Goal: Contribute content: Contribute content

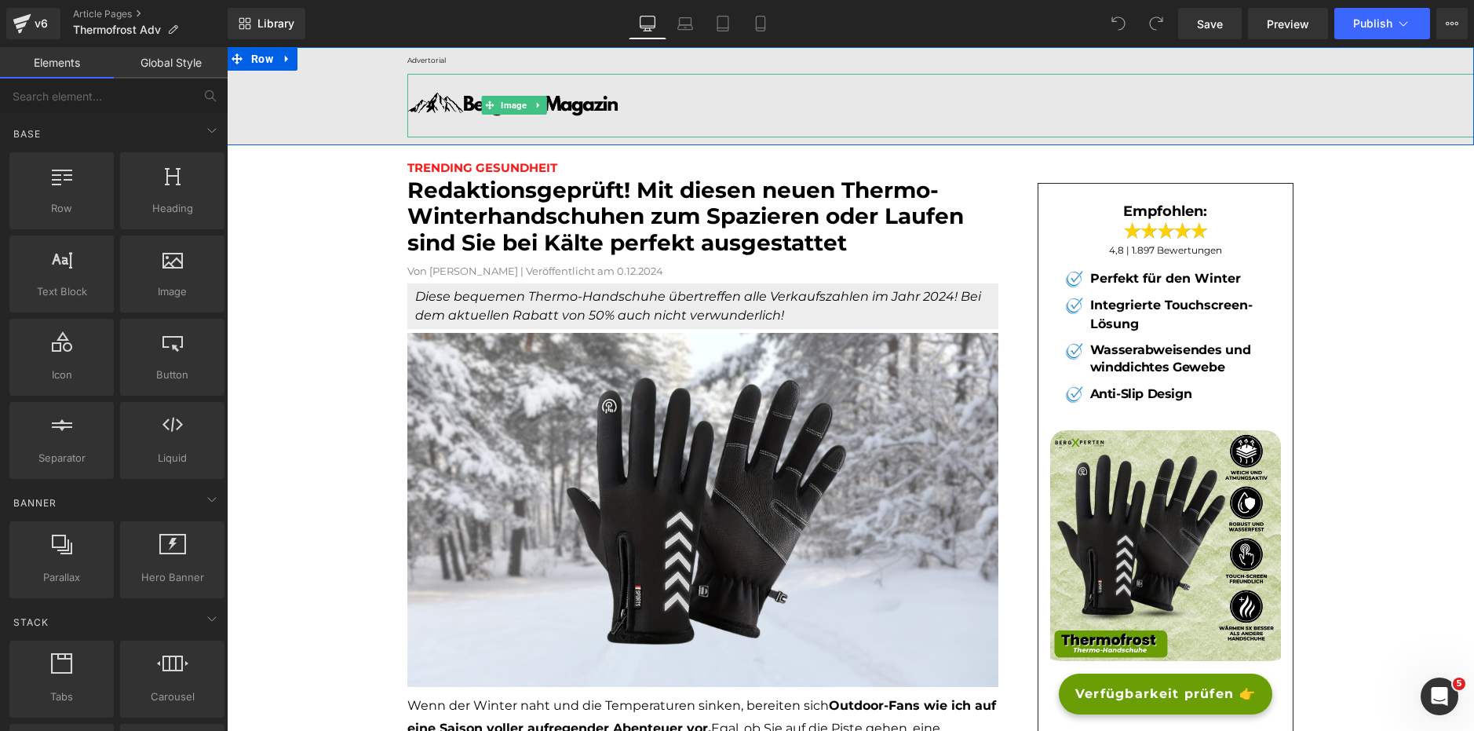
click at [751, 114] on div at bounding box center [940, 106] width 1067 height 64
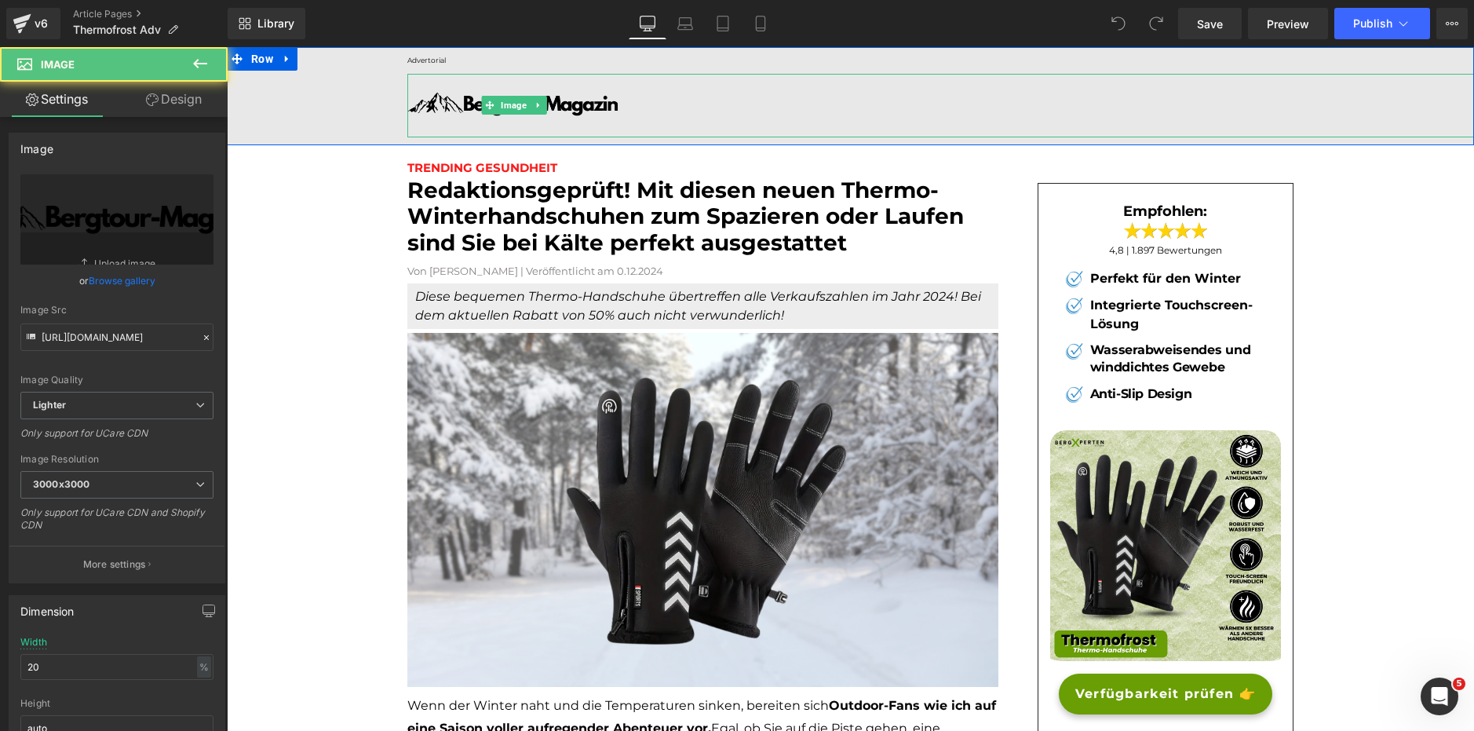
click at [668, 108] on div at bounding box center [940, 106] width 1067 height 64
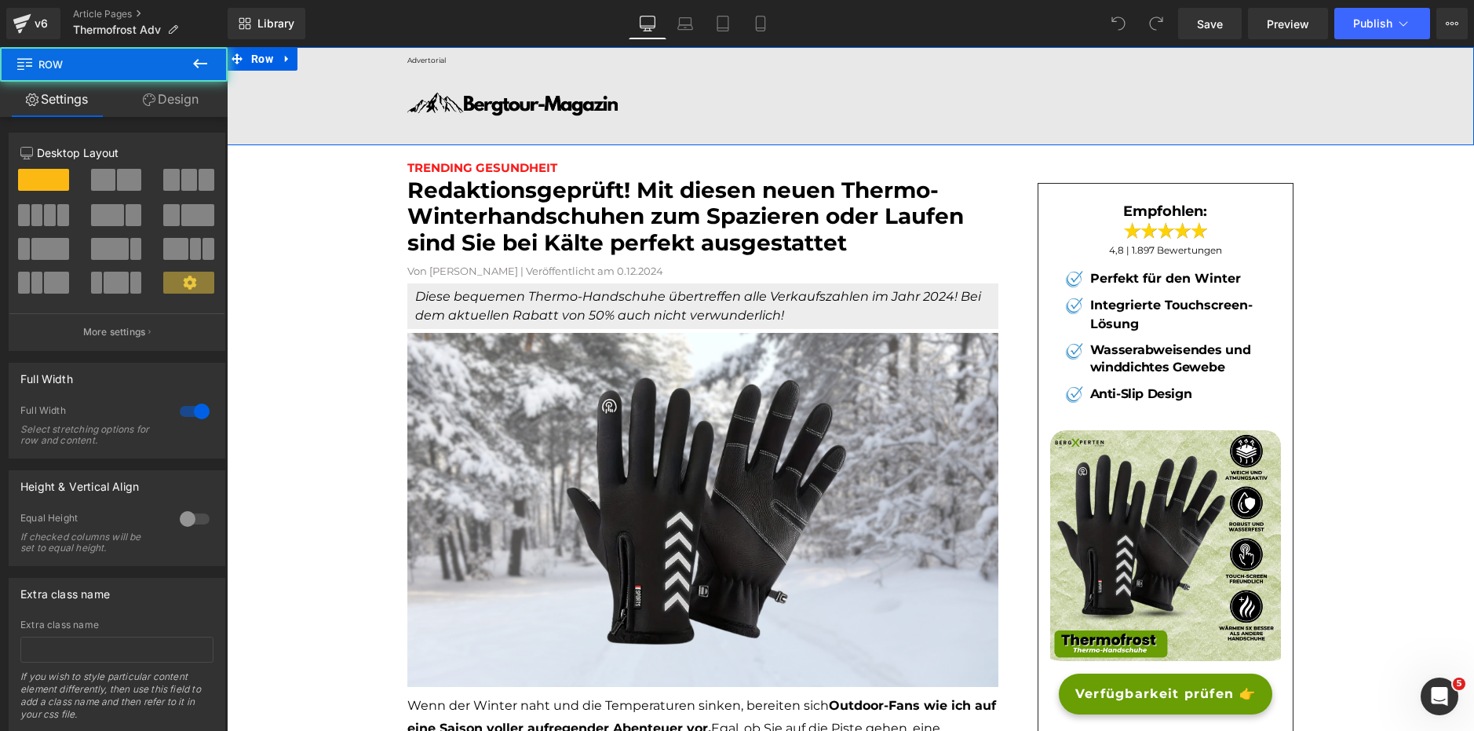
drag, startPoint x: 342, startPoint y: 111, endPoint x: 400, endPoint y: 114, distance: 57.4
click at [345, 111] on div "Advertorial Text Block Image Row" at bounding box center [850, 96] width 1247 height 98
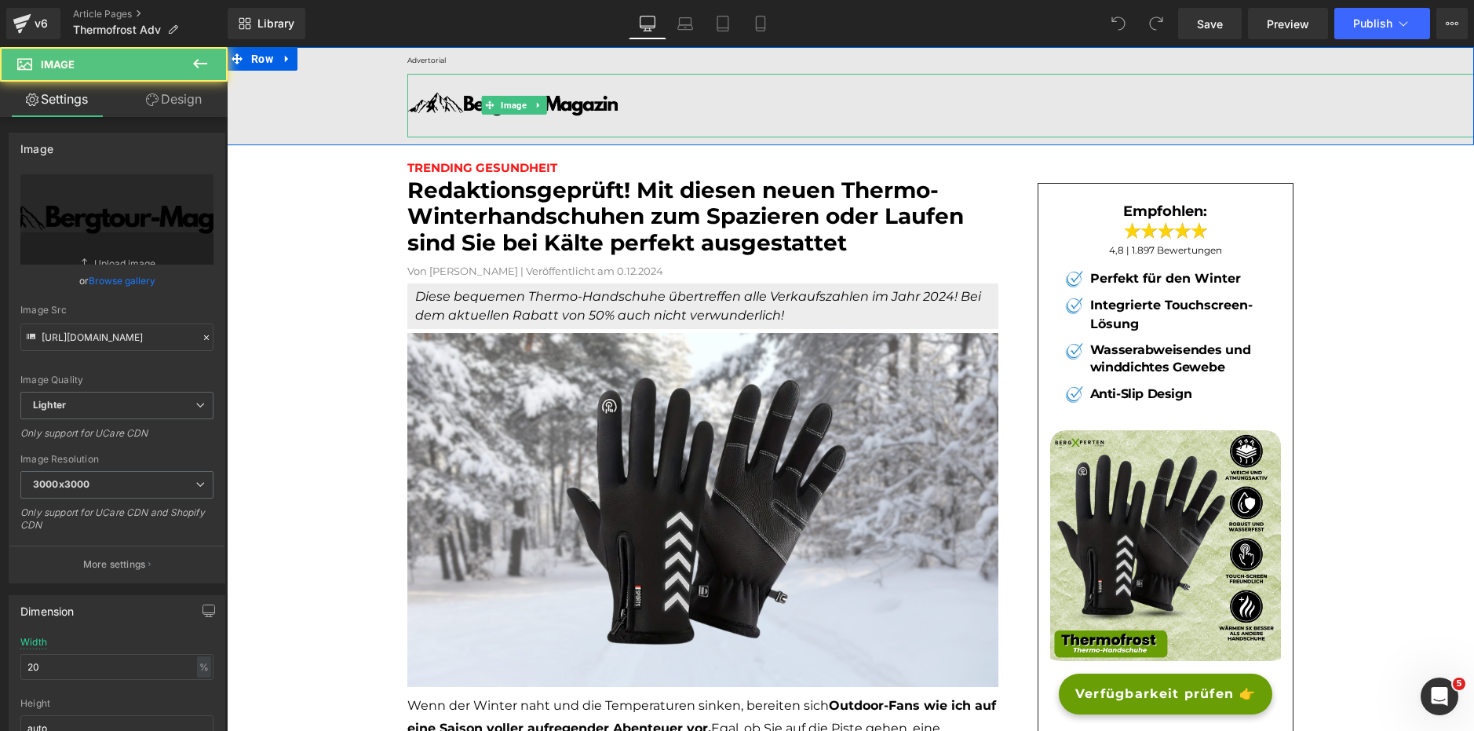
click at [609, 102] on img at bounding box center [514, 106] width 214 height 64
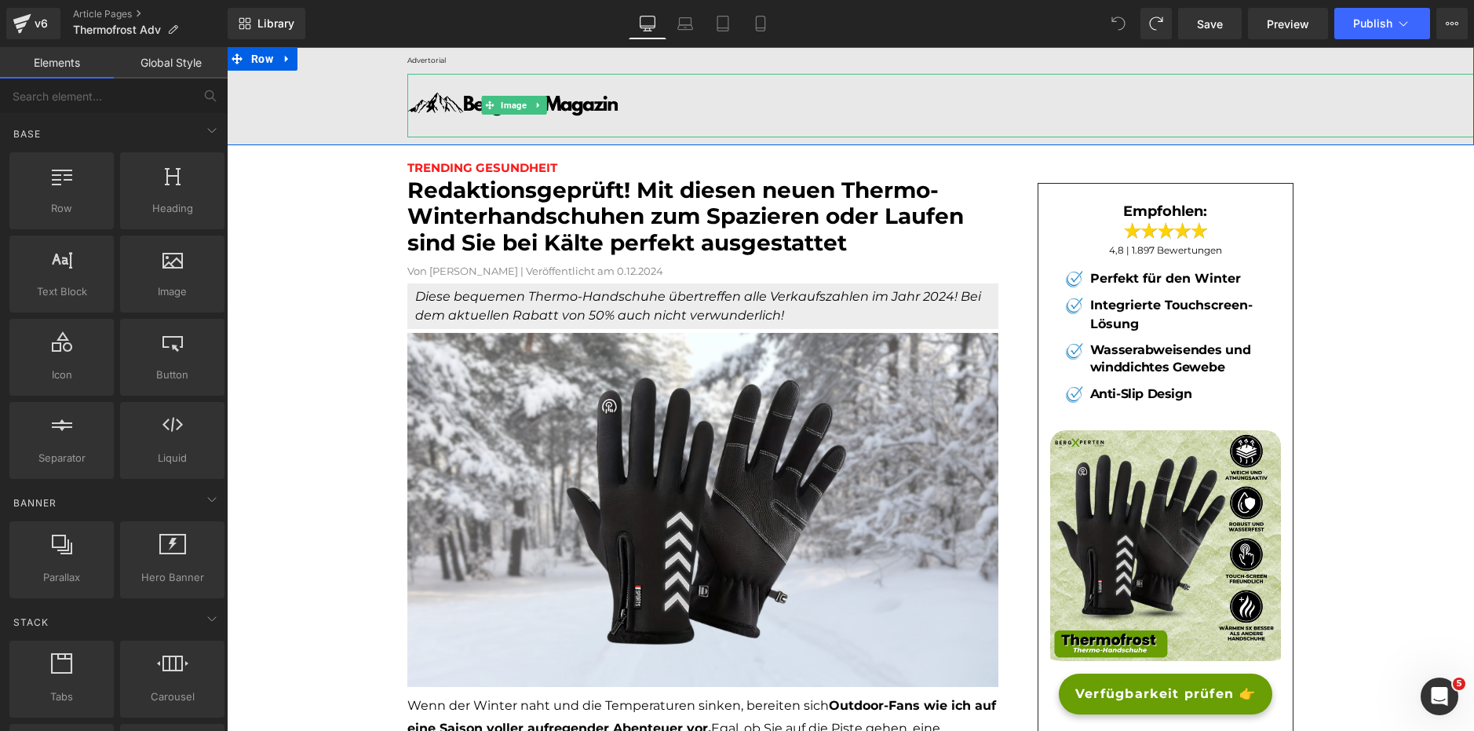
click at [585, 110] on img at bounding box center [514, 106] width 214 height 64
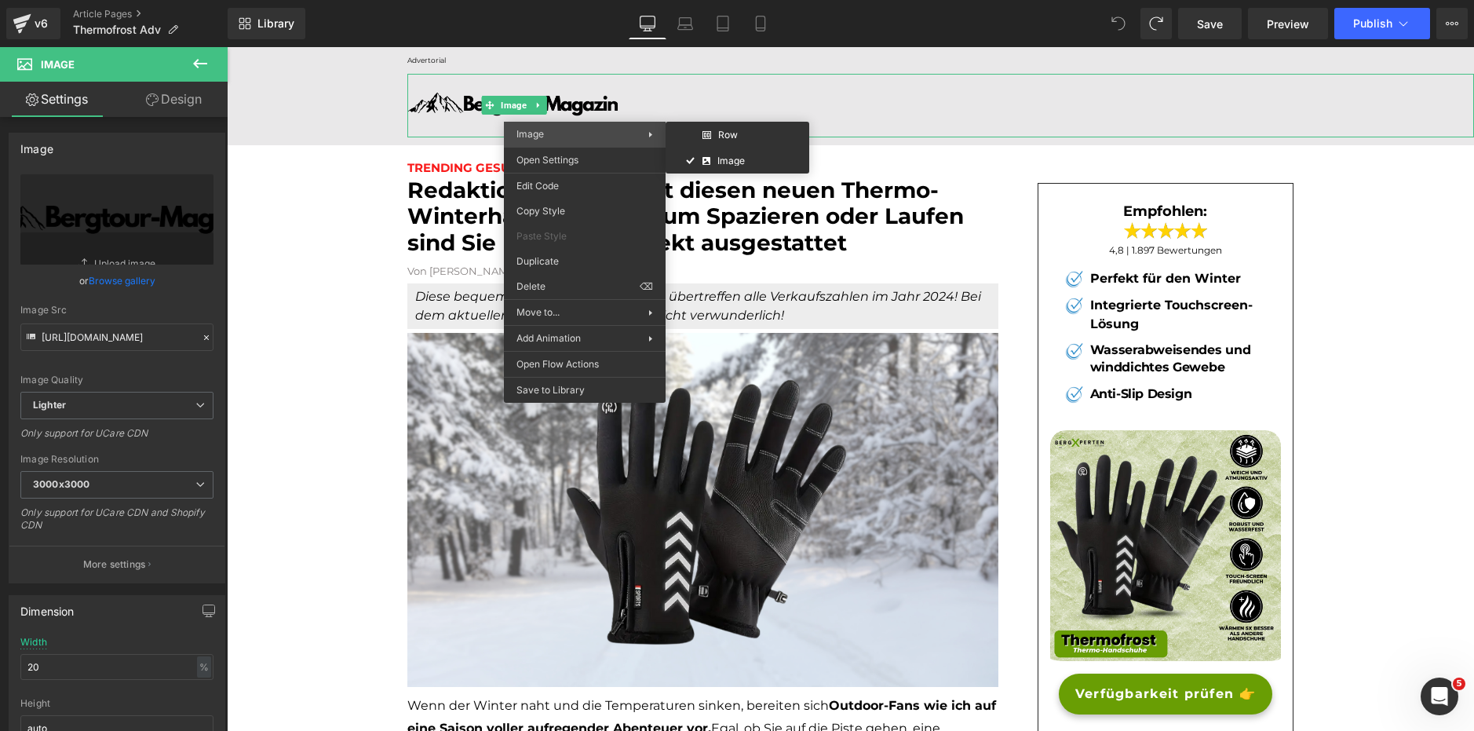
click at [530, 131] on span "Image" at bounding box center [530, 134] width 27 height 12
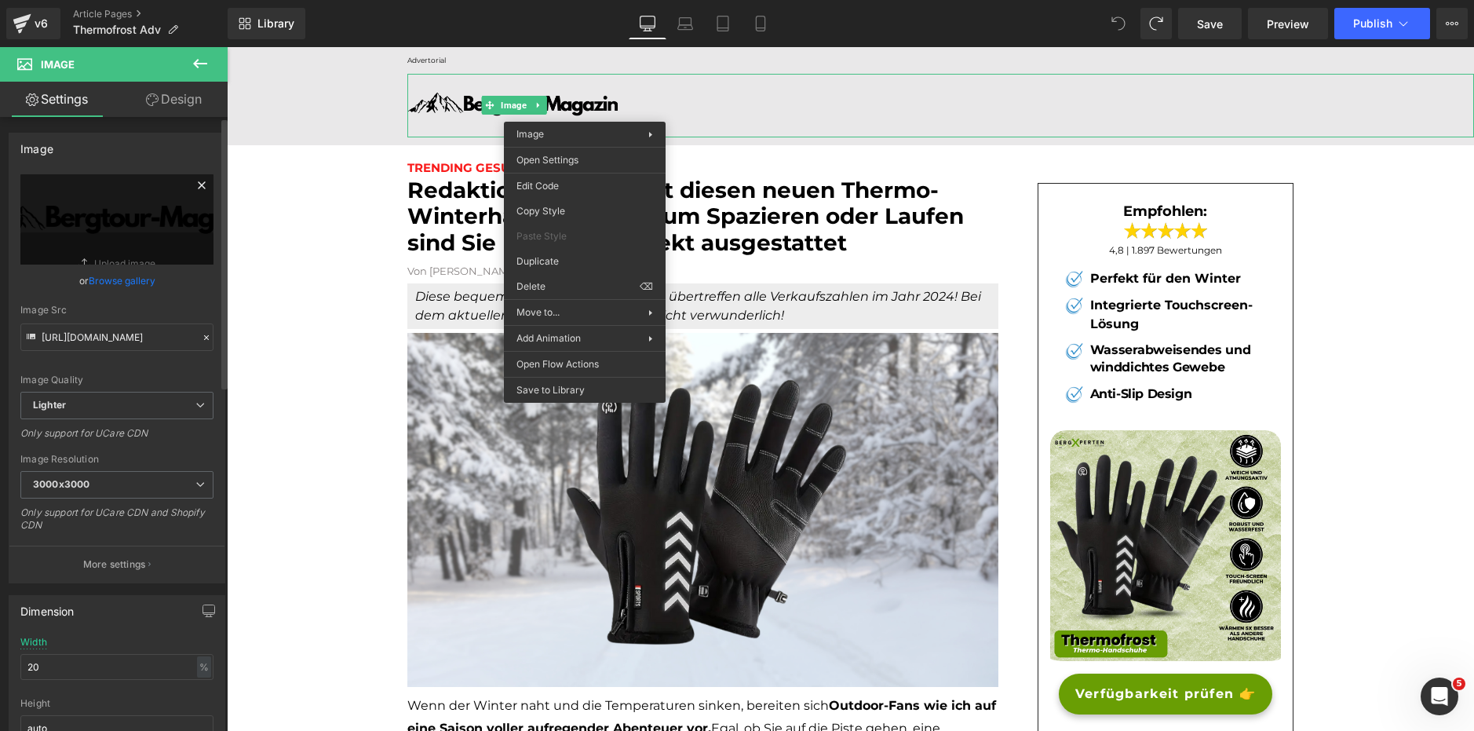
click at [86, 260] on icon at bounding box center [87, 263] width 16 height 16
click at [119, 261] on link "Replace Image" at bounding box center [116, 219] width 193 height 90
type input "C:\fakepath\gempages_502062612230439904-9aa65475-6668-4da5-af9f-4cad5c492a14.we…"
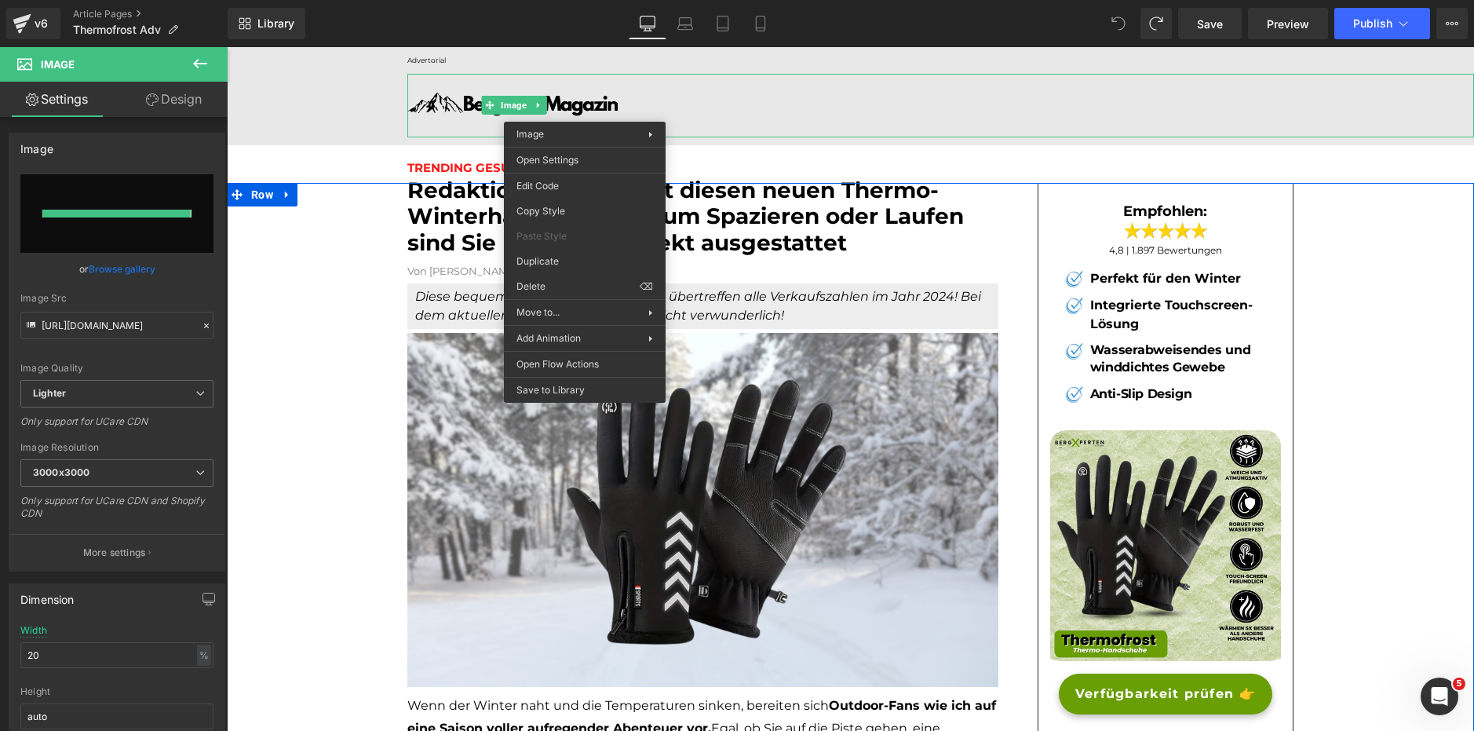
type input "https://ucarecdn.com/122e3ae8-5c96-488b-a521-ec466a668597/-/format/auto/-/previ…"
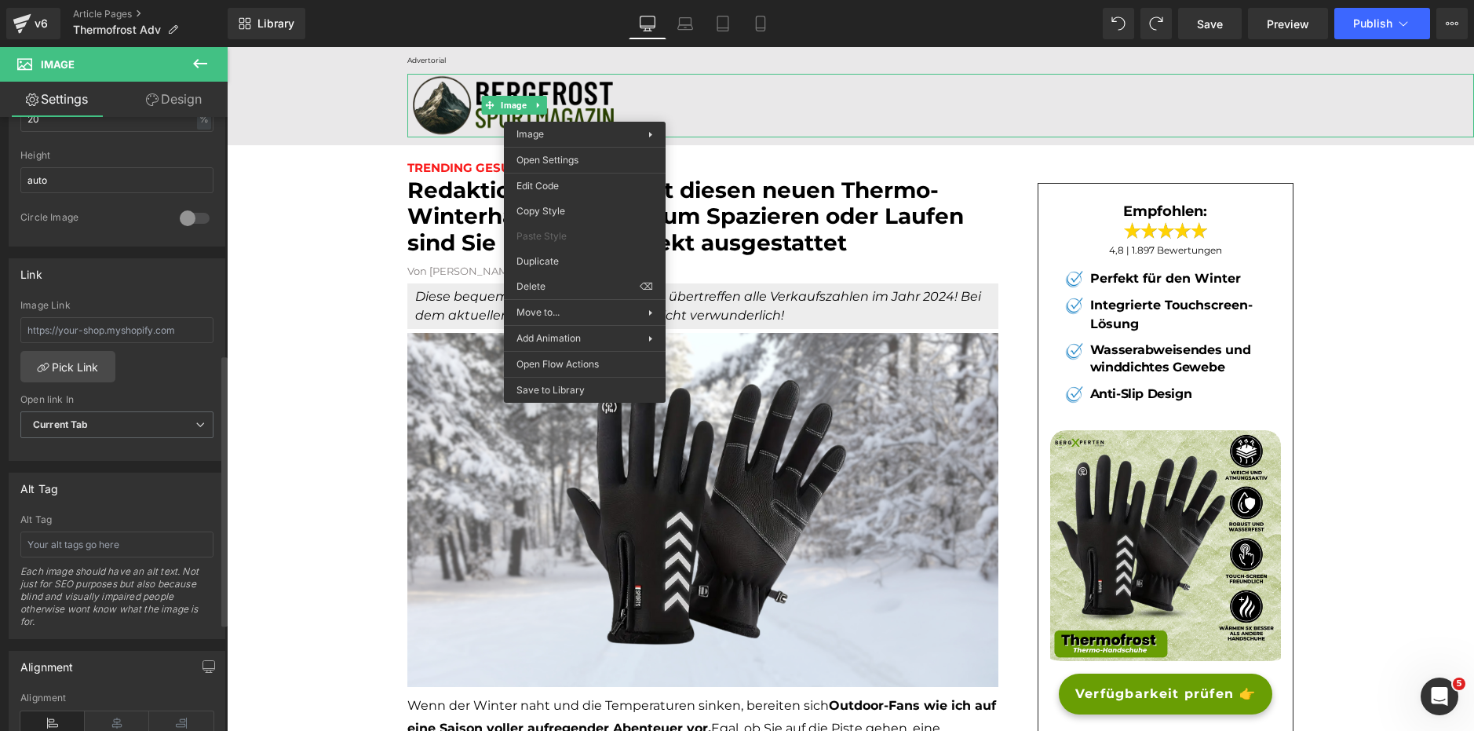
scroll to position [628, 0]
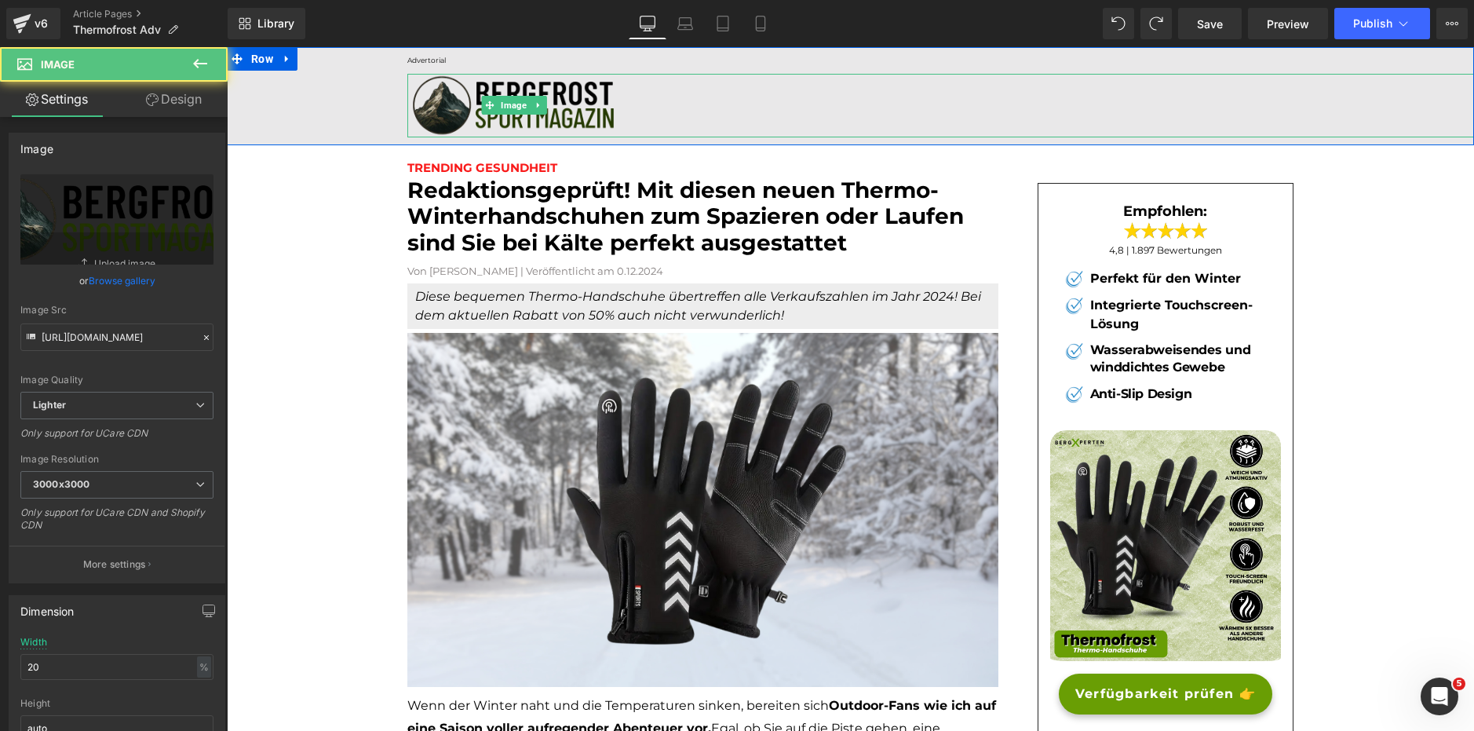
click at [572, 111] on img at bounding box center [514, 106] width 214 height 64
click at [575, 102] on img at bounding box center [514, 106] width 214 height 64
click at [993, 97] on div at bounding box center [940, 106] width 1067 height 64
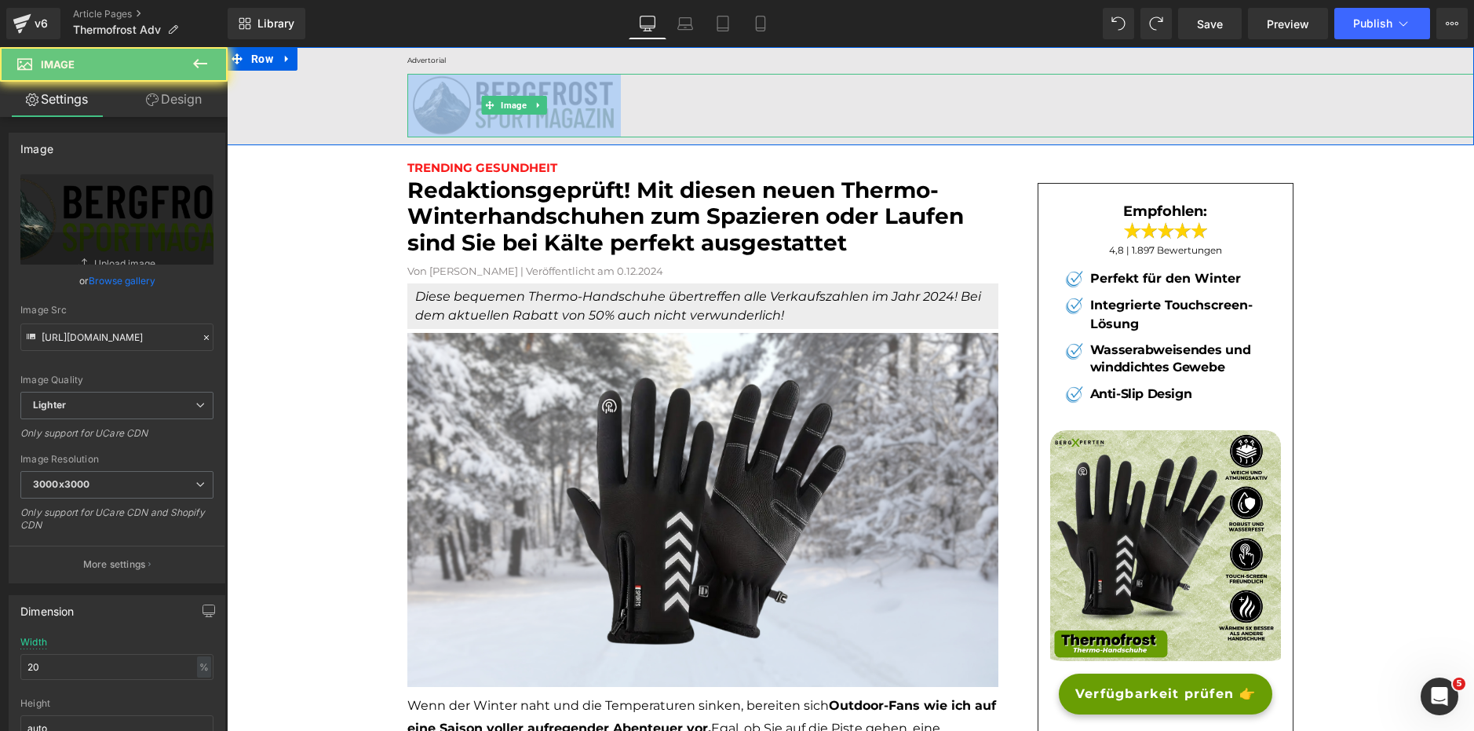
click at [993, 97] on div at bounding box center [940, 106] width 1067 height 64
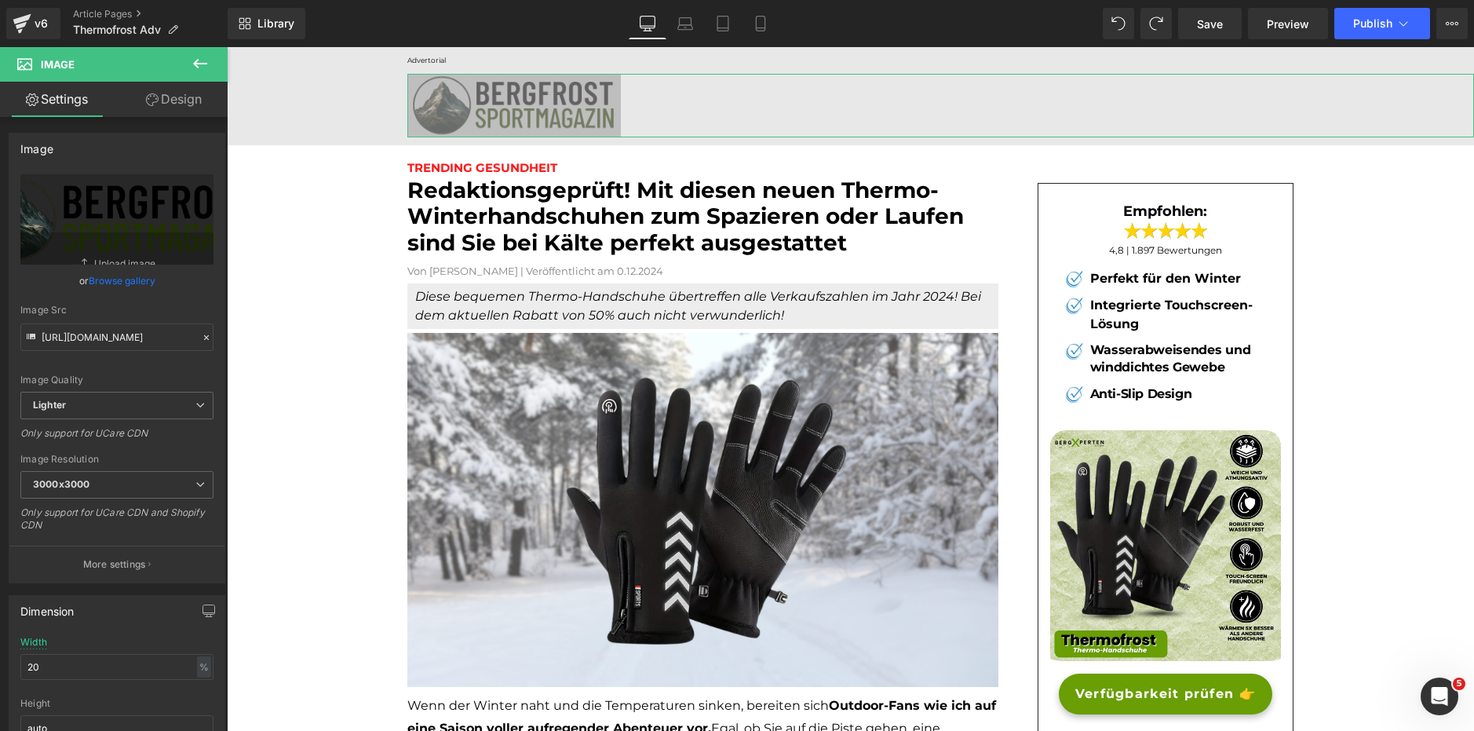
click at [190, 105] on link "Design" at bounding box center [174, 99] width 114 height 35
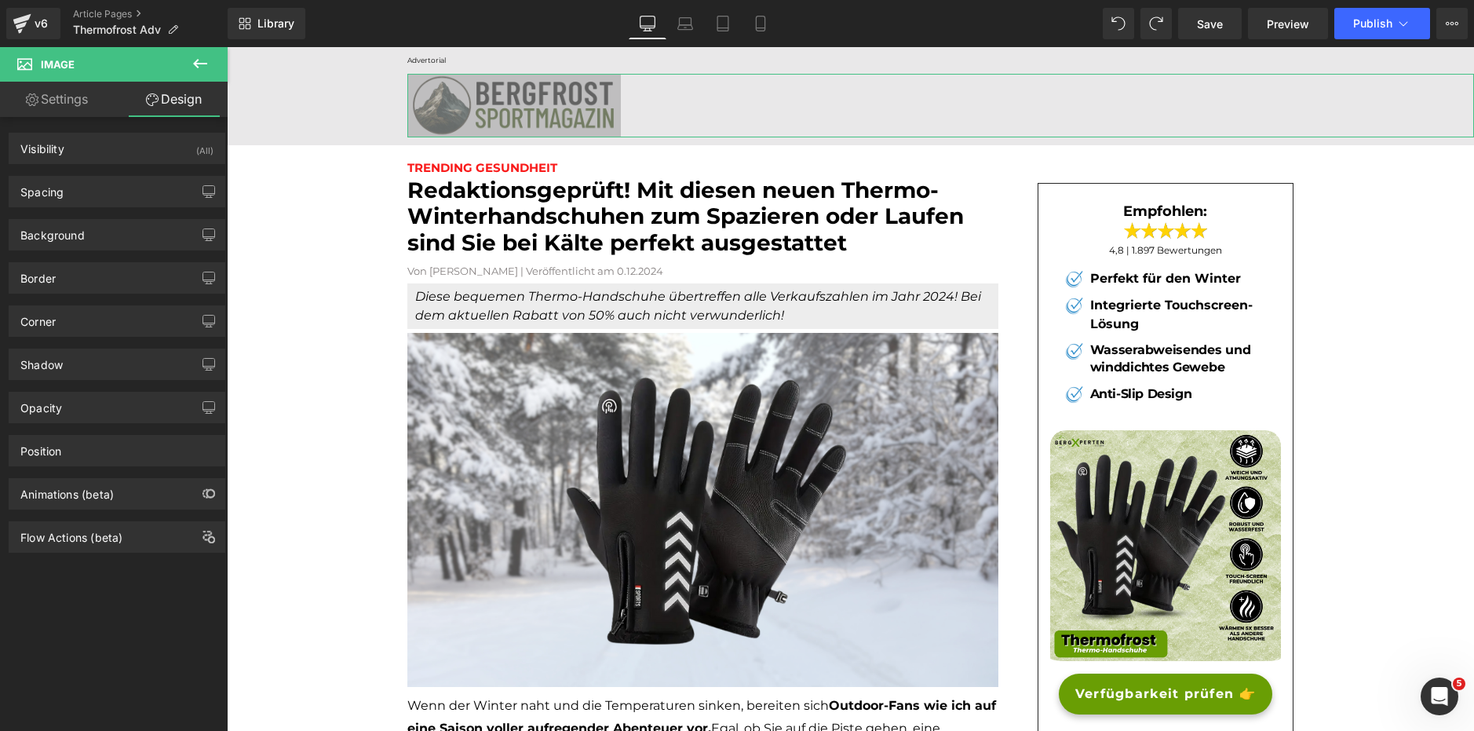
click at [71, 93] on link "Settings" at bounding box center [57, 99] width 114 height 35
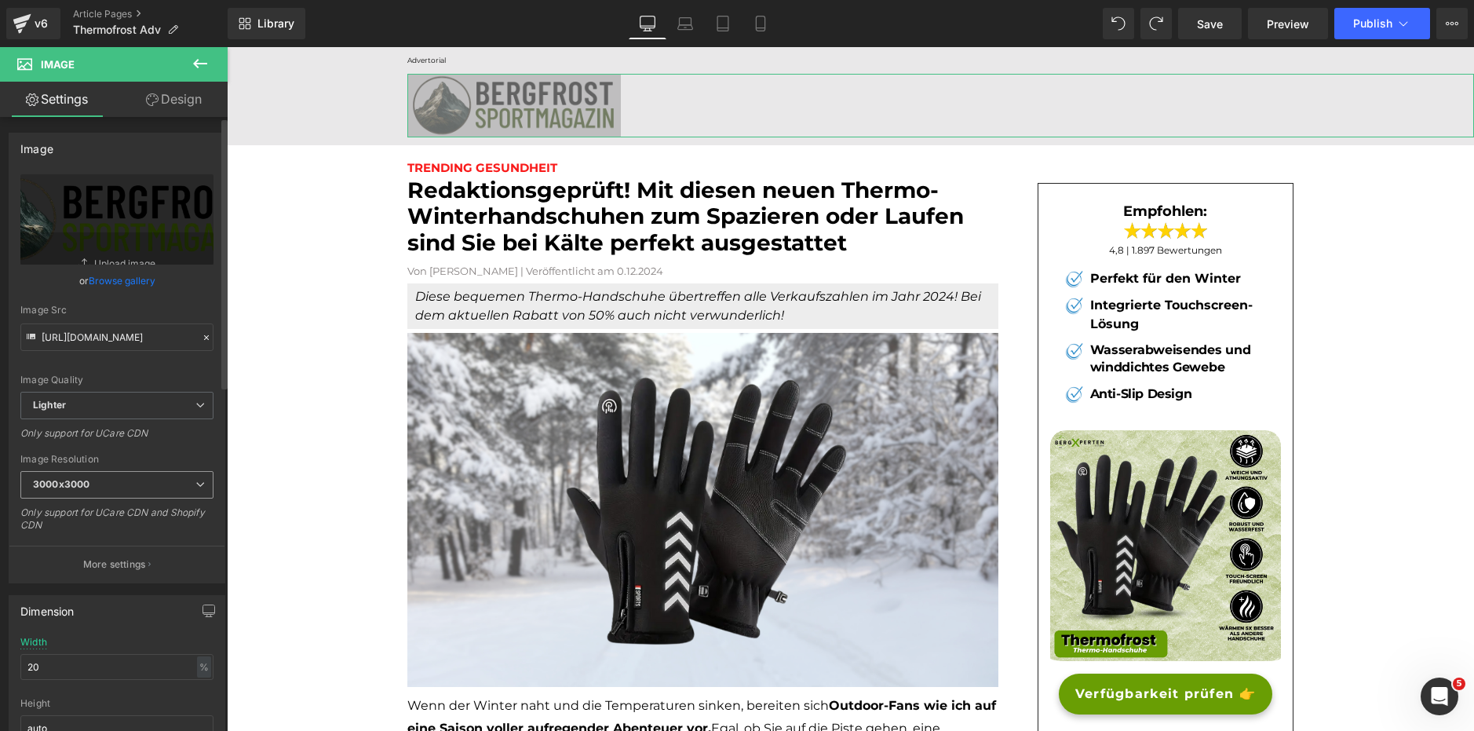
click at [167, 488] on span "3000x3000" at bounding box center [116, 484] width 193 height 27
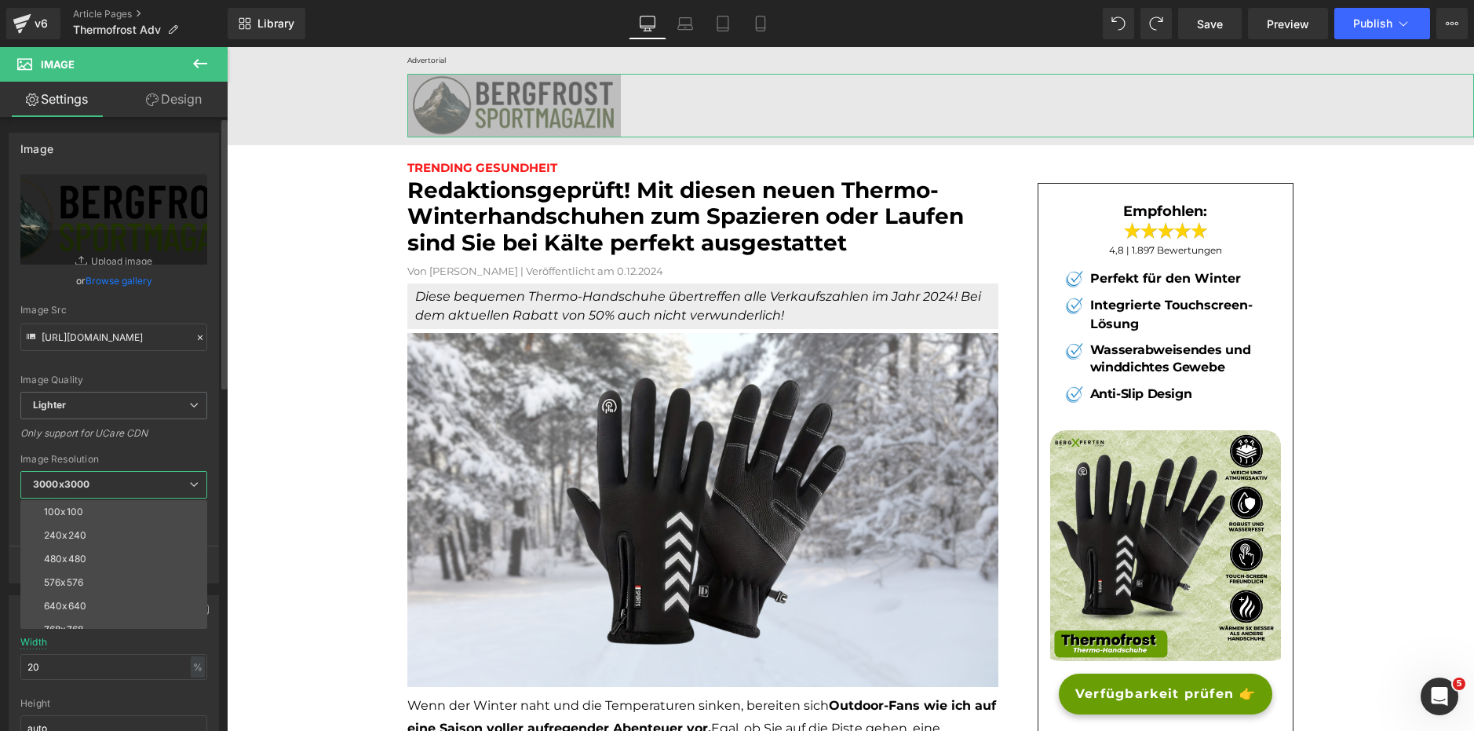
click at [167, 490] on span "3000x3000" at bounding box center [113, 484] width 187 height 27
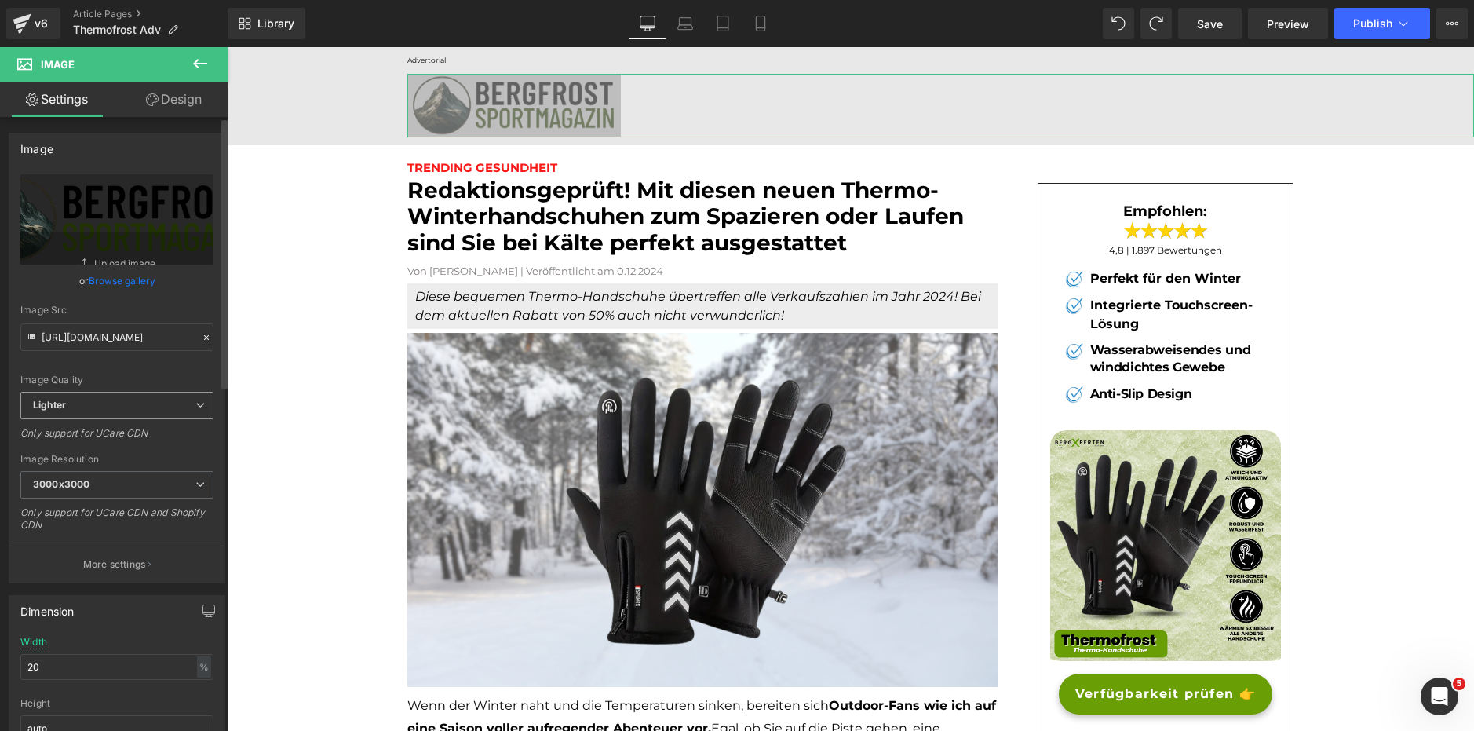
click at [174, 412] on span "Lighter" at bounding box center [116, 405] width 193 height 27
click at [174, 412] on span "Lighter" at bounding box center [113, 405] width 187 height 27
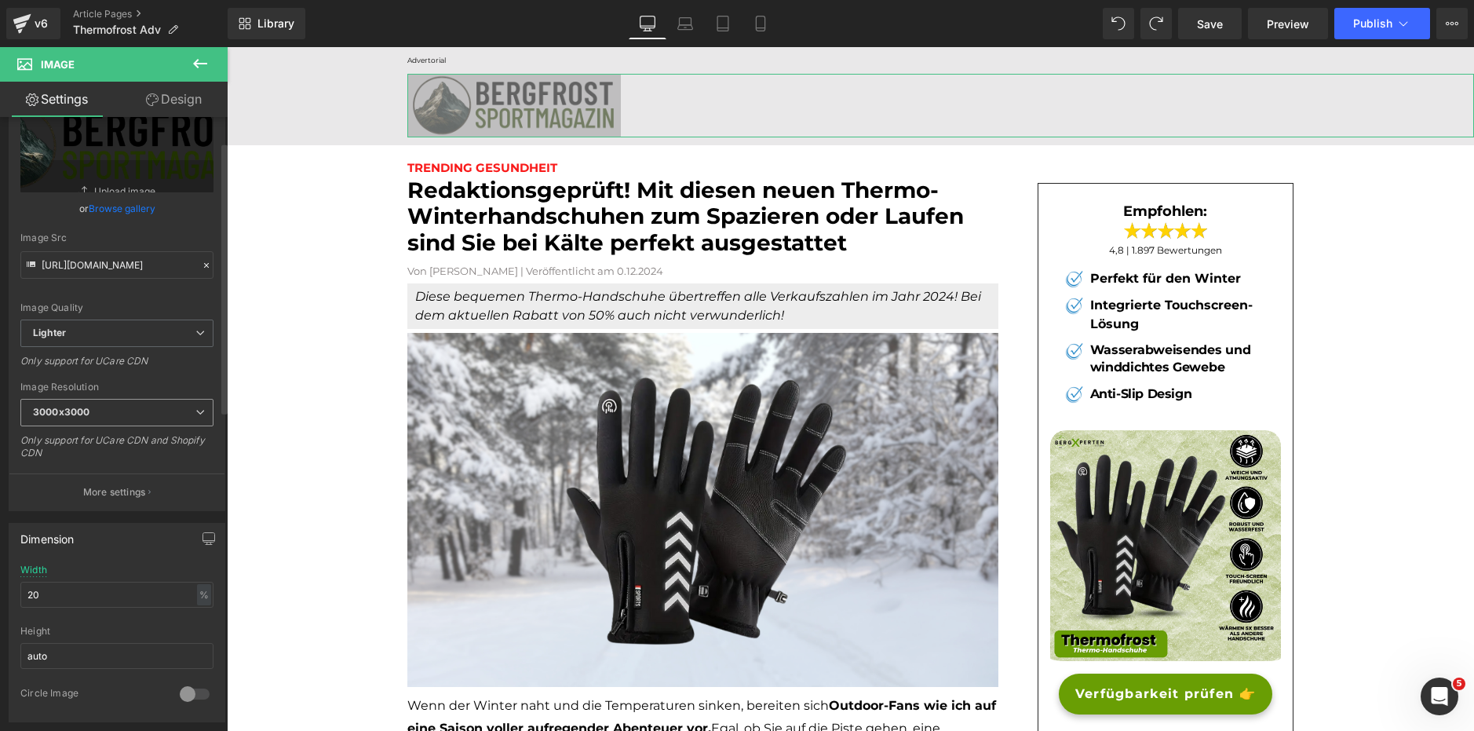
scroll to position [79, 0]
click at [122, 477] on button "More settings" at bounding box center [116, 485] width 215 height 37
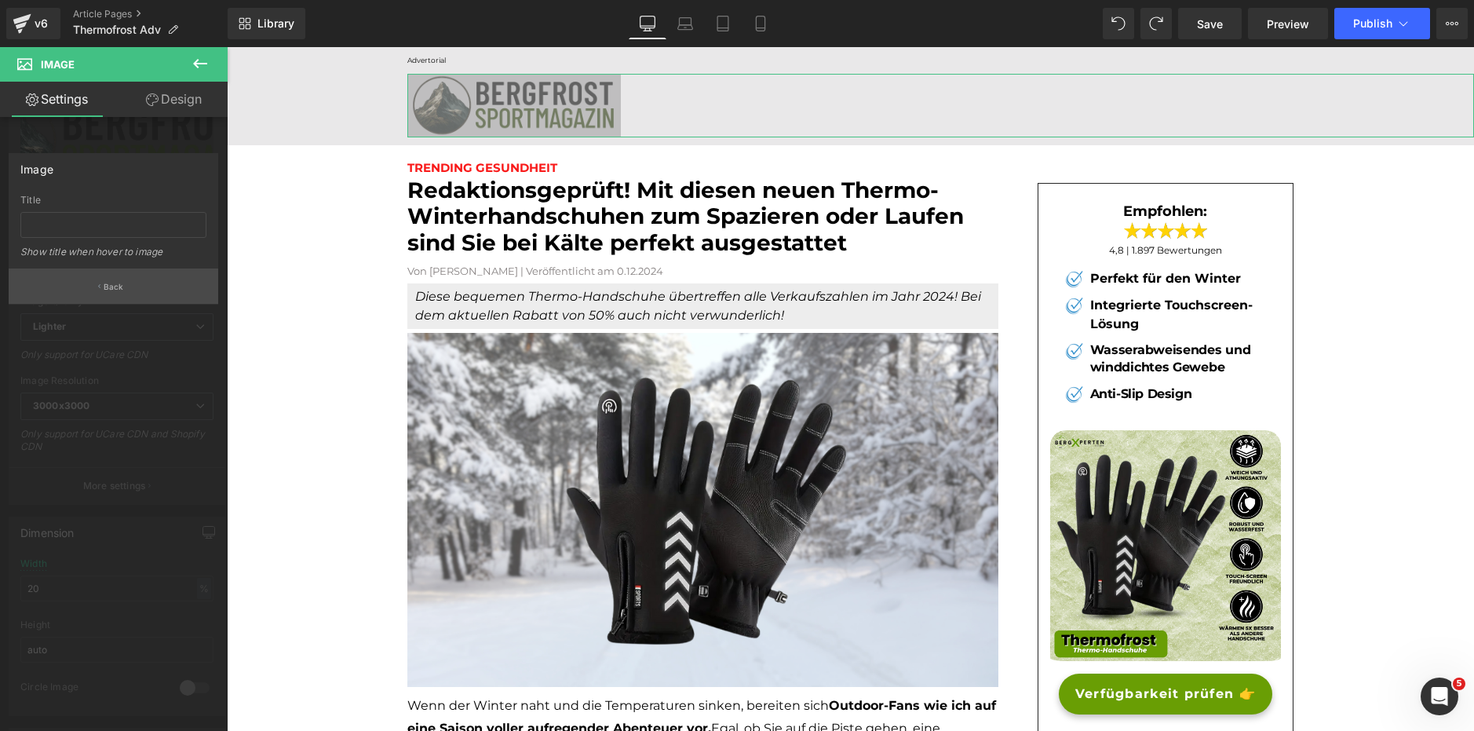
click at [162, 294] on button "Back" at bounding box center [114, 285] width 210 height 35
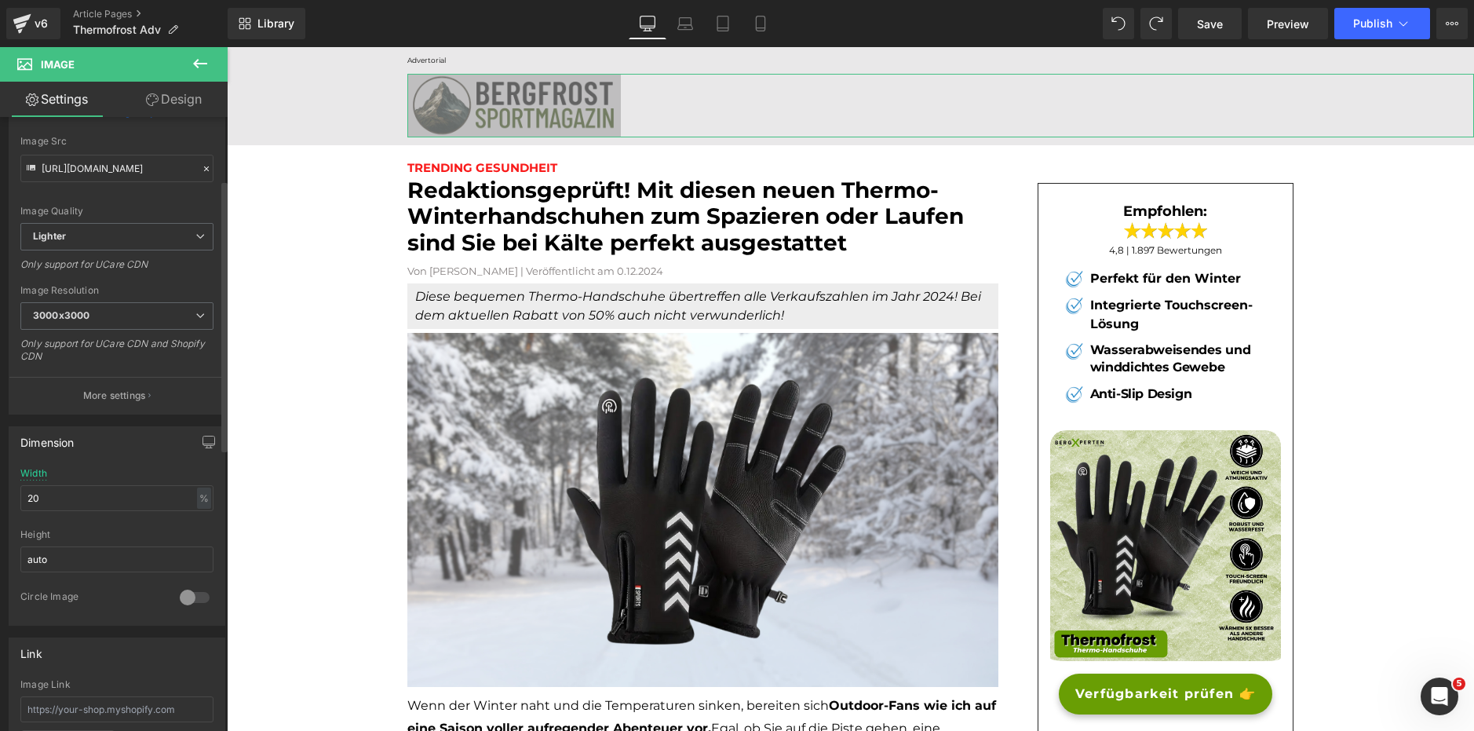
scroll to position [236, 0]
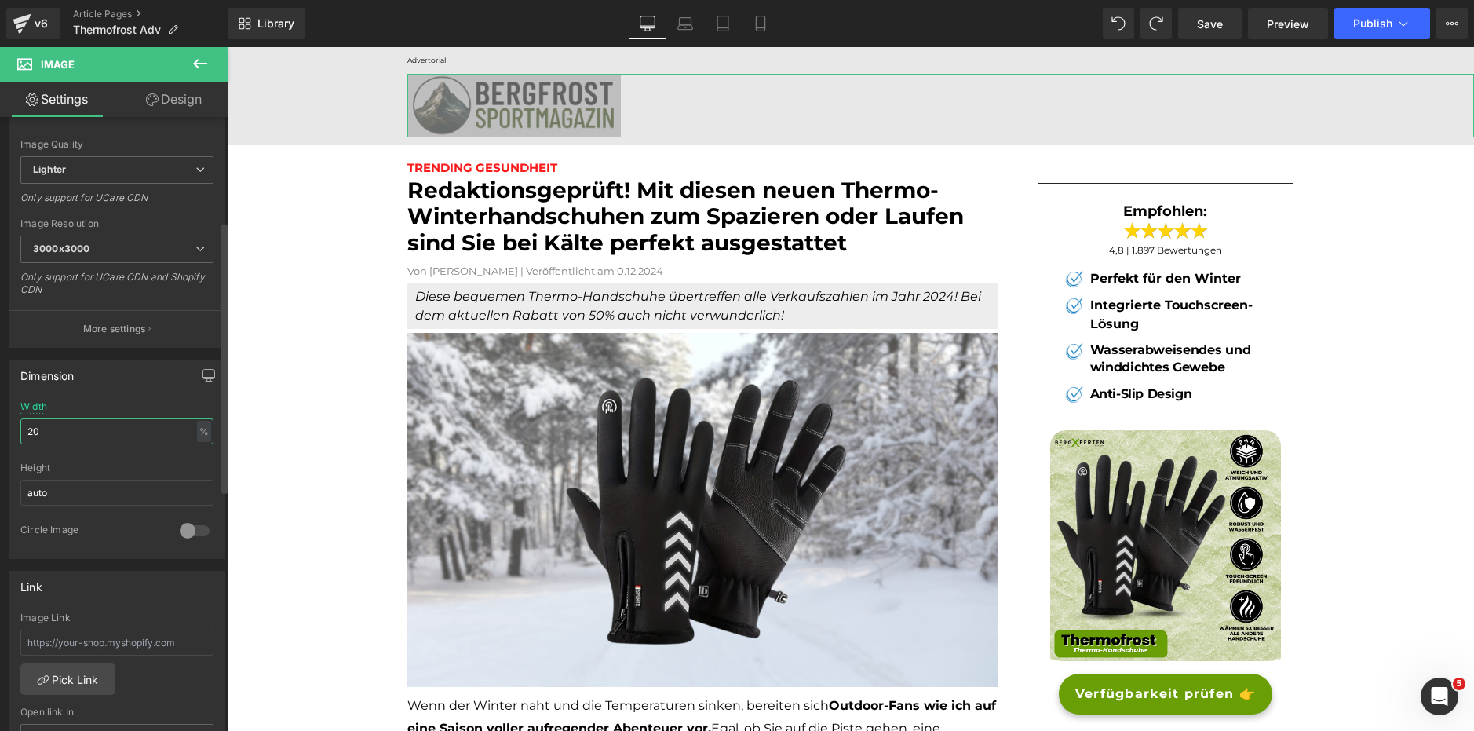
click at [98, 426] on input "20" at bounding box center [116, 431] width 193 height 26
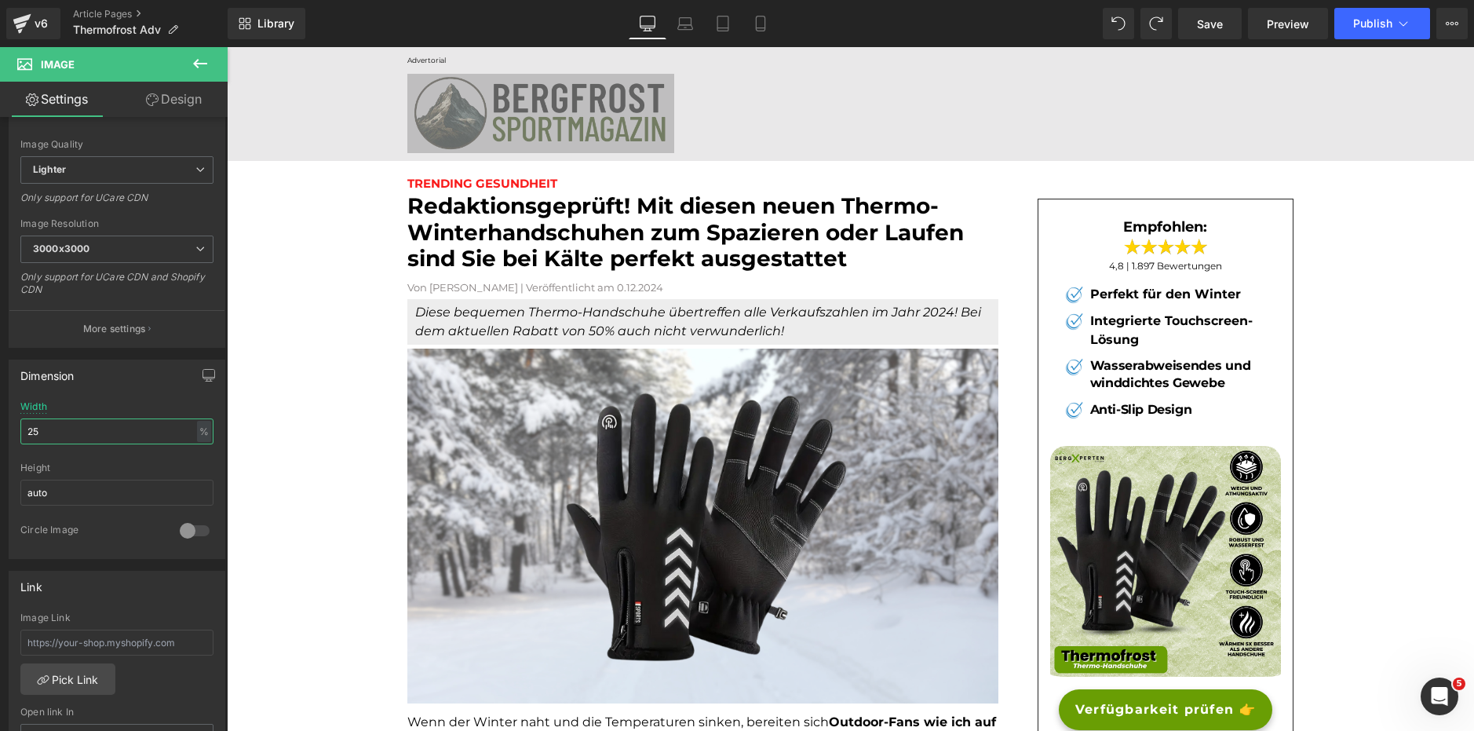
type input "25"
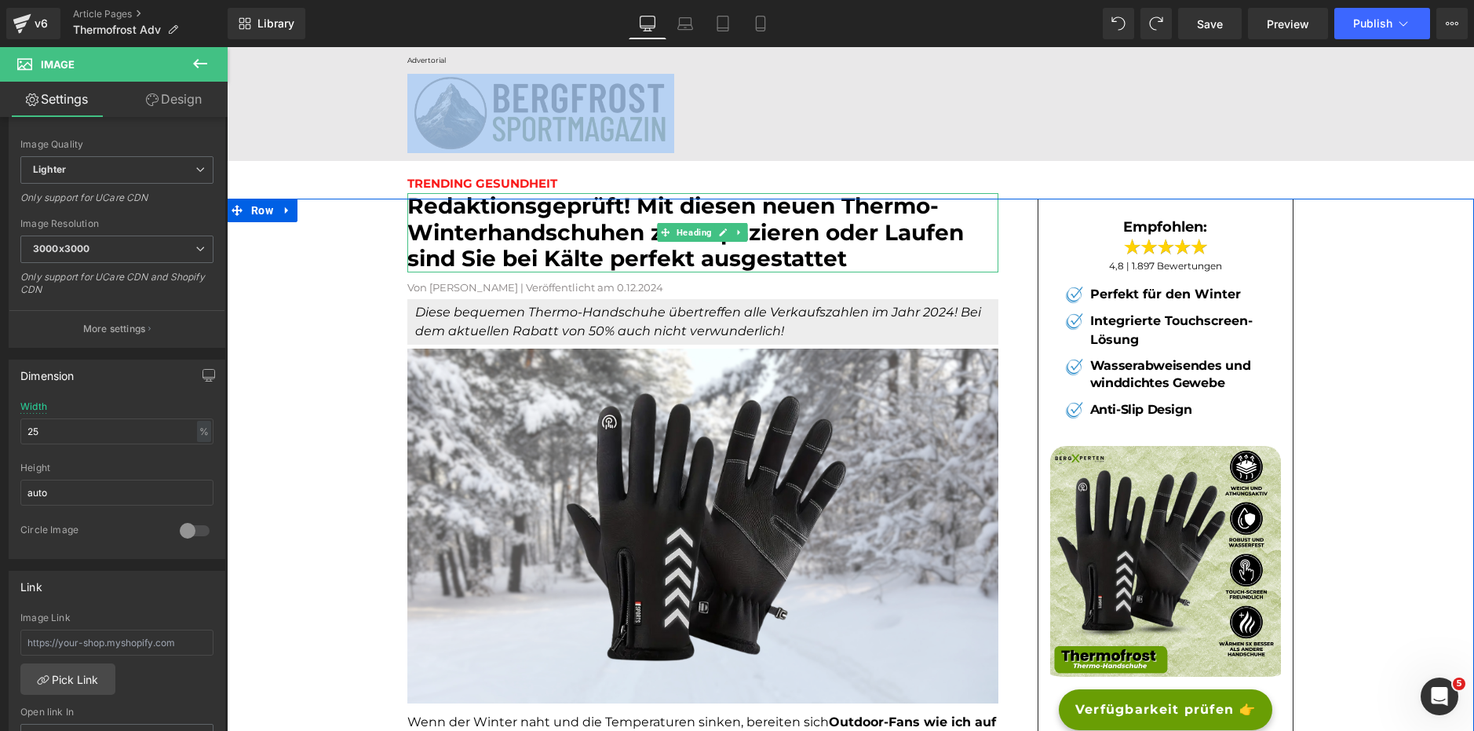
click at [564, 207] on font "Redaktionsgeprüft! Mit diesen neuen Thermo-Winterhandschuhen zum Spazieren oder…" at bounding box center [685, 231] width 557 height 79
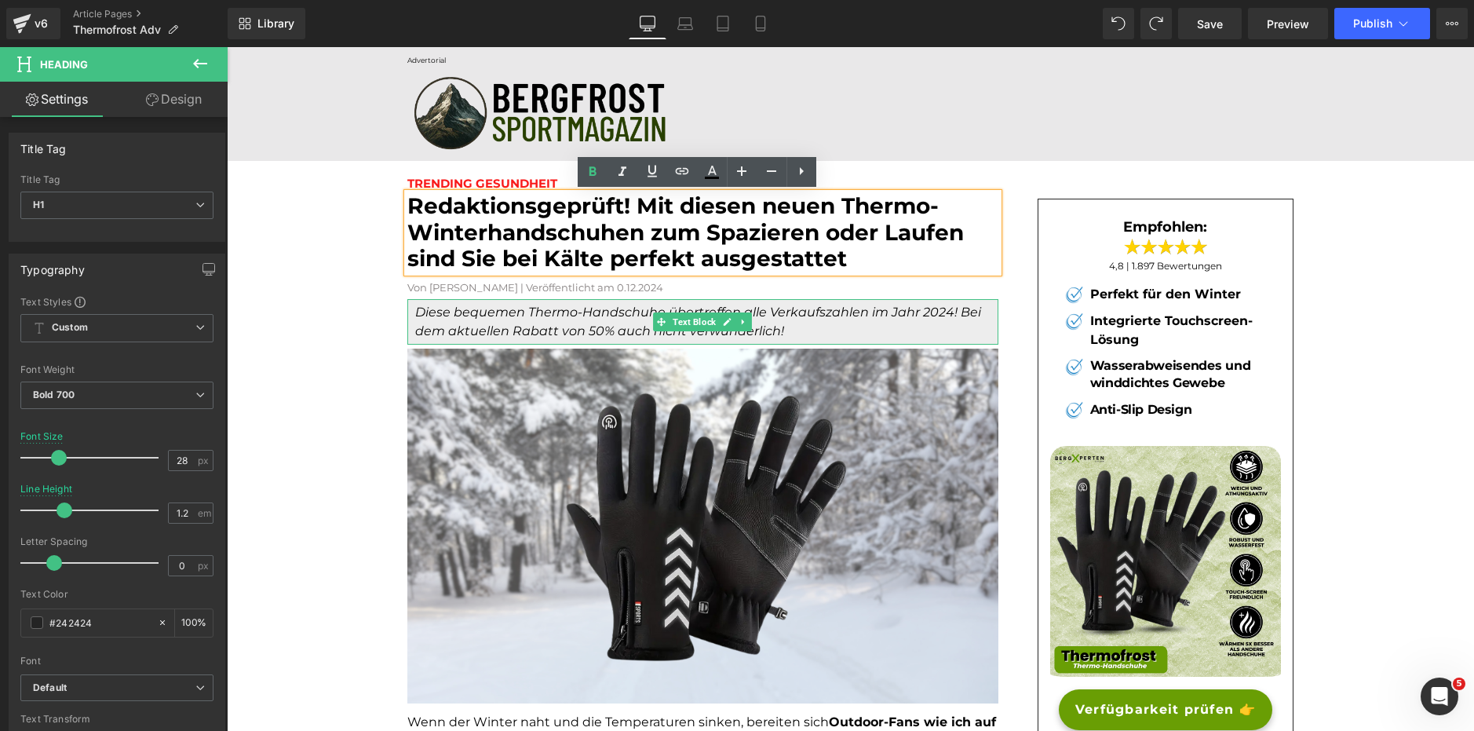
click at [949, 311] on icon "Diese bequemen Thermo-Handschuhe übertreffen alle Verkaufszahlen im Jahr 2024! …" at bounding box center [698, 322] width 566 height 34
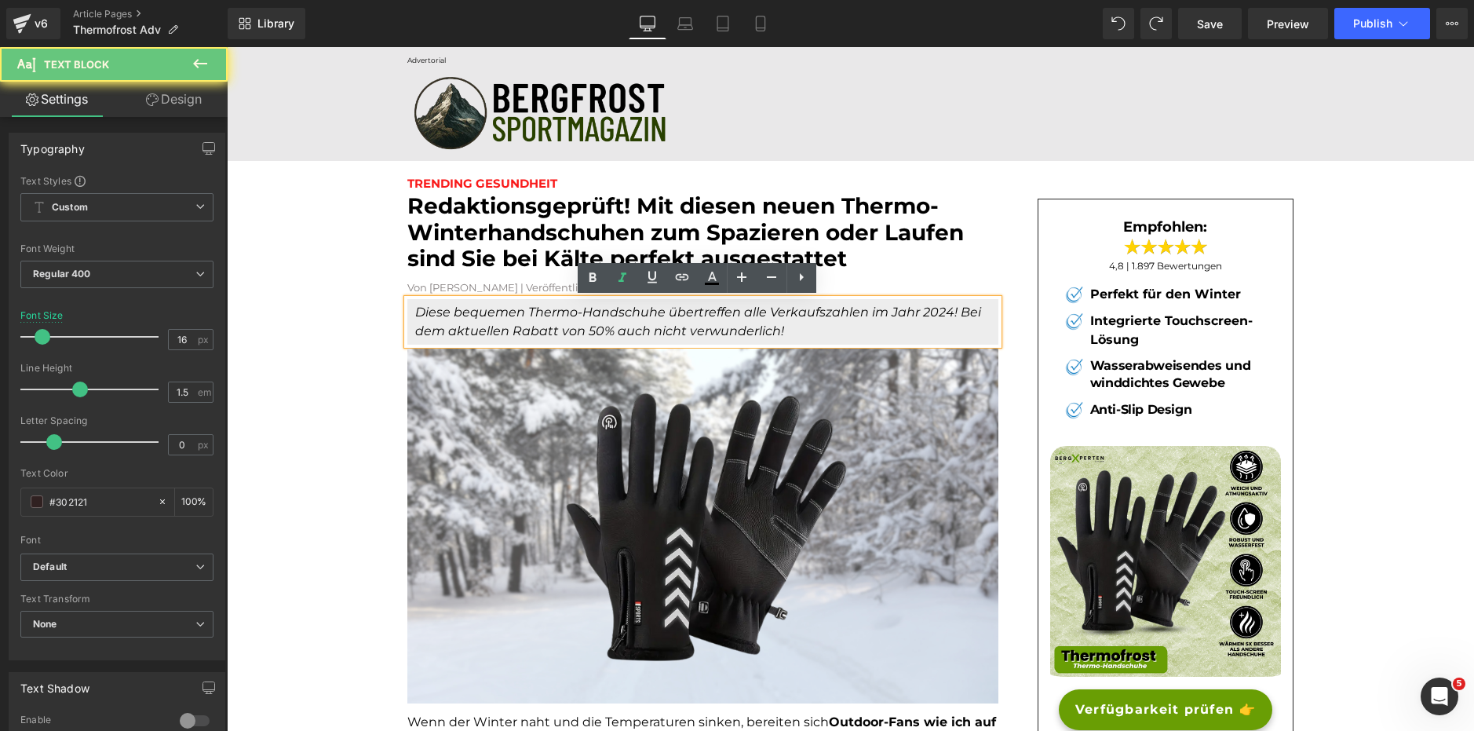
click at [943, 312] on icon "Diese bequemen Thermo-Handschuhe übertreffen alle Verkaufszahlen im Jahr 2024! …" at bounding box center [698, 322] width 566 height 34
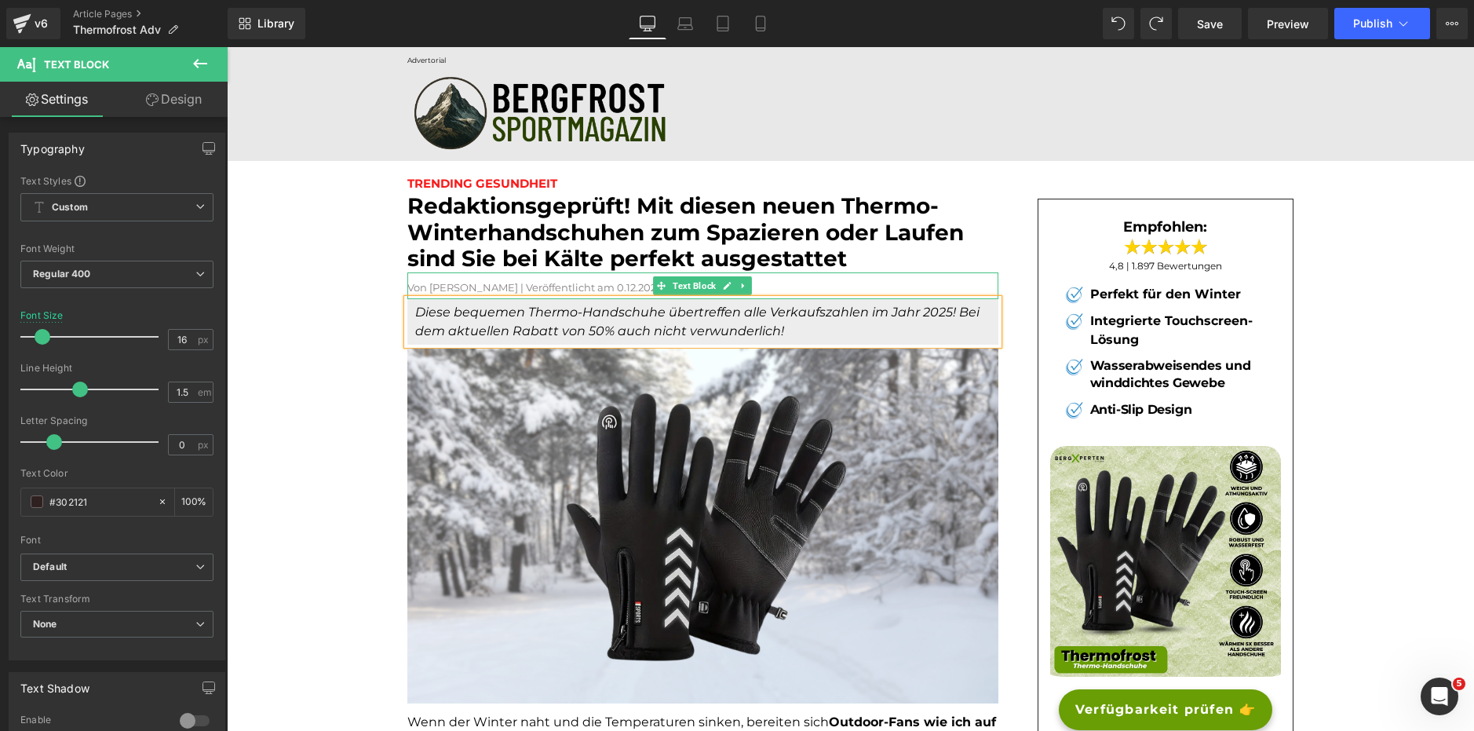
click at [593, 283] on font "Von Dr. Eva Hoffmann | Veröffentlicht am 0.12.2024" at bounding box center [535, 287] width 256 height 13
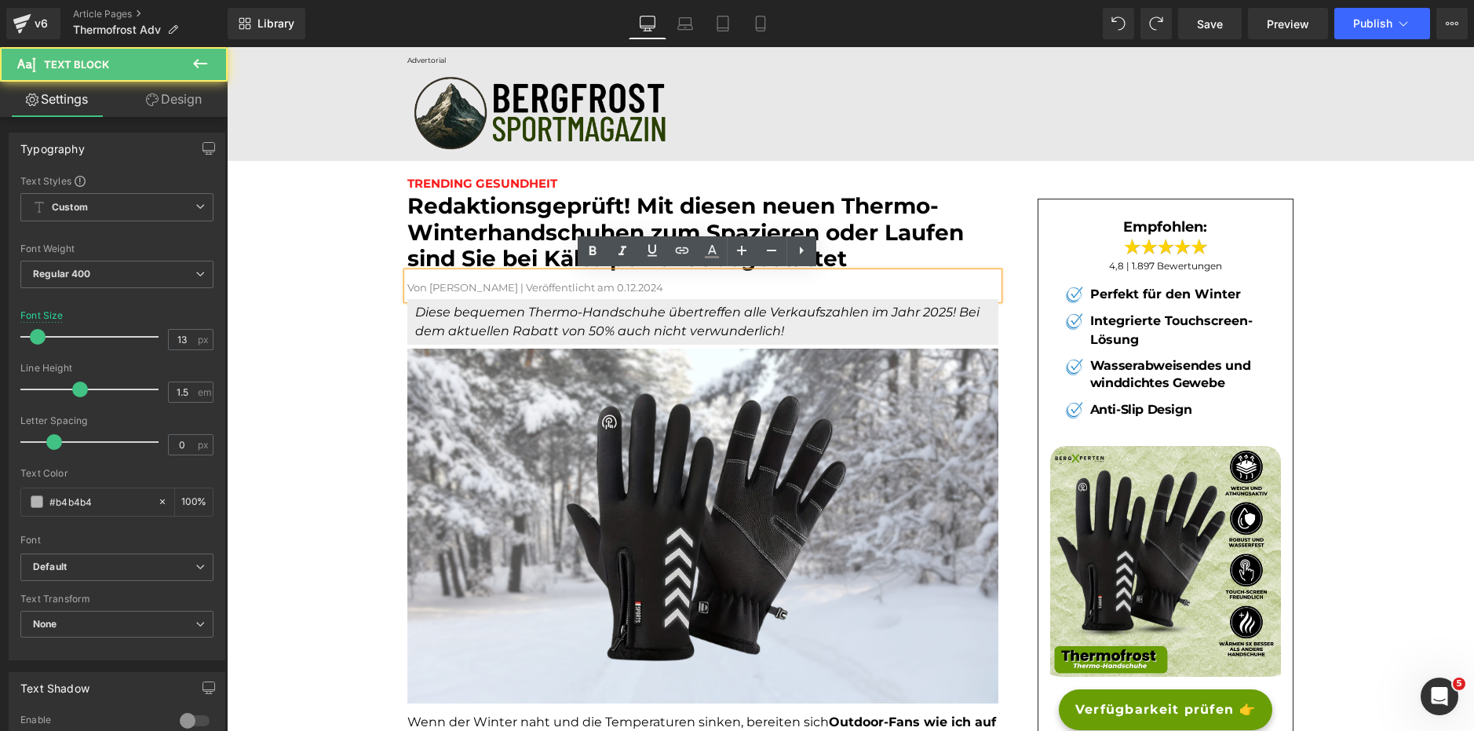
click at [659, 286] on font "Von Dr. Eva Hoffmann | Veröffentlicht am 0.12.2024" at bounding box center [535, 287] width 256 height 13
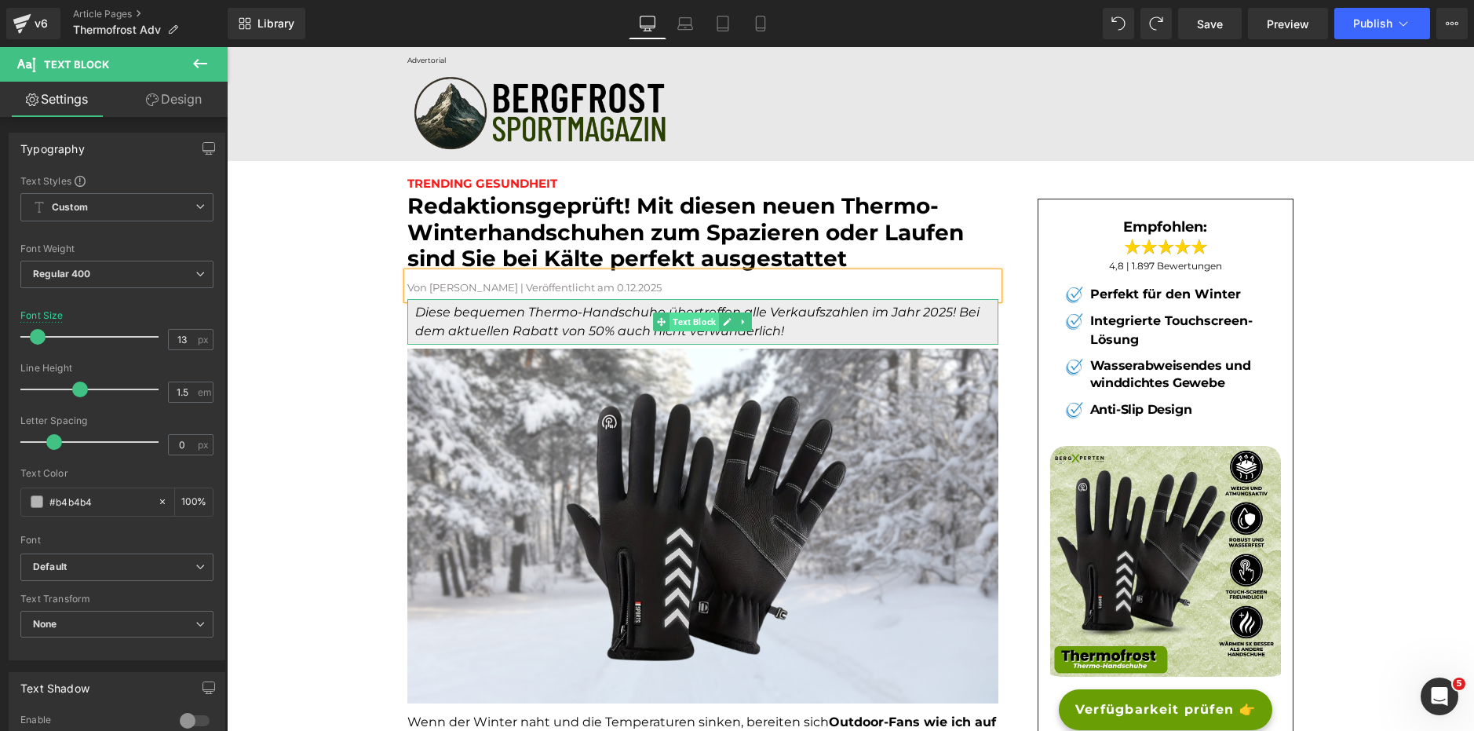
click at [679, 328] on span "Text Block" at bounding box center [694, 321] width 49 height 19
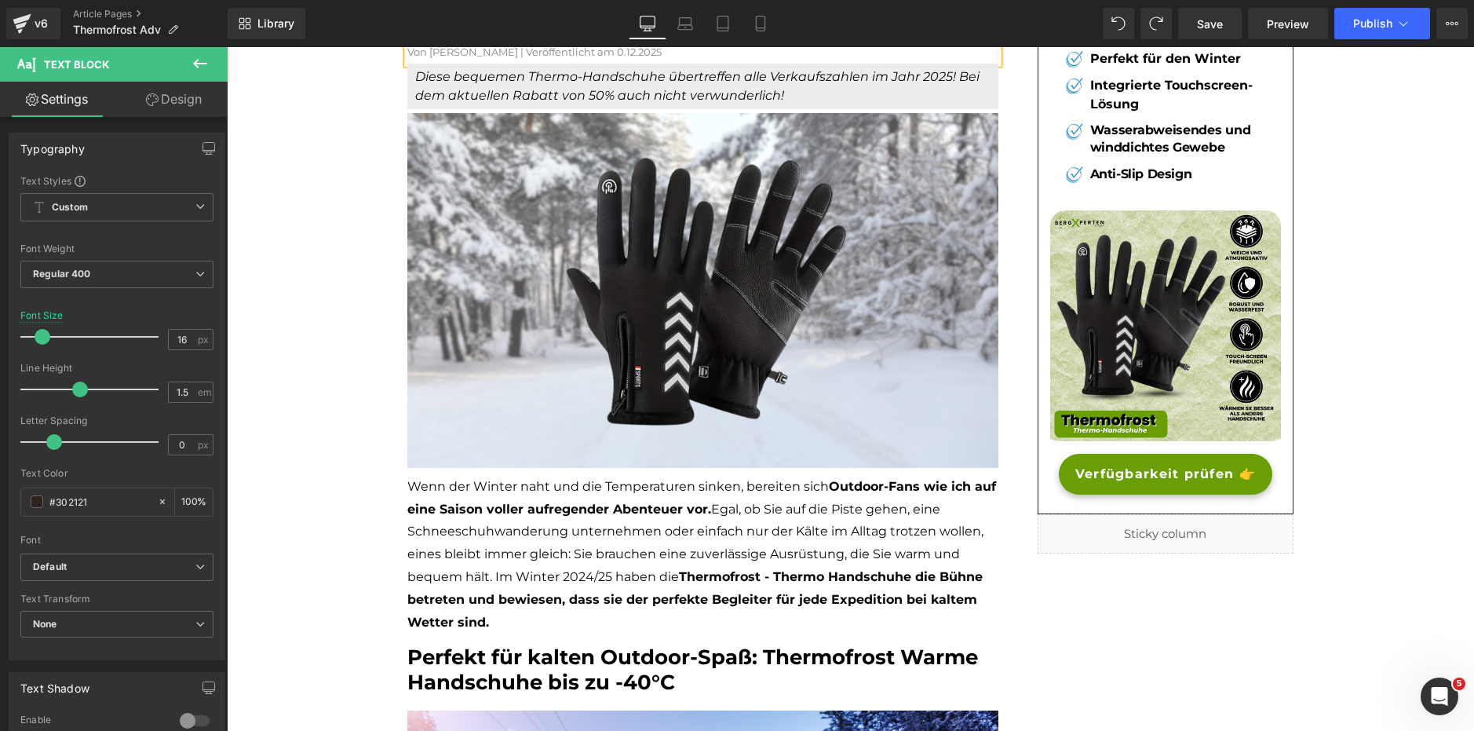
click at [549, 542] on p "Wenn der Winter naht und die Temperaturen sinken, bereiten sich Outdoor-Fans wi…" at bounding box center [702, 555] width 591 height 159
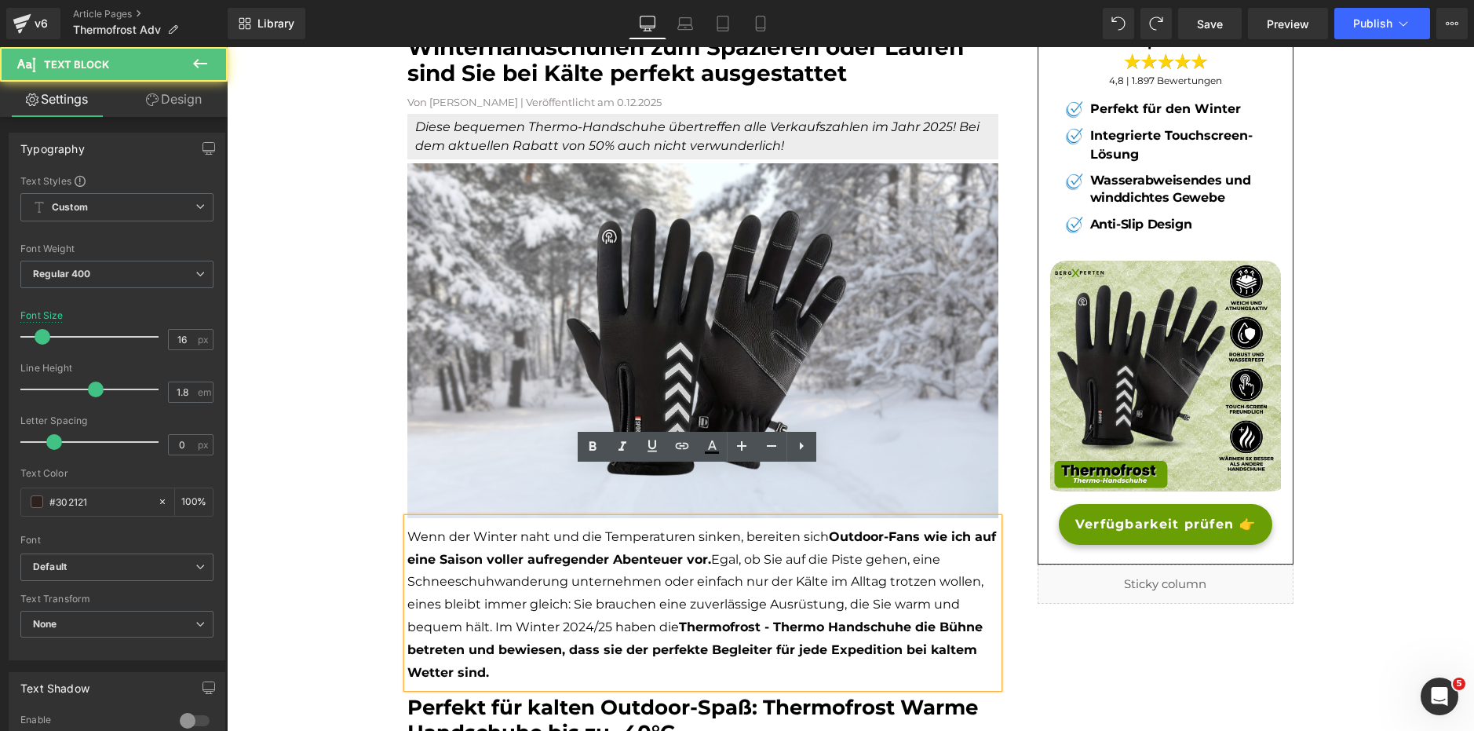
scroll to position [0, 0]
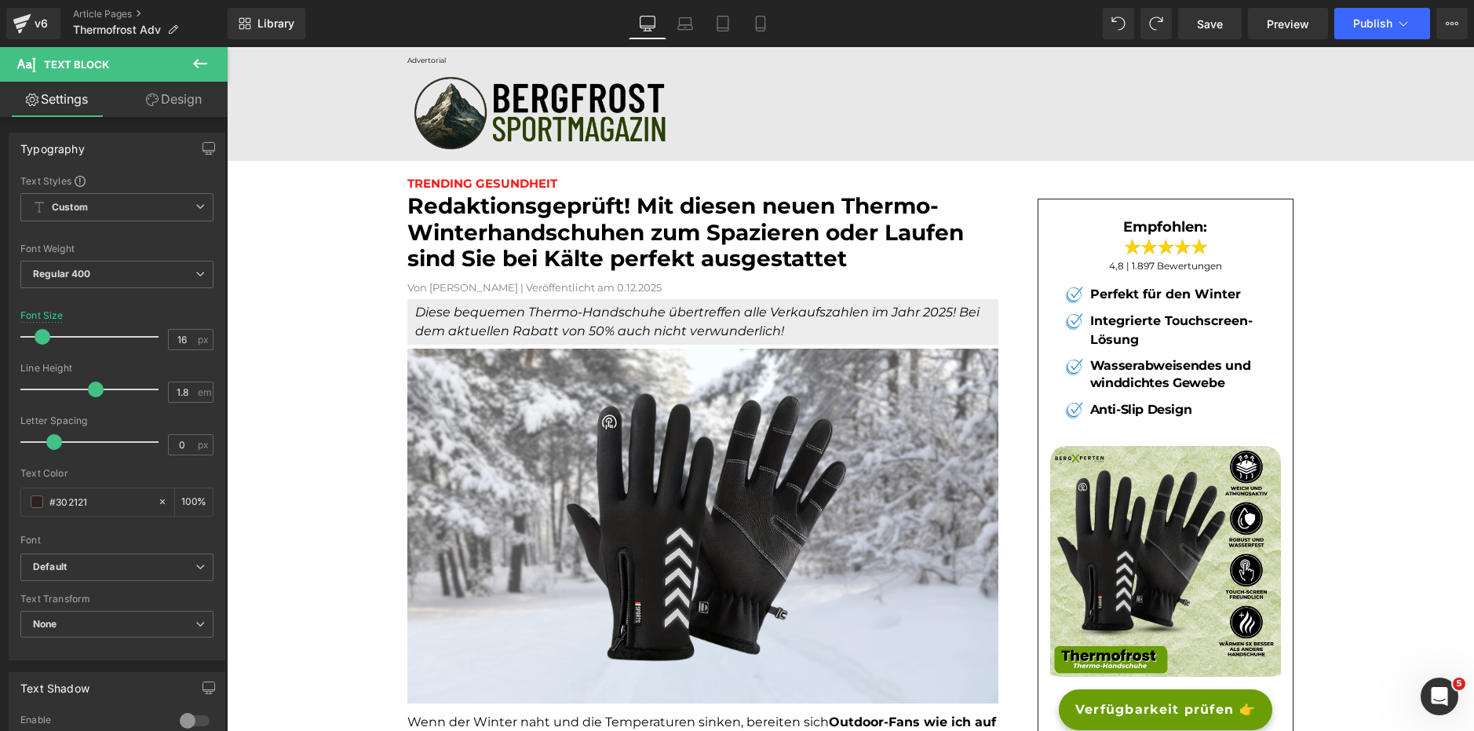
click at [200, 68] on icon at bounding box center [200, 63] width 19 height 19
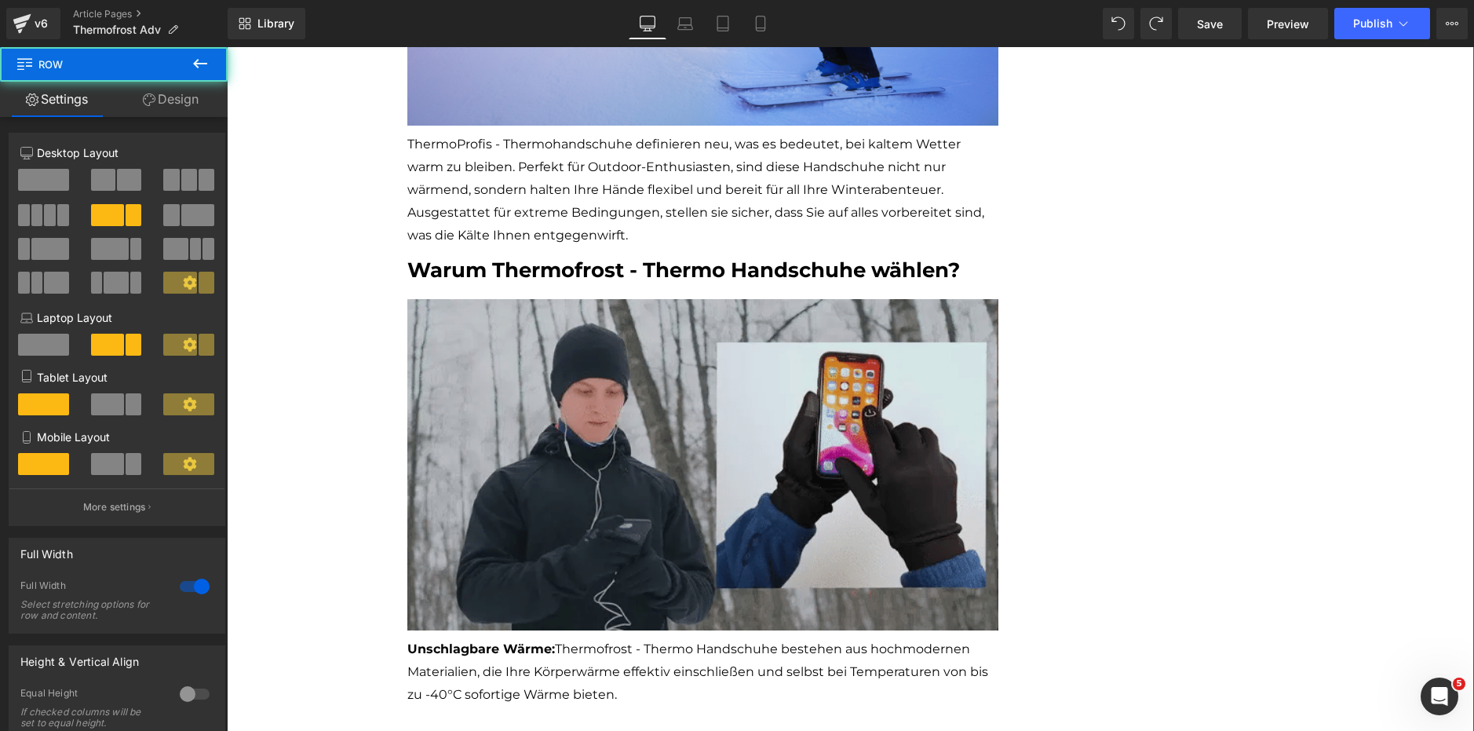
scroll to position [1178, 0]
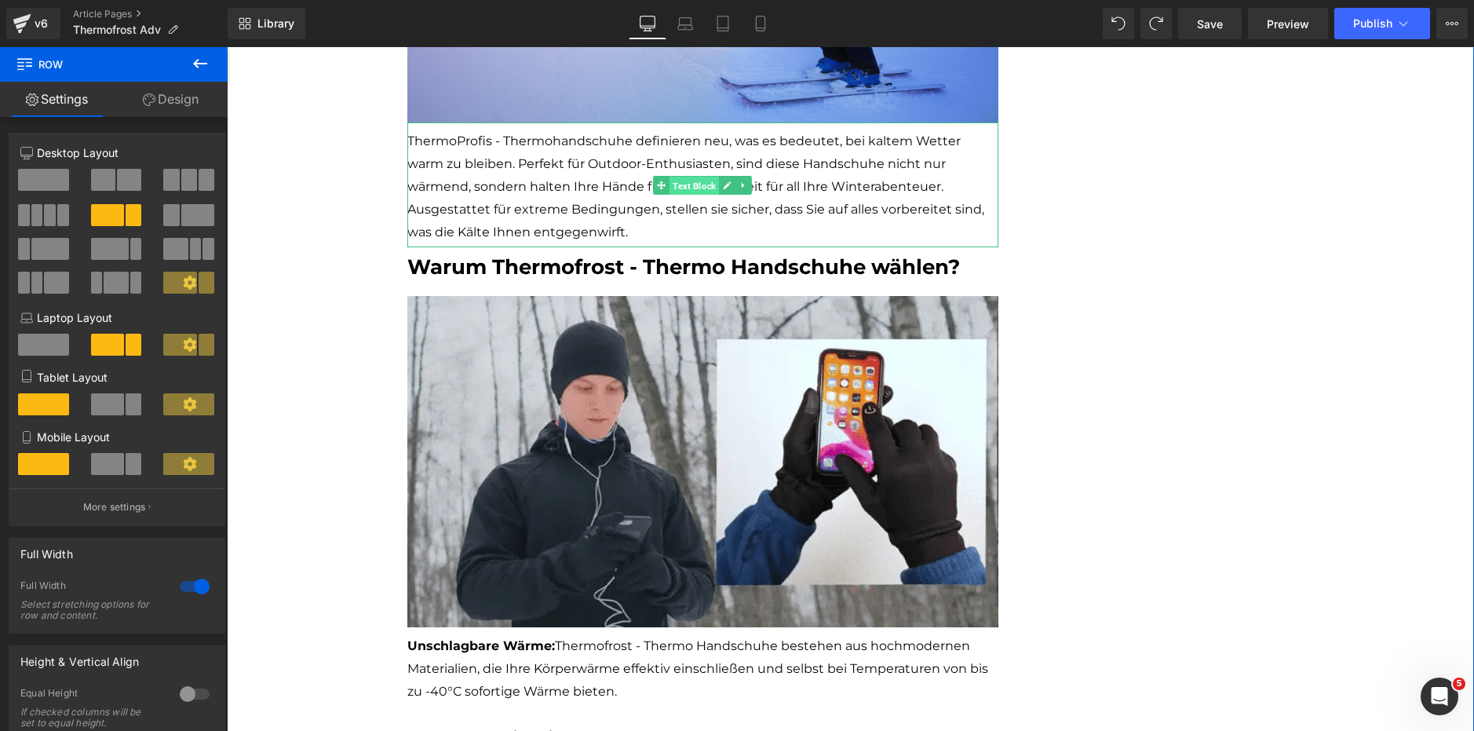
click at [679, 180] on span "Text Block" at bounding box center [694, 186] width 49 height 19
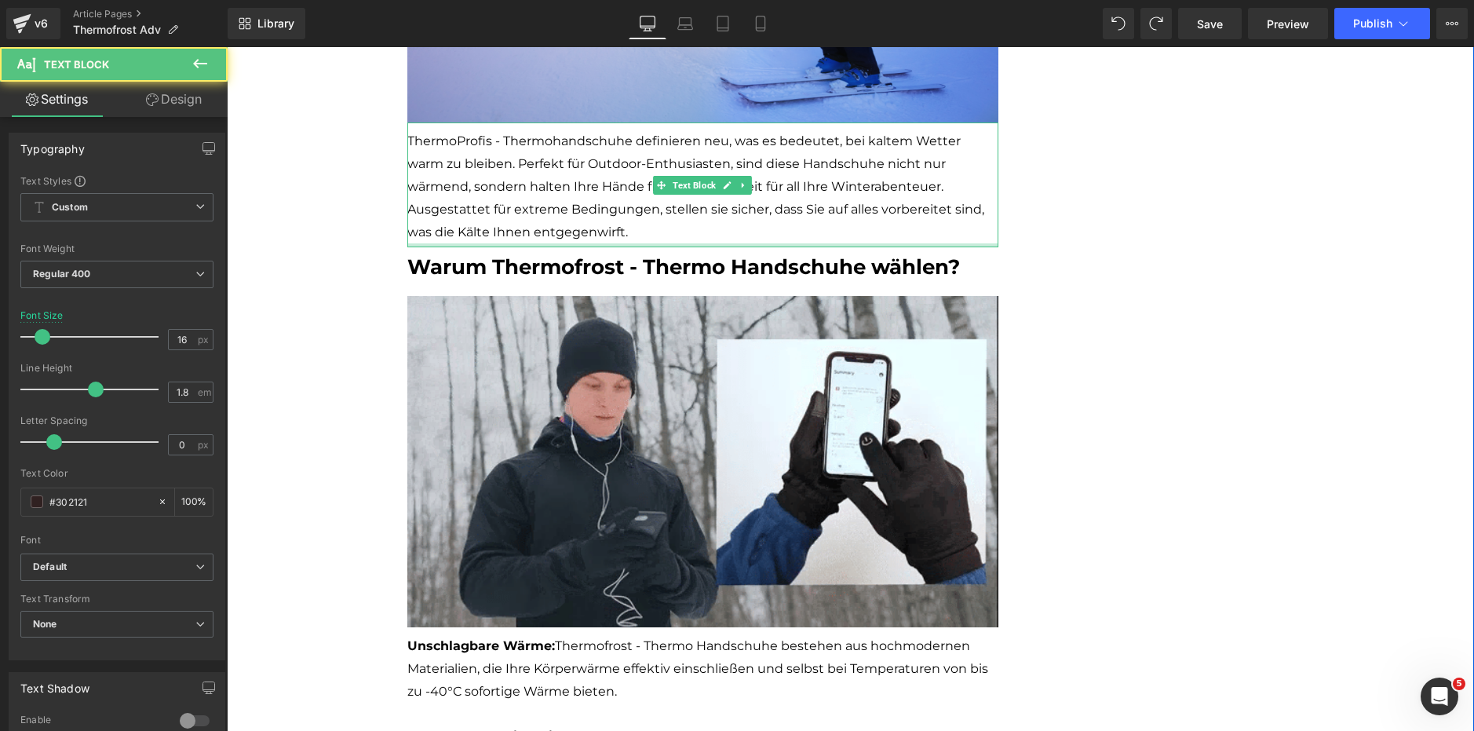
click at [630, 256] on div "Warum Thermofrost - Thermo Handschuhe wählen? Heading" at bounding box center [702, 267] width 591 height 24
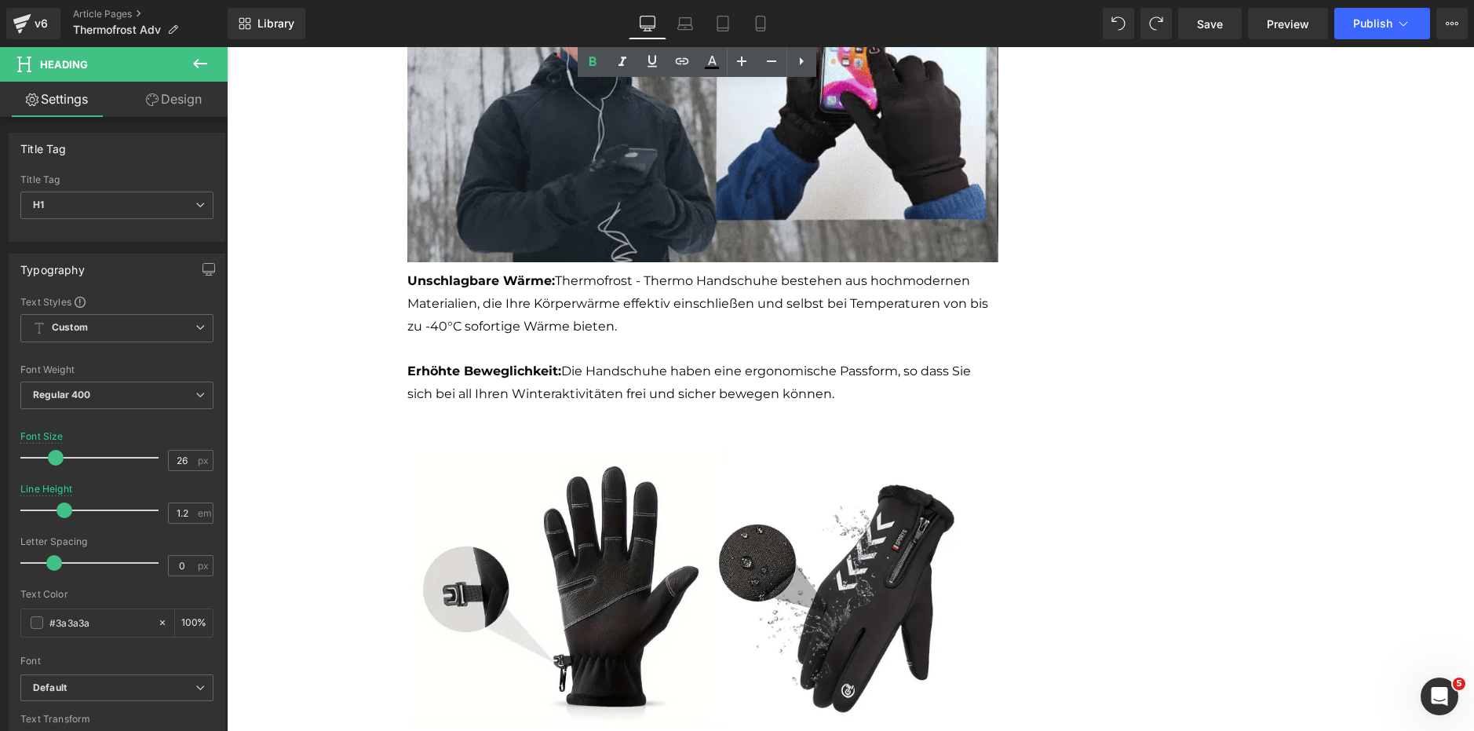
scroll to position [1570, 0]
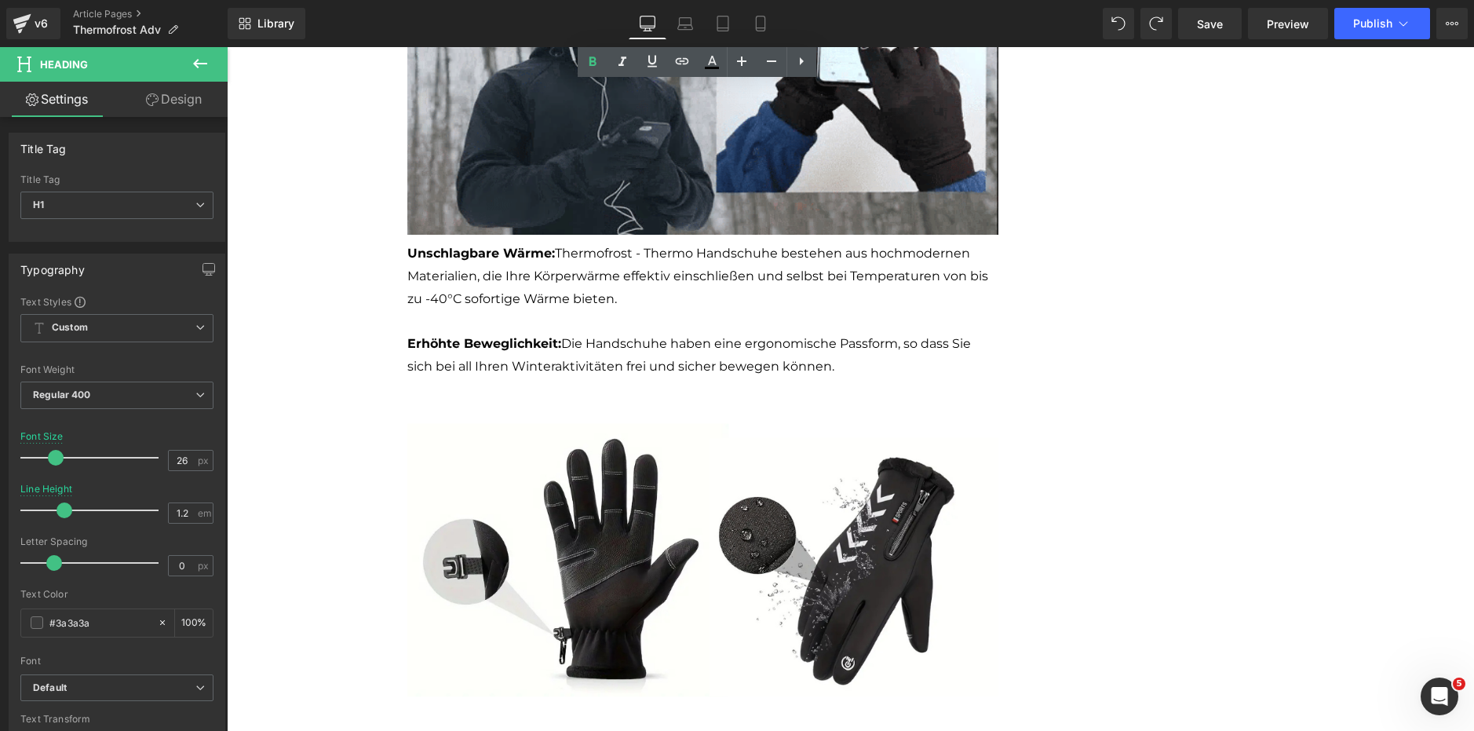
click at [611, 265] on p "Unschlagbare Wärme: Thermofrost - Thermo Handschuhe bestehen aus hochmodernen M…" at bounding box center [702, 277] width 591 height 68
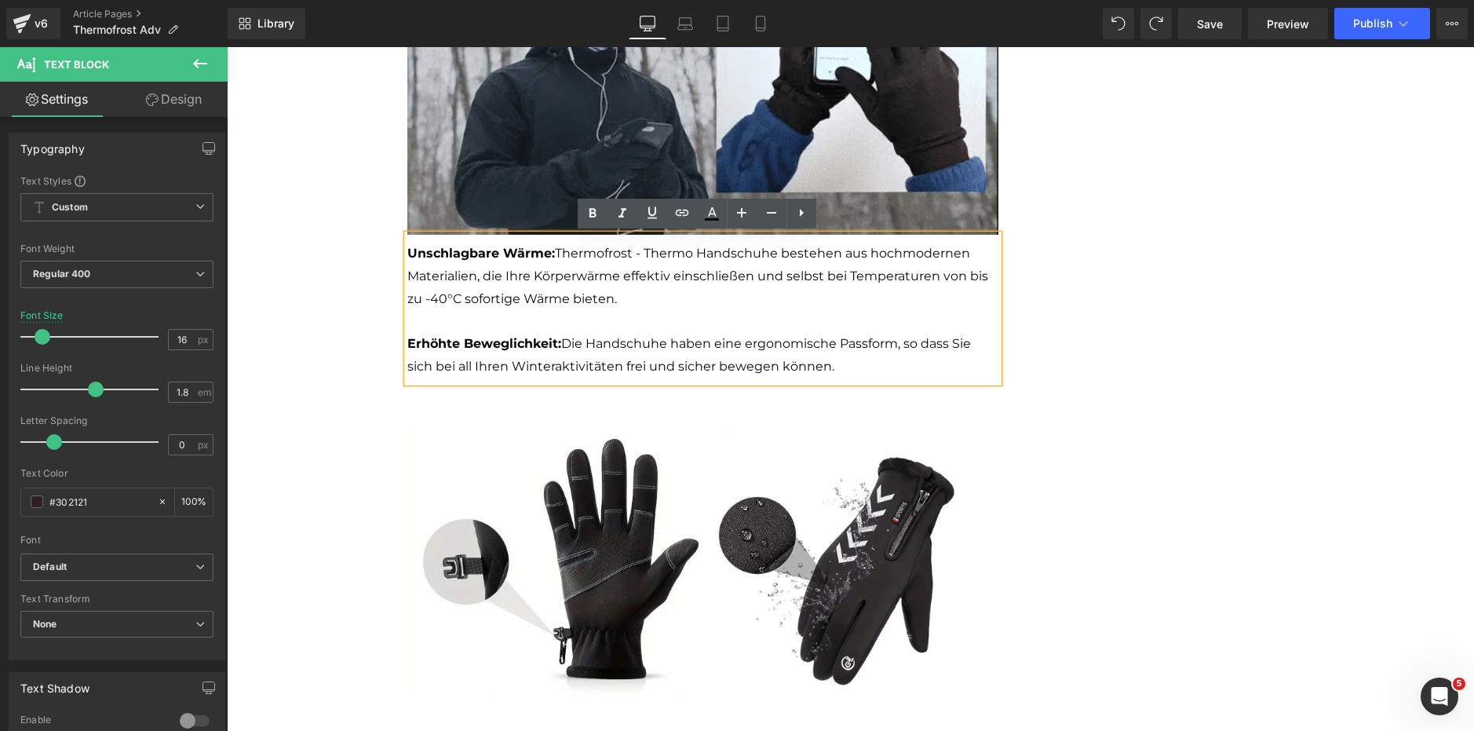
click at [531, 308] on p "Unschlagbare Wärme: Thermofrost - Thermo Handschuhe bestehen aus hochmodernen M…" at bounding box center [702, 277] width 591 height 68
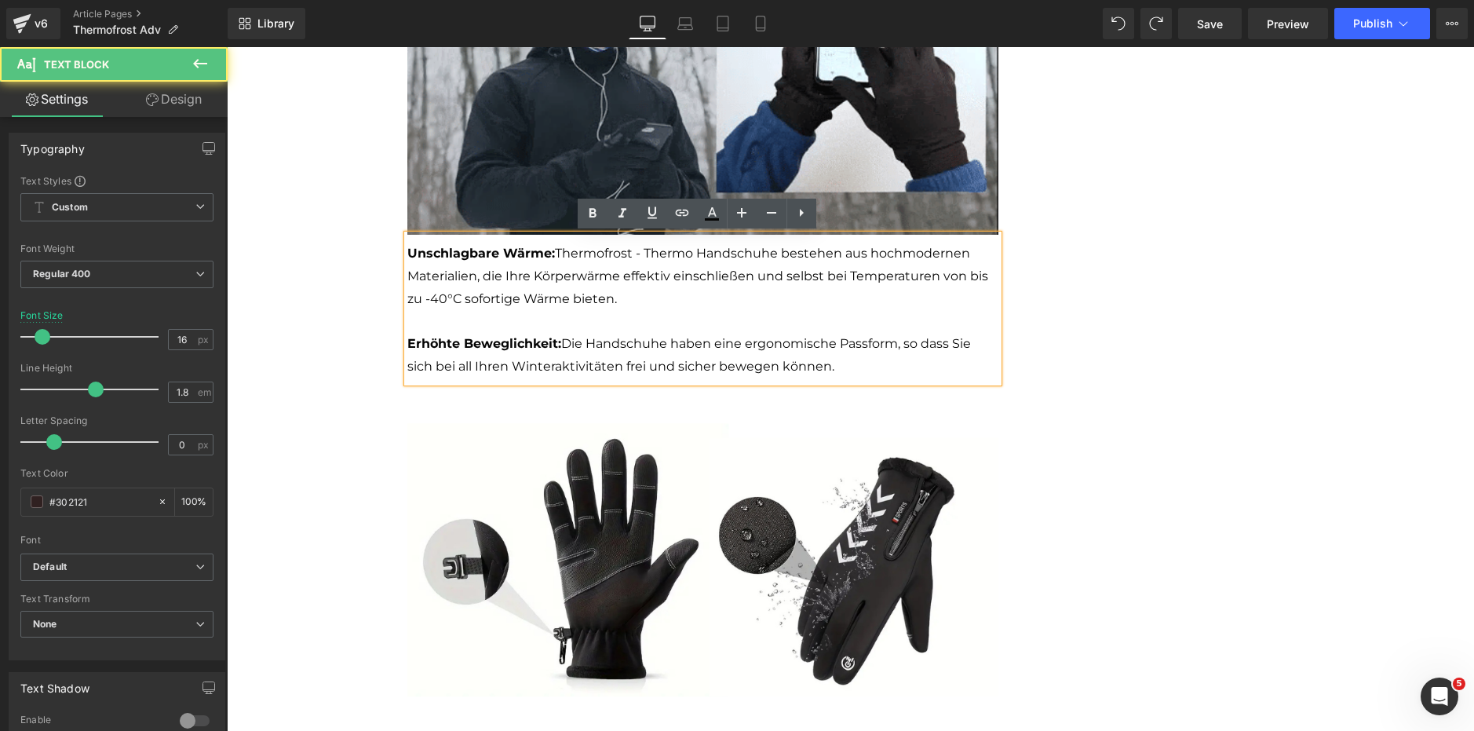
click at [477, 331] on p at bounding box center [702, 322] width 591 height 23
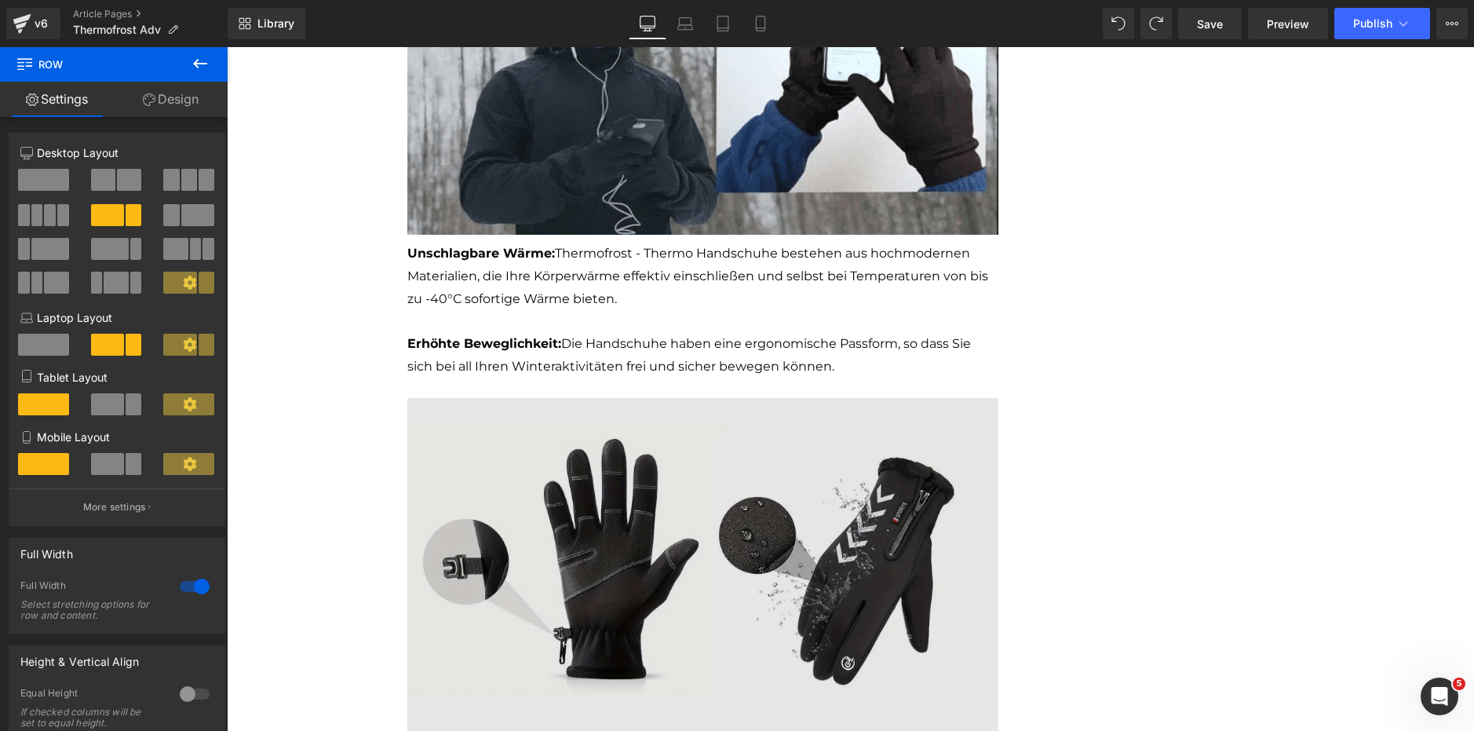
click at [444, 419] on img at bounding box center [702, 575] width 591 height 355
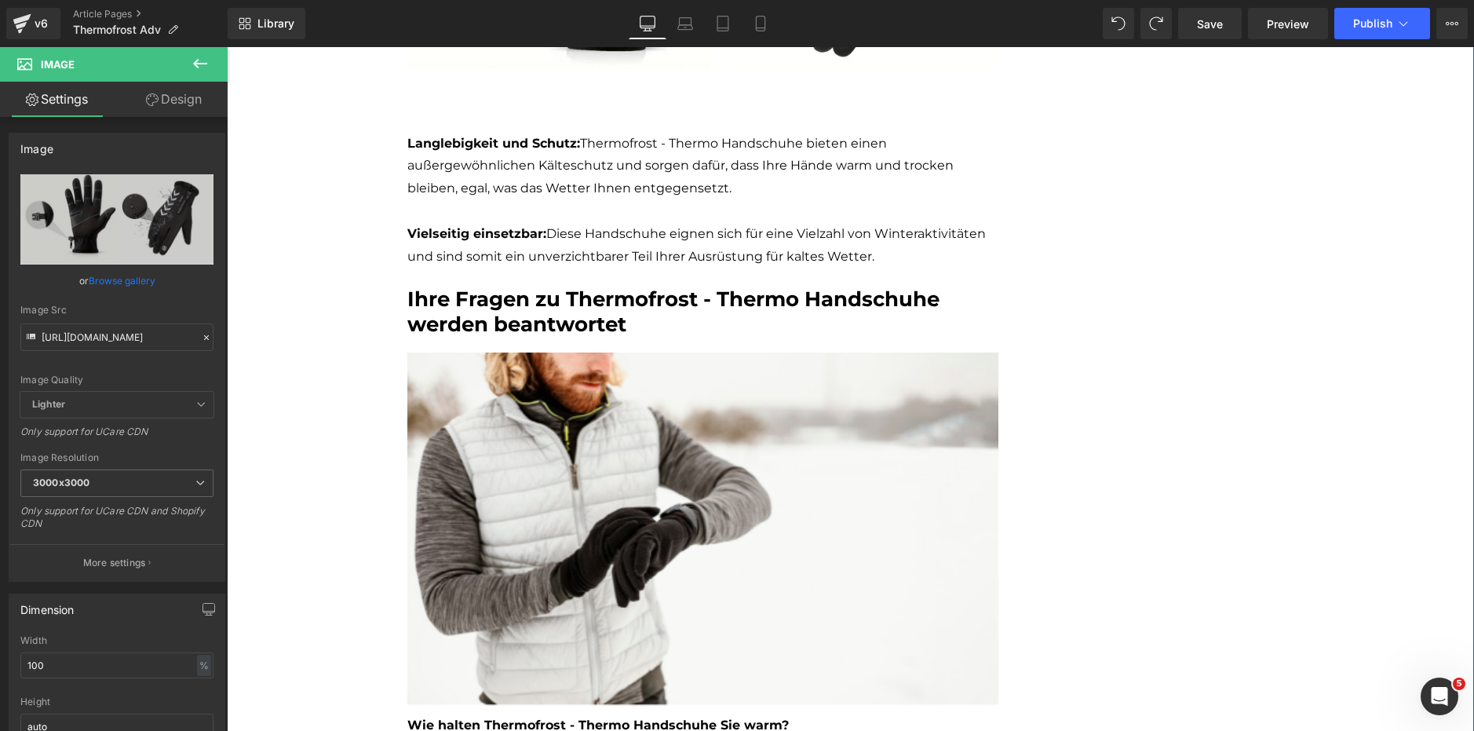
click at [539, 311] on span "Ihre Fragen zu Thermofrost - Thermo Handschuhe werden beantwortet" at bounding box center [673, 311] width 532 height 49
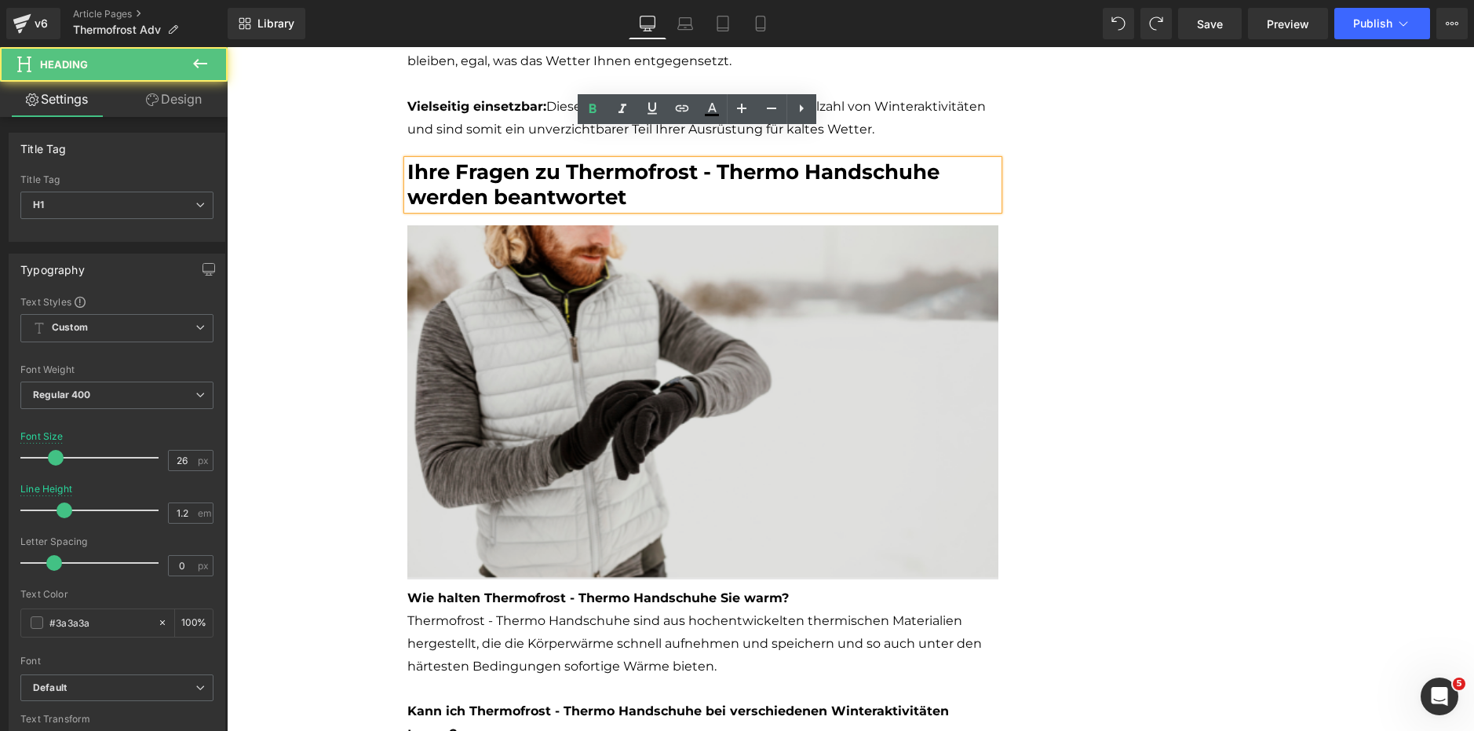
scroll to position [2198, 0]
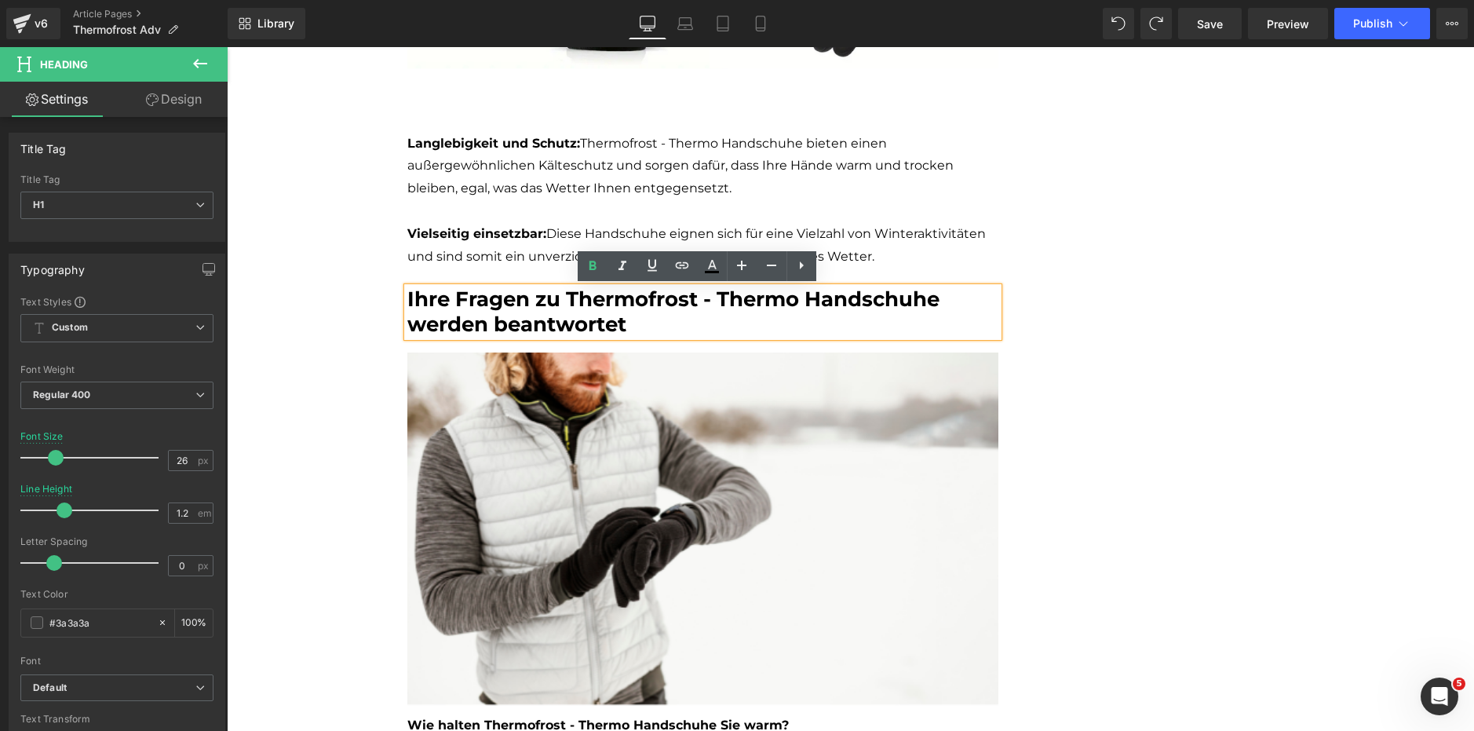
click at [557, 195] on span "Langlebigkeit und Schutz: Thermofrost - Thermo Handschuhe bieten einen außergew…" at bounding box center [680, 166] width 546 height 60
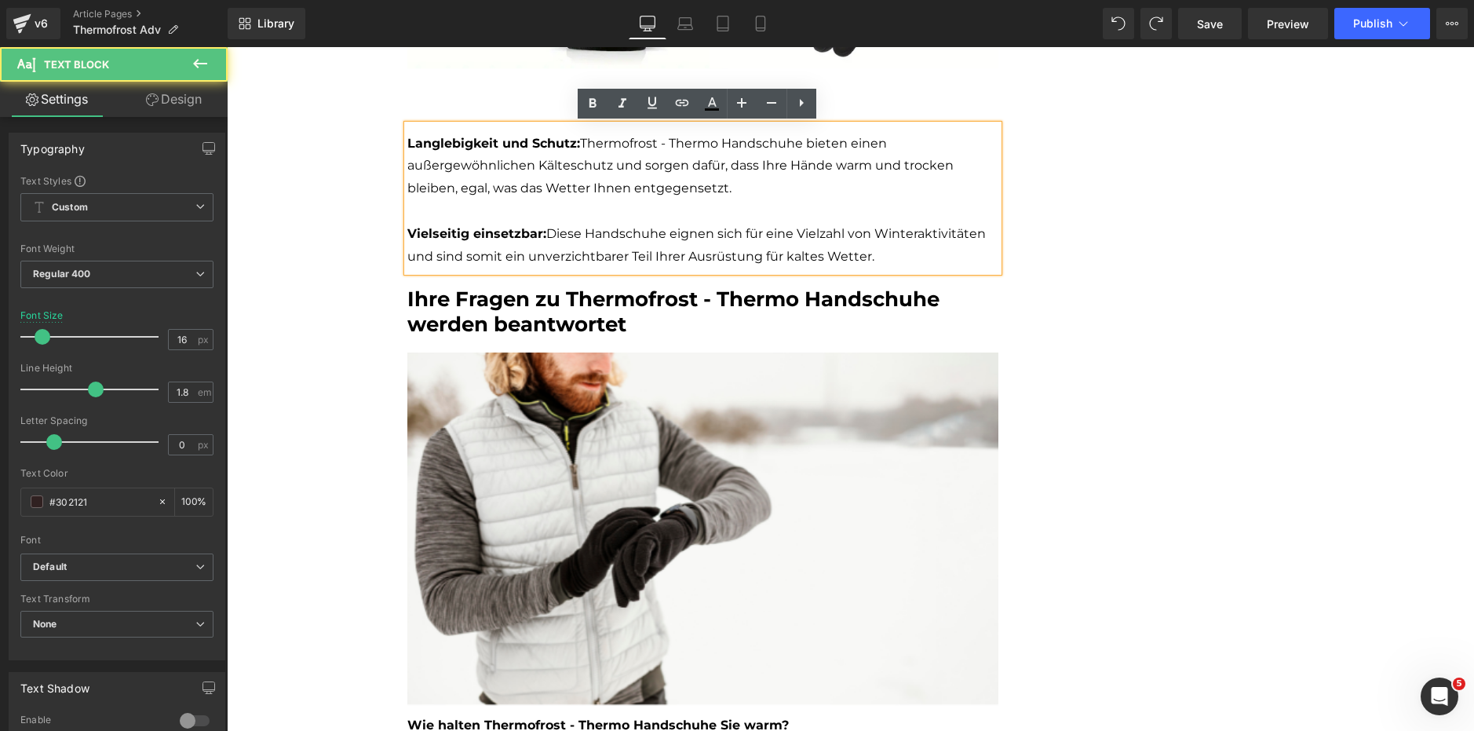
click at [447, 205] on p at bounding box center [702, 211] width 591 height 23
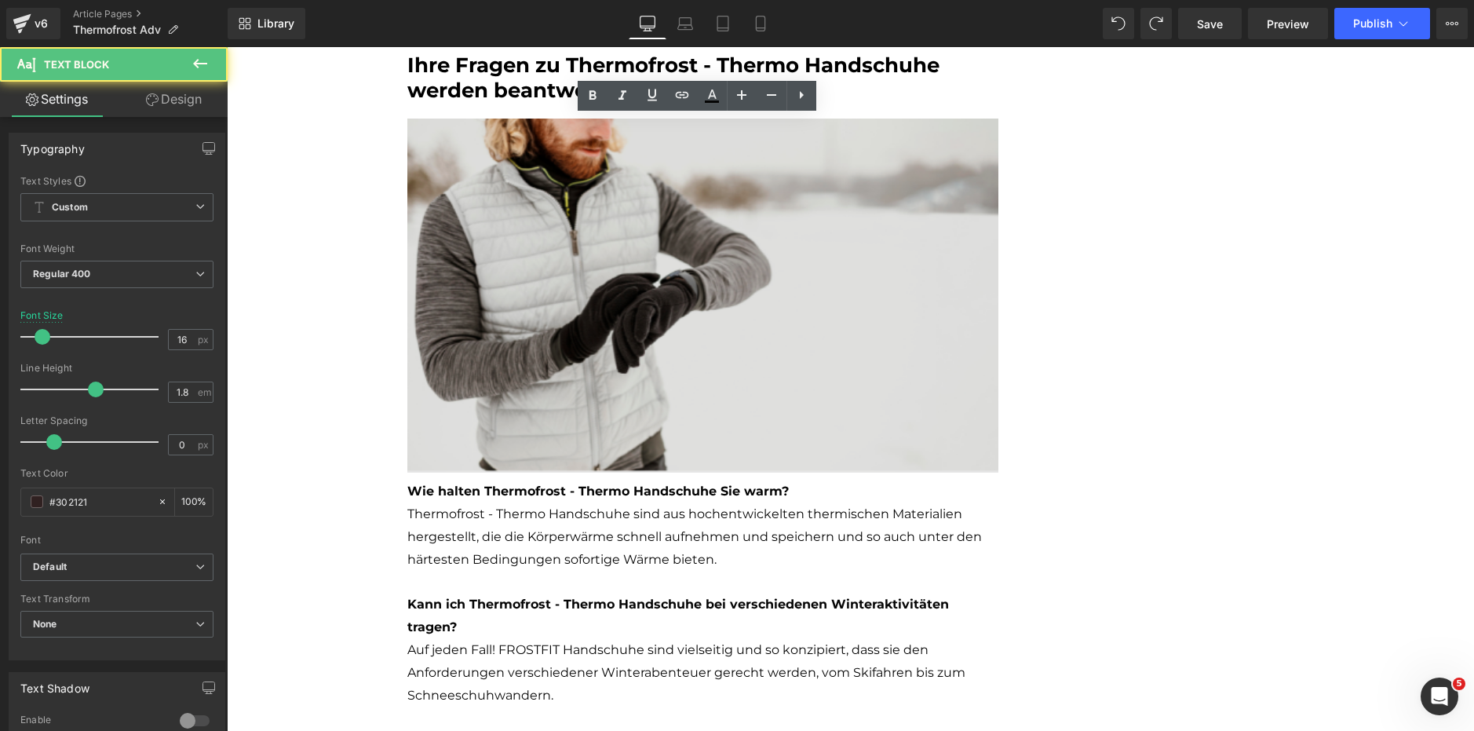
scroll to position [2512, 0]
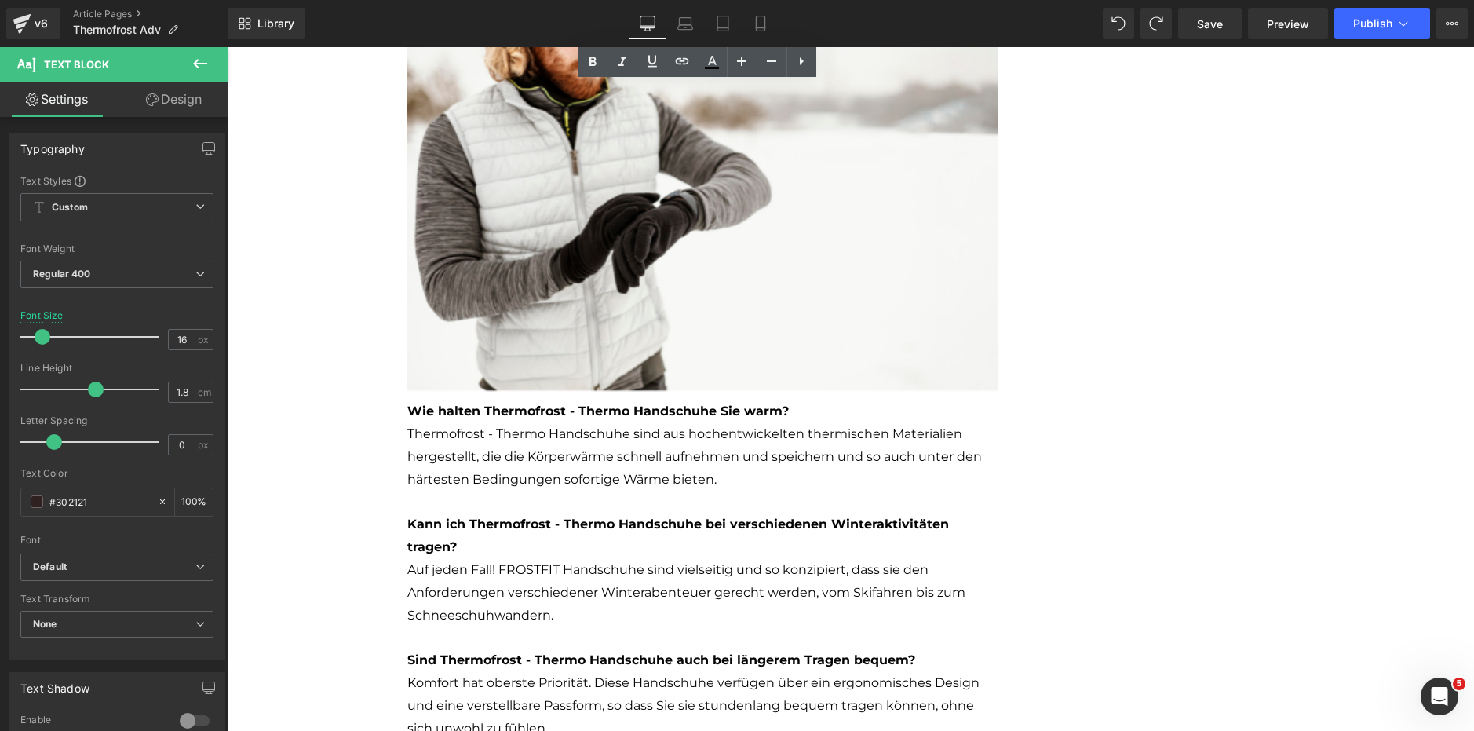
click at [467, 439] on p "Thermofrost - Thermo Handschuhe sind aus hochentwickelten thermischen Materiali…" at bounding box center [702, 457] width 591 height 68
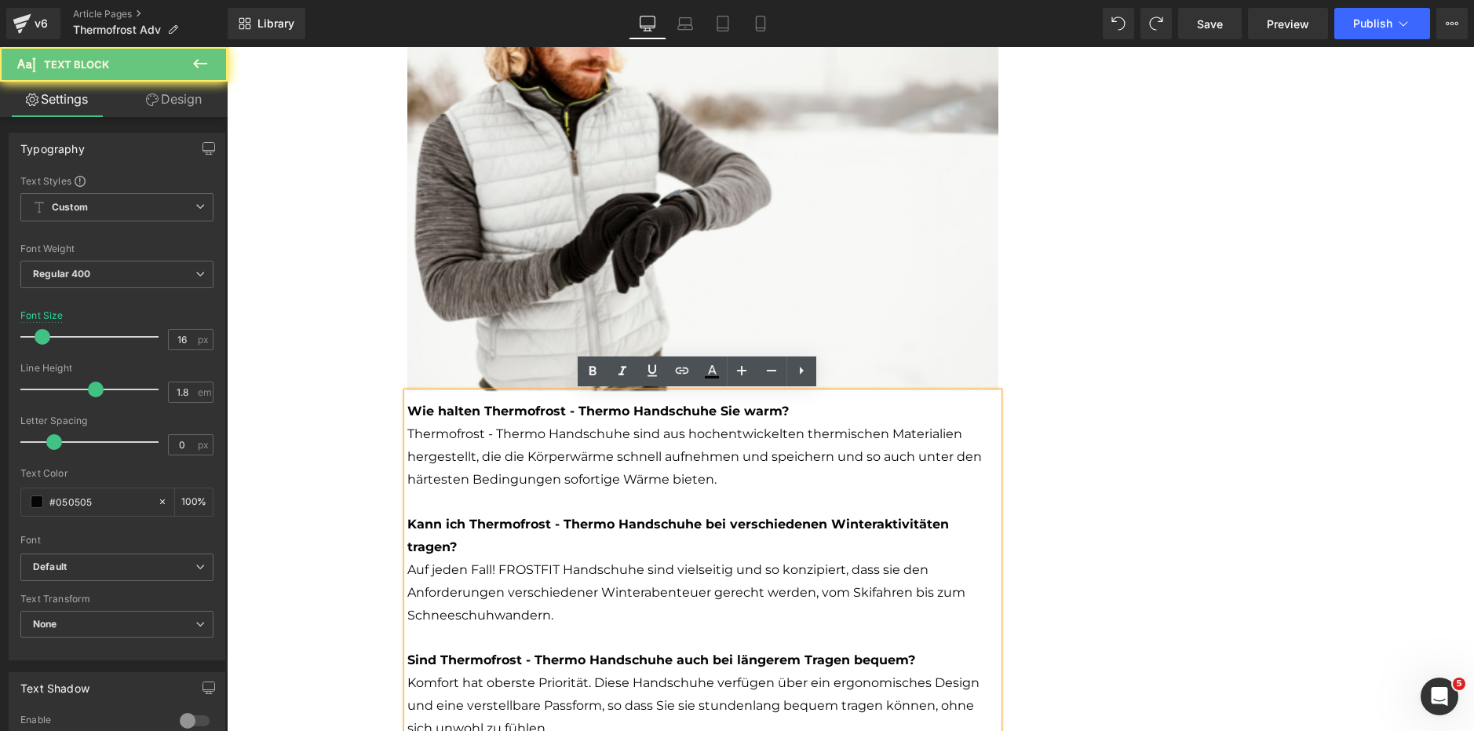
click at [434, 507] on p at bounding box center [702, 502] width 591 height 23
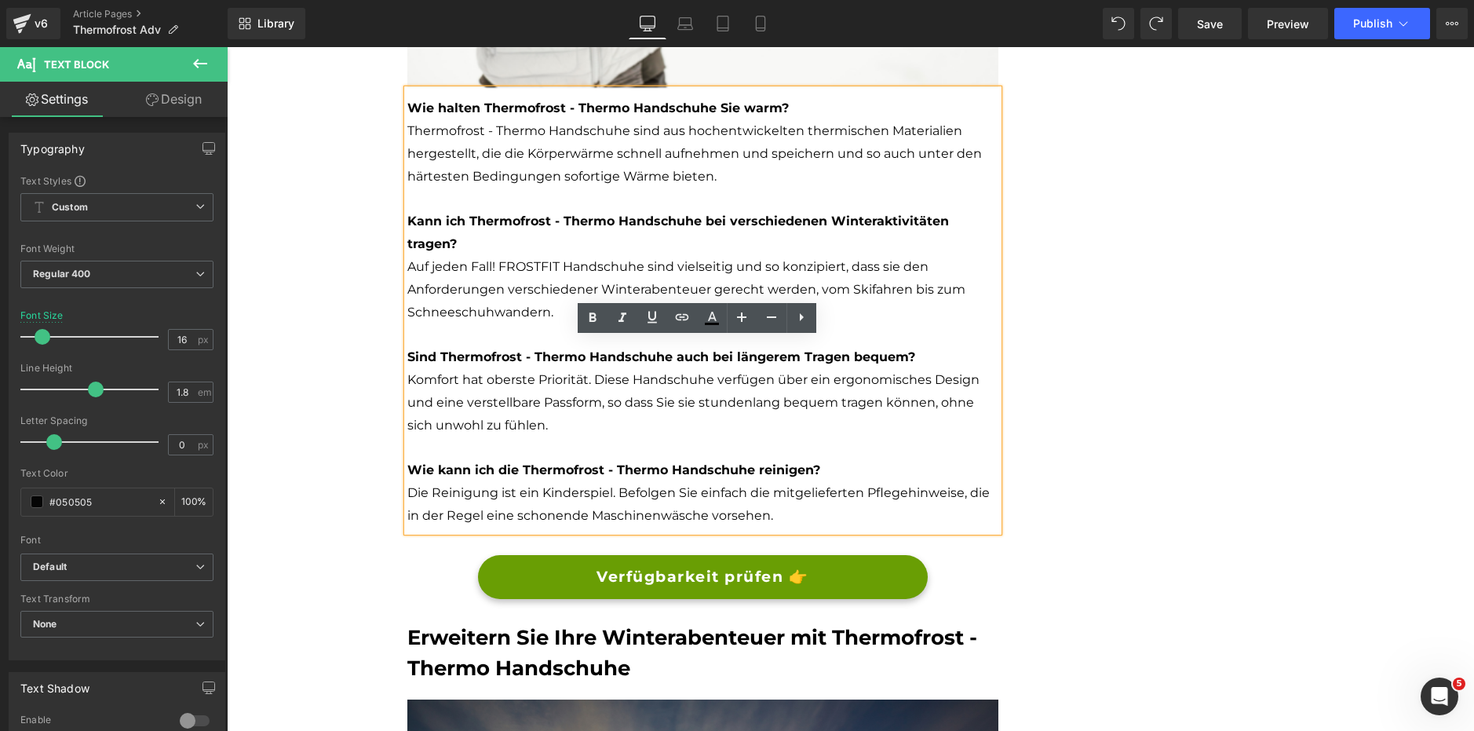
scroll to position [2826, 0]
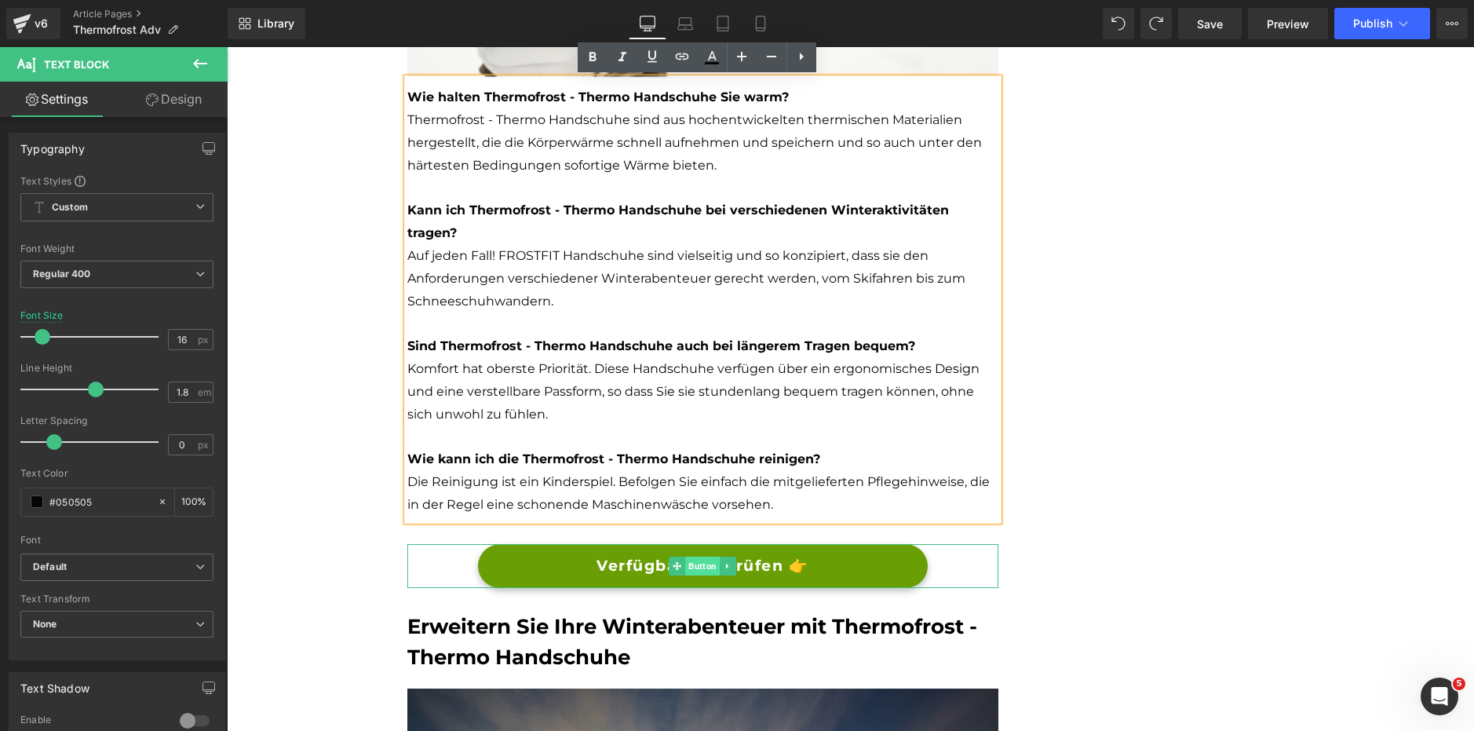
click at [692, 571] on span "Button" at bounding box center [702, 566] width 35 height 19
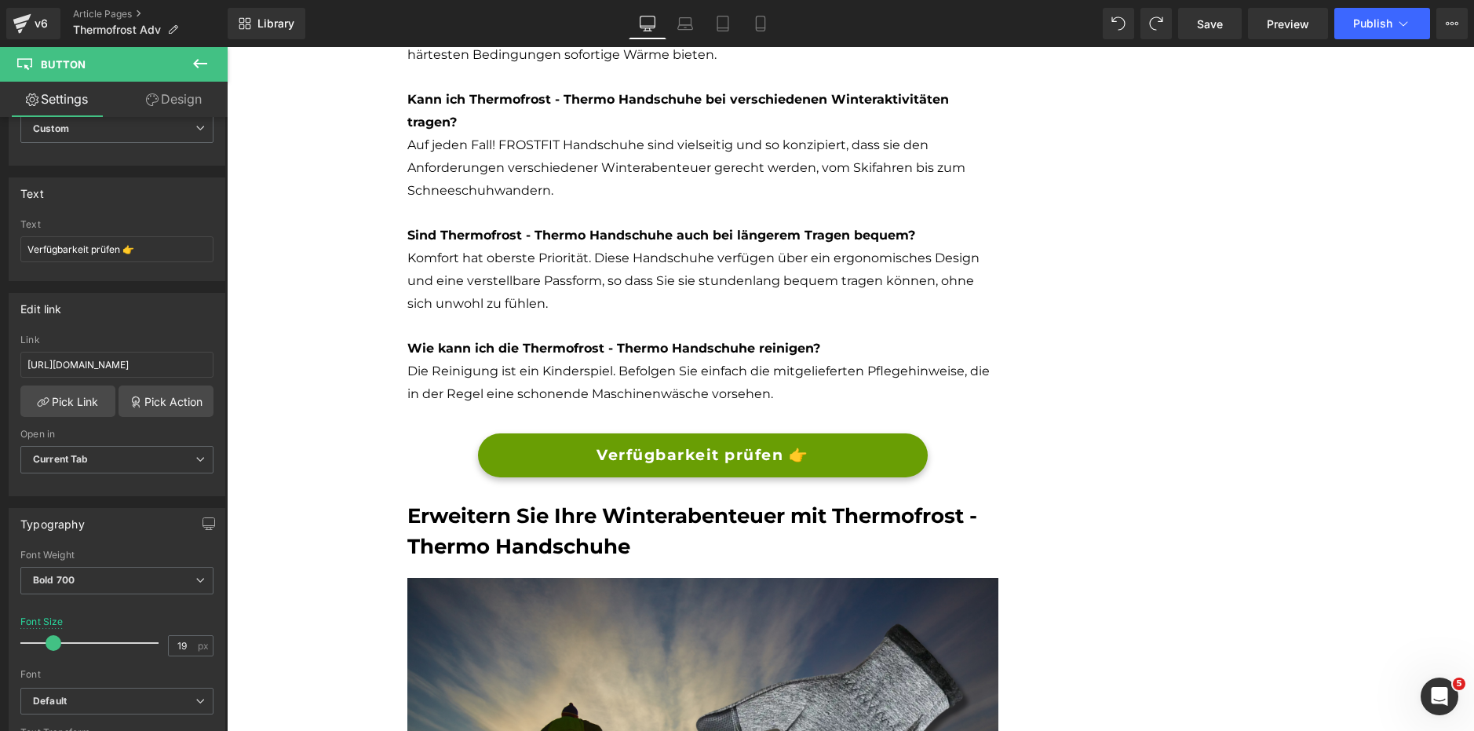
scroll to position [3062, 0]
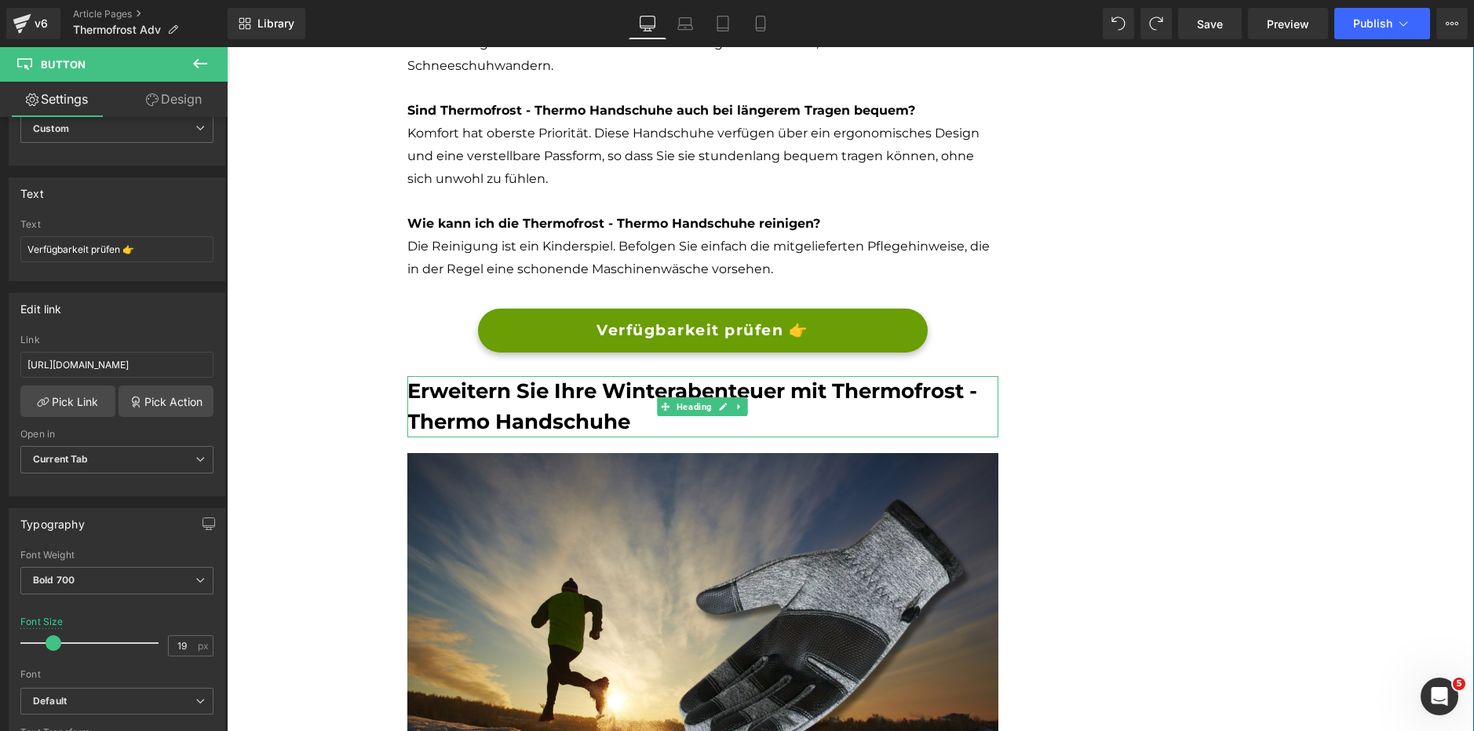
click at [559, 410] on span "Erweitern Sie Ihre Winterabenteuer mit Thermofrost - Thermo Handschuhe" at bounding box center [692, 406] width 570 height 56
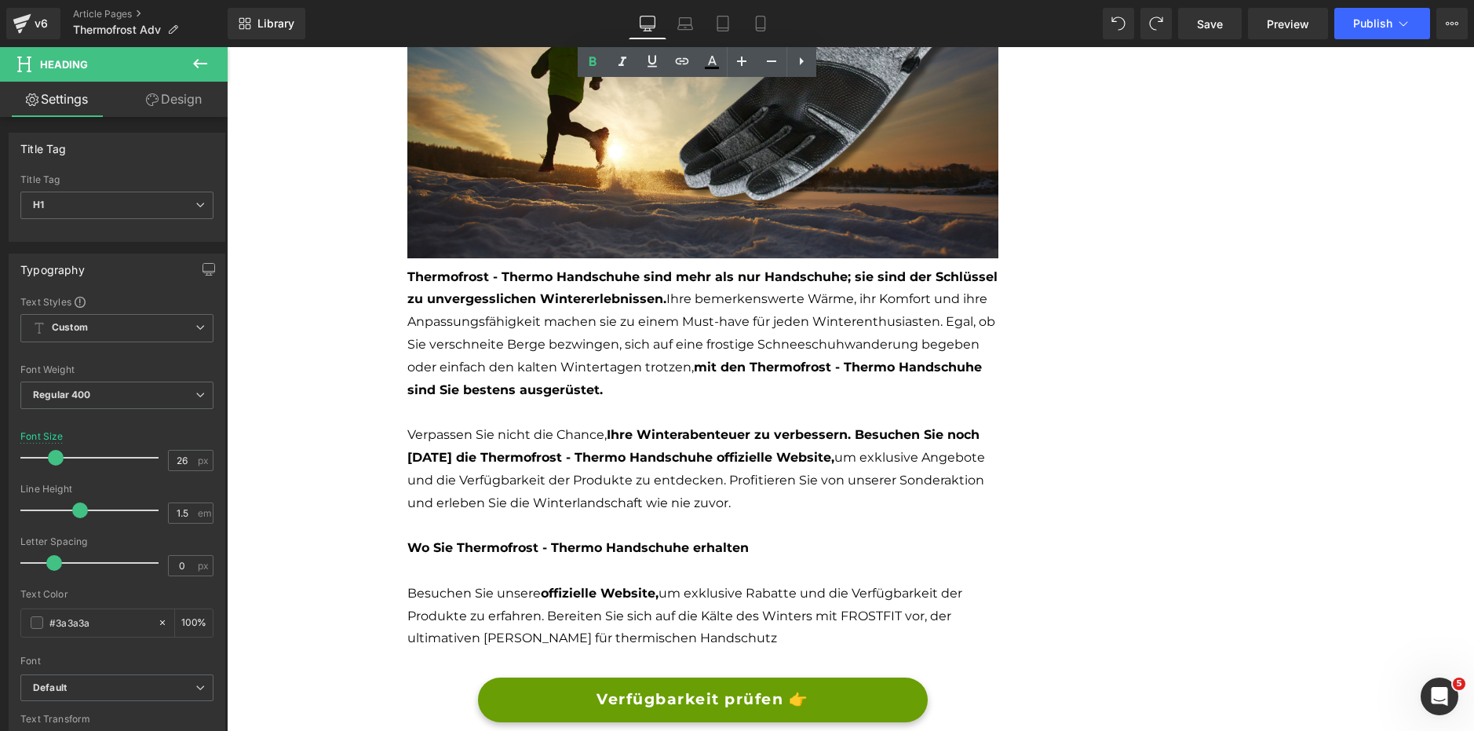
click at [560, 378] on li "Thermofrost - Thermo Handschuhe sind mehr als nur Handschuhe; sie sind der Schl…" at bounding box center [702, 334] width 591 height 136
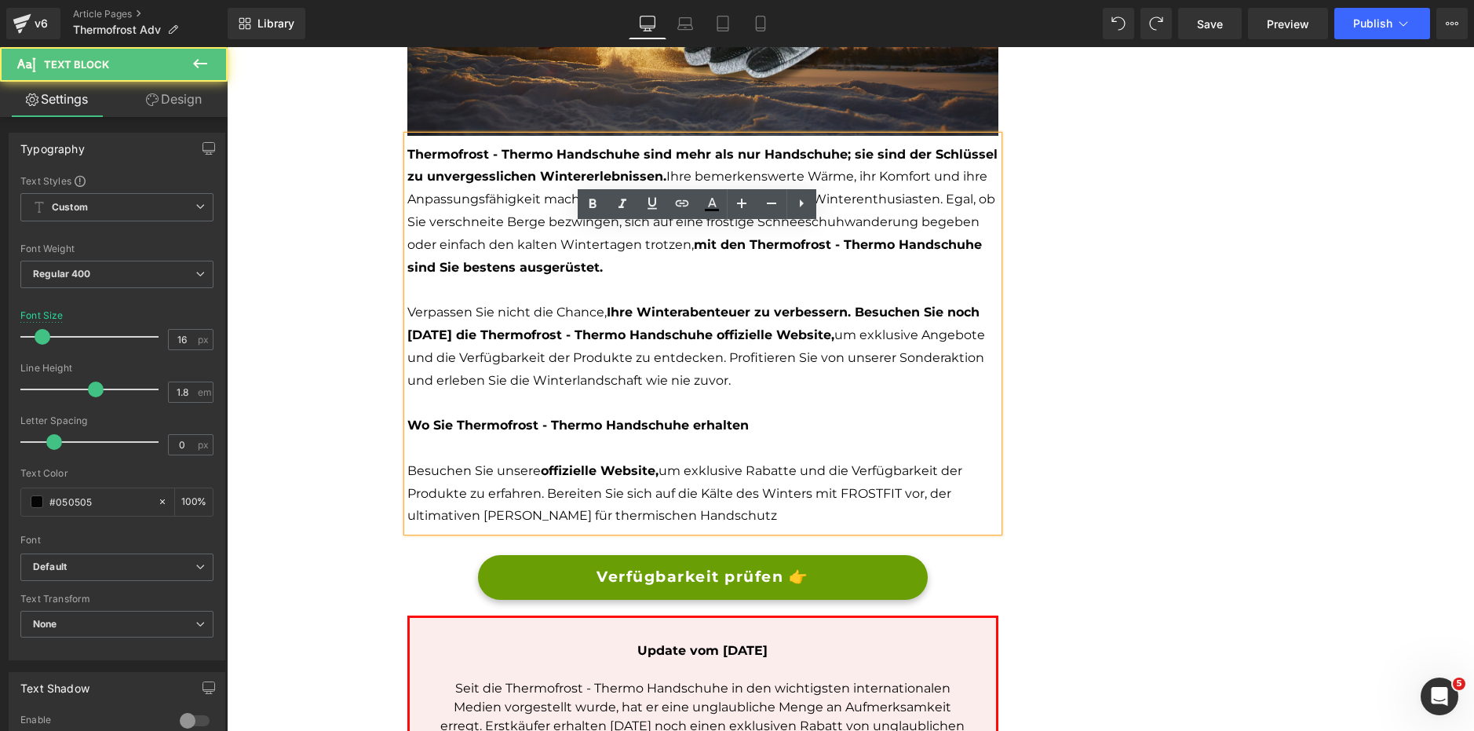
scroll to position [3768, 0]
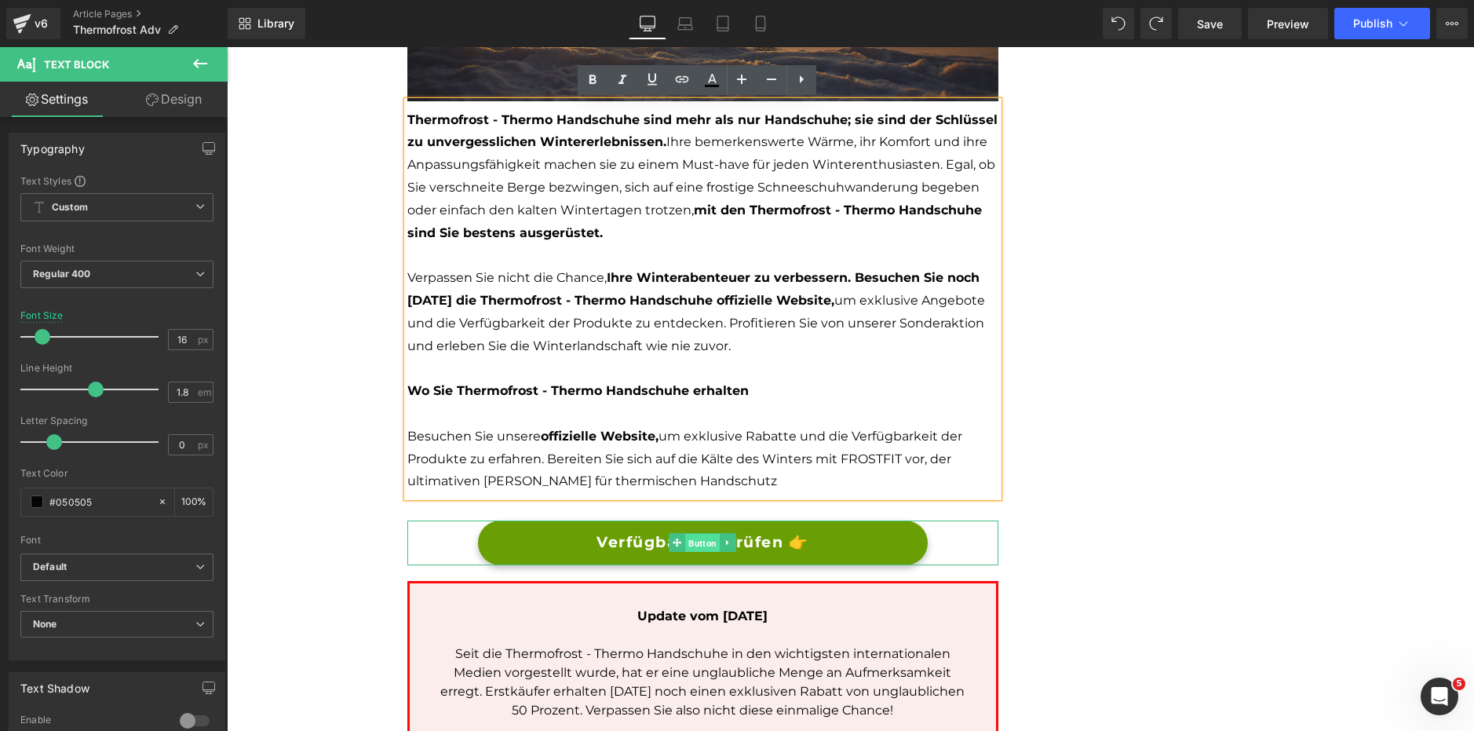
click at [686, 539] on span "Button" at bounding box center [702, 543] width 35 height 19
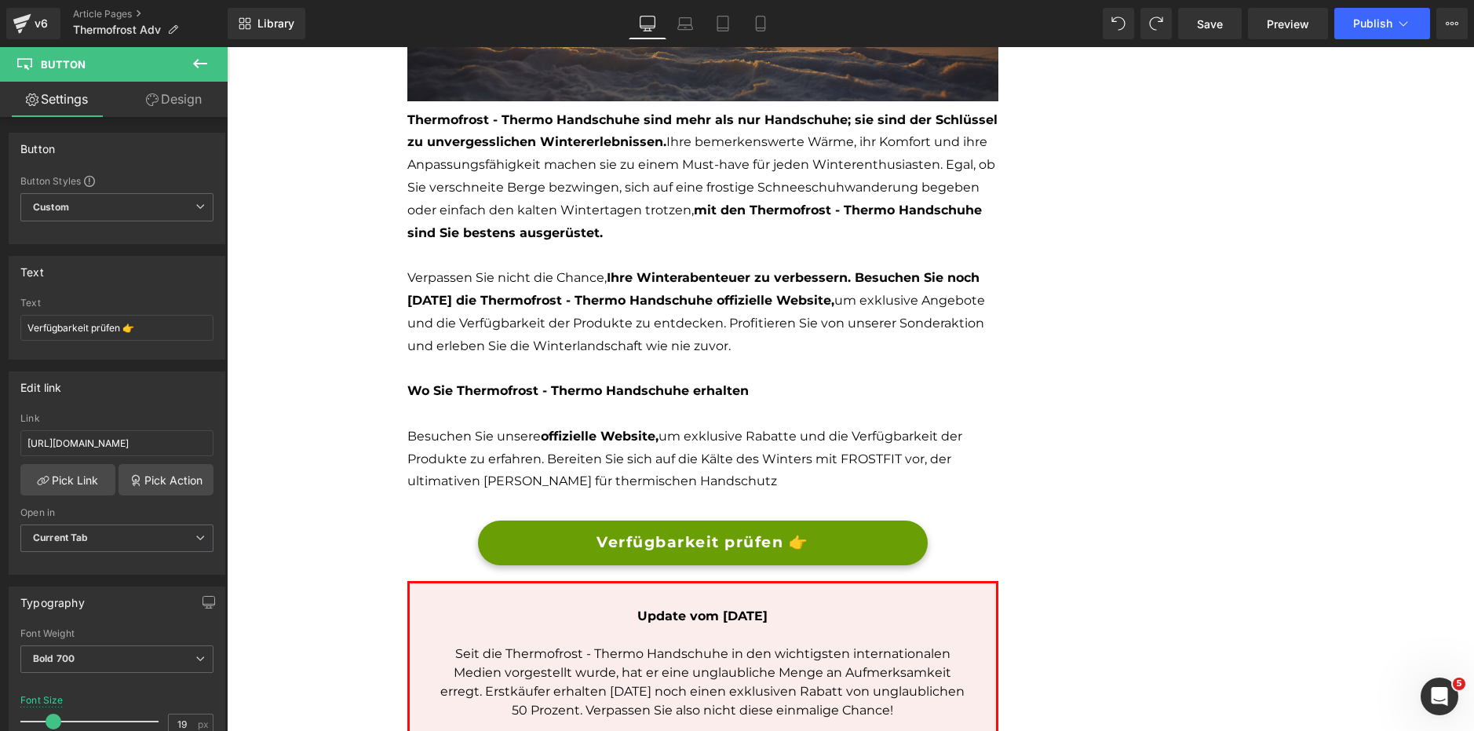
scroll to position [4004, 0]
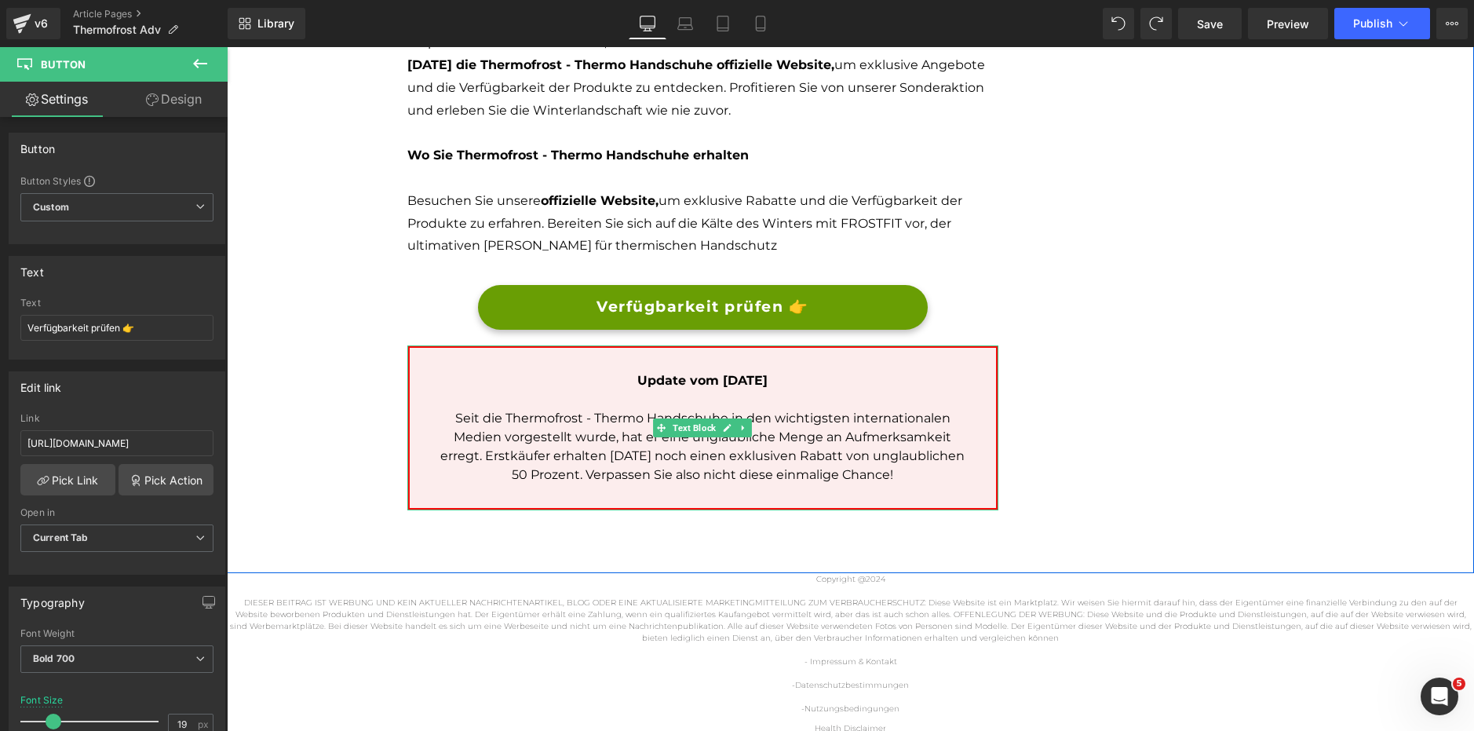
click at [768, 379] on span "Update vom 05 Dezember 2024" at bounding box center [702, 380] width 130 height 15
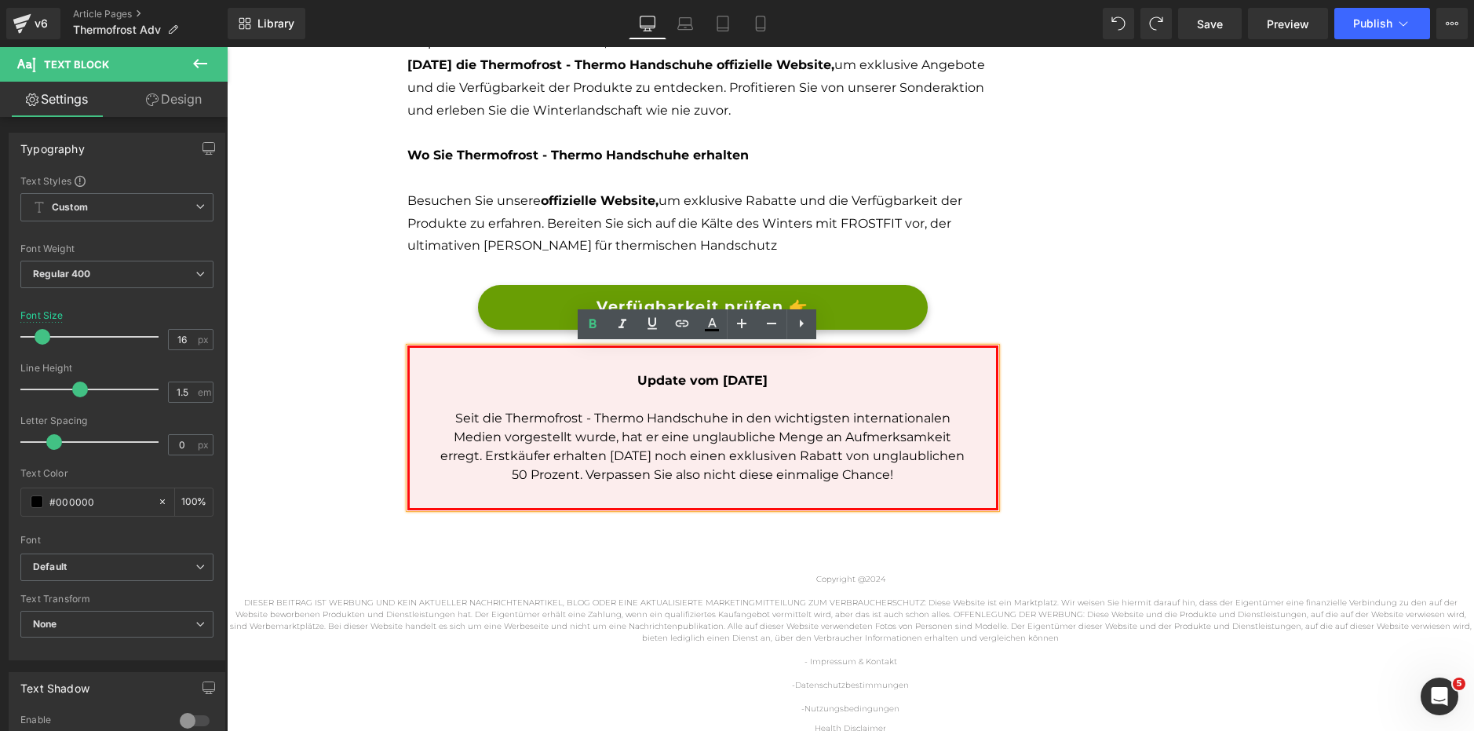
click at [798, 388] on p "Update vom 05 Dezember 2024" at bounding box center [702, 380] width 539 height 19
click at [710, 389] on p "Update vom 05 Dezember 2024" at bounding box center [702, 380] width 539 height 19
click at [696, 382] on span "Update vom 05 Dezember 2024" at bounding box center [702, 380] width 130 height 15
drag, startPoint x: 764, startPoint y: 381, endPoint x: 700, endPoint y: 374, distance: 63.9
click at [700, 374] on span "Update vom 05 Dezember 2024" at bounding box center [702, 380] width 130 height 15
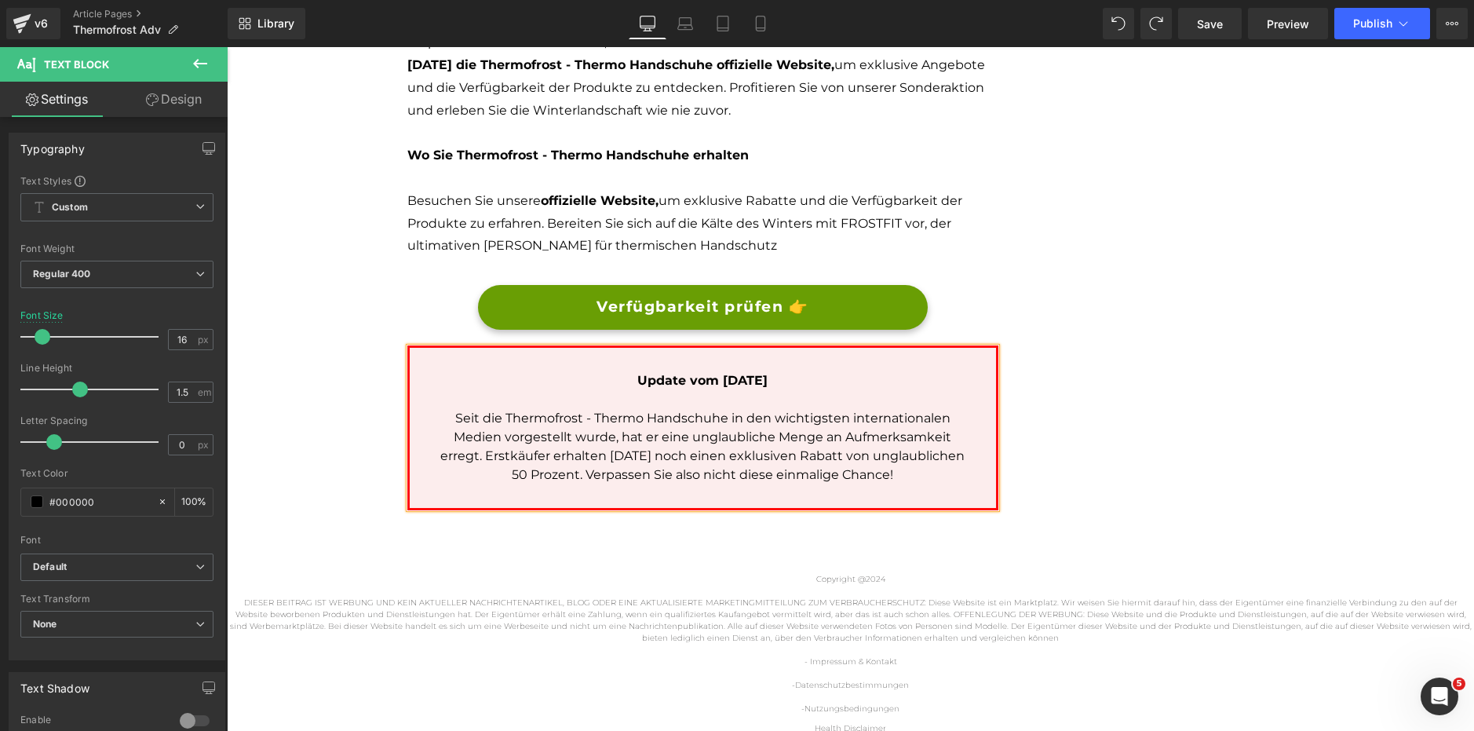
click at [746, 449] on p "Seit die Thermofrost - Thermo Handschuhe in den wichtigsten internationalen Med…" at bounding box center [702, 446] width 539 height 75
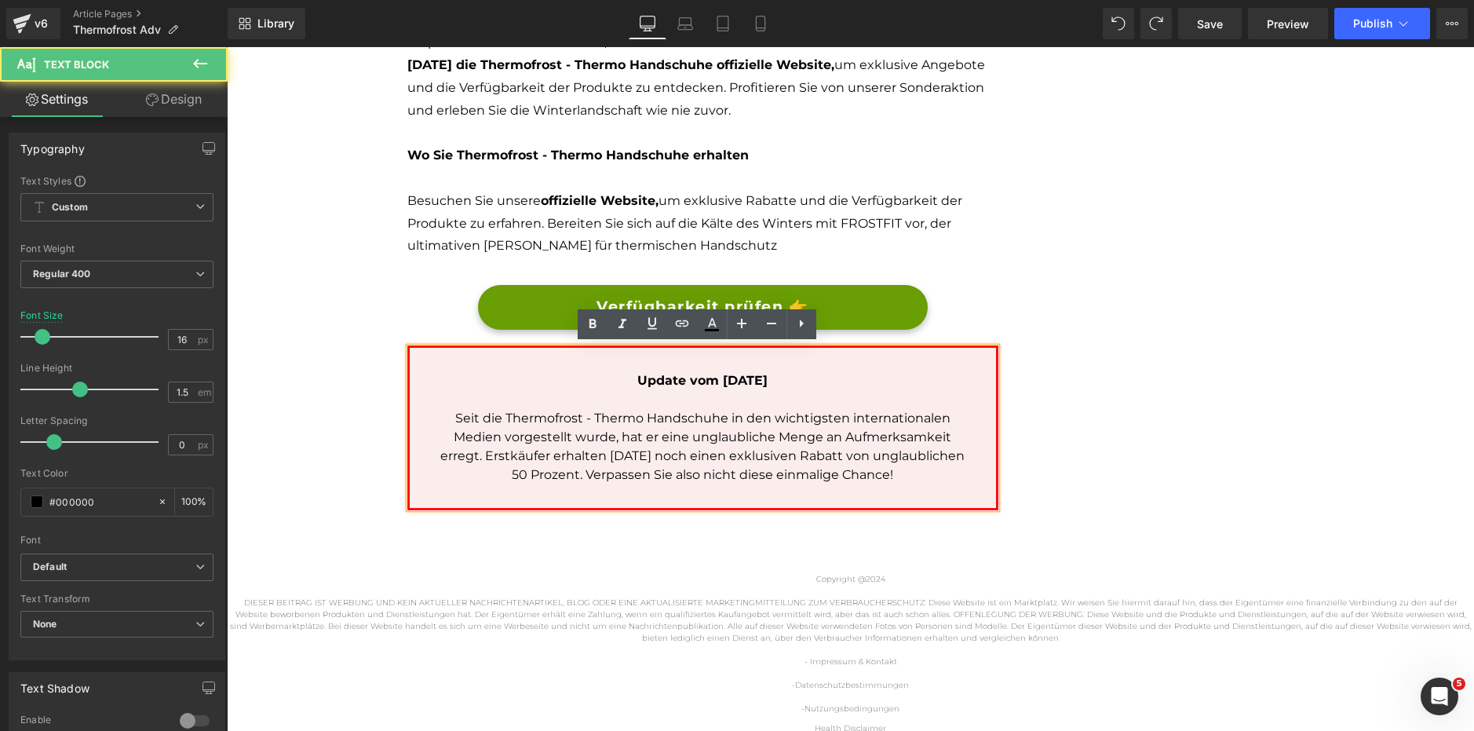
click at [768, 374] on span "Update vom 05 Oktober 2024" at bounding box center [702, 380] width 130 height 15
click at [702, 383] on span "Update vom 05 Oktober 2025" at bounding box center [702, 380] width 130 height 15
click at [227, 47] on lt-span "05 . Oktober" at bounding box center [227, 47] width 0 height 0
click at [703, 455] on p "Seit die Thermofrost - Thermo Handschuhe in den wichtigsten internationalen Med…" at bounding box center [702, 446] width 539 height 75
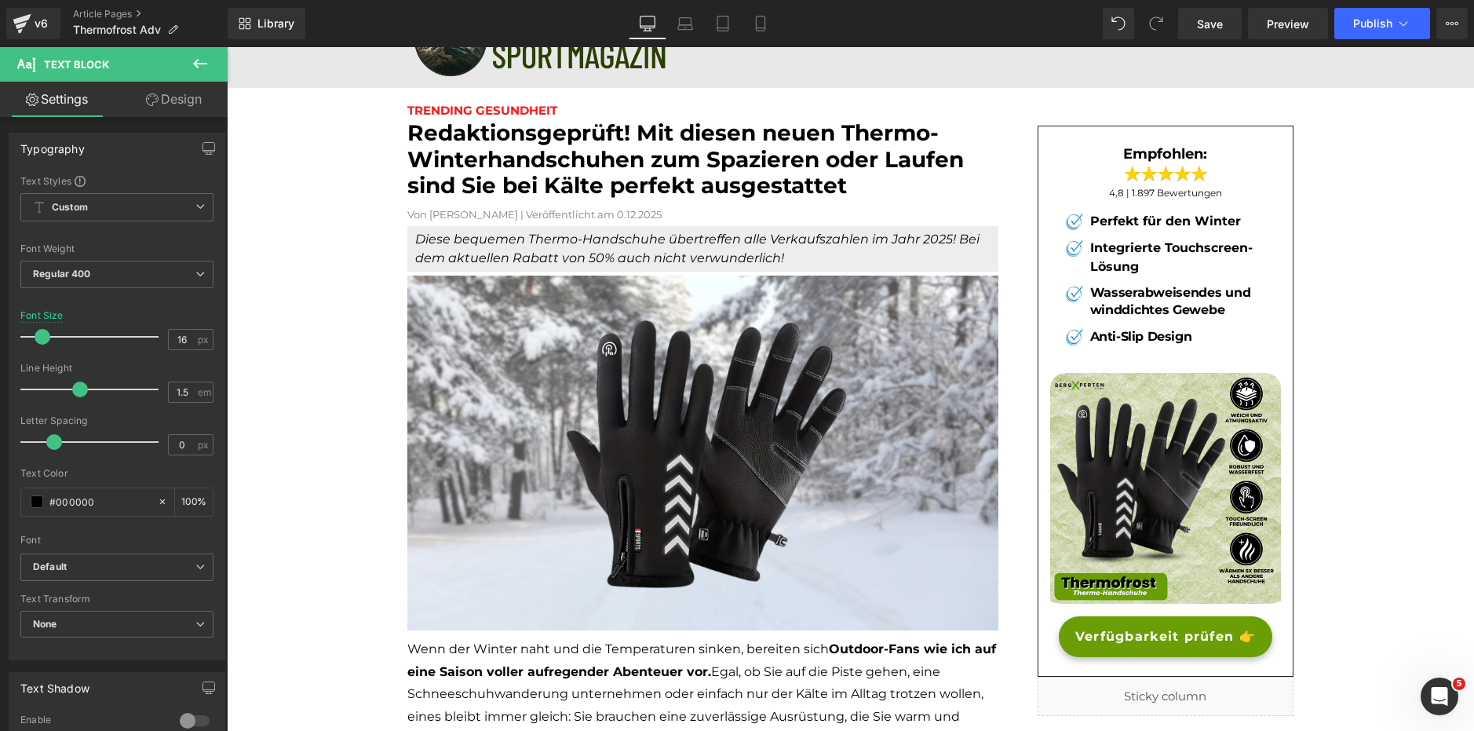
scroll to position [0, 0]
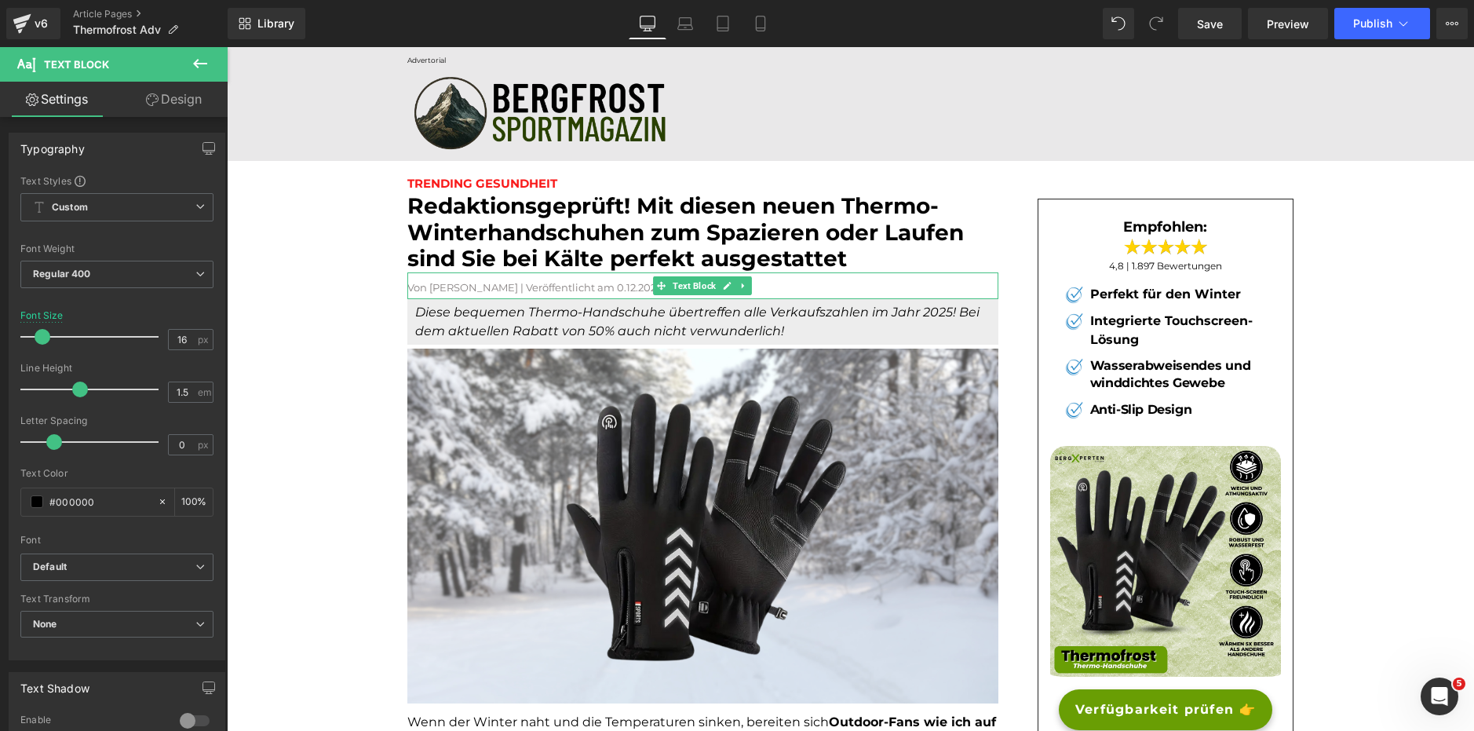
click at [628, 290] on font "Von Dr. Eva Hoffmann | Veröffentlicht am 0.12.2025" at bounding box center [534, 287] width 254 height 13
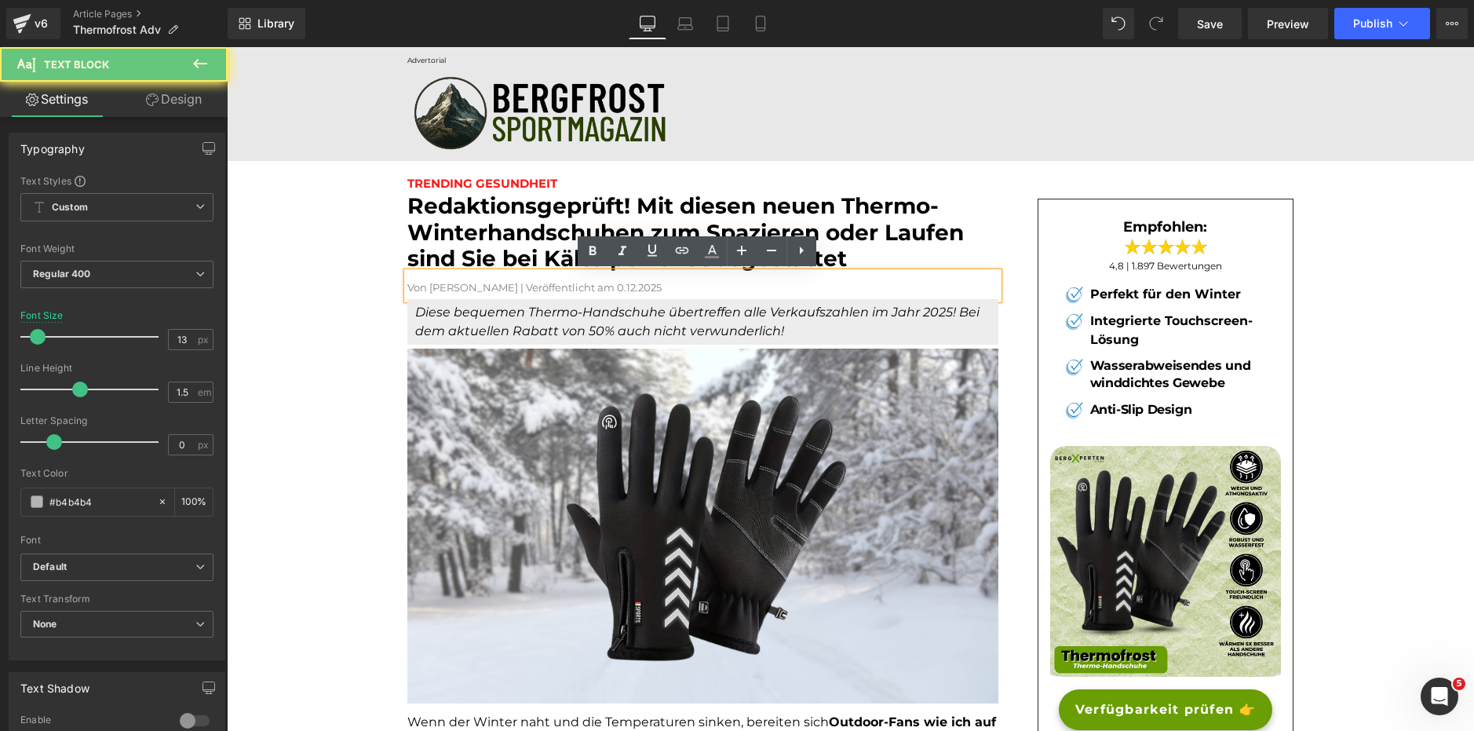
click at [632, 285] on font "Von Dr. Eva Hoffmann | Veröffentlicht am 0.12.2025" at bounding box center [534, 287] width 254 height 13
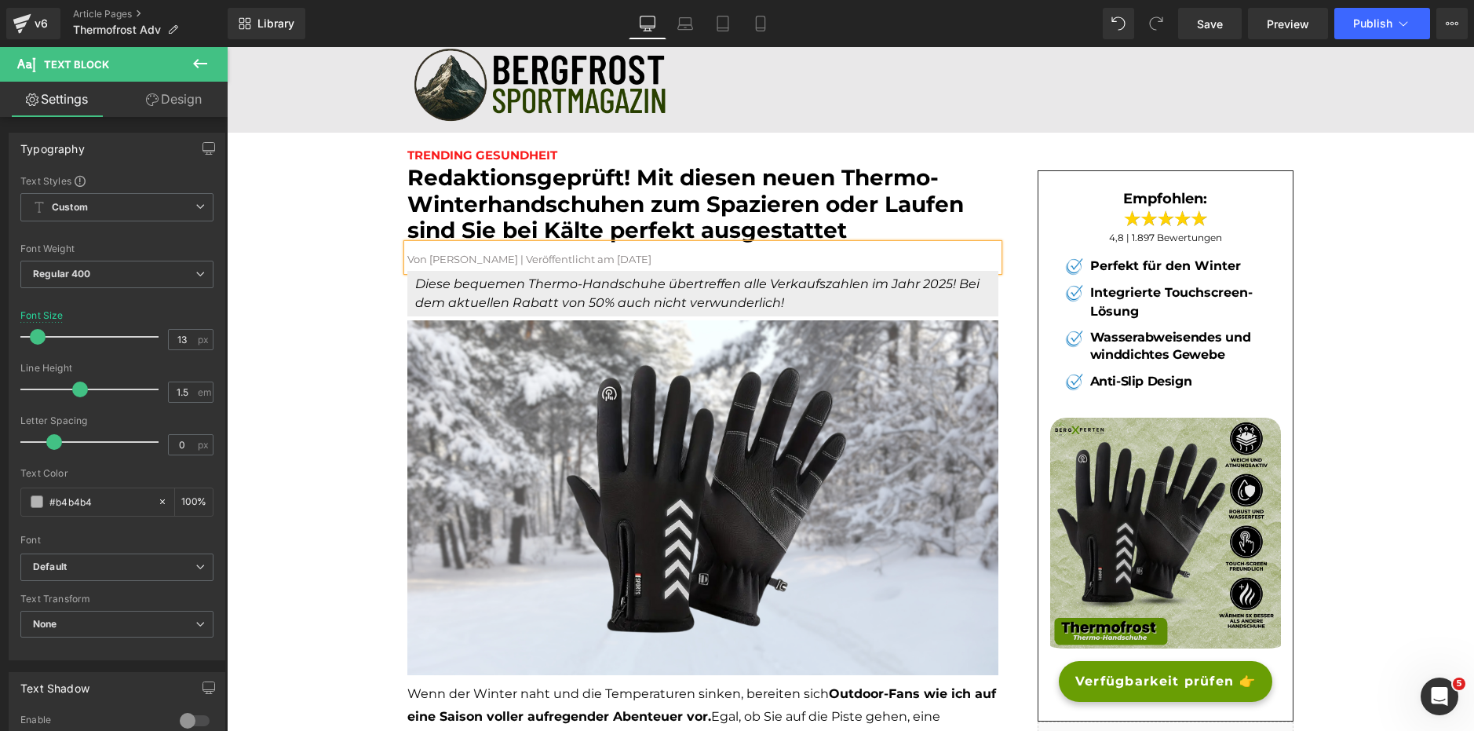
scroll to position [79, 0]
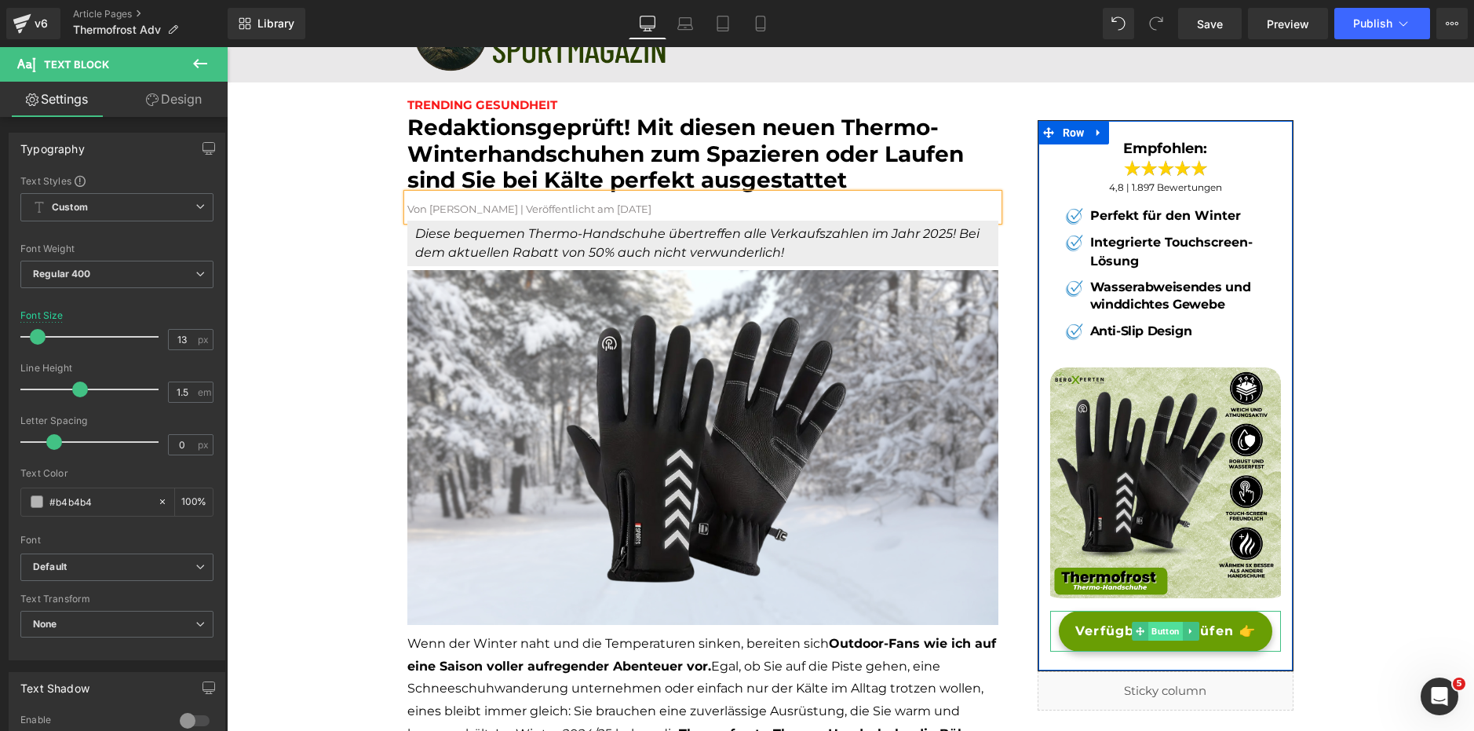
click at [1153, 630] on span "Button" at bounding box center [1166, 631] width 35 height 19
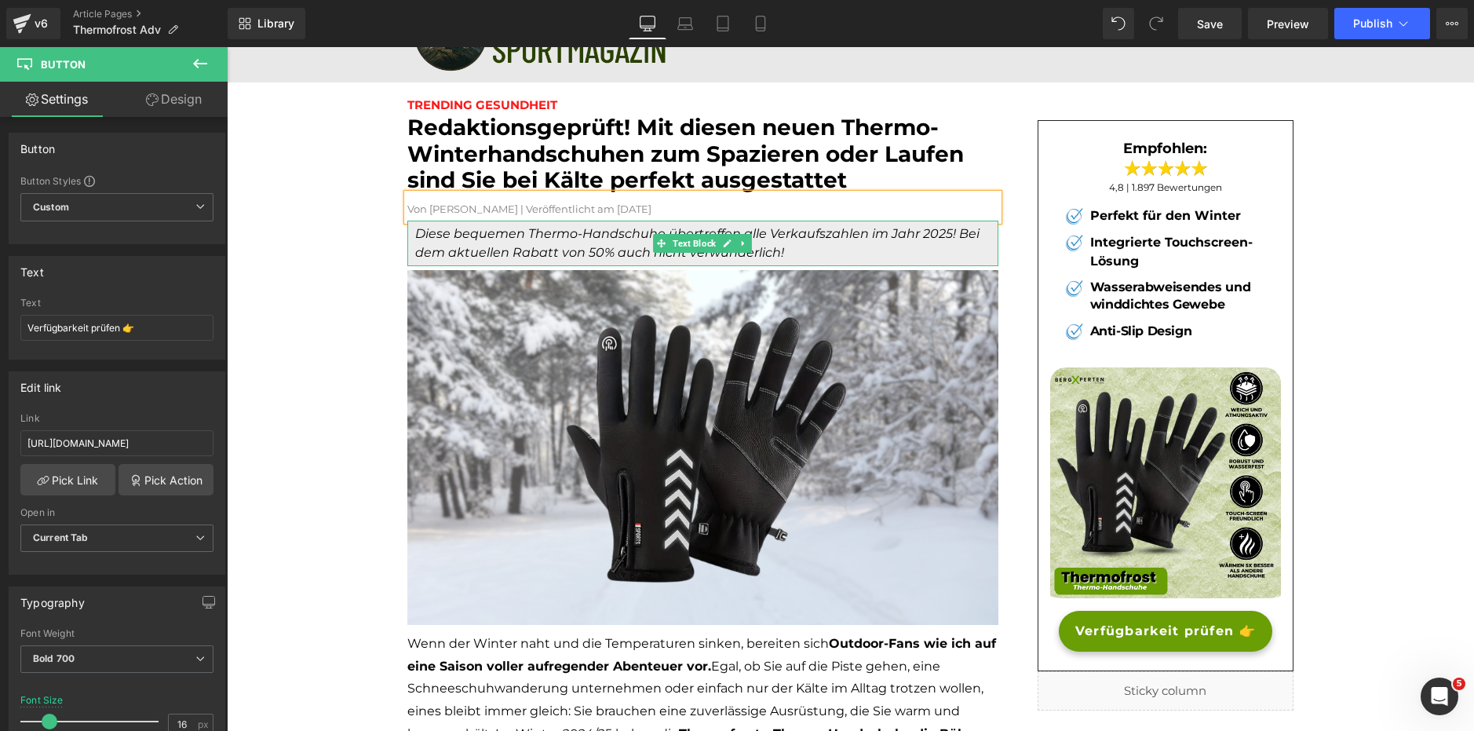
click at [585, 245] on icon "Diese bequemen Thermo-Handschuhe übertreffen alle Verkaufszahlen im Jahr 2025! …" at bounding box center [697, 243] width 564 height 34
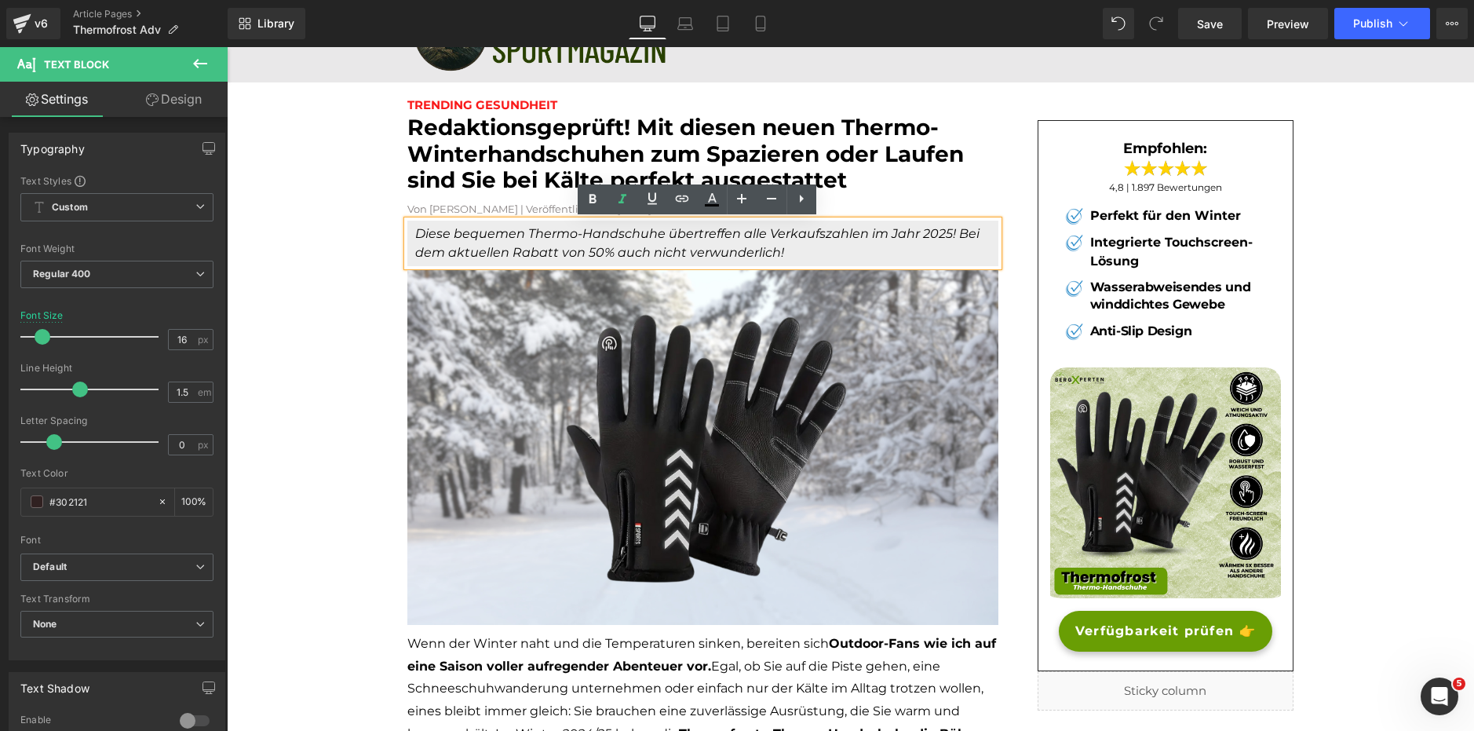
click at [227, 47] on lt-em "50 %" at bounding box center [227, 47] width 0 height 0
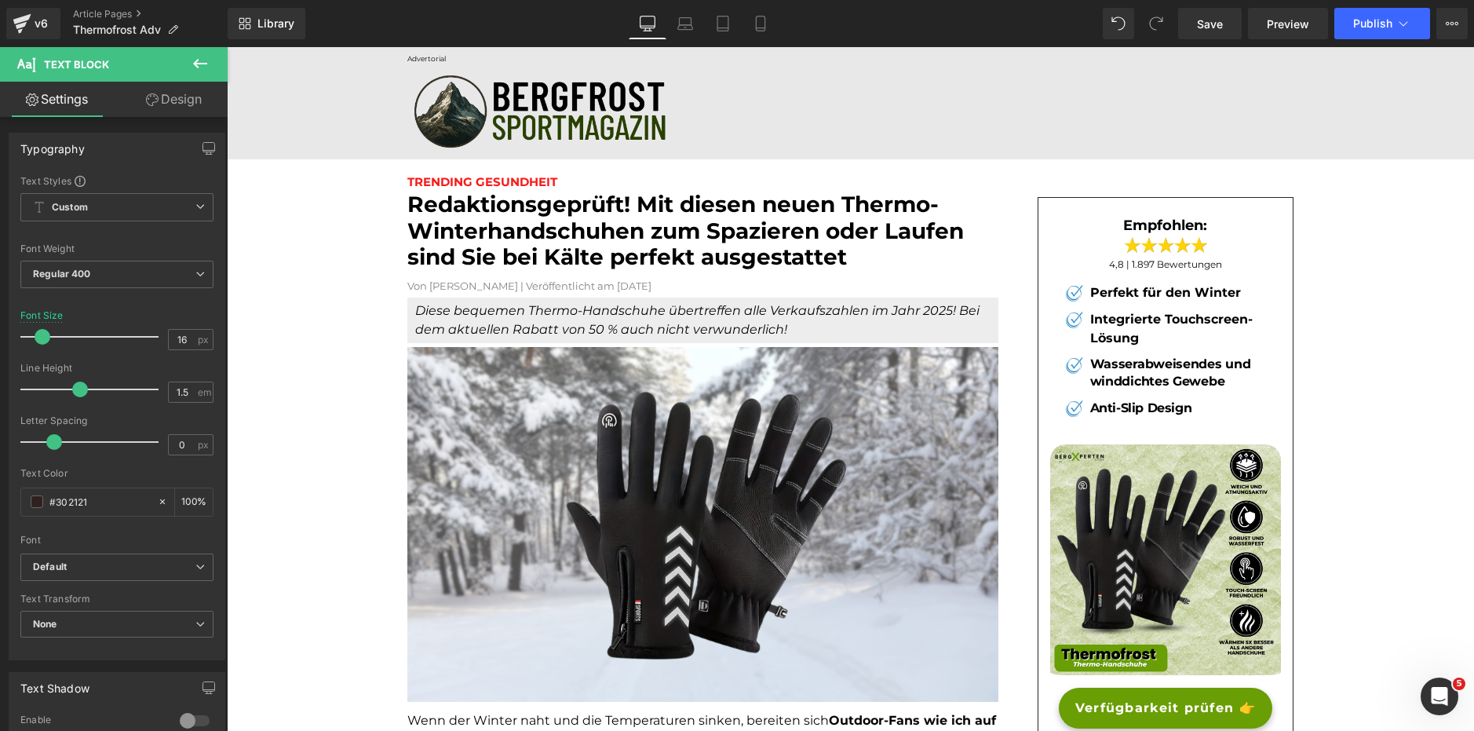
scroll to position [0, 0]
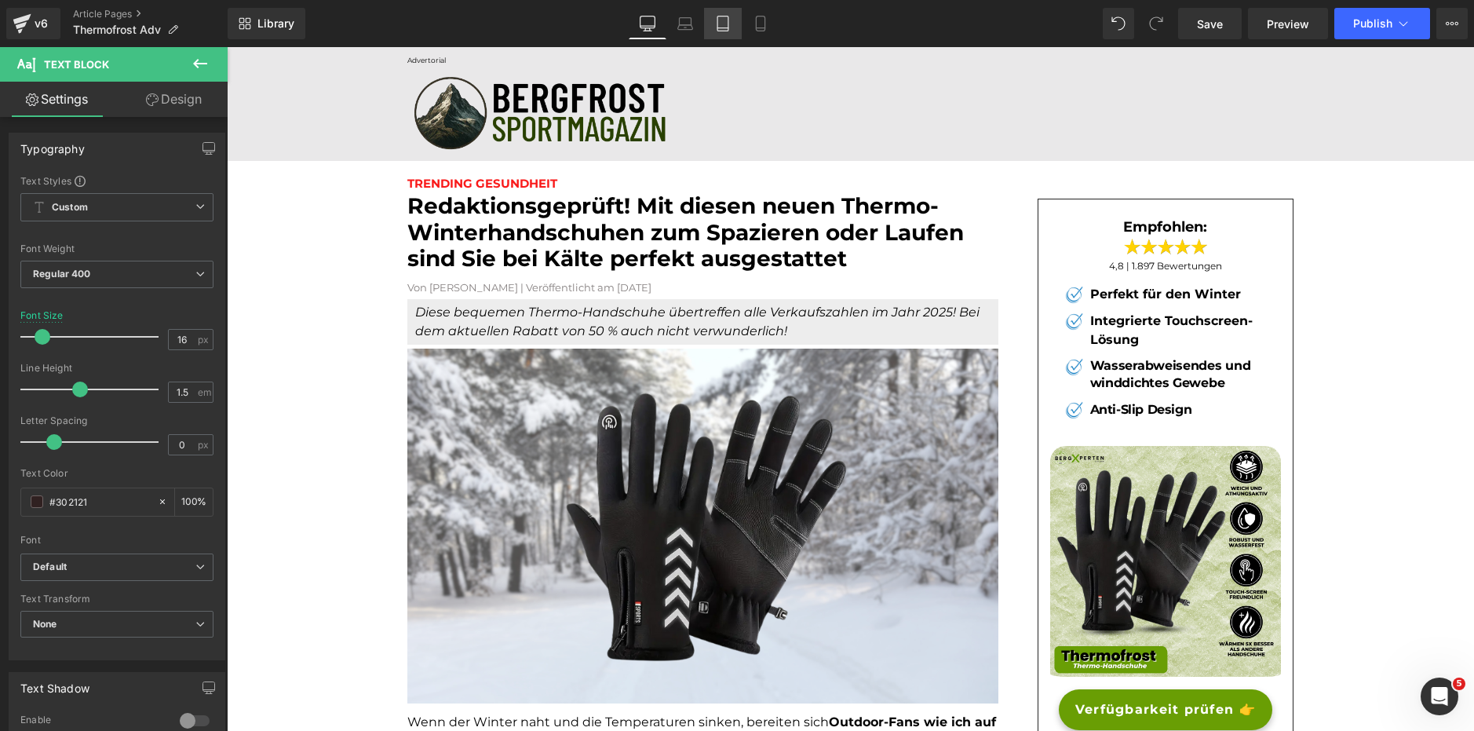
click at [718, 22] on icon at bounding box center [723, 23] width 11 height 15
type input "14"
type input "100"
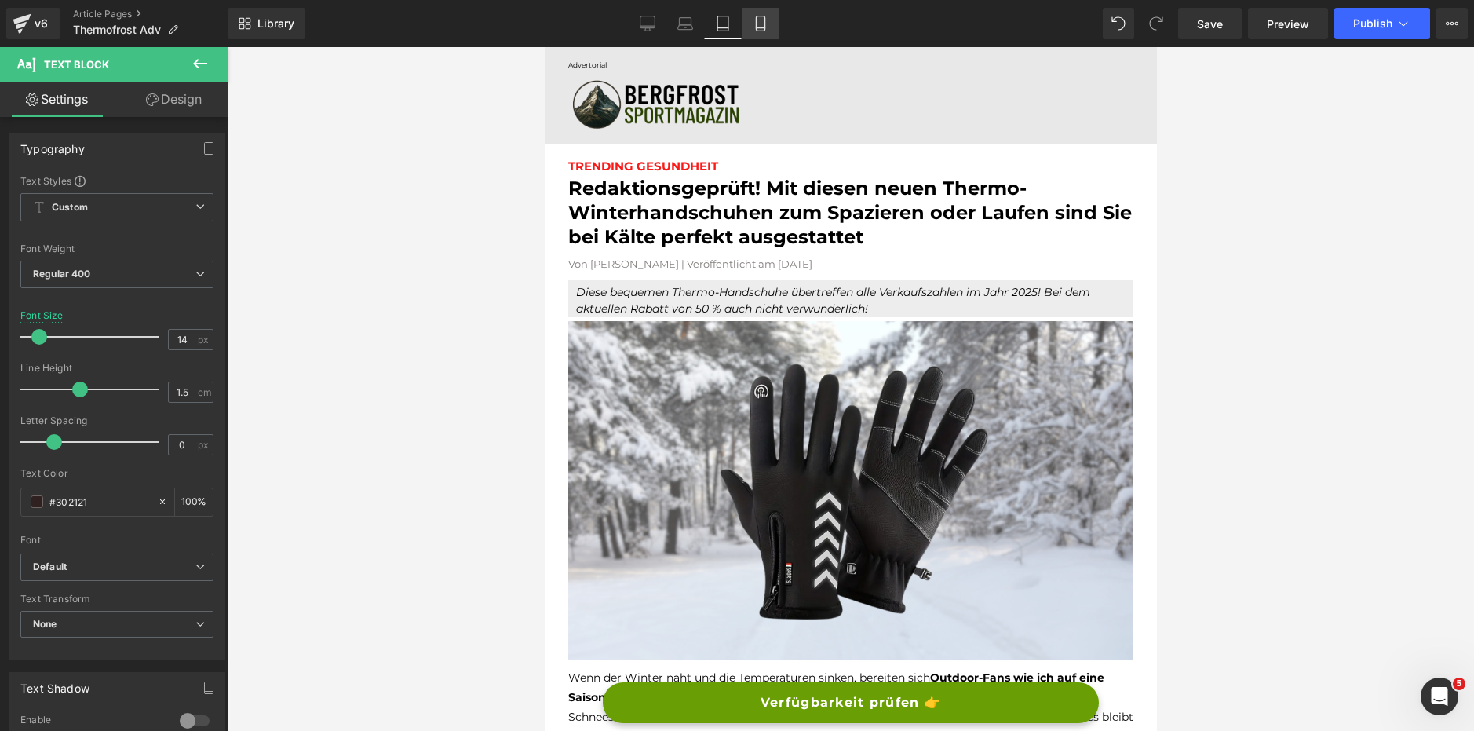
click at [768, 24] on icon at bounding box center [761, 24] width 16 height 16
type input "12"
type input "100"
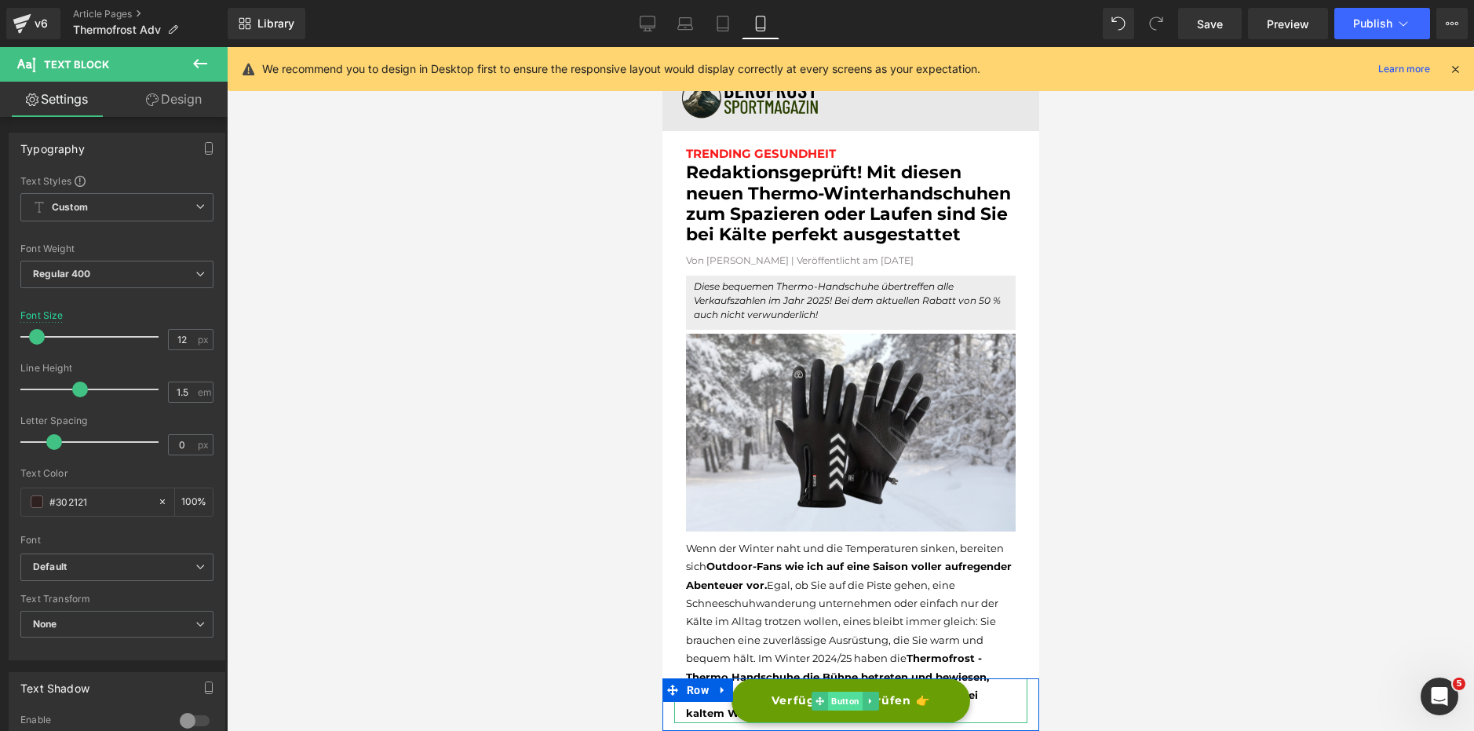
click at [842, 695] on span "Button" at bounding box center [844, 701] width 35 height 19
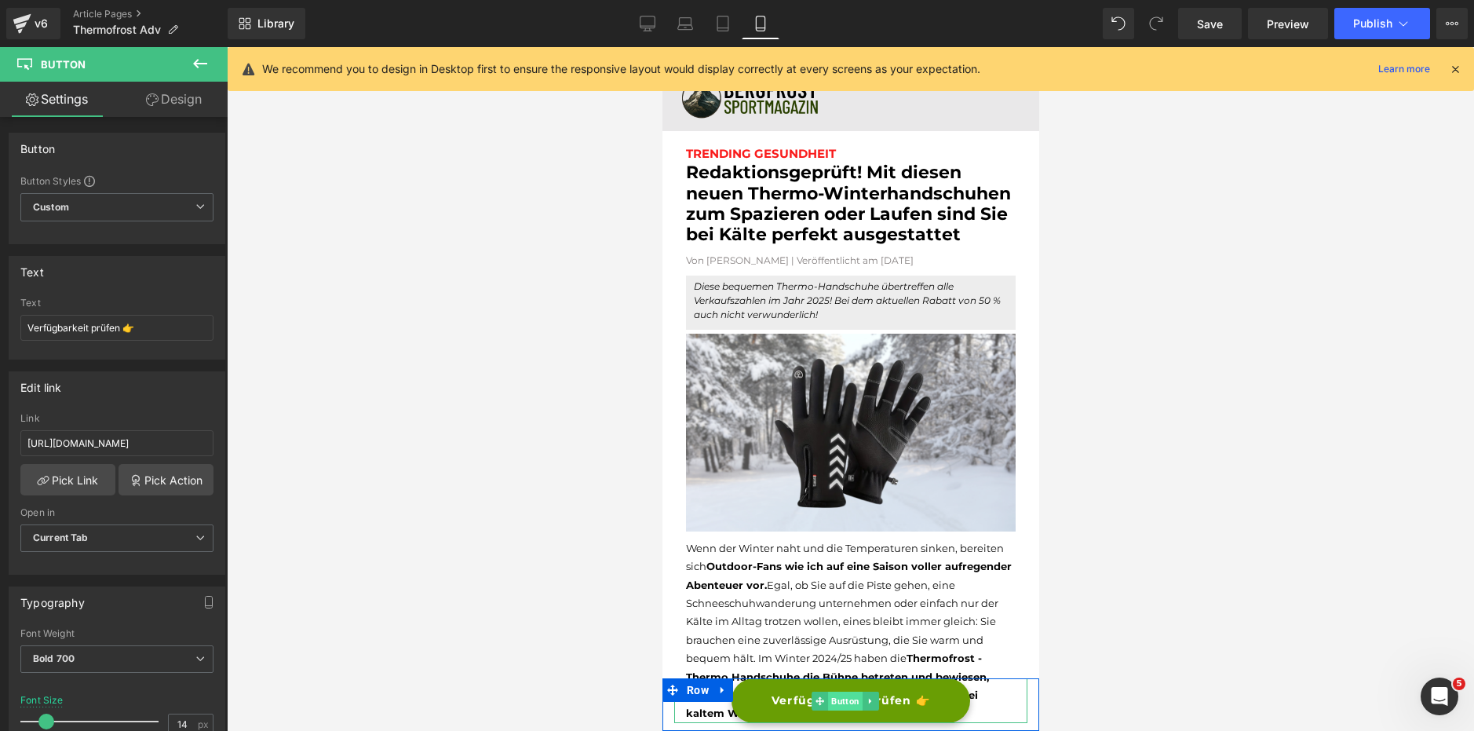
click at [833, 702] on span "Button" at bounding box center [844, 701] width 35 height 19
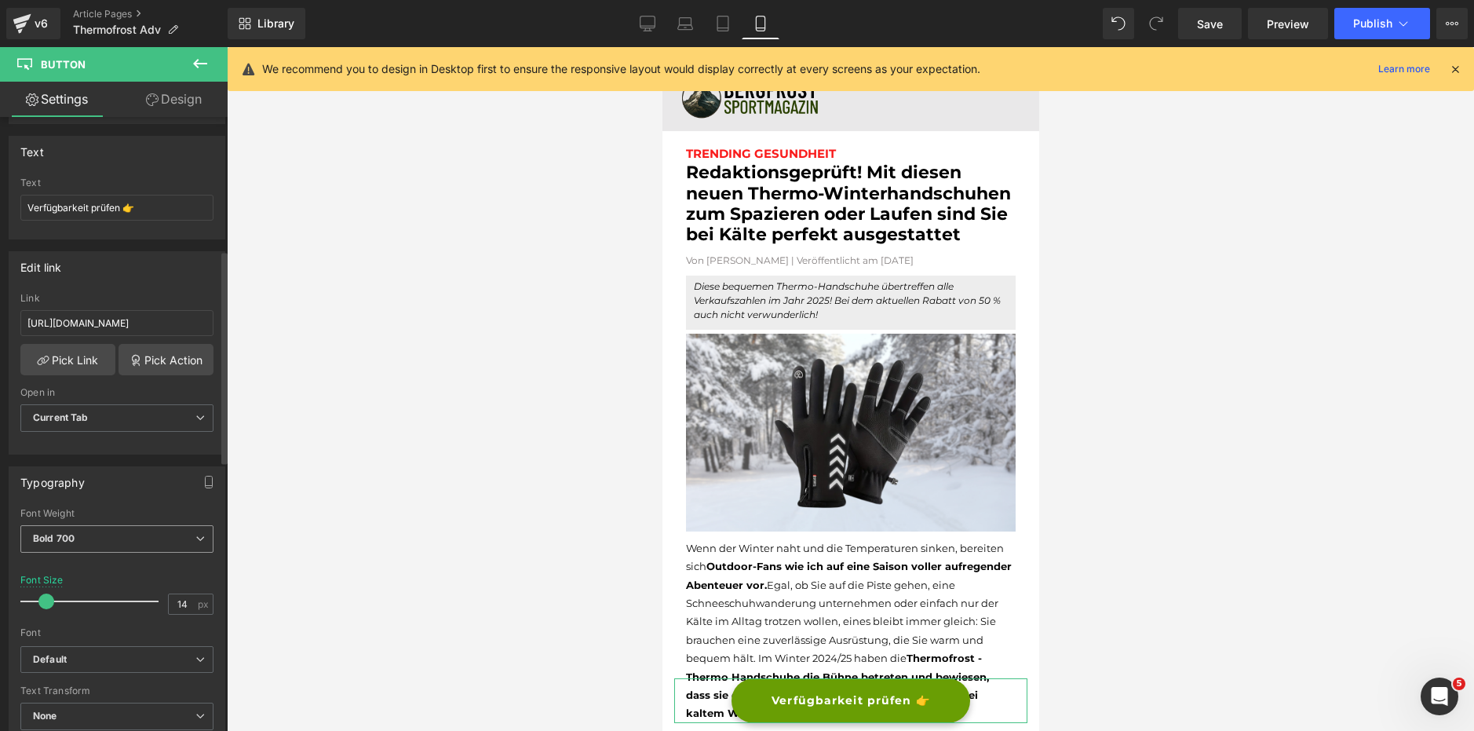
scroll to position [79, 0]
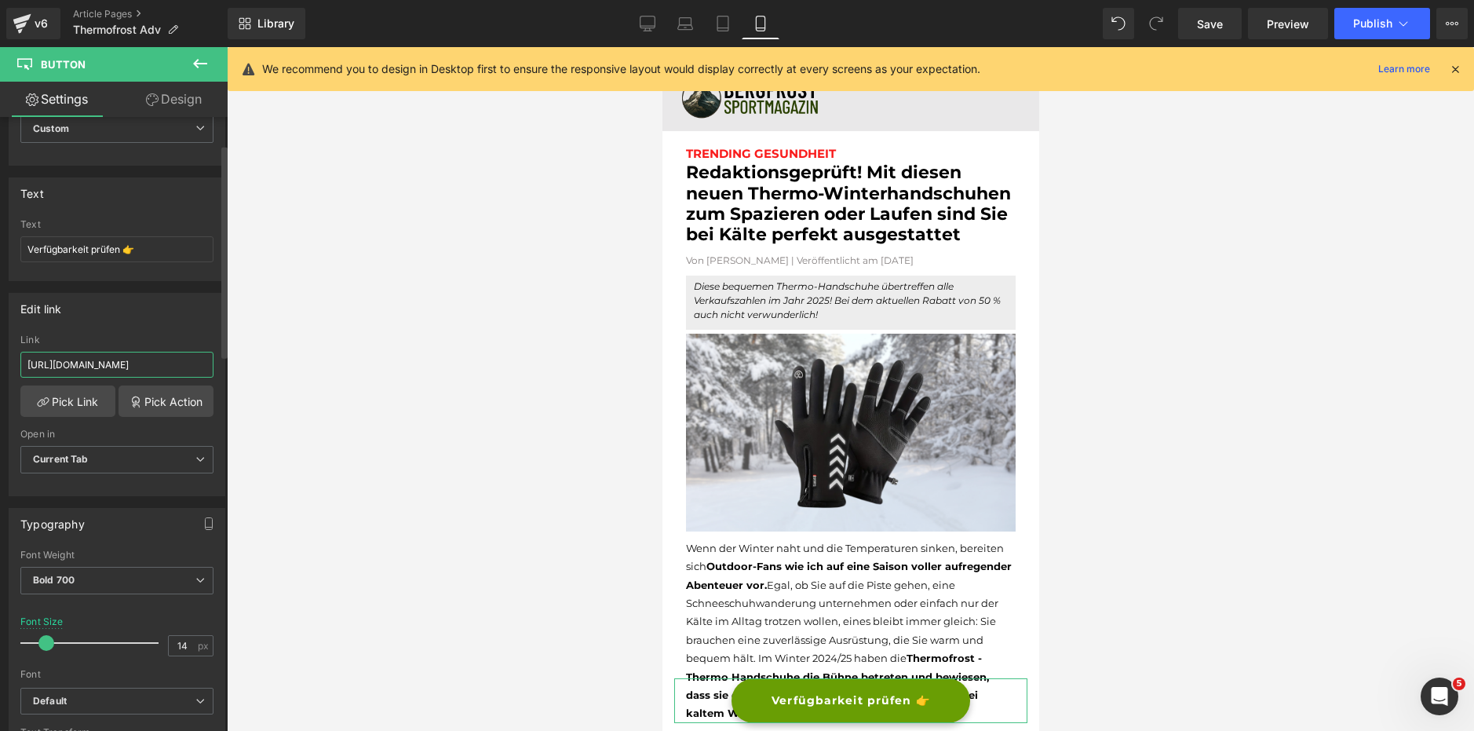
click at [168, 362] on input "https://track.bergxperten.de/click" at bounding box center [116, 365] width 193 height 26
click at [130, 371] on input "https://track.bergxperten.de/click" at bounding box center [116, 365] width 193 height 26
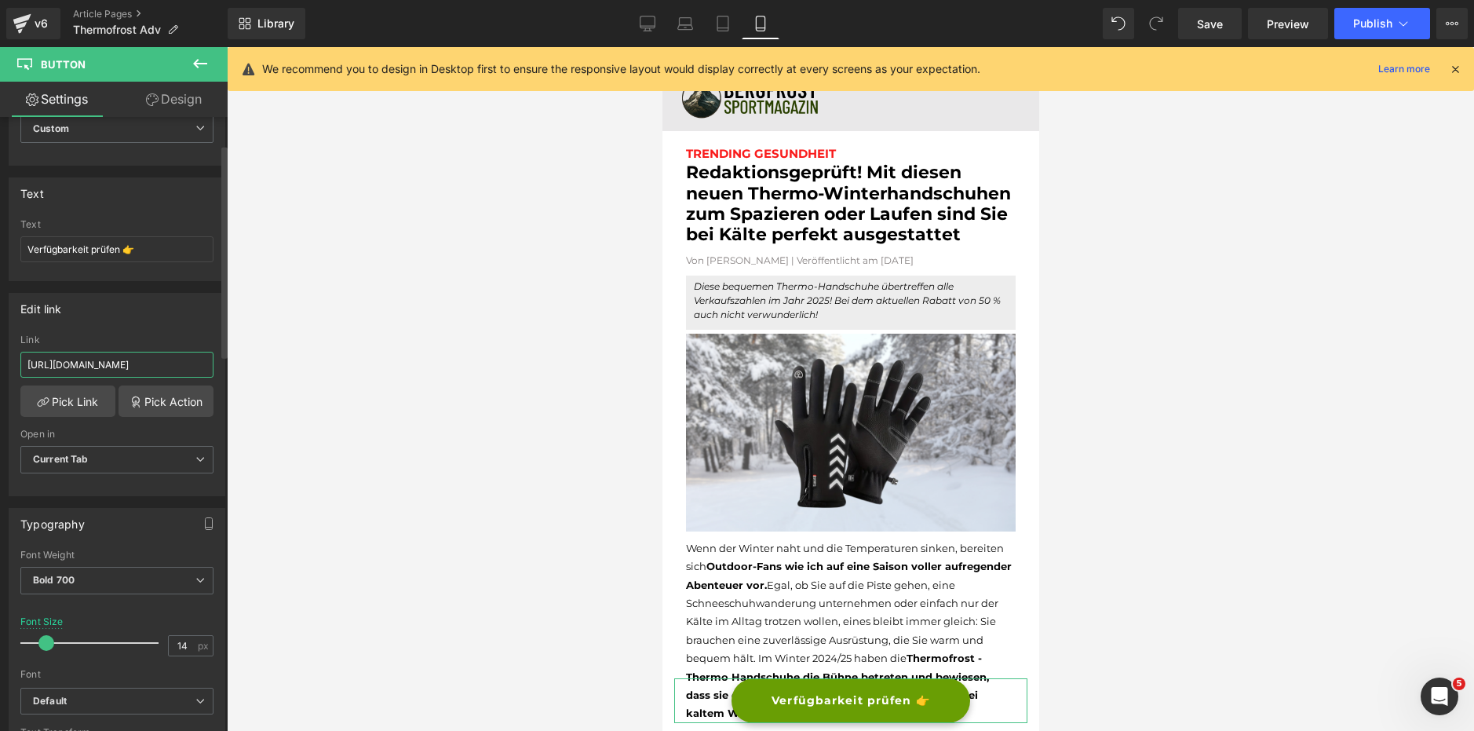
click at [130, 370] on input "https://track.bergxperten.de/click" at bounding box center [116, 365] width 193 height 26
click at [80, 407] on link "Pick Link" at bounding box center [67, 400] width 95 height 31
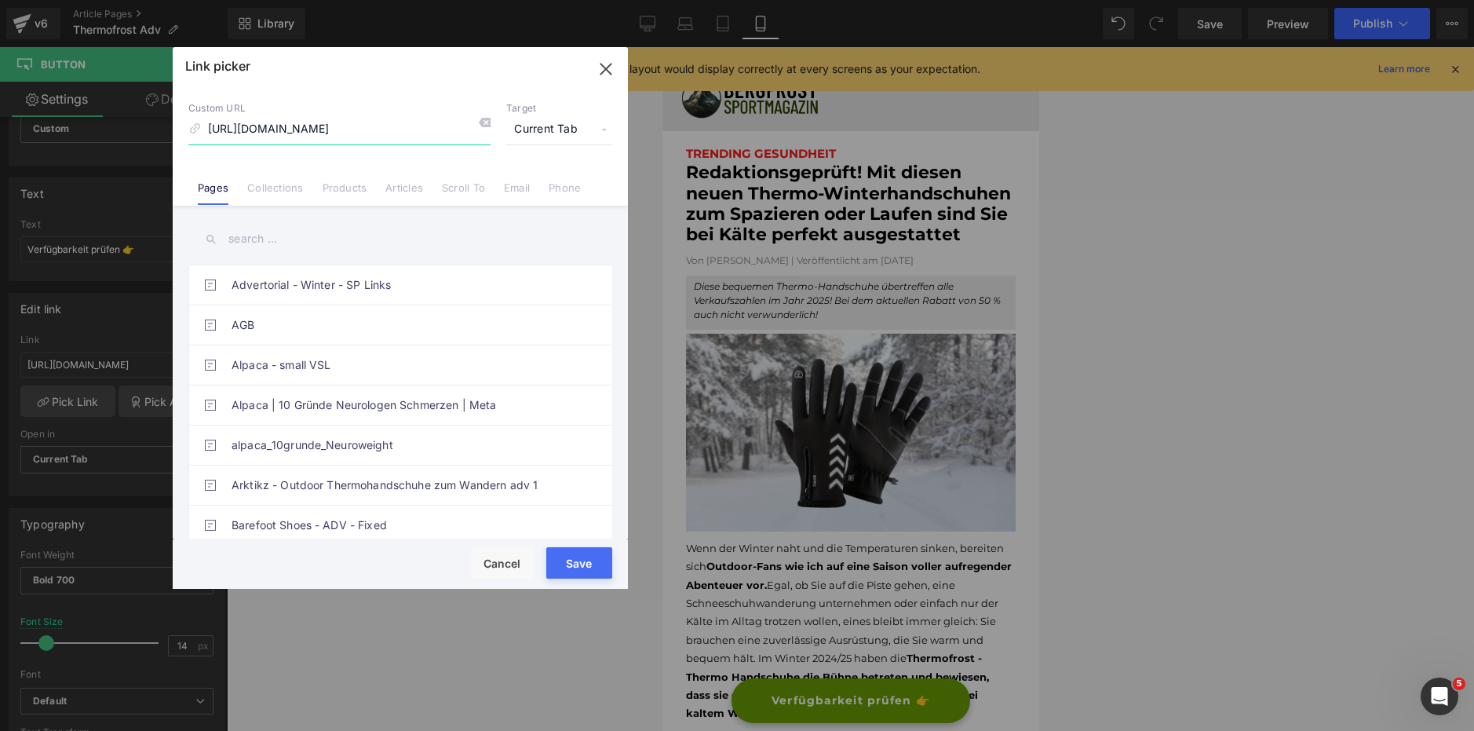
drag, startPoint x: 369, startPoint y: 125, endPoint x: 79, endPoint y: 99, distance: 290.8
click at [83, 100] on div "Link picker Back to Library Insert Custom URL https://track.bergxperten.de/clic…" at bounding box center [737, 365] width 1474 height 731
paste input "rtrk.faktenzeitung.com"
type input "[URL][DOMAIN_NAME]"
click at [555, 565] on button "Save" at bounding box center [579, 562] width 66 height 31
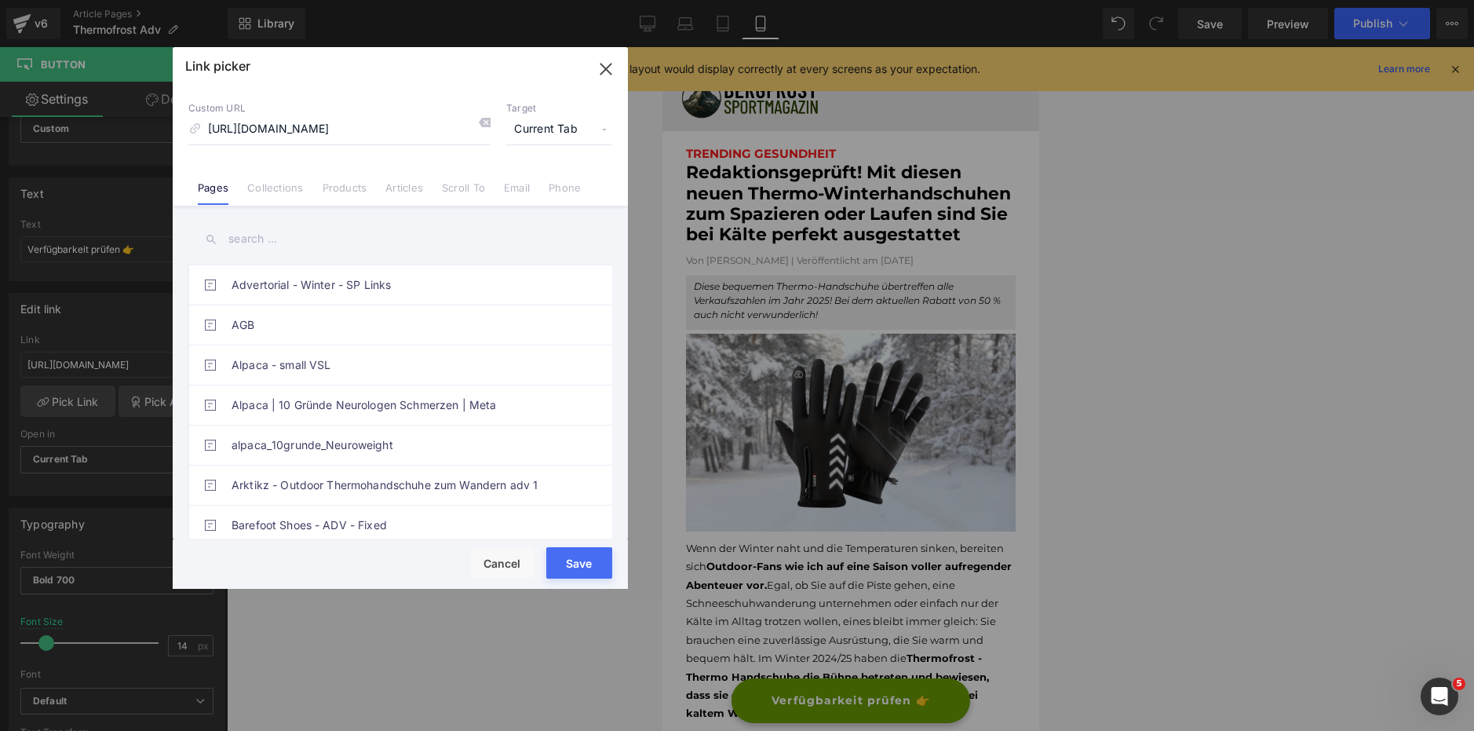
type input "[URL][DOMAIN_NAME]"
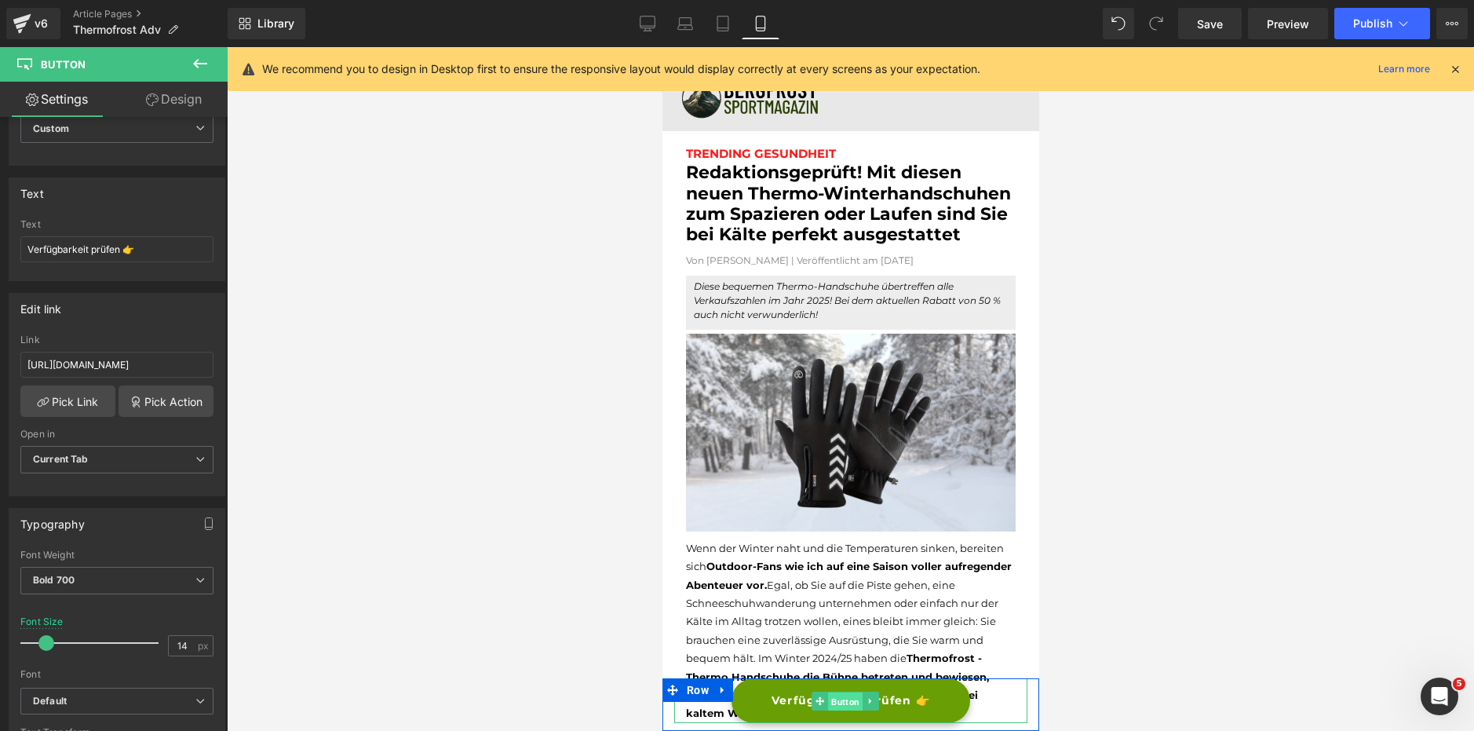
click at [846, 698] on span "Button" at bounding box center [844, 701] width 35 height 19
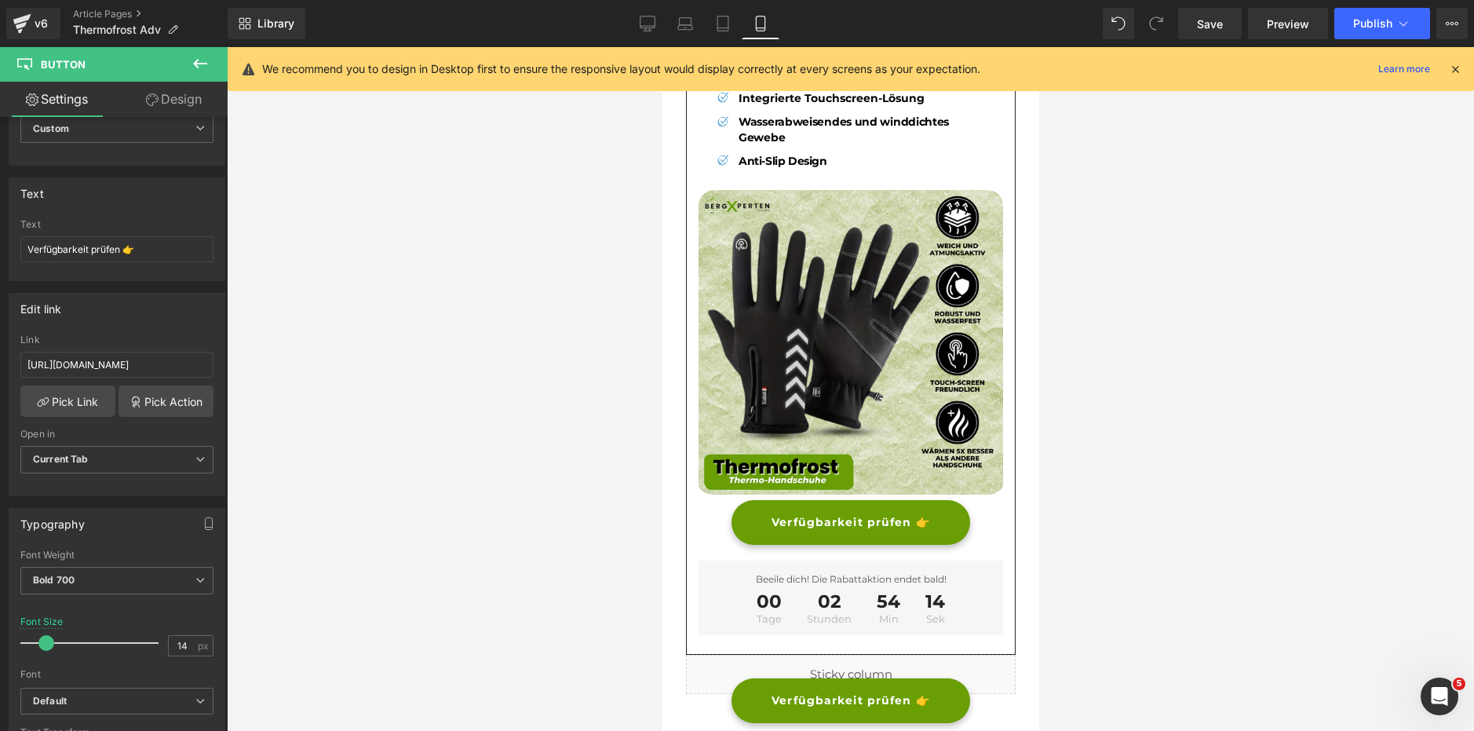
scroll to position [3690, 0]
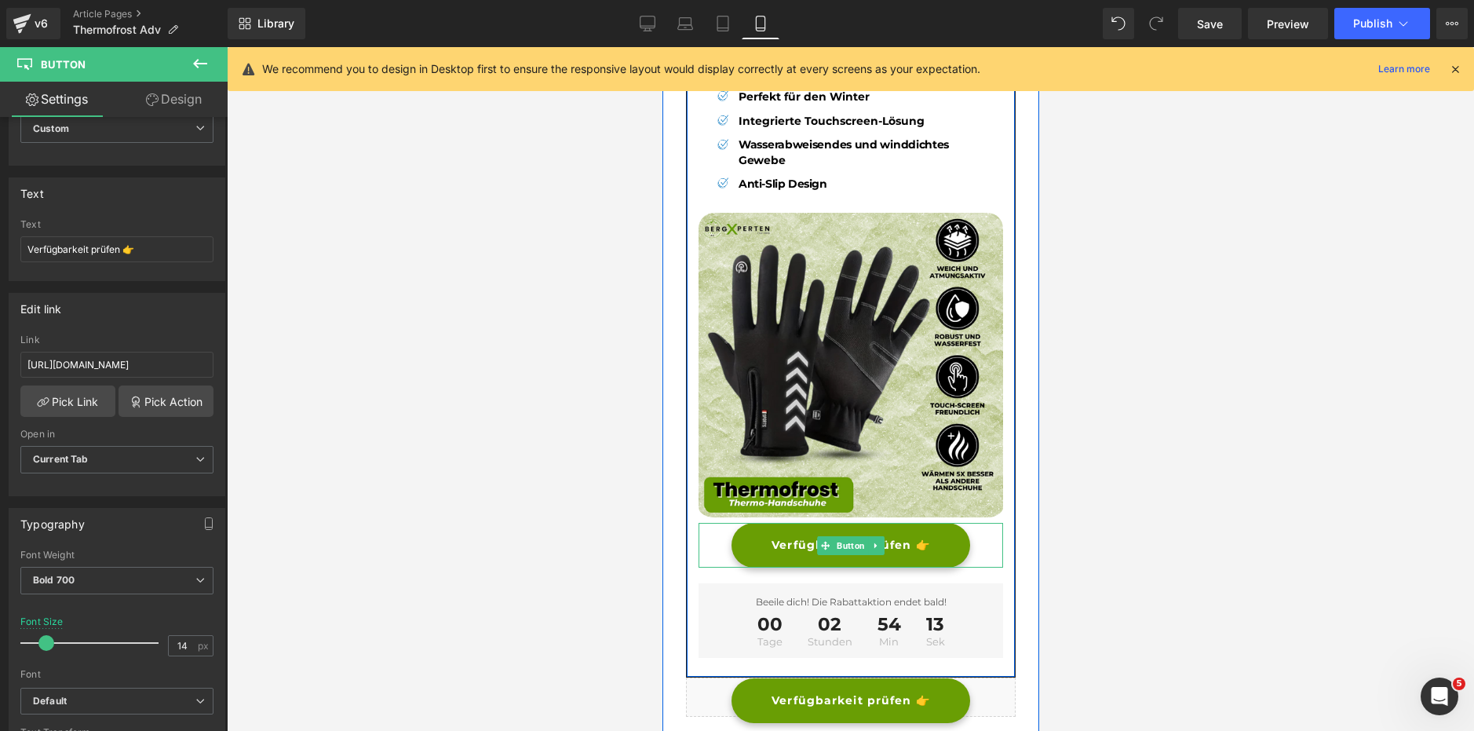
click at [833, 550] on span "Button" at bounding box center [850, 545] width 35 height 19
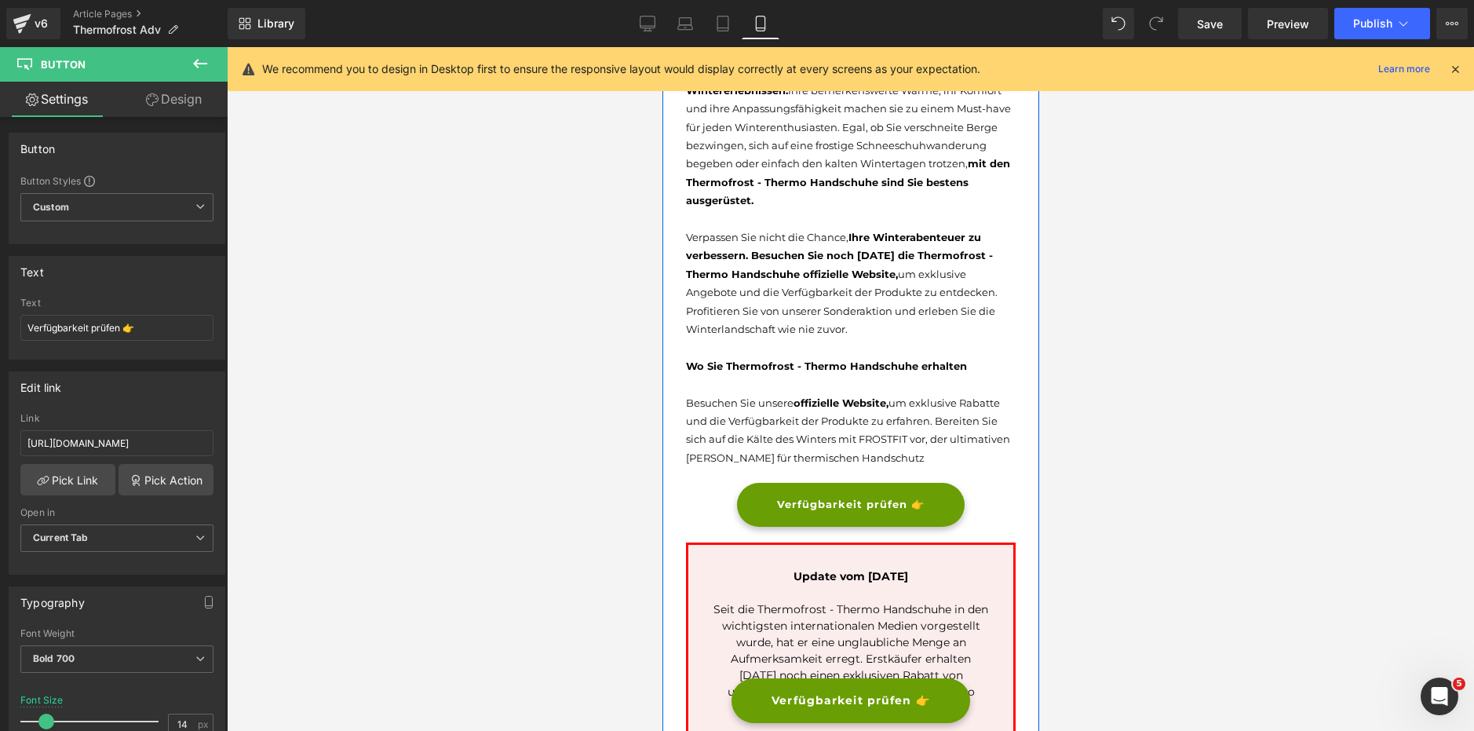
scroll to position [2826, 0]
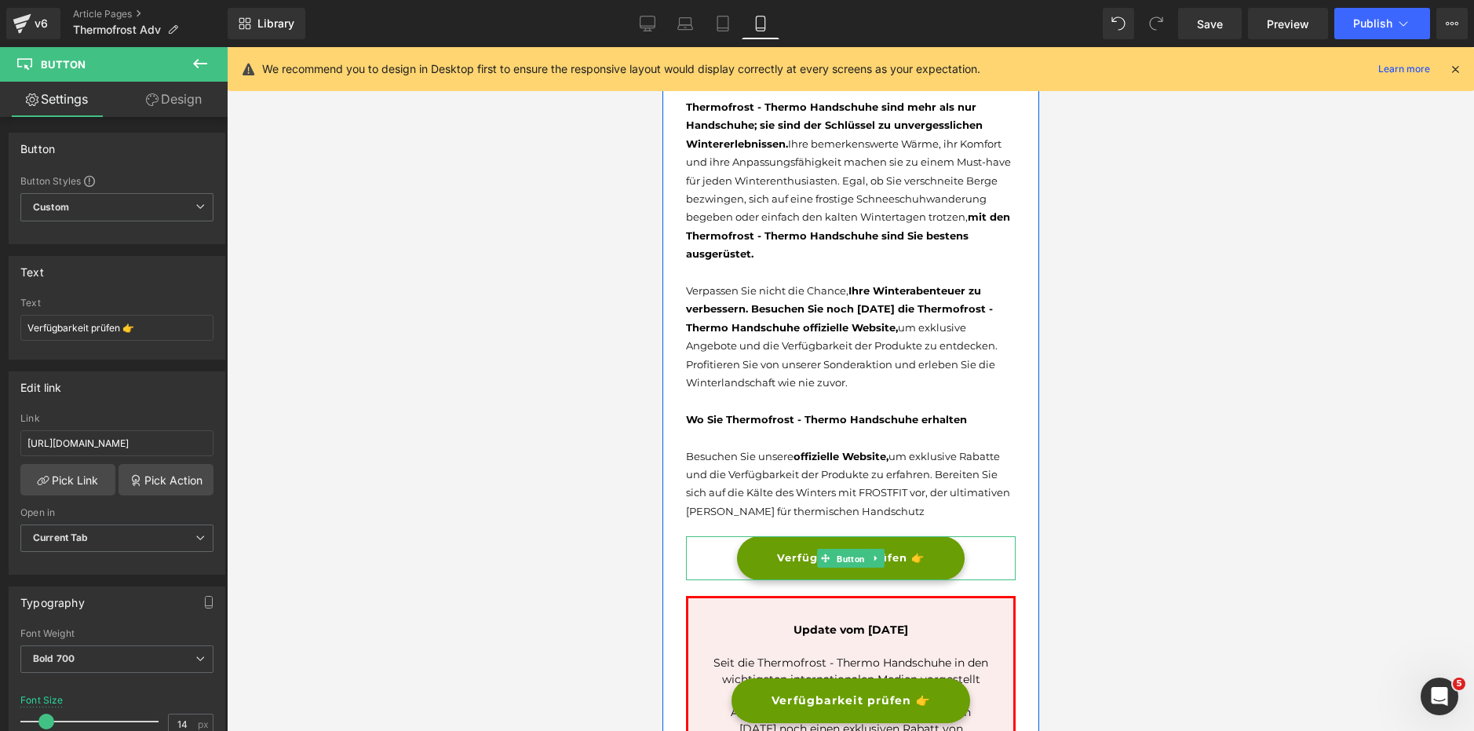
click at [835, 554] on span "Button" at bounding box center [850, 559] width 35 height 19
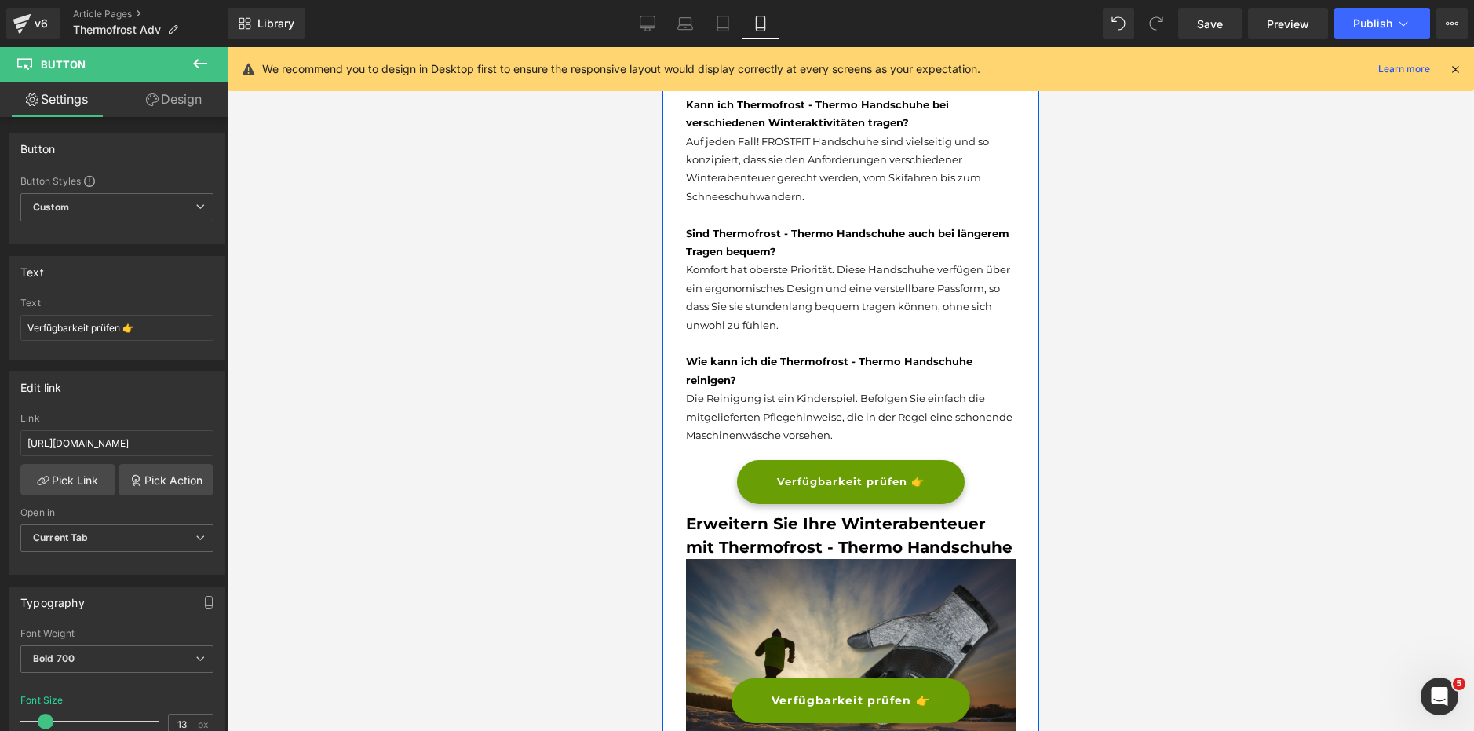
scroll to position [2120, 0]
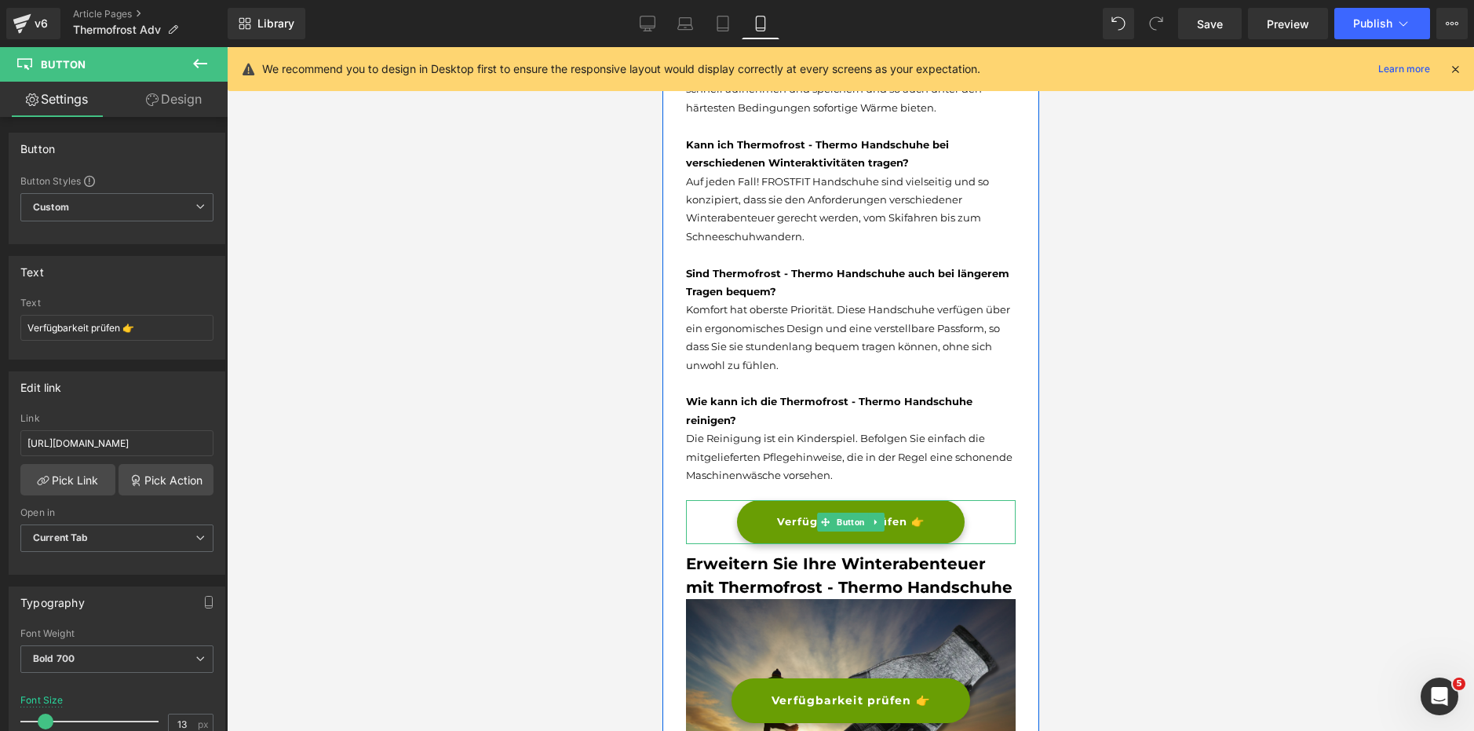
click at [836, 517] on span "Button" at bounding box center [850, 522] width 35 height 19
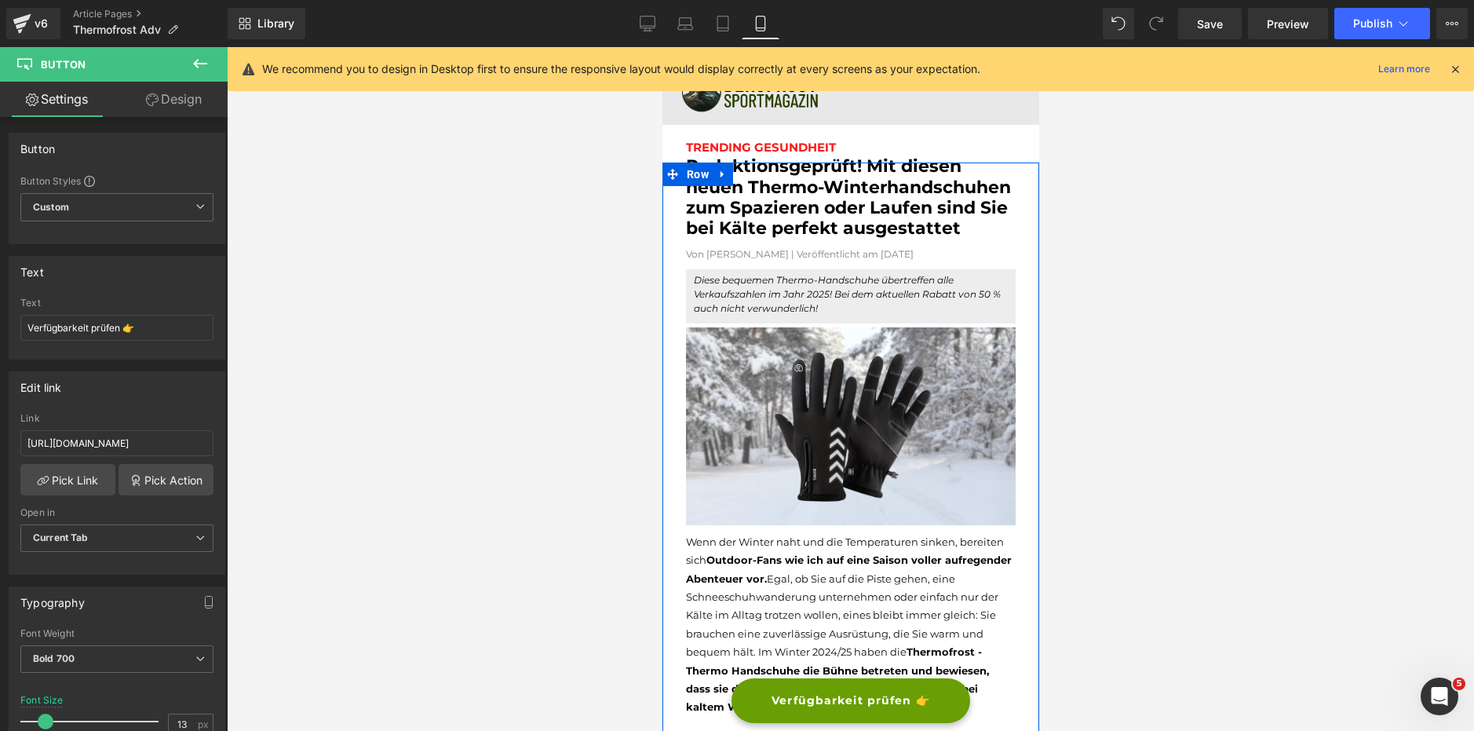
scroll to position [0, 0]
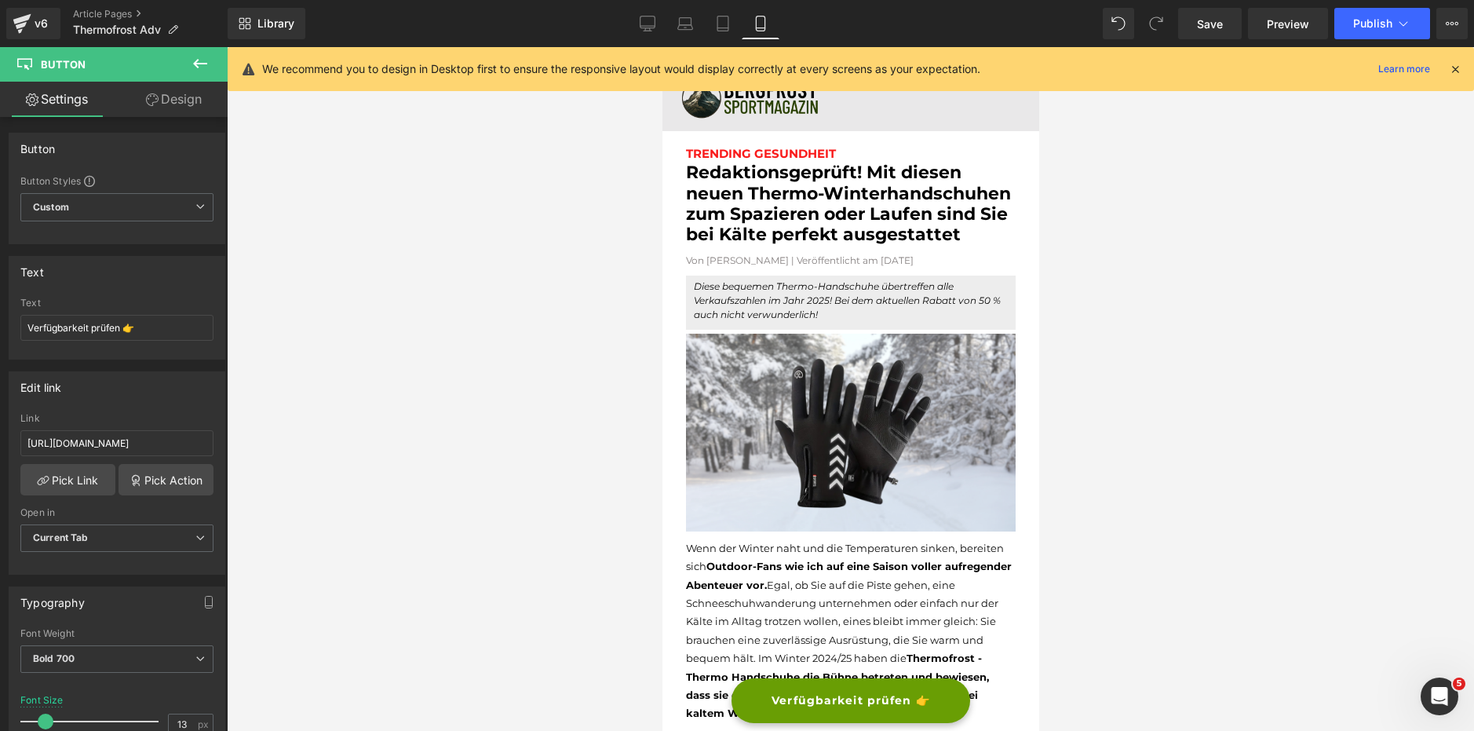
click at [507, 286] on div at bounding box center [850, 389] width 1247 height 684
click at [645, 23] on icon at bounding box center [648, 24] width 16 height 16
type input "19"
type input "100"
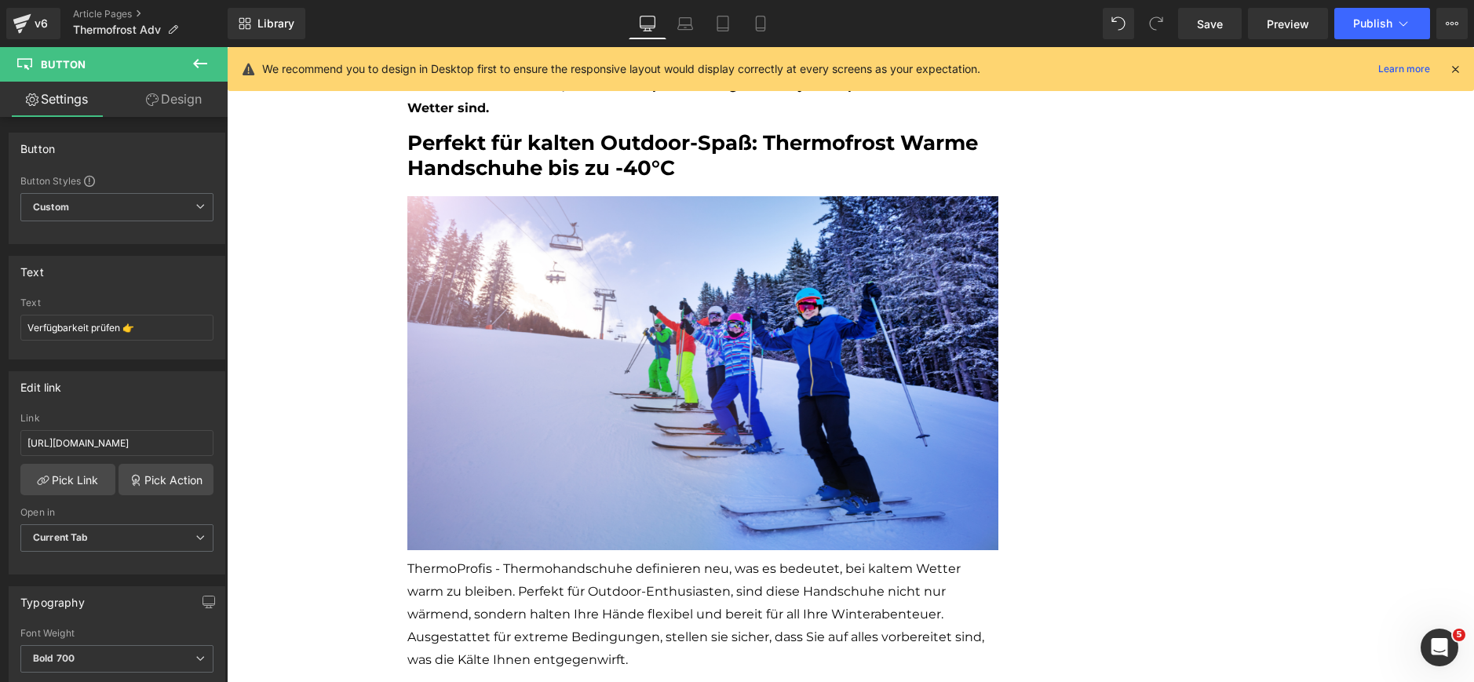
scroll to position [1127, 0]
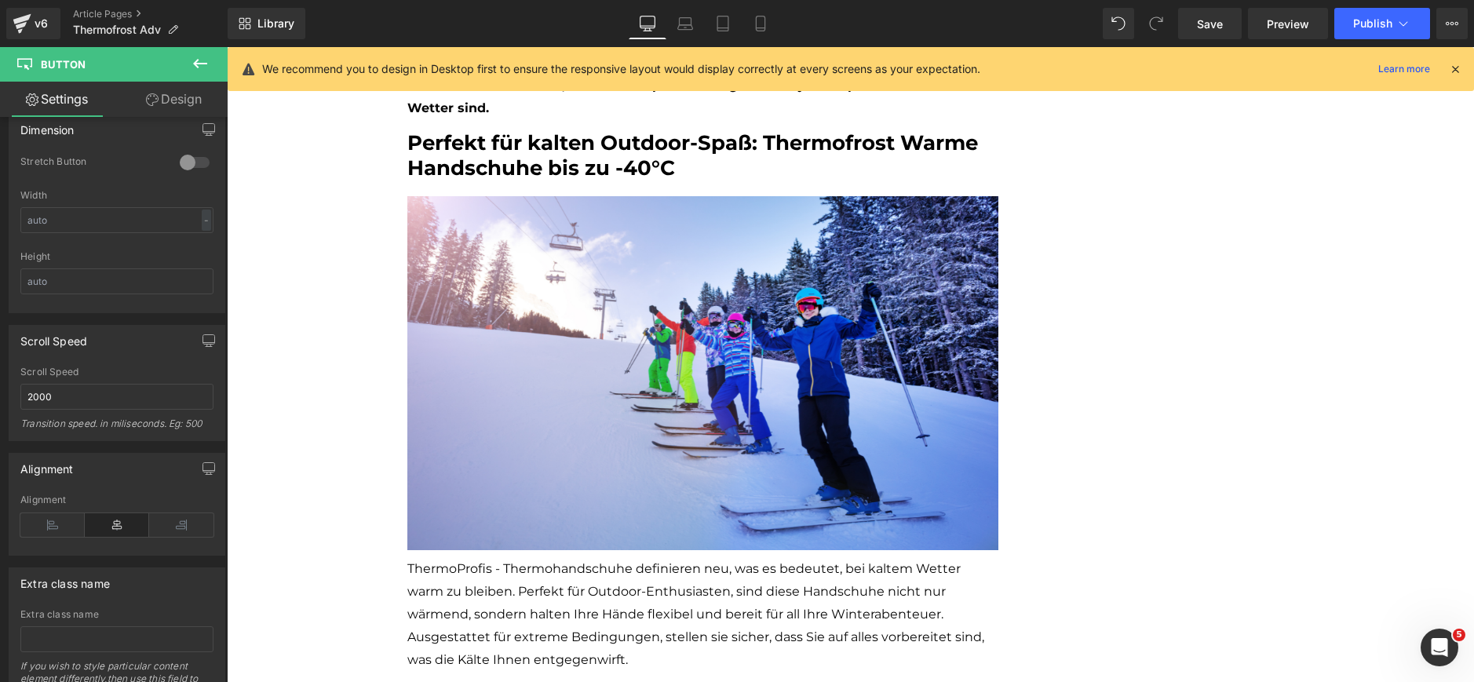
click at [1452, 71] on icon at bounding box center [1455, 69] width 14 height 14
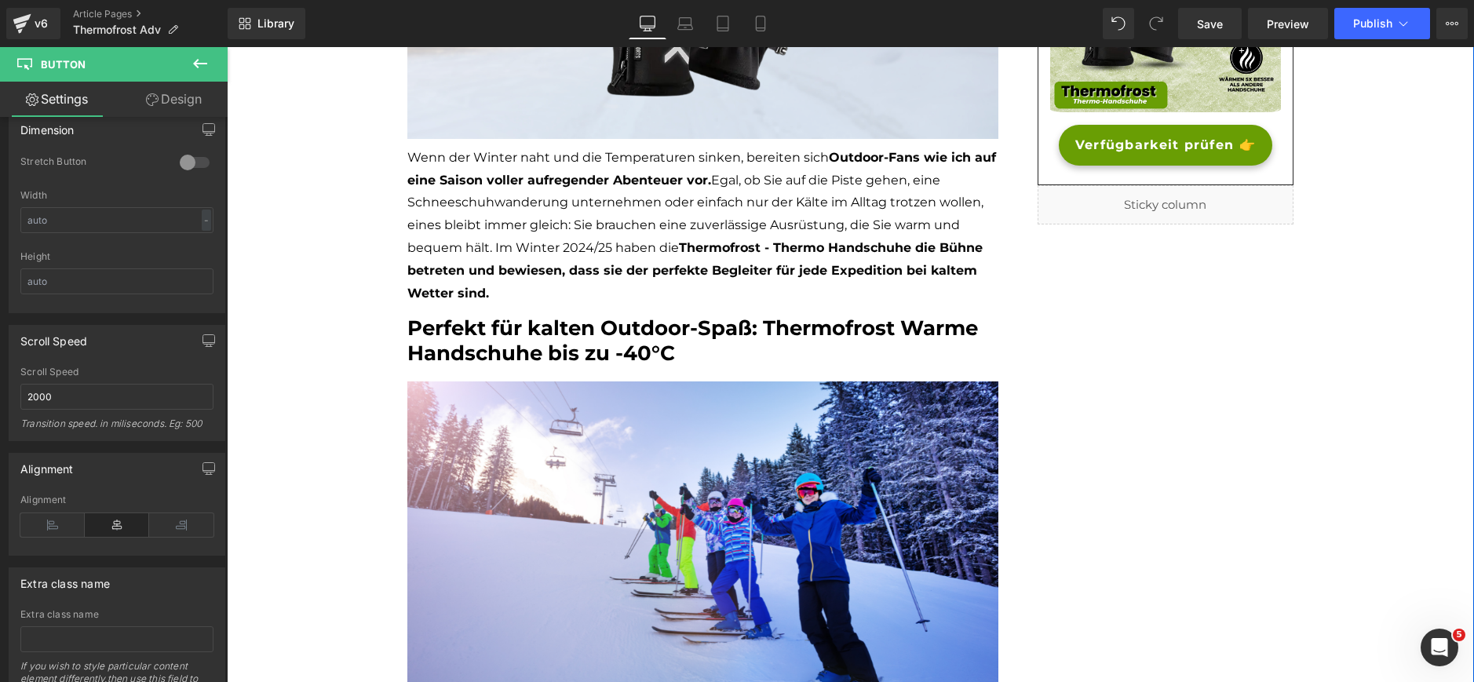
scroll to position [514, 0]
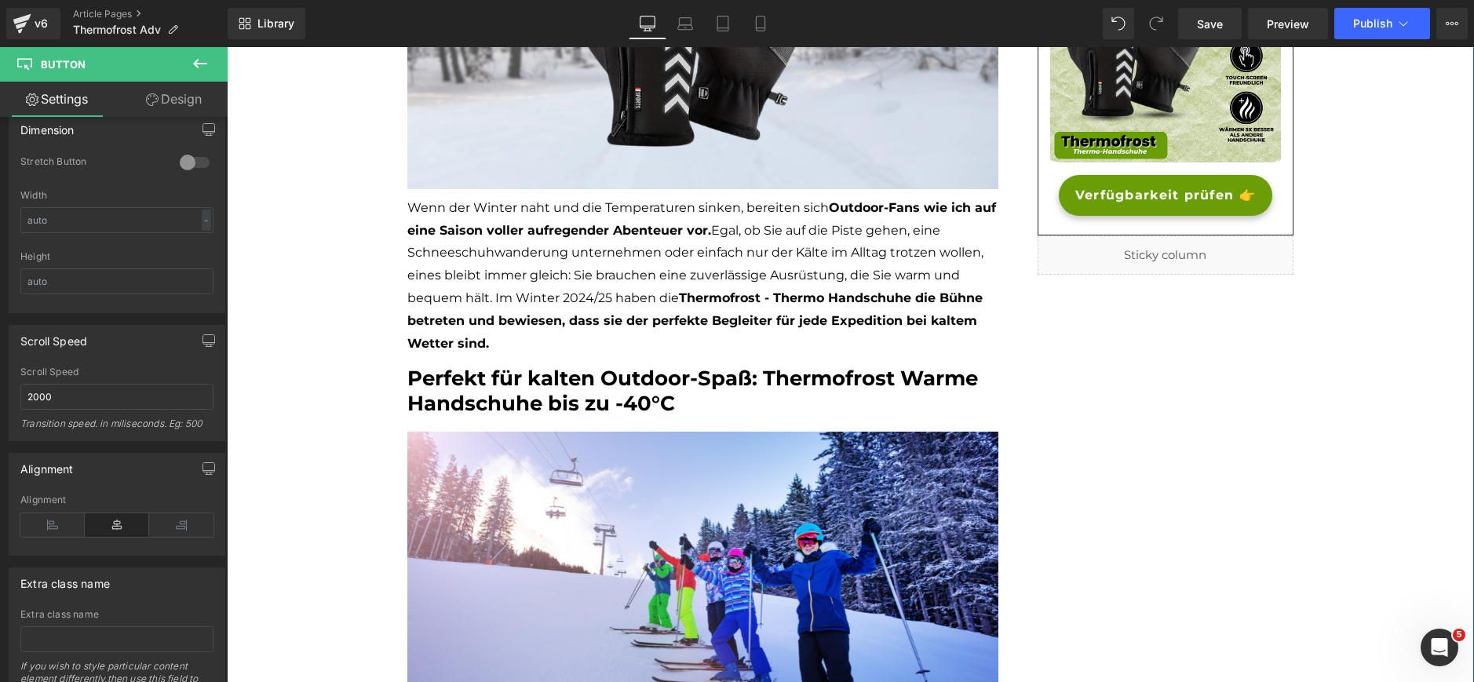
click at [583, 299] on span "Wenn der Winter naht und die Temperaturen sinken, bereiten sich Outdoor-Fans wi…" at bounding box center [701, 275] width 589 height 151
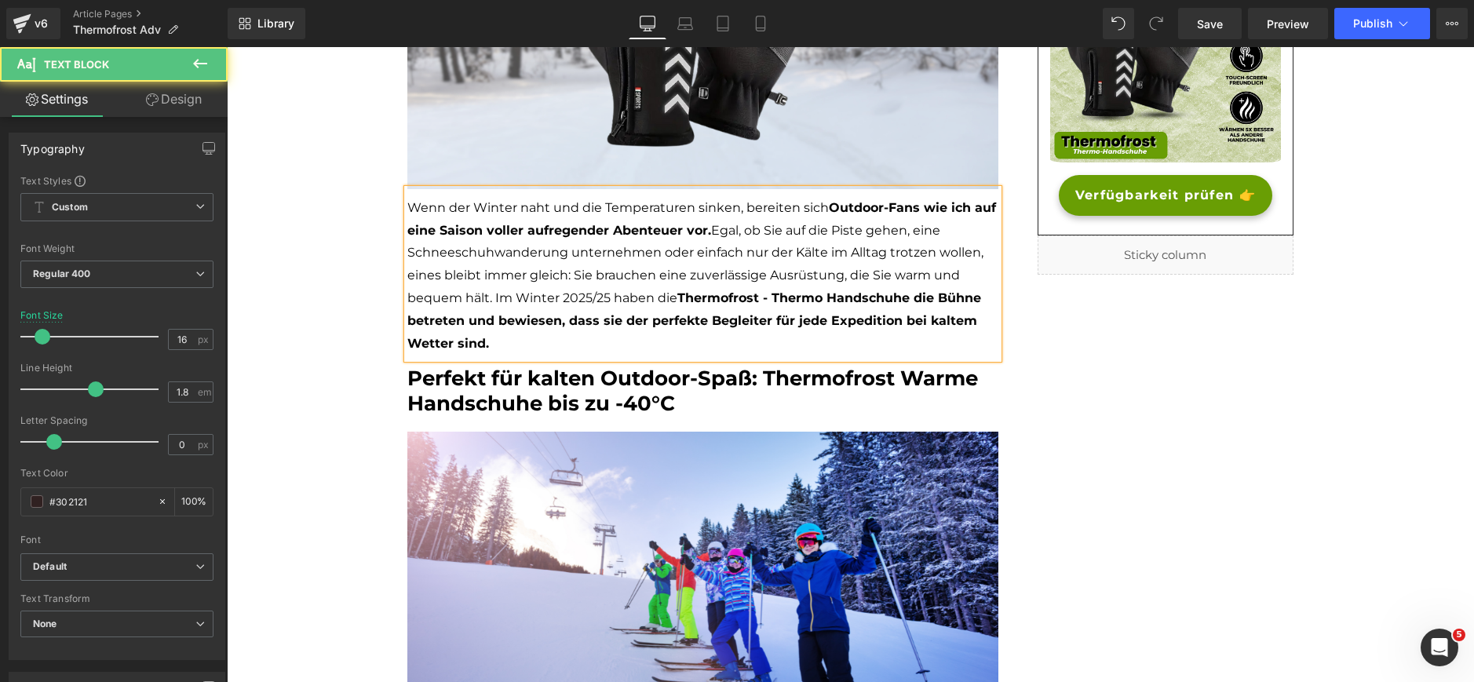
click at [603, 301] on span "Wenn der Winter naht und die Temperaturen sinken, bereiten sich Outdoor-Fans wi…" at bounding box center [701, 275] width 589 height 151
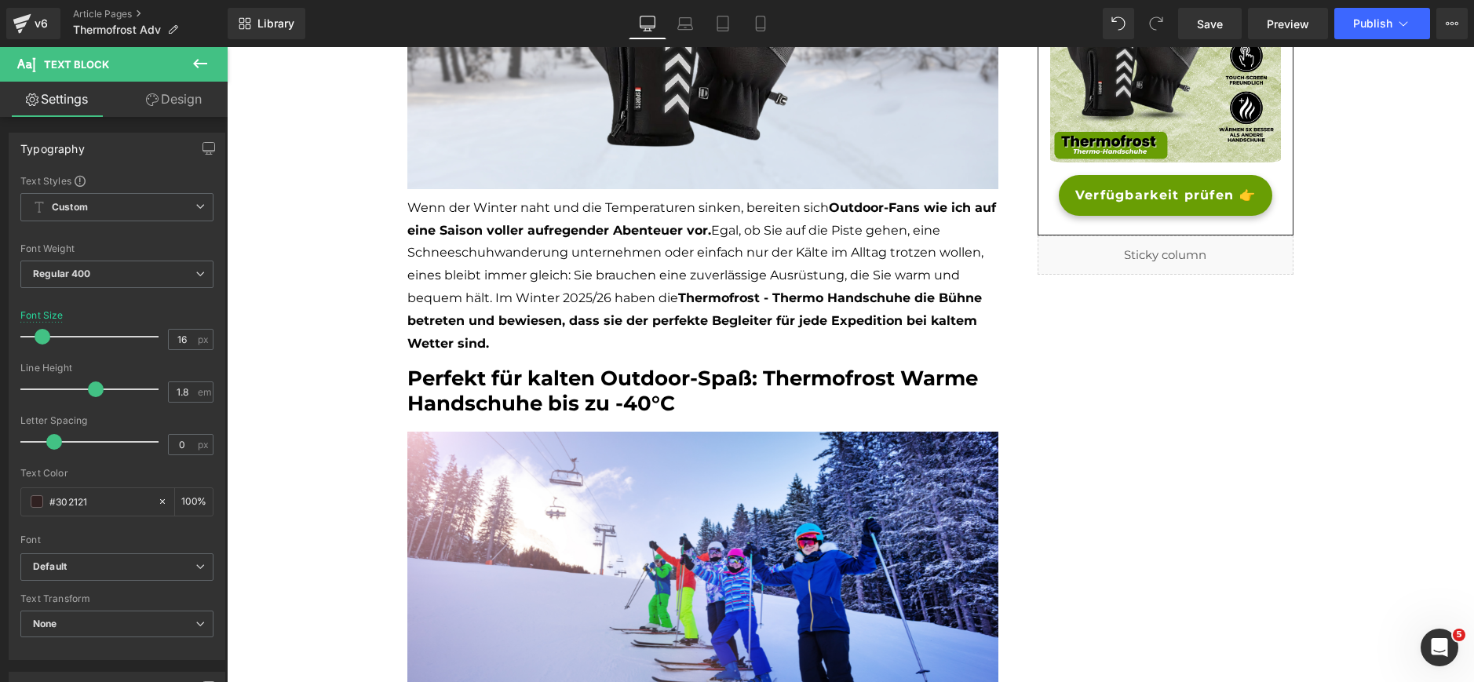
scroll to position [4194, 0]
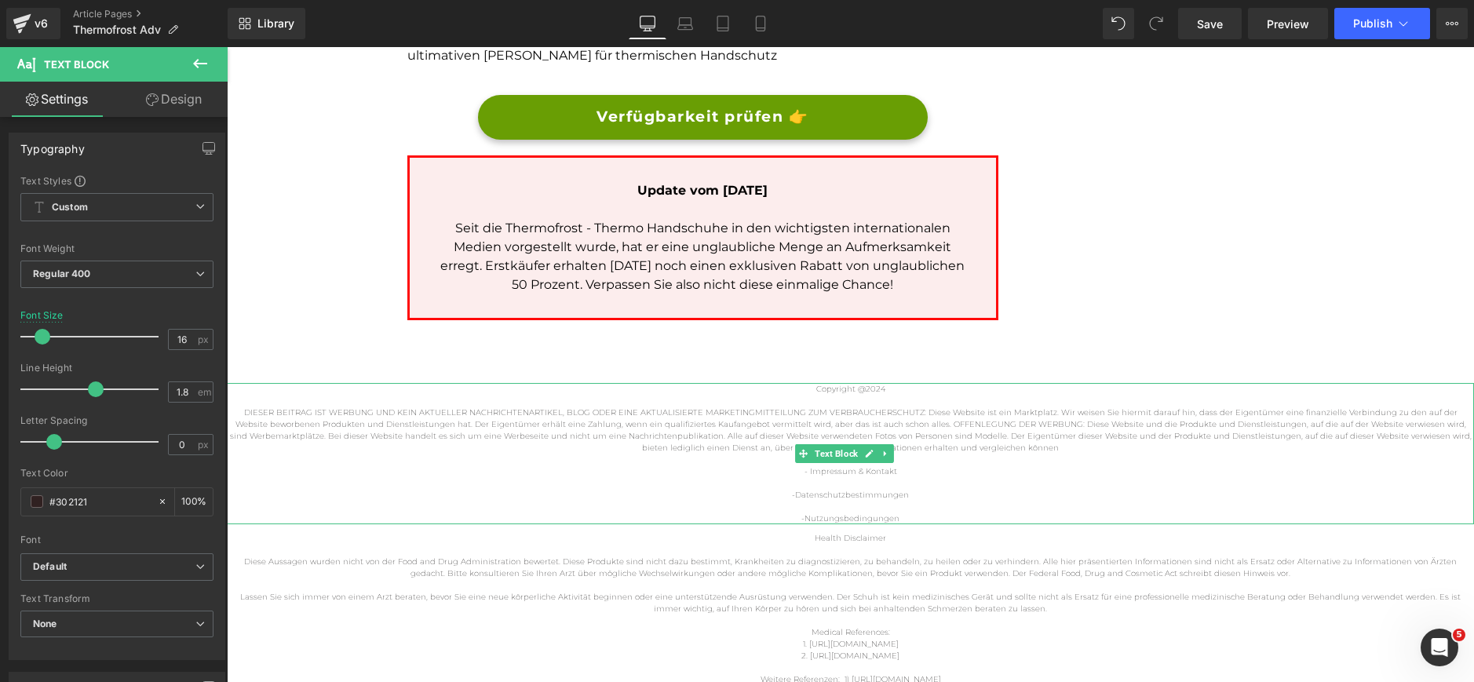
click at [876, 389] on p "Copyright @2024" at bounding box center [850, 389] width 1247 height 12
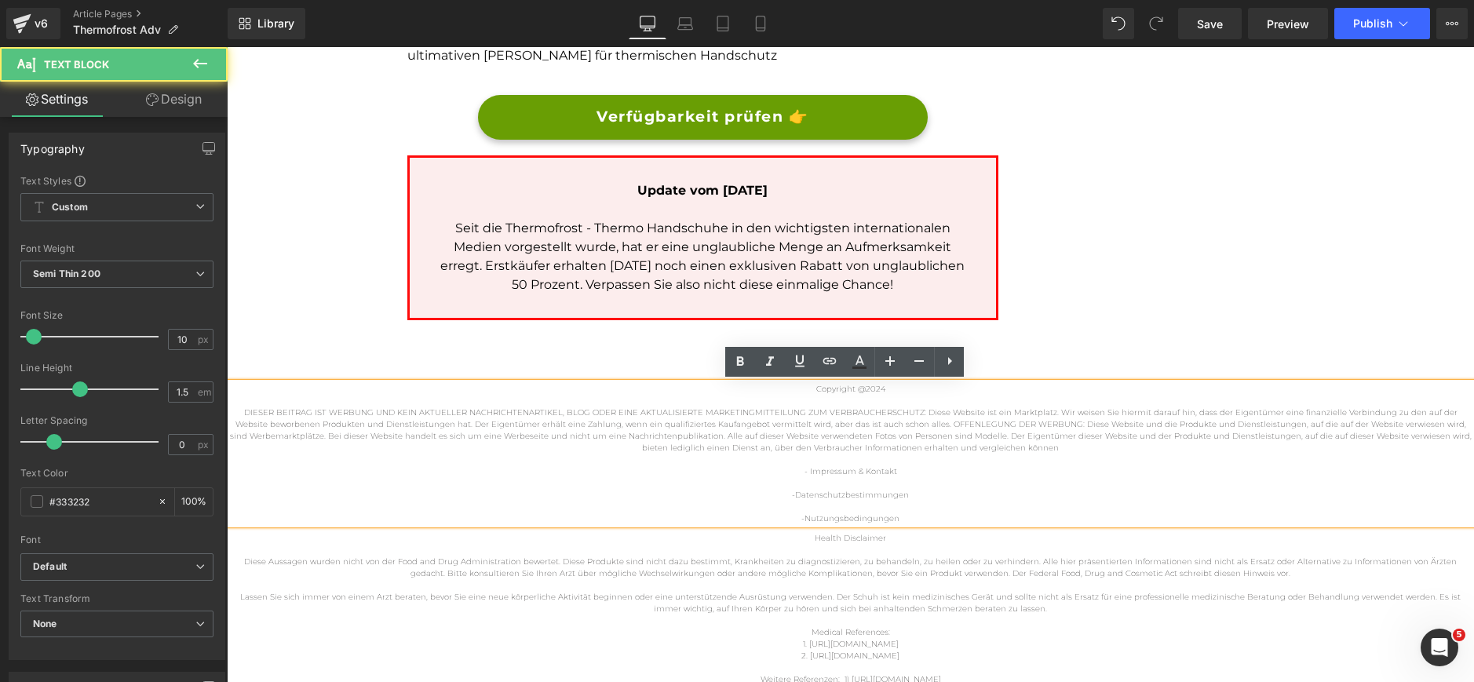
click at [882, 393] on p "Copyright @2024" at bounding box center [850, 389] width 1247 height 12
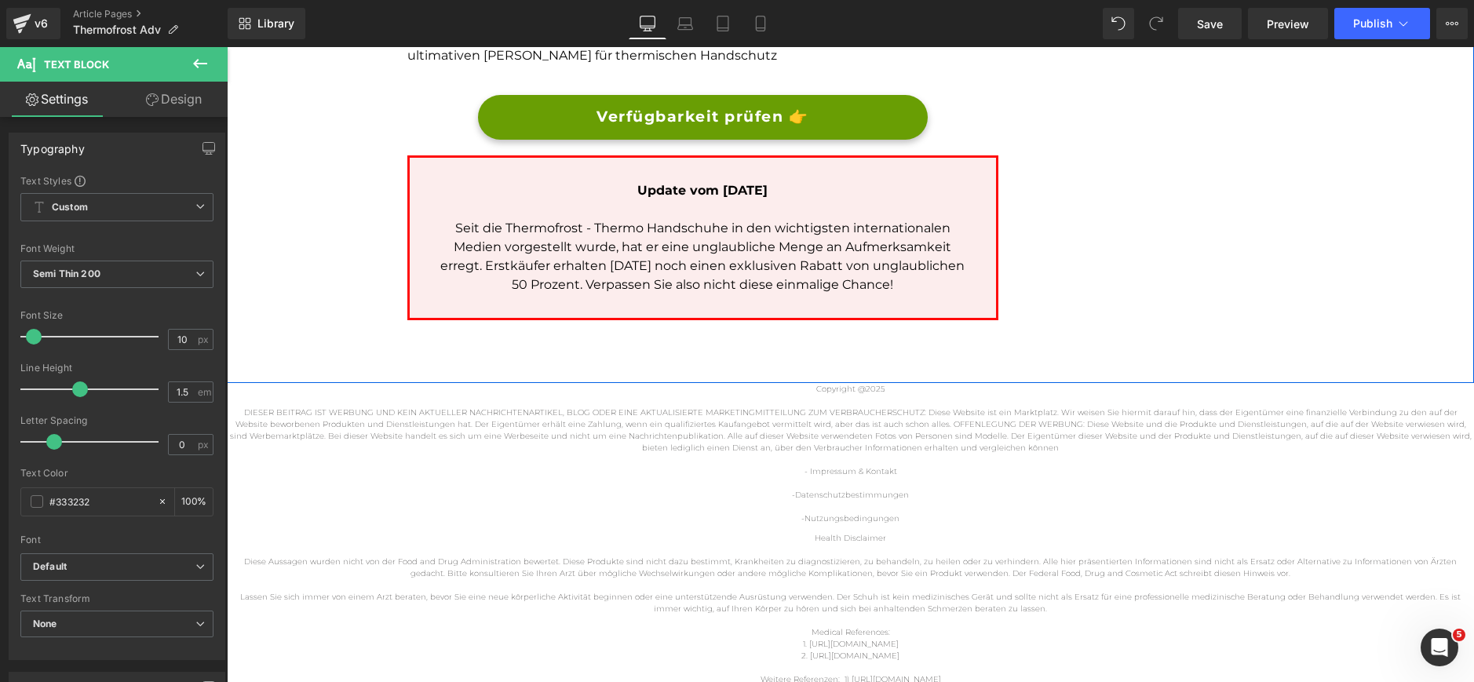
scroll to position [0, 0]
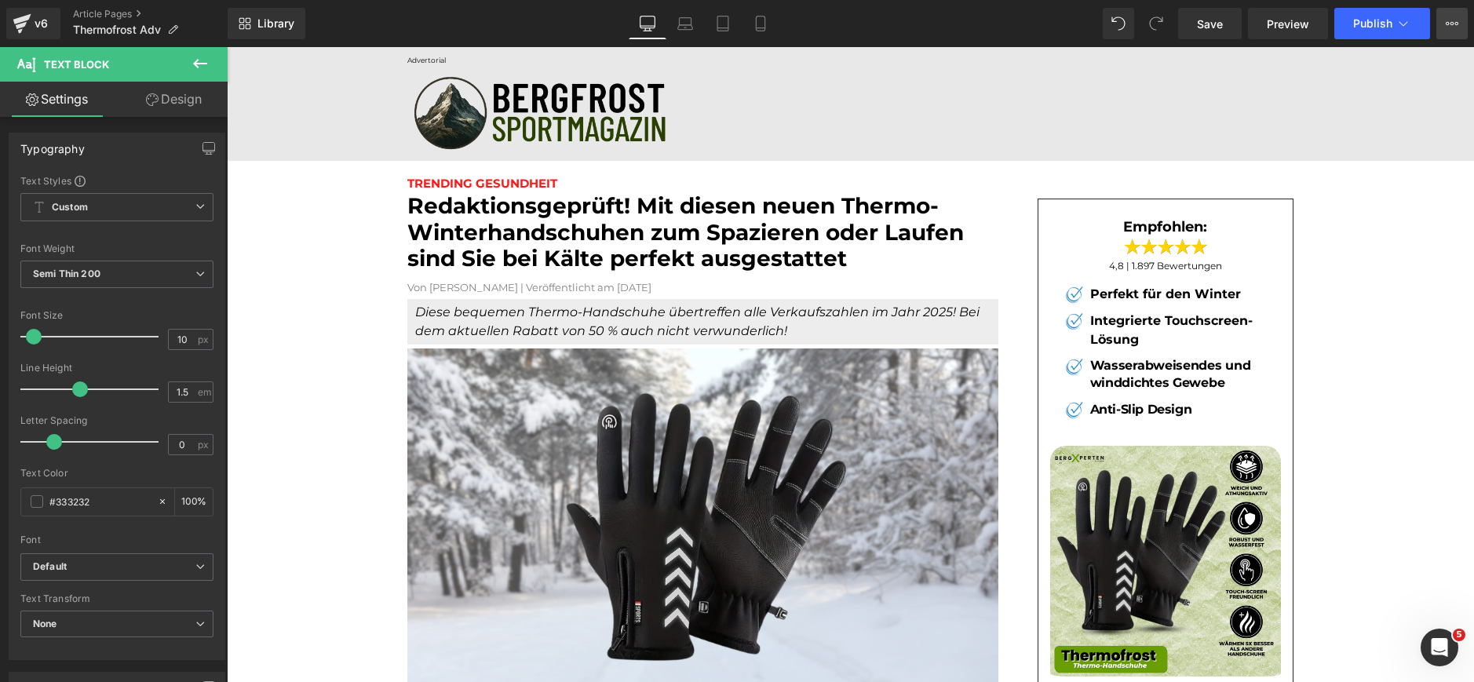
click at [1446, 27] on icon at bounding box center [1452, 23] width 13 height 13
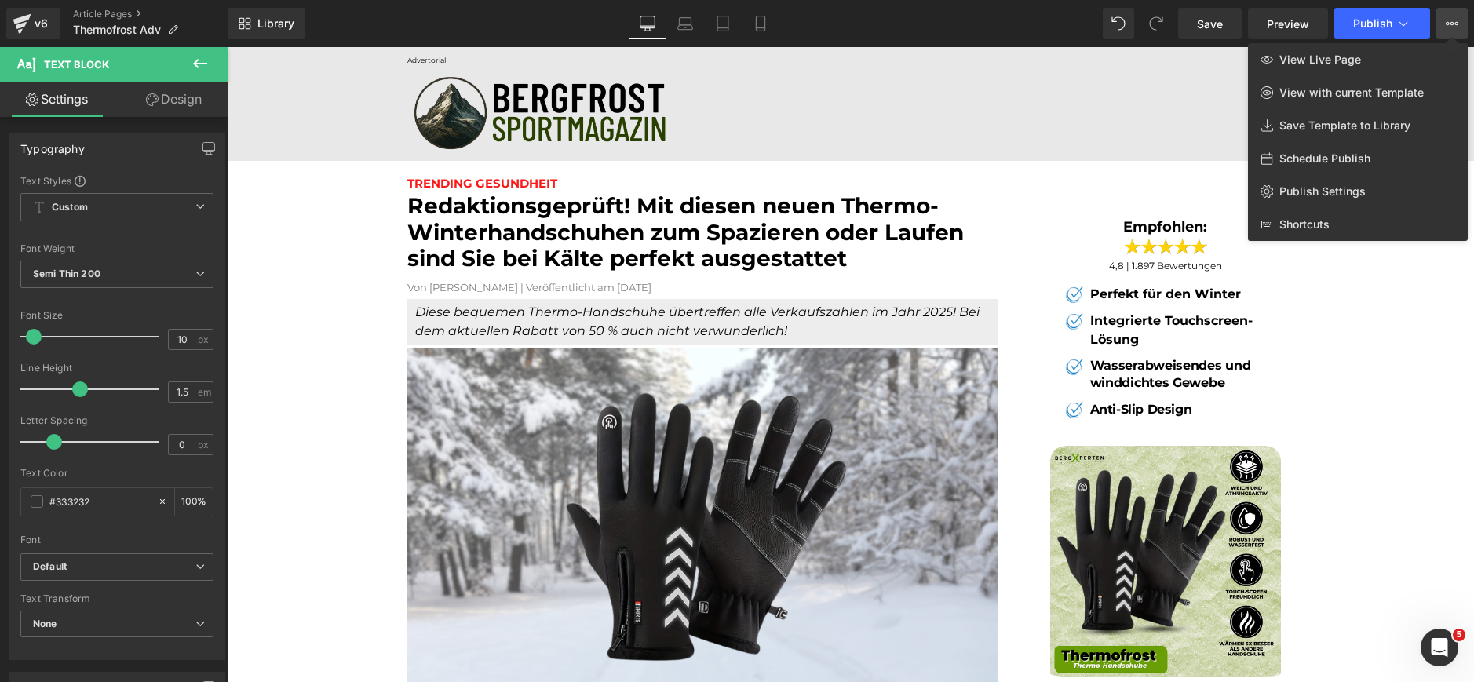
click at [1379, 418] on div at bounding box center [850, 364] width 1247 height 635
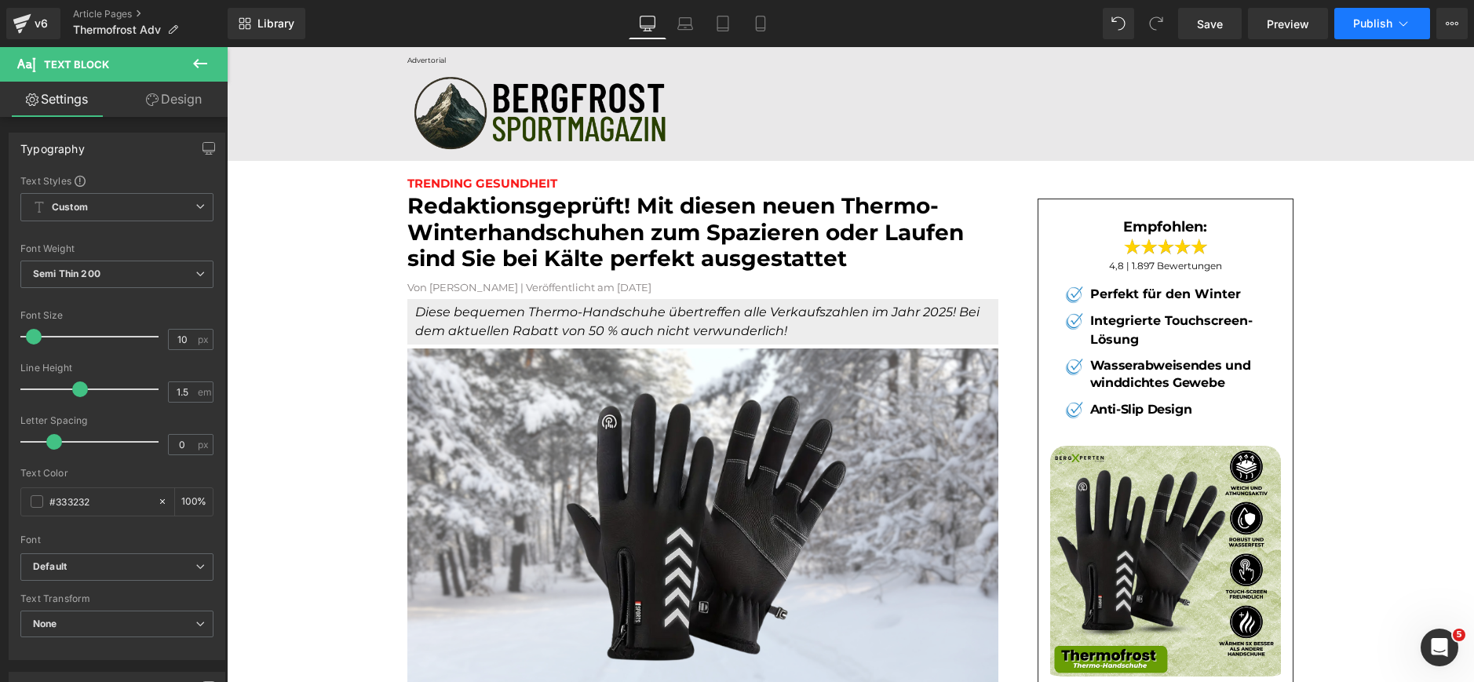
click at [1412, 18] on button "Publish" at bounding box center [1383, 23] width 96 height 31
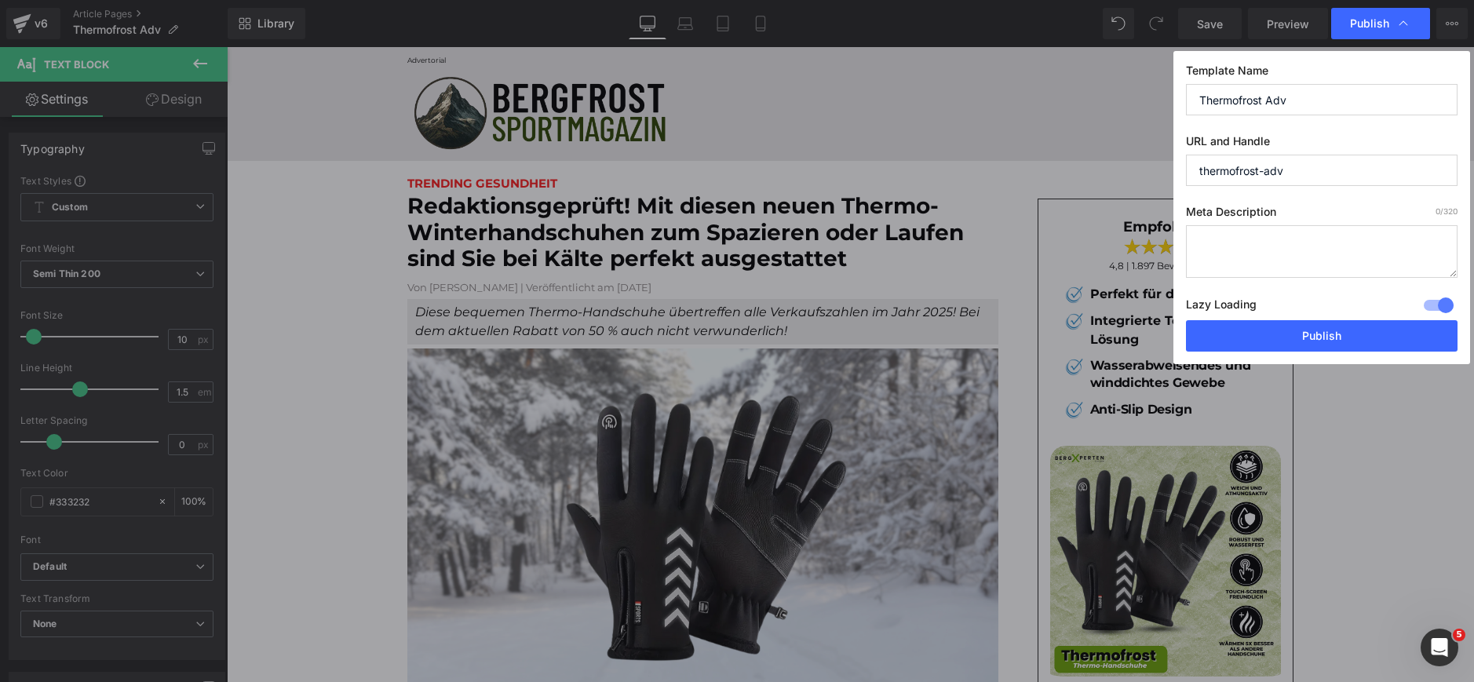
click at [1440, 301] on div at bounding box center [1439, 305] width 38 height 25
click at [1328, 331] on button "Publish" at bounding box center [1322, 335] width 272 height 31
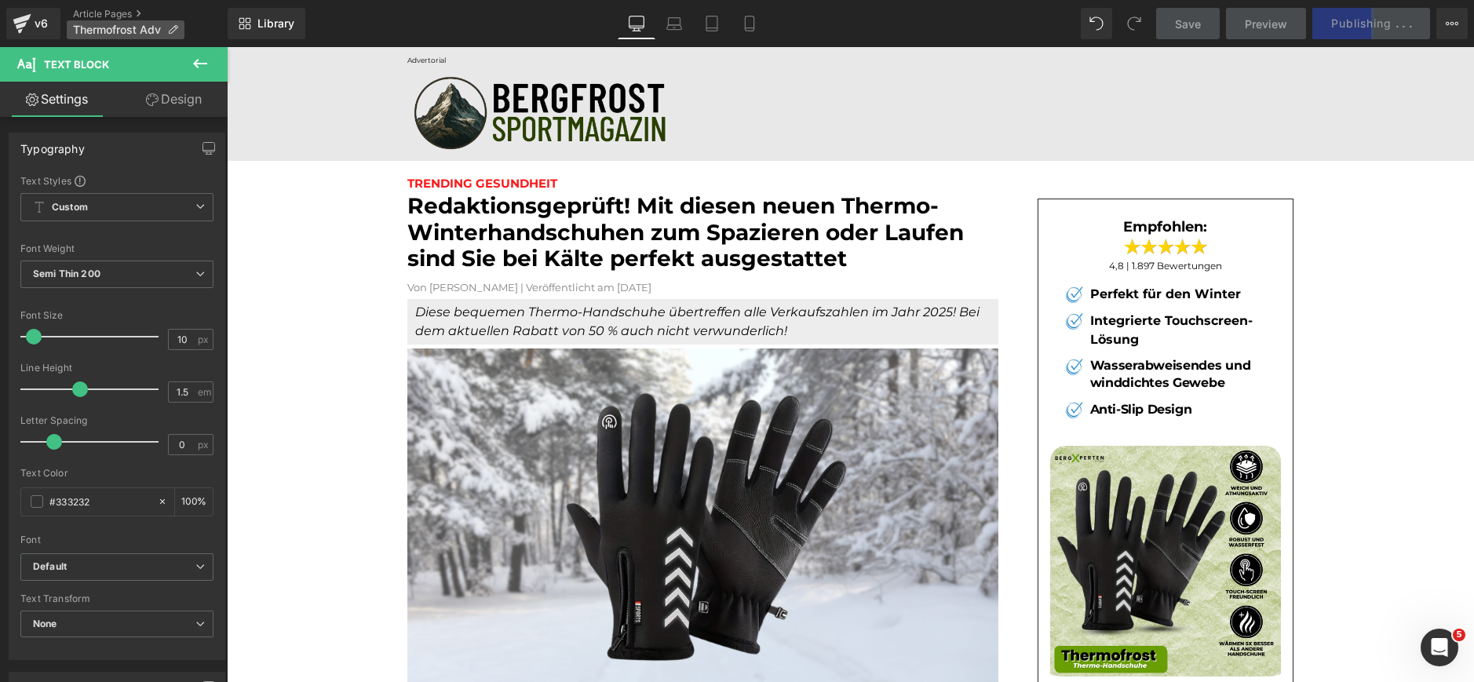
click at [169, 25] on icon at bounding box center [172, 29] width 11 height 11
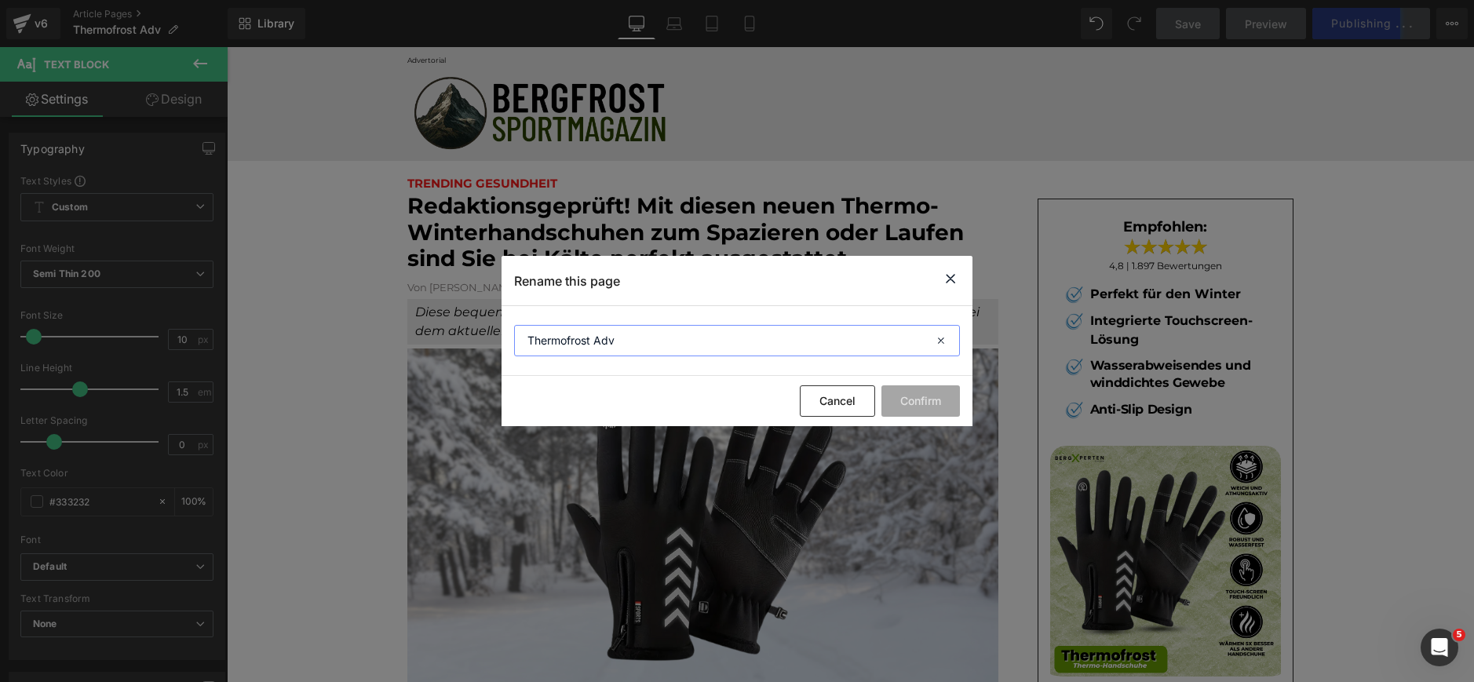
click at [558, 345] on input "Thermofrost Adv" at bounding box center [737, 340] width 446 height 31
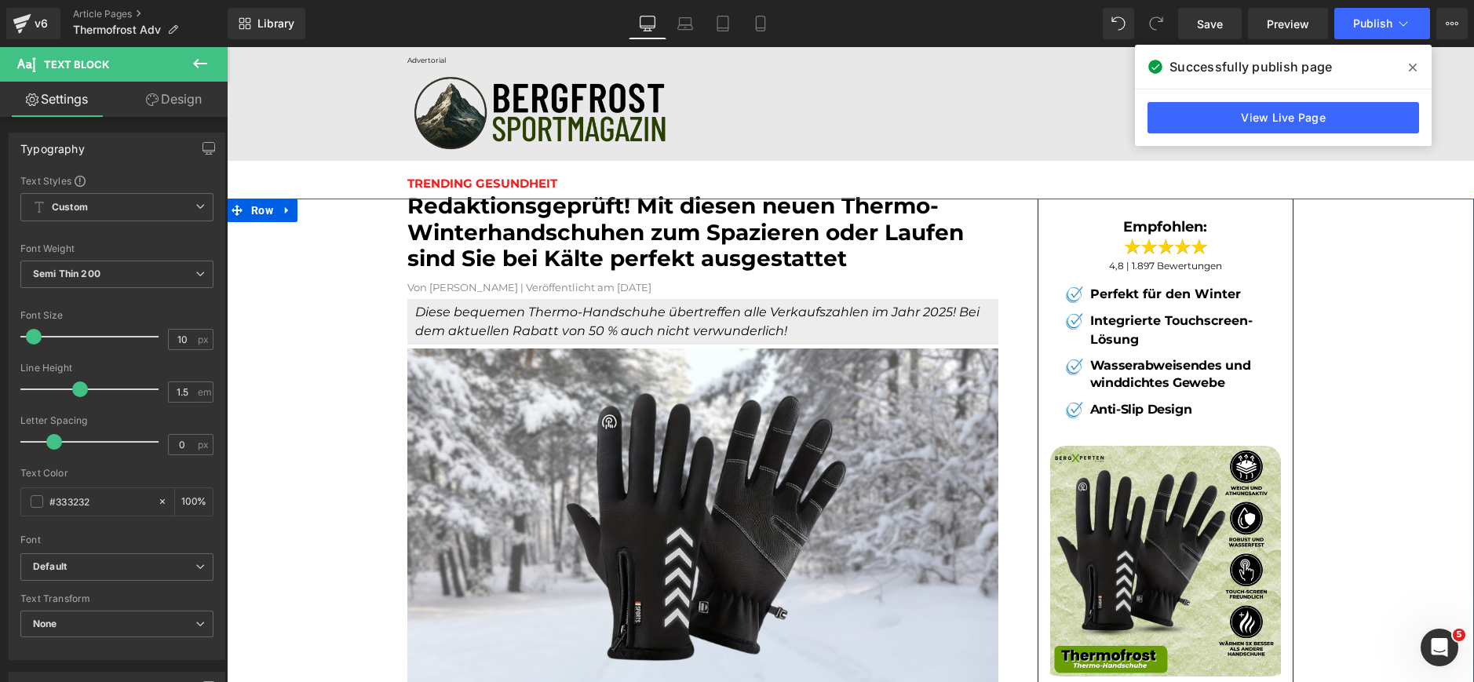
click at [472, 218] on font "Redaktionsgeprüft! Mit diesen neuen Thermo-Winterhandschuhen zum Spazieren oder…" at bounding box center [685, 231] width 557 height 79
click at [473, 218] on font "Redaktionsgeprüft! Mit diesen neuen Thermo-Winterhandschuhen zum Spazieren oder…" at bounding box center [685, 231] width 557 height 79
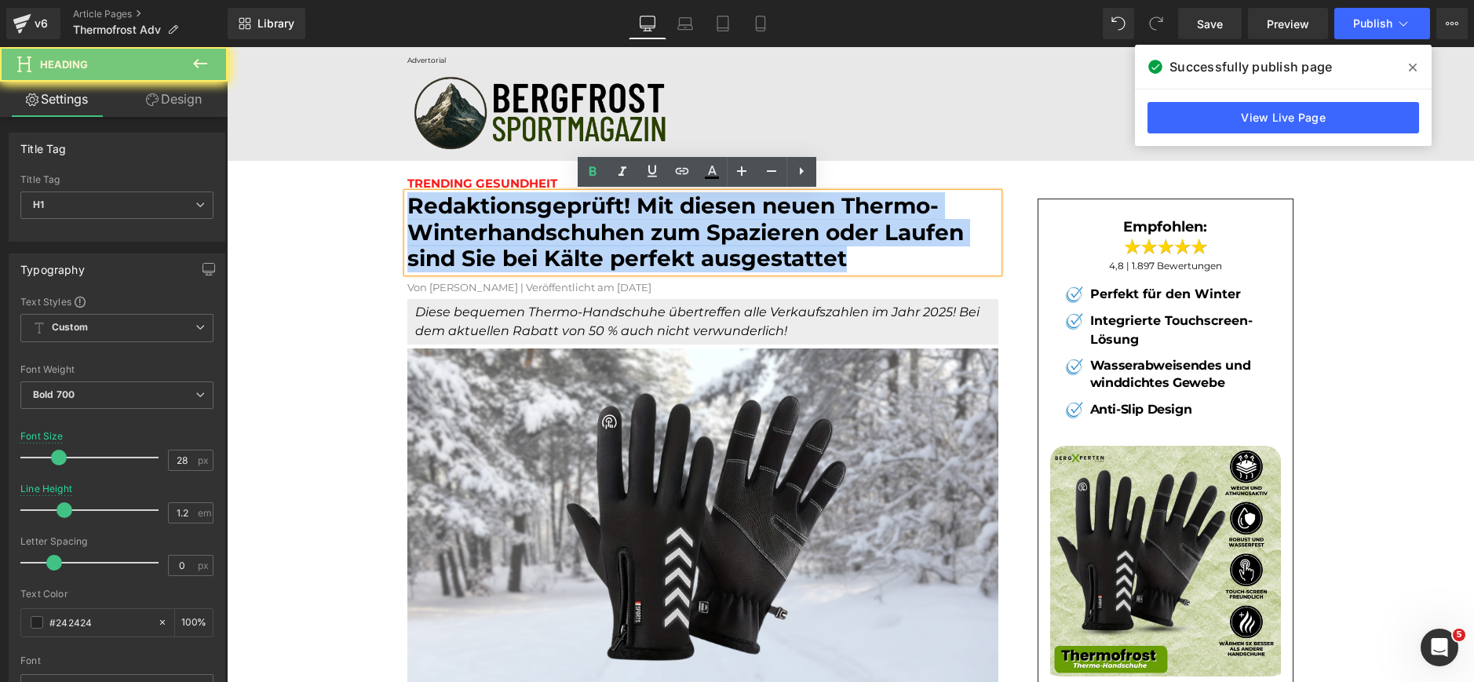
click at [473, 218] on font "Redaktionsgeprüft! Mit diesen neuen Thermo-Winterhandschuhen zum Spazieren oder…" at bounding box center [685, 231] width 557 height 79
copy font "Redaktionsgeprüft! Mit diesen neuen Thermo-Winterhandschuhen zum Spazieren oder…"
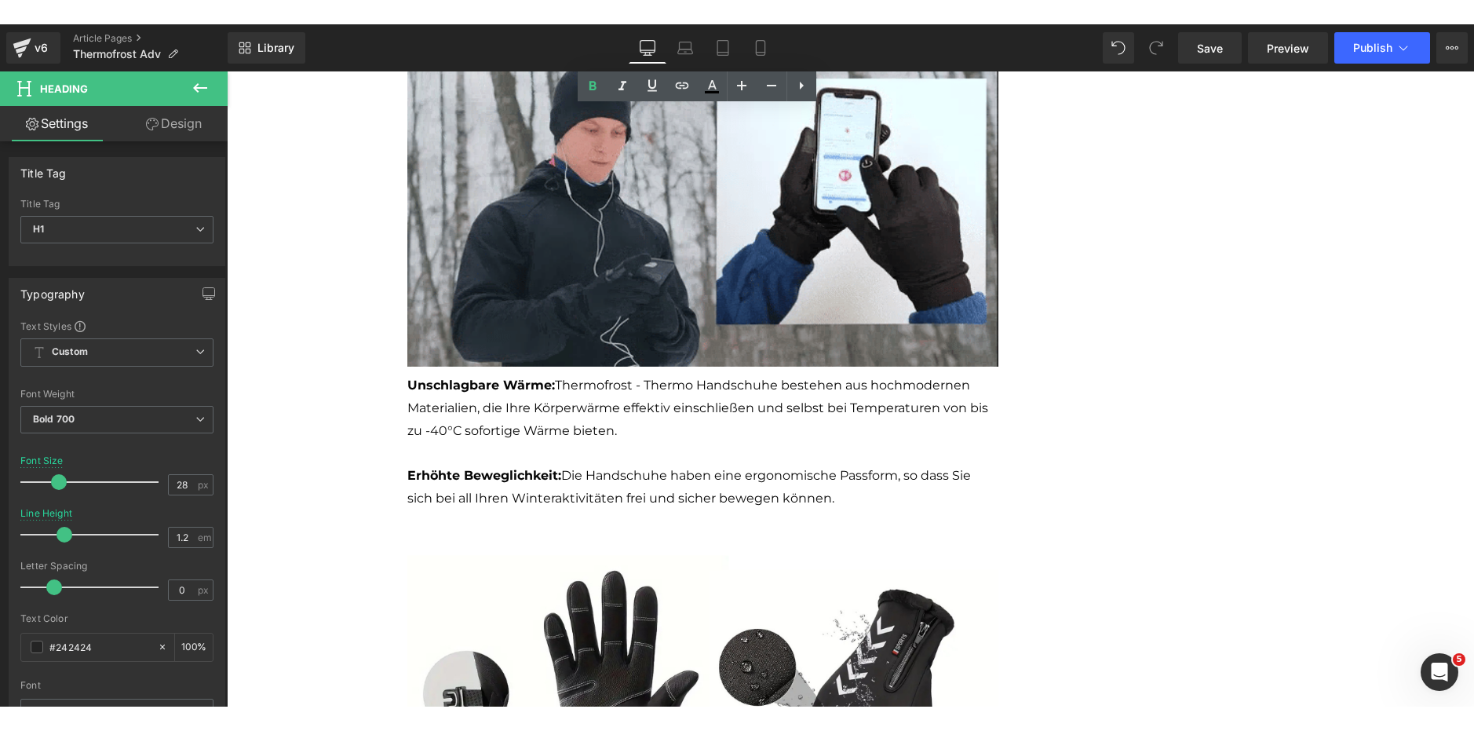
scroll to position [1492, 0]
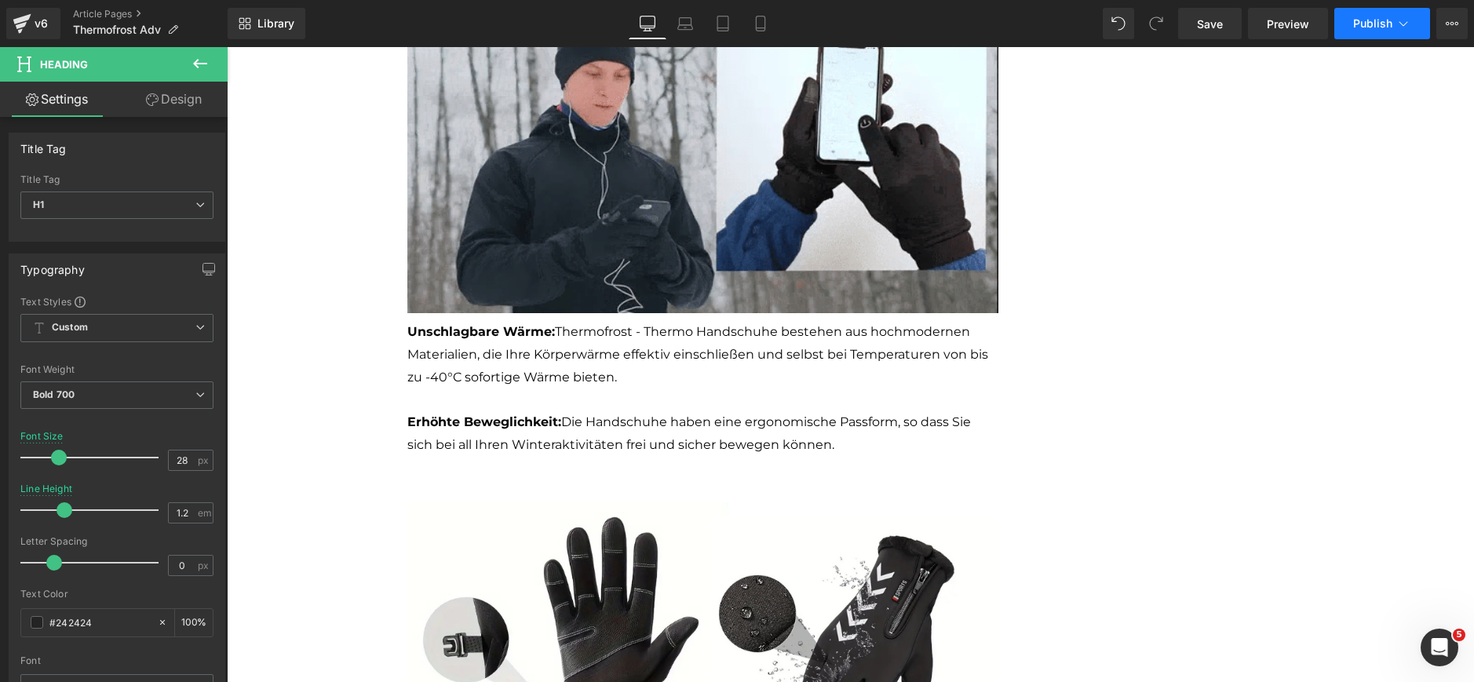
click at [1379, 27] on span "Publish" at bounding box center [1372, 23] width 39 height 13
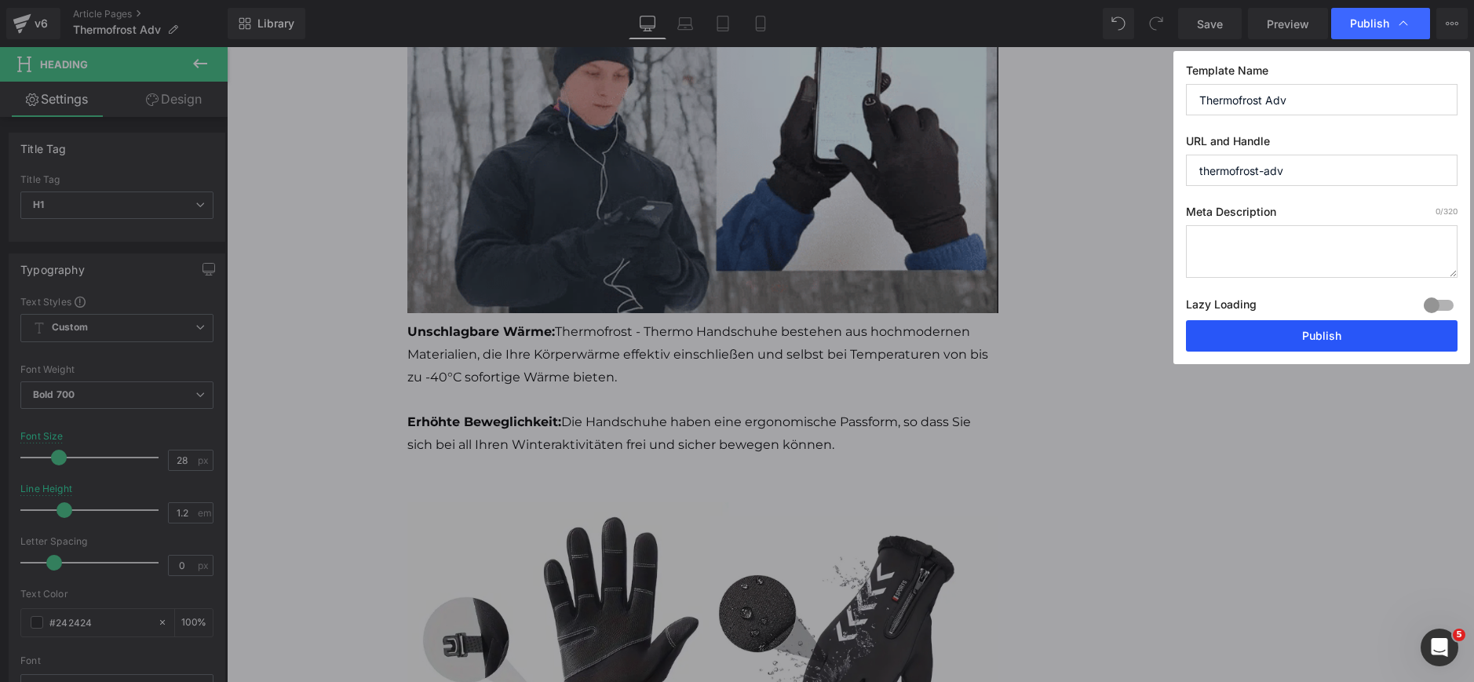
drag, startPoint x: 1309, startPoint y: 338, endPoint x: 1114, endPoint y: 173, distance: 254.6
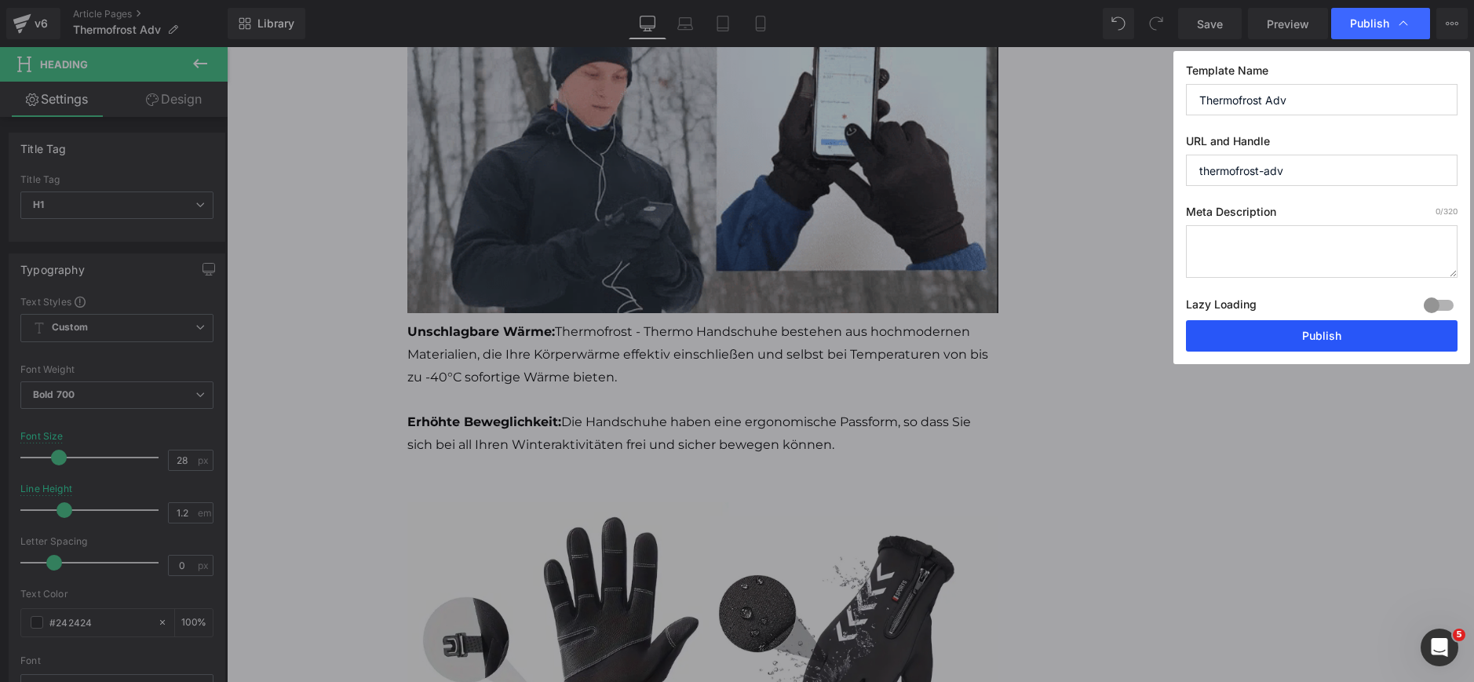
click at [1309, 338] on button "Publish" at bounding box center [1322, 335] width 272 height 31
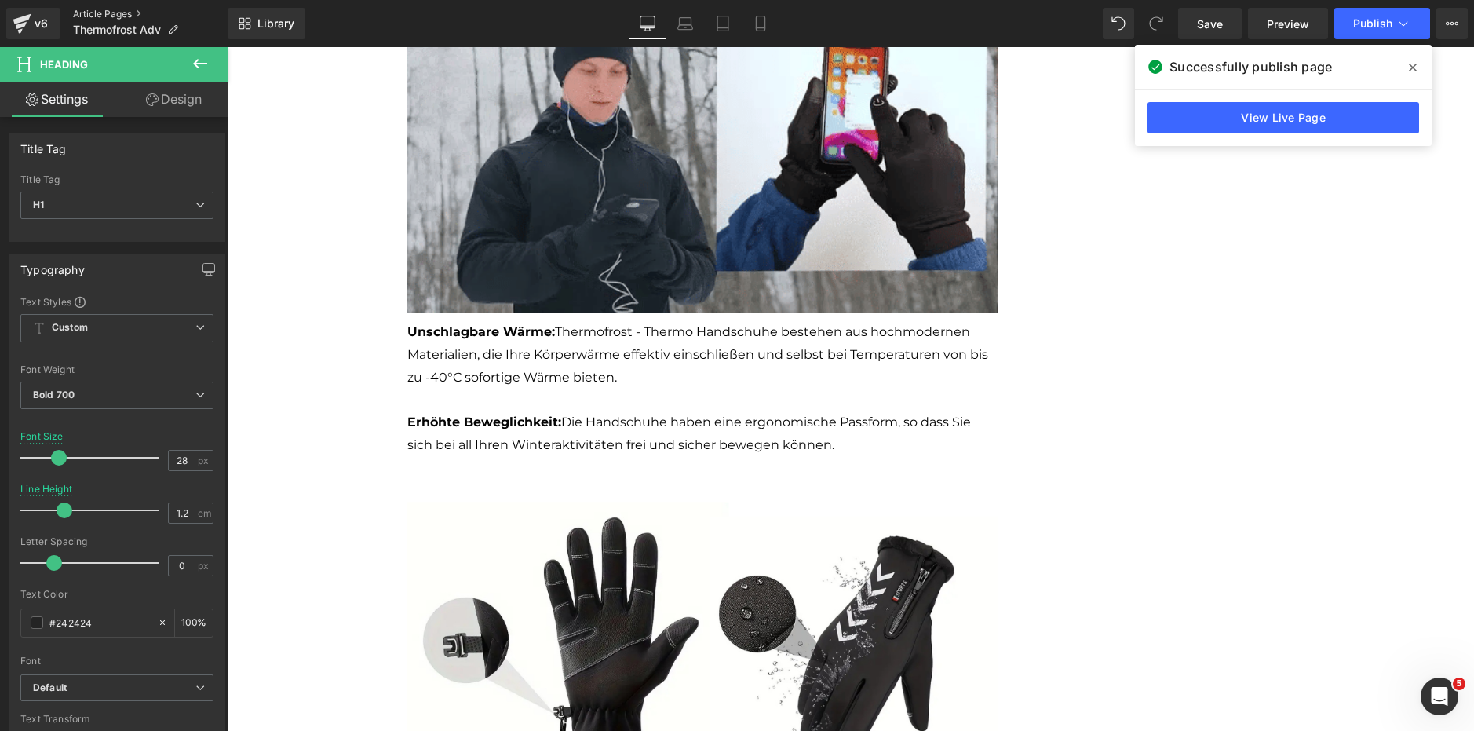
click at [140, 15] on link "Article Pages" at bounding box center [150, 14] width 155 height 13
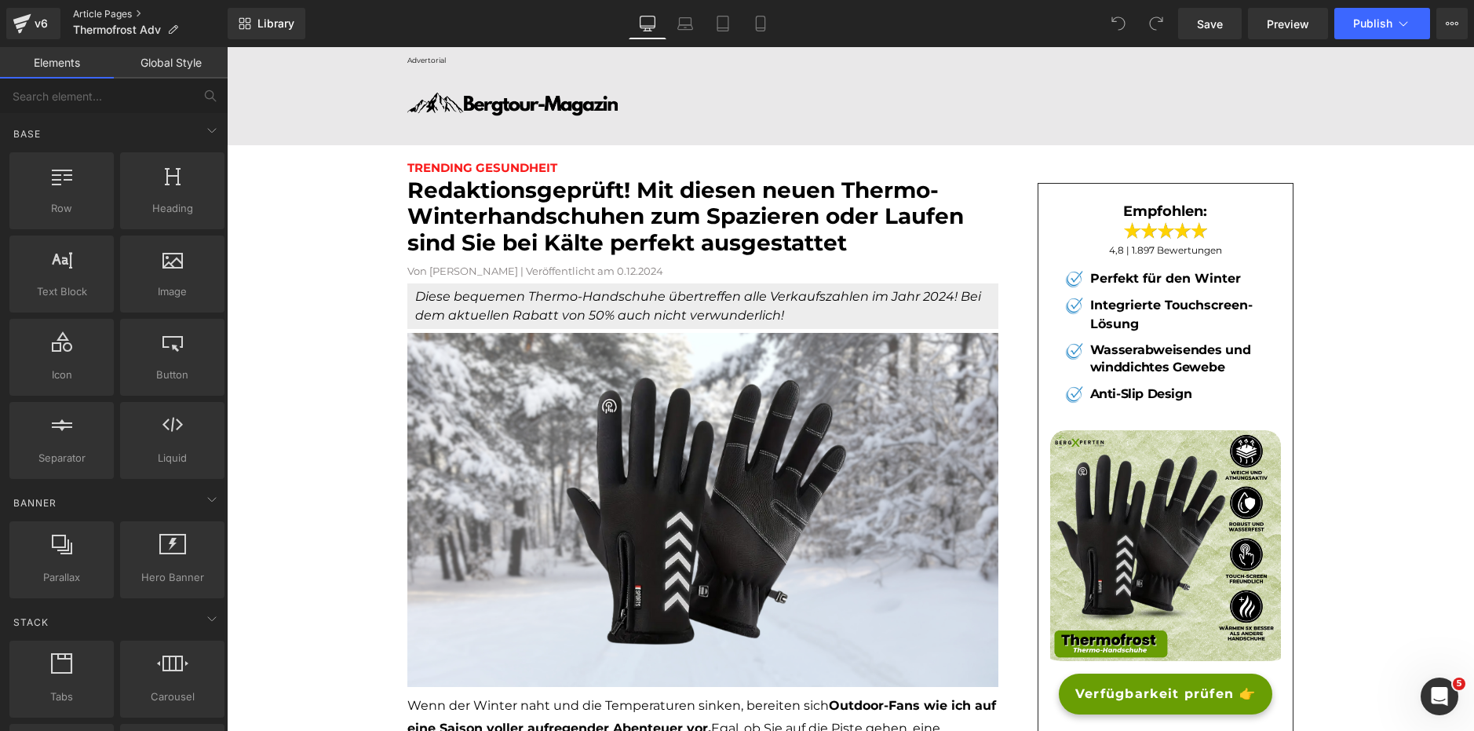
click at [119, 16] on link "Article Pages" at bounding box center [150, 14] width 155 height 13
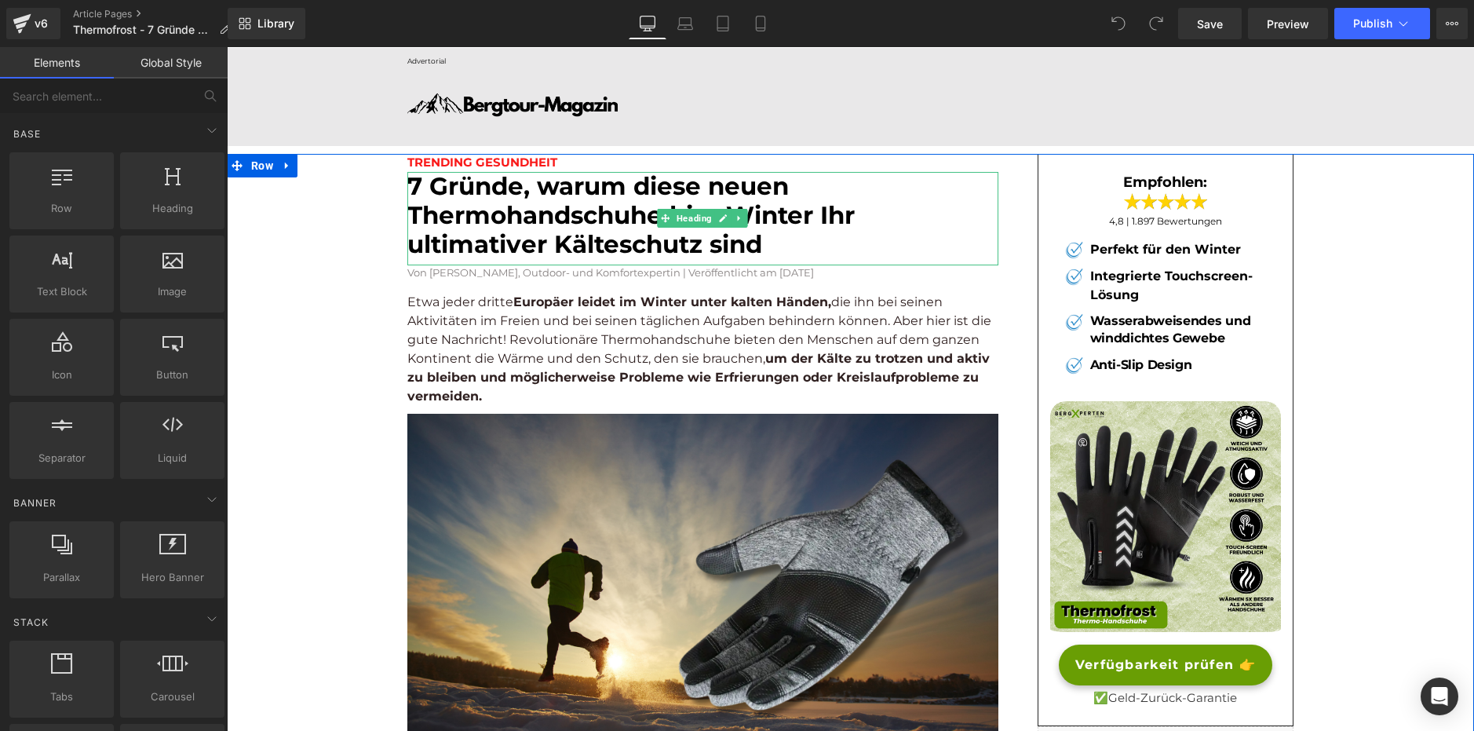
click at [528, 235] on font "7 Gründe, warum diese neuen Thermohandschuhe bim Winter Ihr ultimativer Kältesc…" at bounding box center [630, 215] width 447 height 88
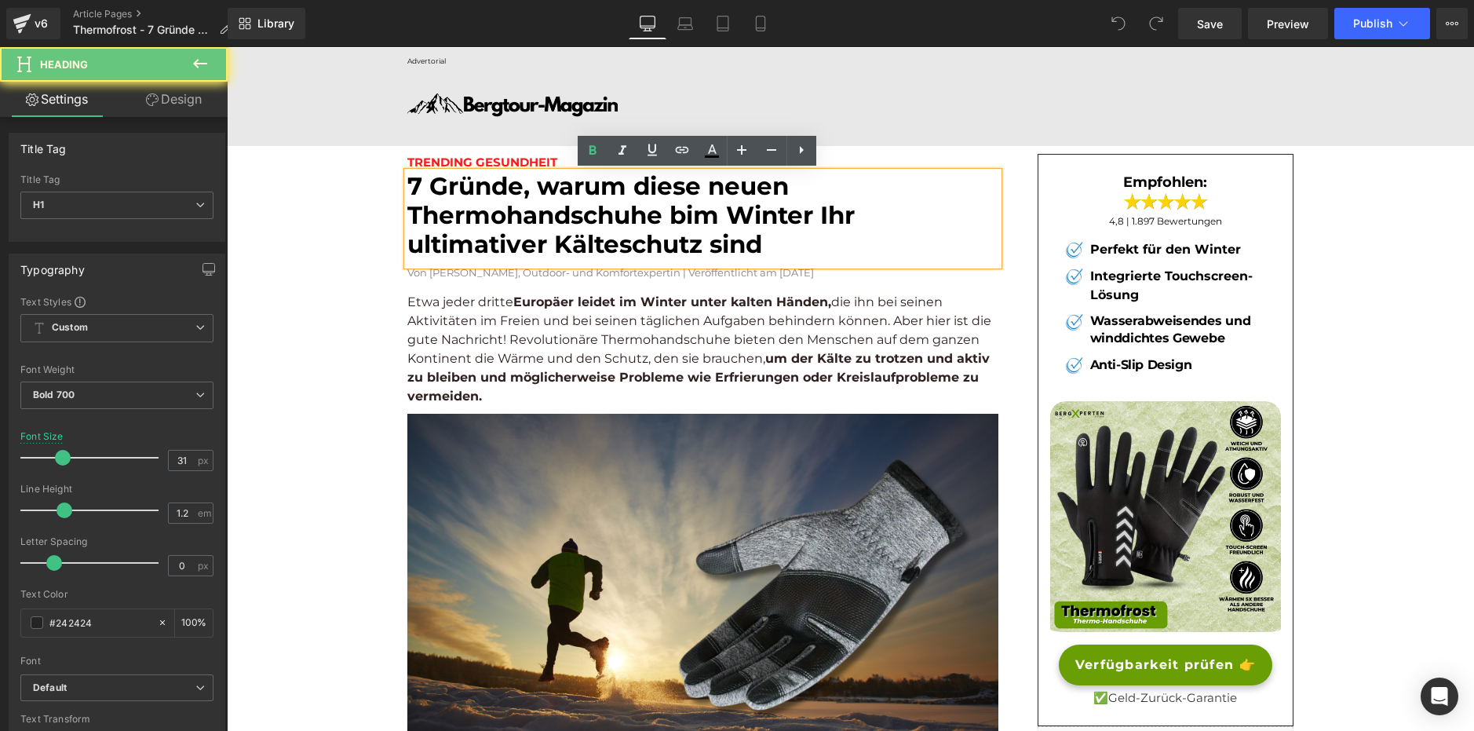
click at [528, 235] on font "7 Gründe, warum diese neuen Thermohandschuhe bim Winter Ihr ultimativer Kältesc…" at bounding box center [630, 215] width 447 height 88
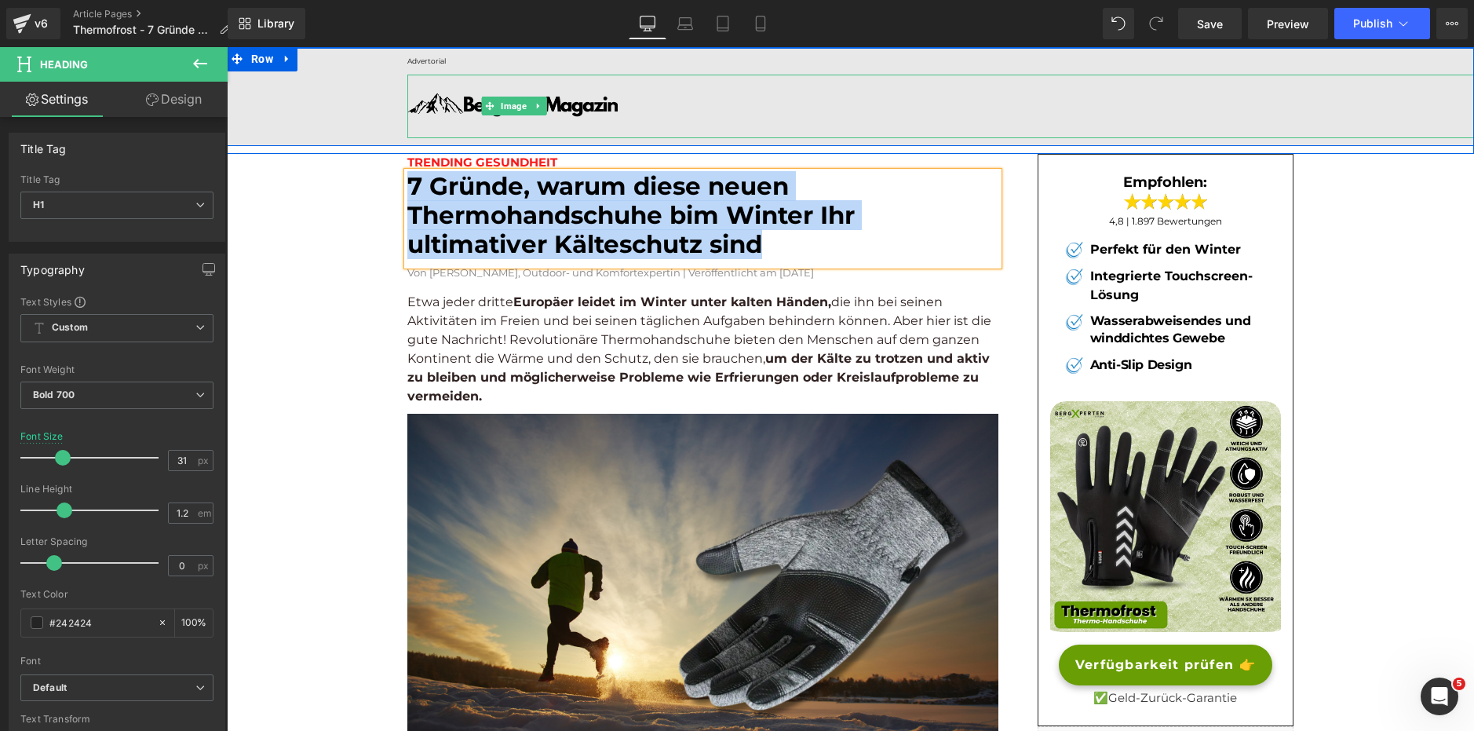
click at [440, 106] on img at bounding box center [514, 107] width 214 height 64
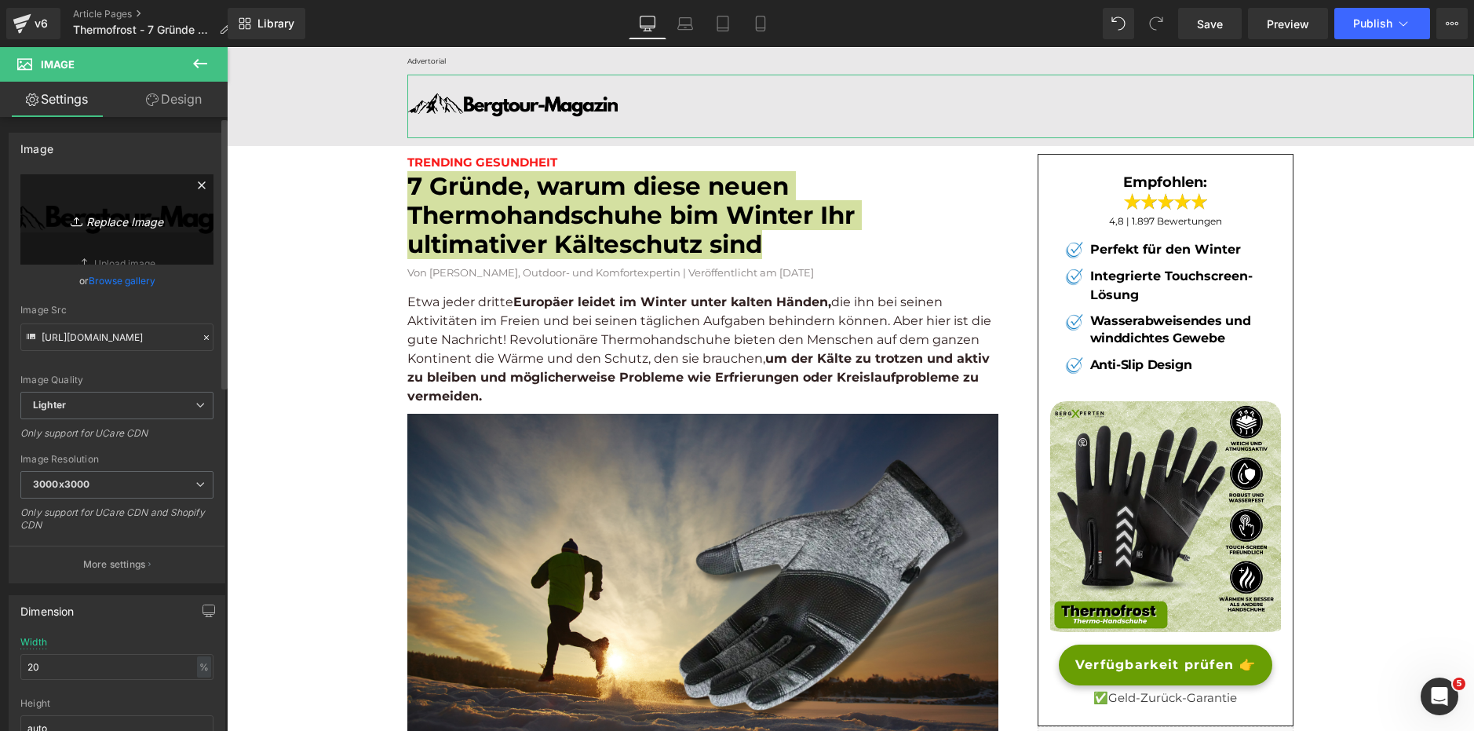
click at [119, 257] on link "Replace Image" at bounding box center [116, 219] width 193 height 90
type input "C:\fakepath\gempages_502062612230439904-9aa65475-6668-4da5-af9f-4cad5c492a14.we…"
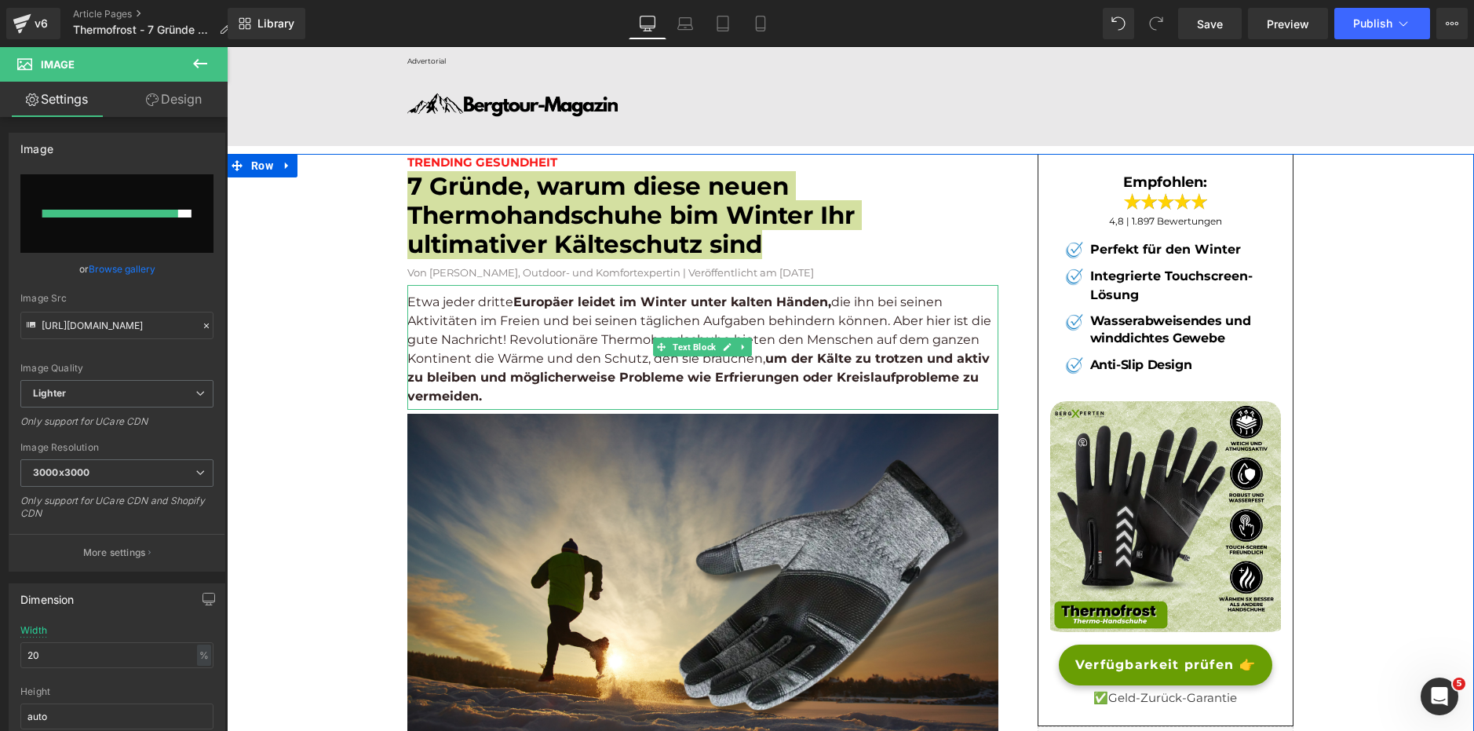
type input "[URL][DOMAIN_NAME]"
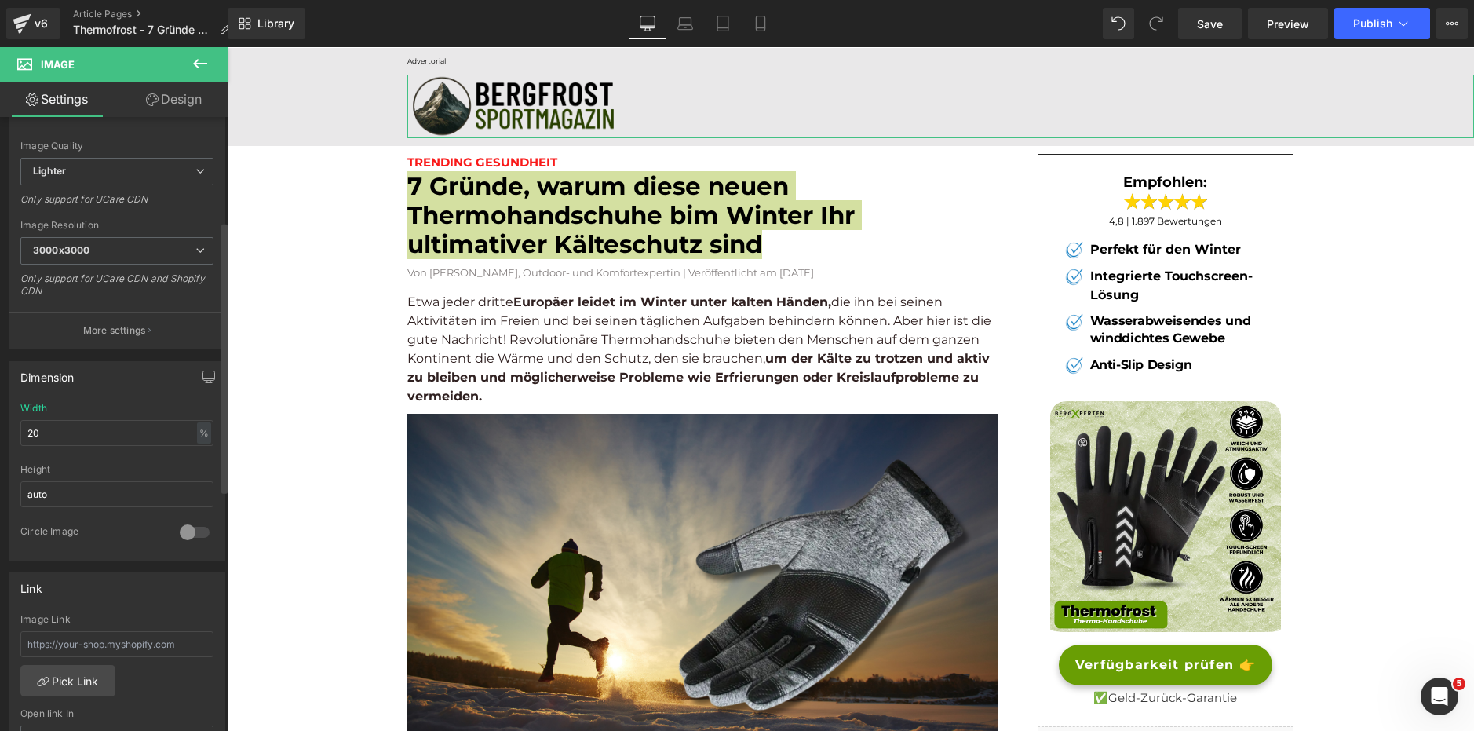
scroll to position [236, 0]
click at [86, 430] on input "20" at bounding box center [116, 431] width 193 height 26
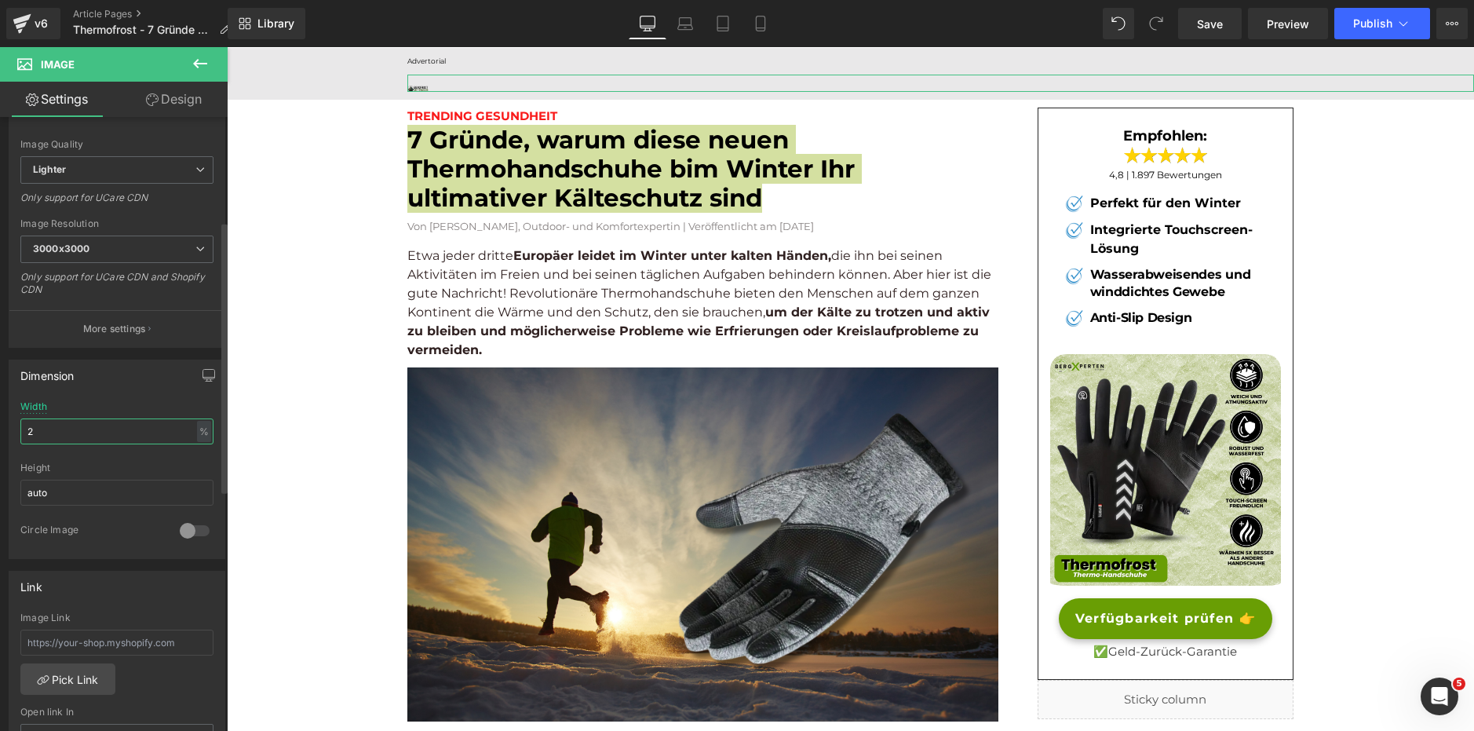
type input "25"
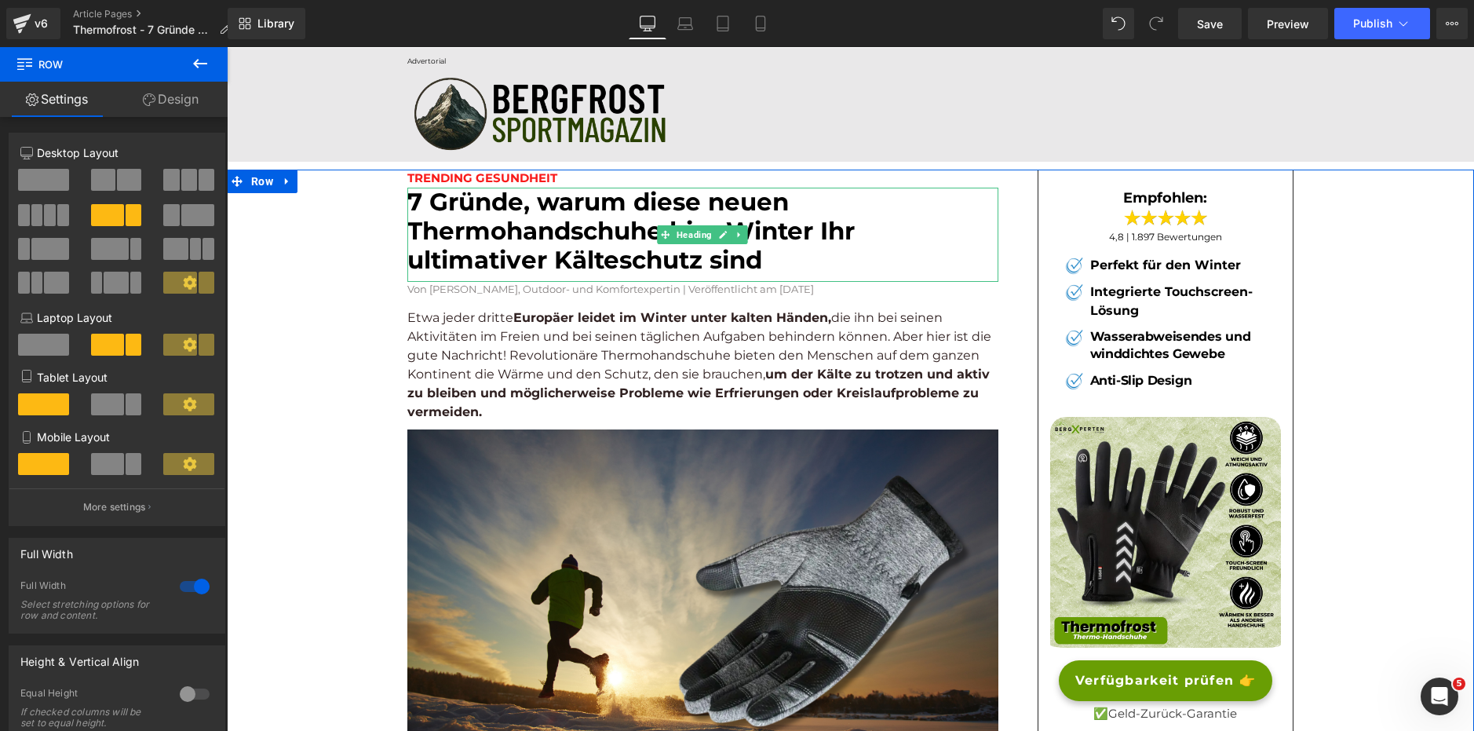
click at [692, 272] on font "7 Gründe, warum diese neuen Thermohandschuhe bim Winter Ihr ultimativer Kältesc…" at bounding box center [630, 231] width 447 height 88
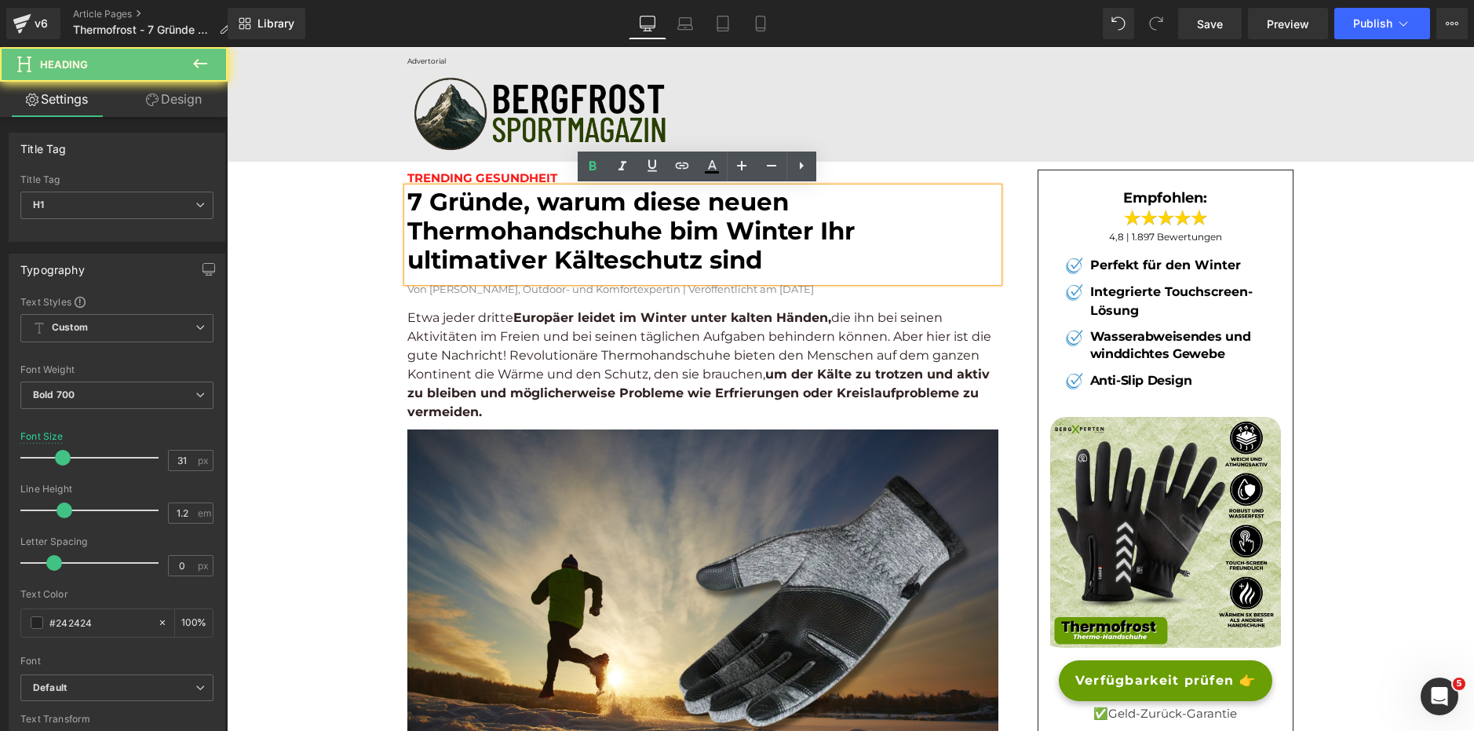
click at [688, 232] on font "7 Gründe, warum diese neuen Thermohandschuhe bim Winter Ihr ultimativer Kältesc…" at bounding box center [630, 231] width 447 height 88
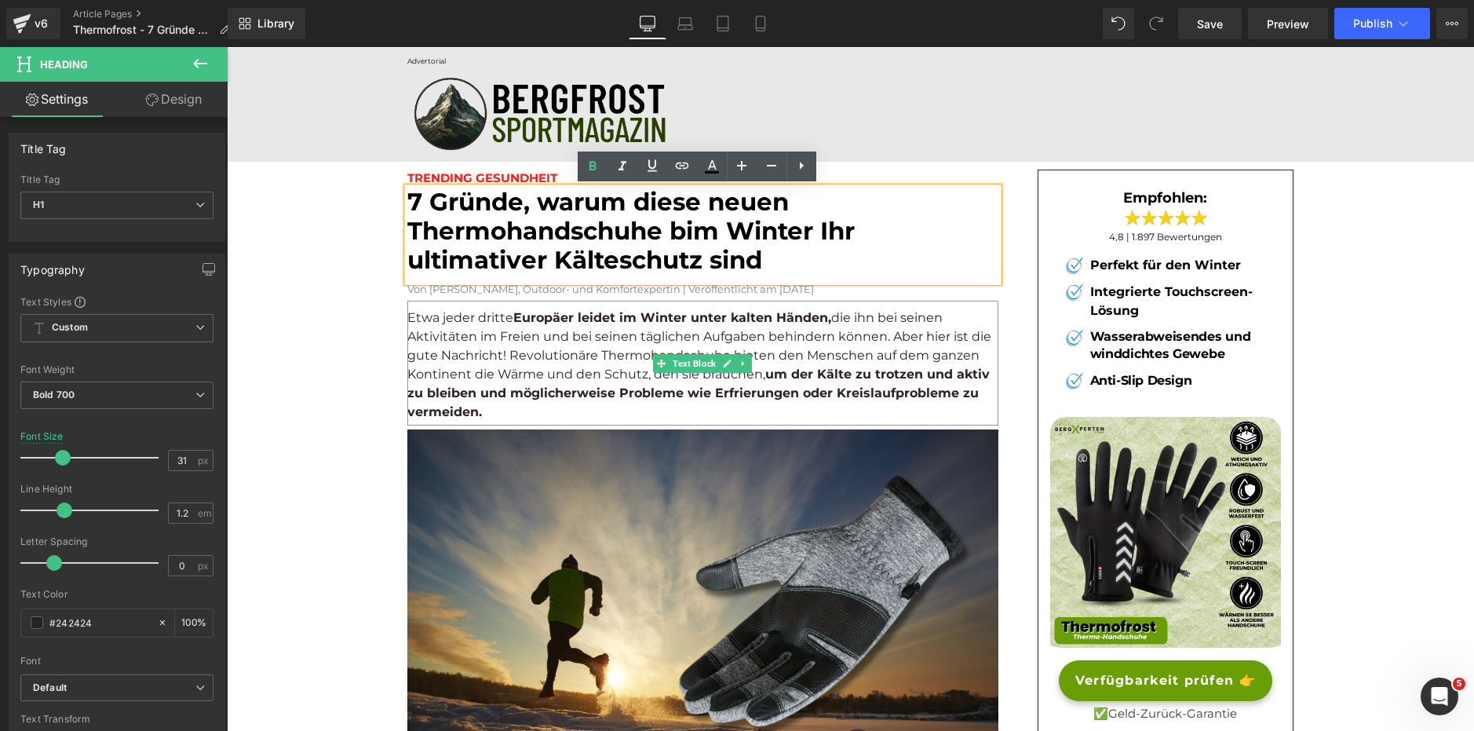
click at [528, 347] on p "Etwa jeder dritte [DEMOGRAPHIC_DATA] leidet im Winter unter kalten Händen, die …" at bounding box center [702, 365] width 591 height 113
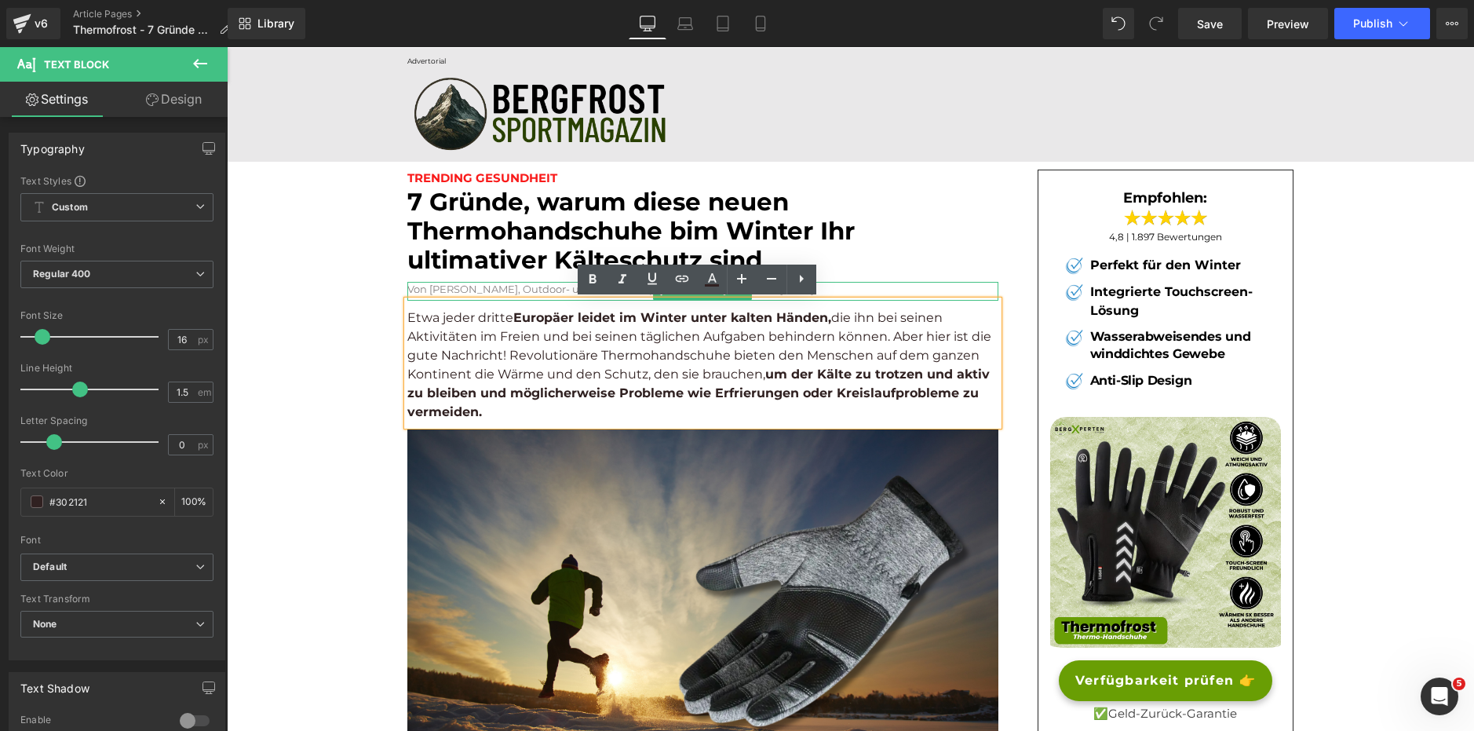
click at [489, 290] on font "Von [PERSON_NAME], Outdoor- und Komfortexpertin | Veröffentlicht am [DATE]" at bounding box center [610, 289] width 407 height 13
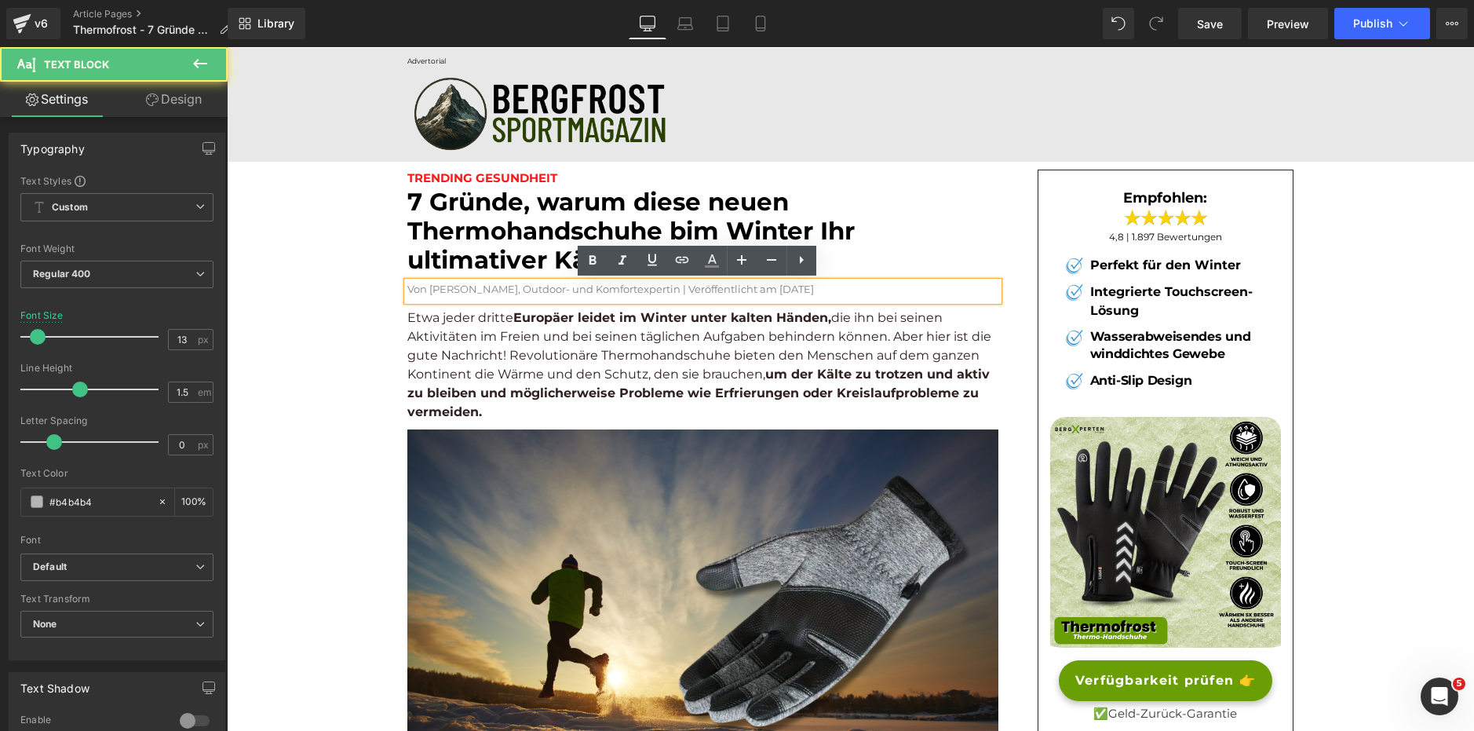
click at [809, 294] on p "Von [PERSON_NAME], Outdoor- und Komfortexpertin | Veröffentlicht am [DATE]" at bounding box center [702, 290] width 591 height 16
click at [802, 294] on font "Von [PERSON_NAME], Outdoor- und Komfortexpertin | Veröffentlicht am [DATE]" at bounding box center [610, 289] width 407 height 13
click at [774, 290] on font "Von [PERSON_NAME], Outdoor- und Komfortexpertin | Veröffentlicht am [DATE]" at bounding box center [610, 289] width 407 height 13
click at [776, 290] on font "Von [PERSON_NAME], Outdoor- und Komfortexpertin | Veröffentlicht am [DATE]" at bounding box center [610, 289] width 407 height 13
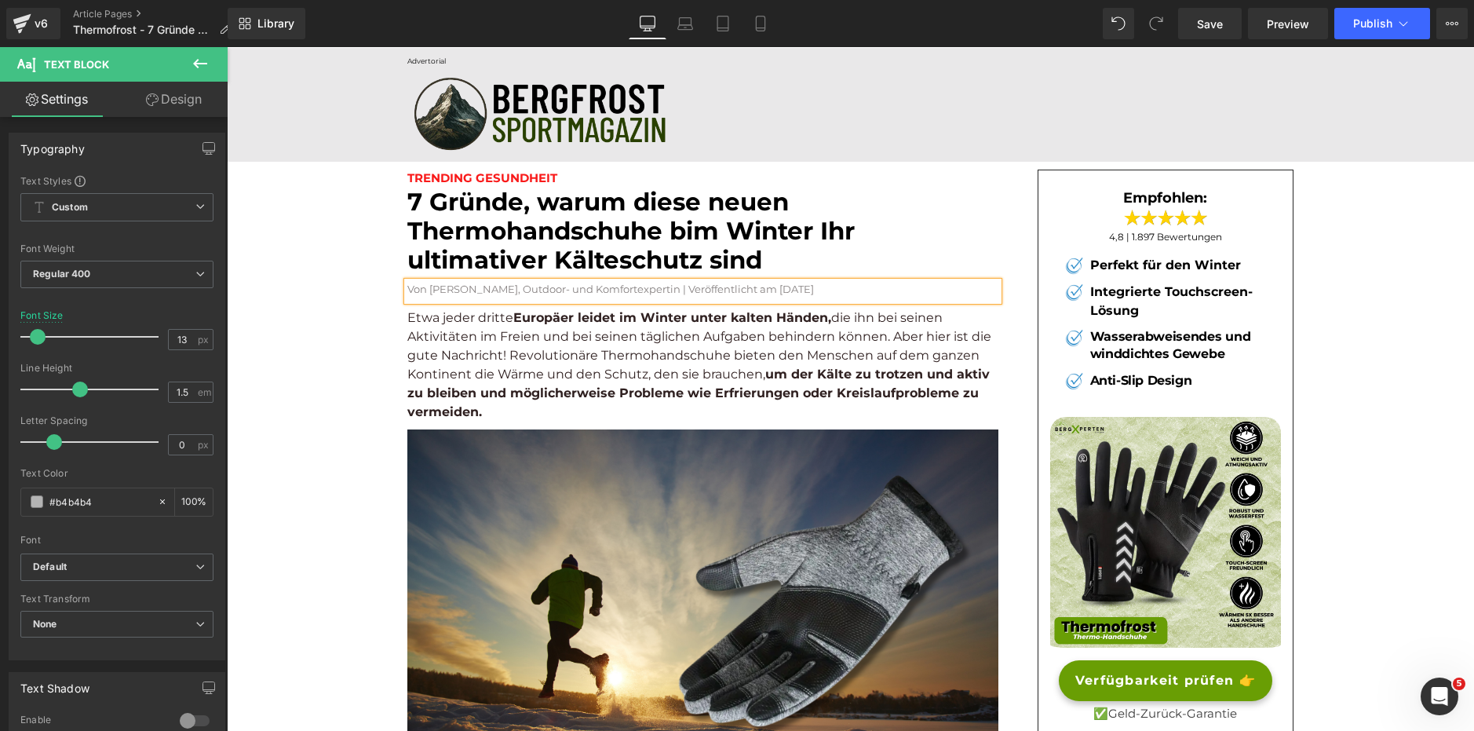
click at [818, 294] on p "Von [PERSON_NAME], Outdoor- und Komfortexpertin | Veröffentlicht am [DATE]" at bounding box center [702, 290] width 591 height 16
click at [565, 363] on p "Etwa jeder dritte [DEMOGRAPHIC_DATA] leidet im Winter unter kalten Händen, die …" at bounding box center [702, 365] width 591 height 113
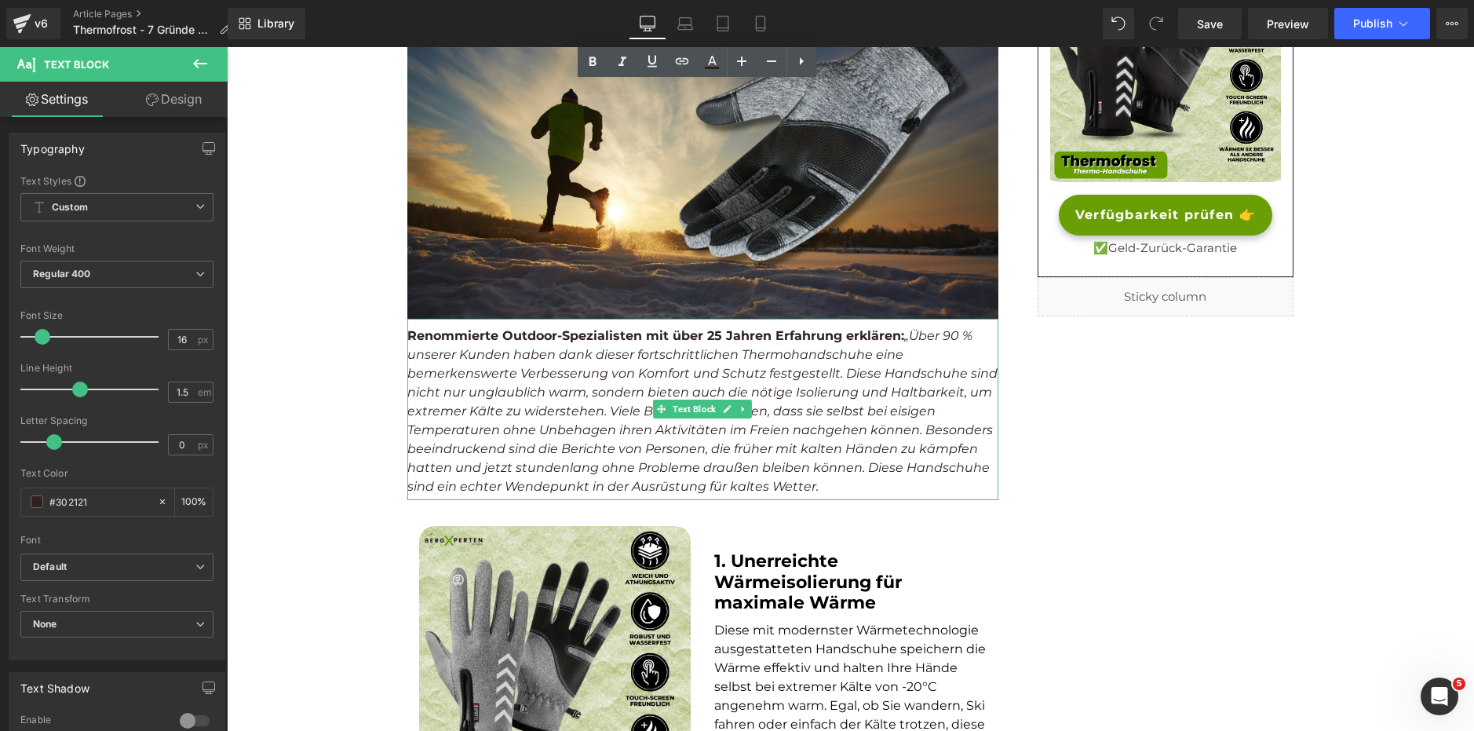
scroll to position [471, 0]
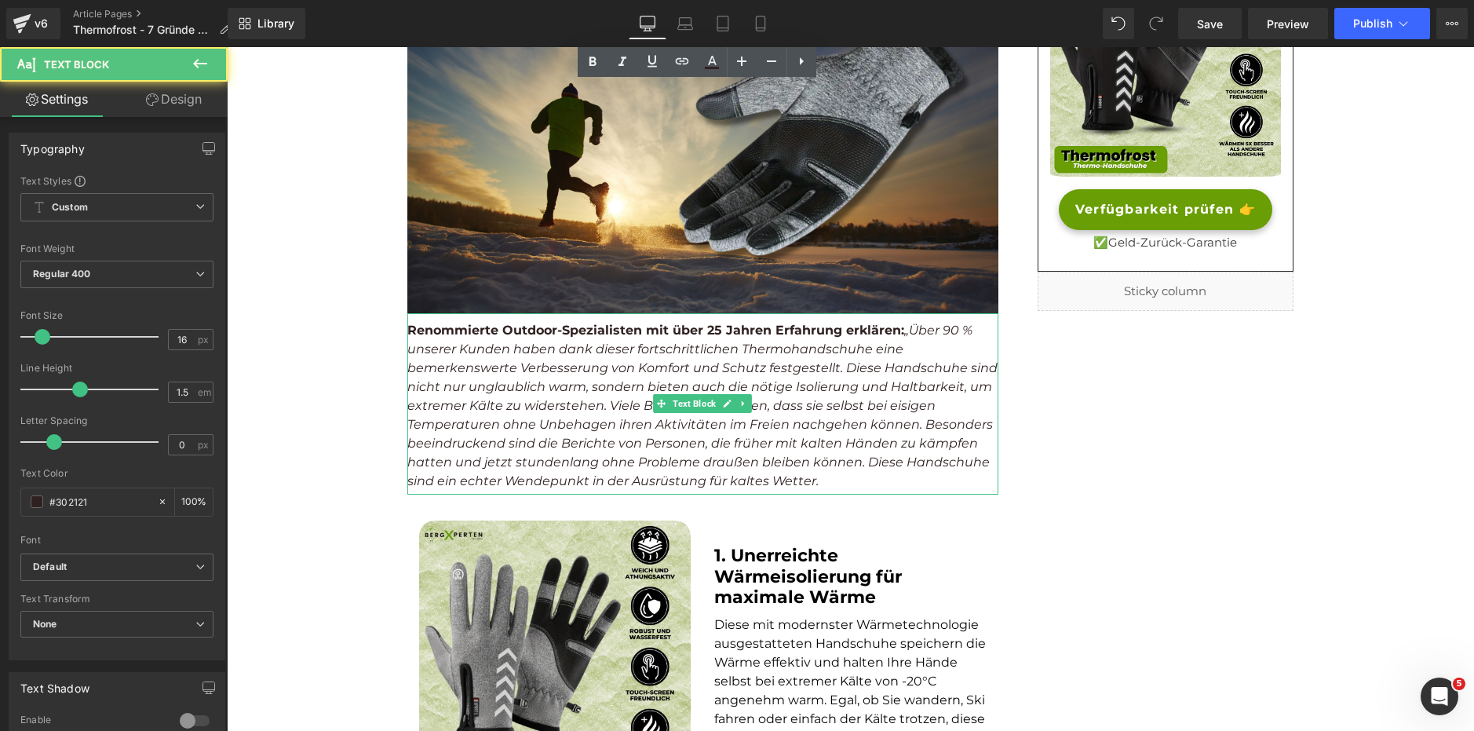
click at [535, 344] on icon "„Über 90 % unserer Kunden haben dank dieser fortschrittlichen Thermohandschuhe …" at bounding box center [702, 406] width 590 height 166
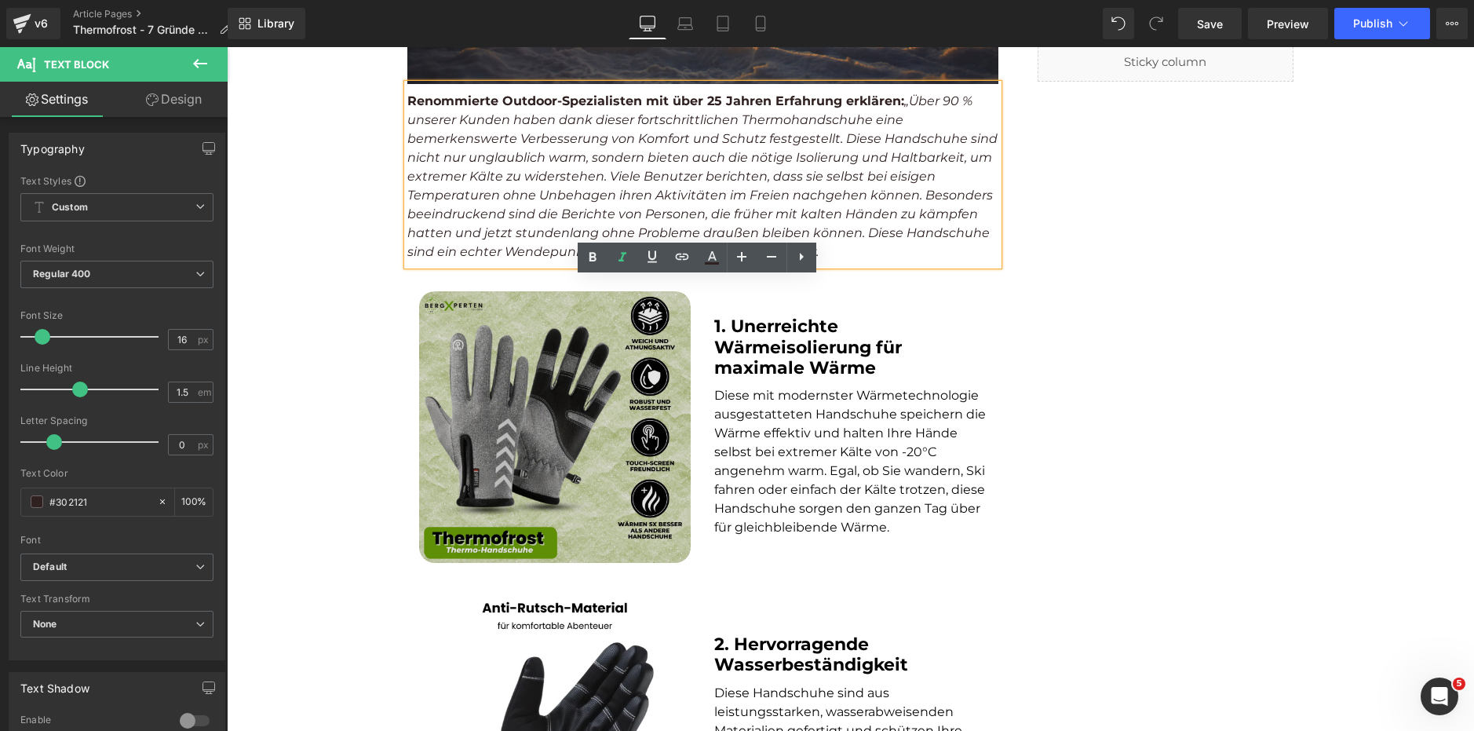
scroll to position [707, 0]
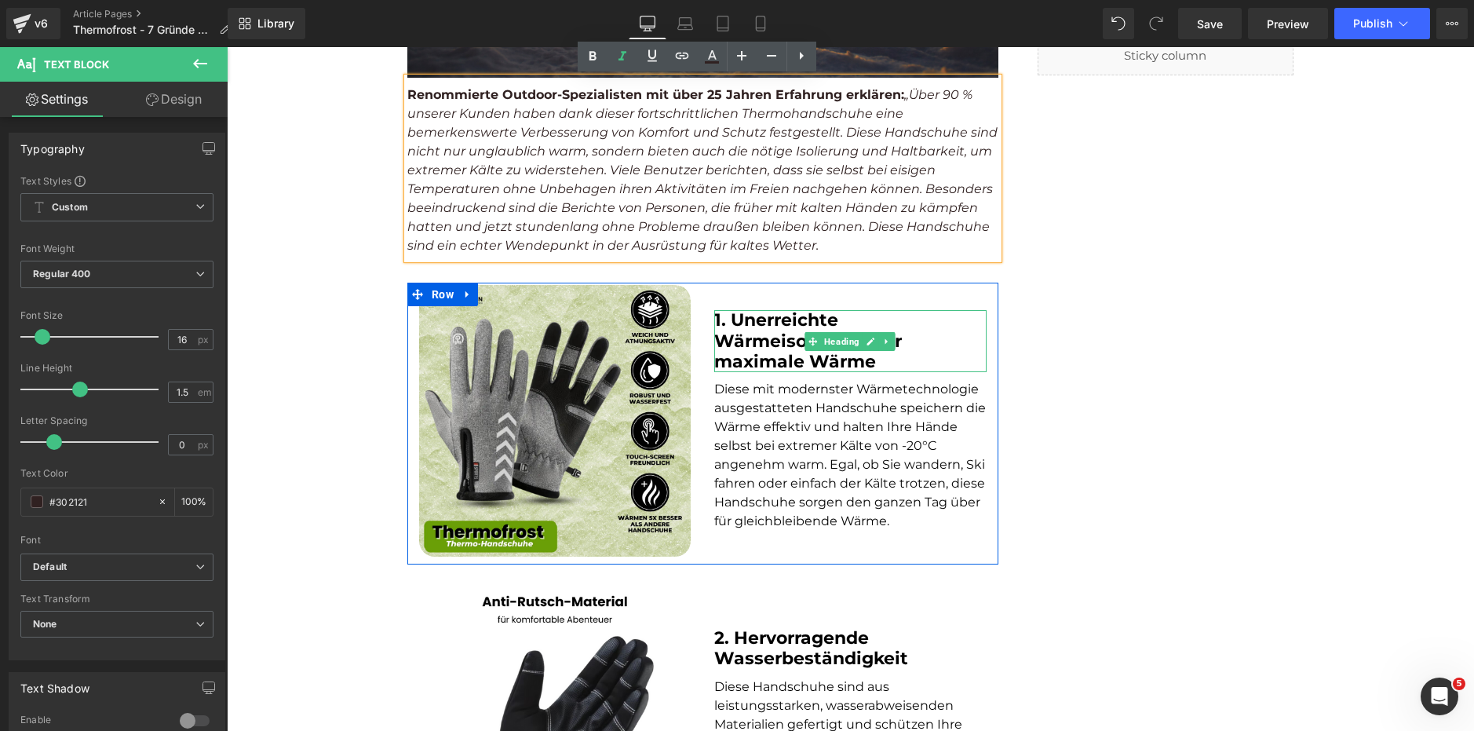
click at [754, 356] on b "1. Unerreichte Wärmeisolierung für maximale Wärme" at bounding box center [808, 340] width 188 height 63
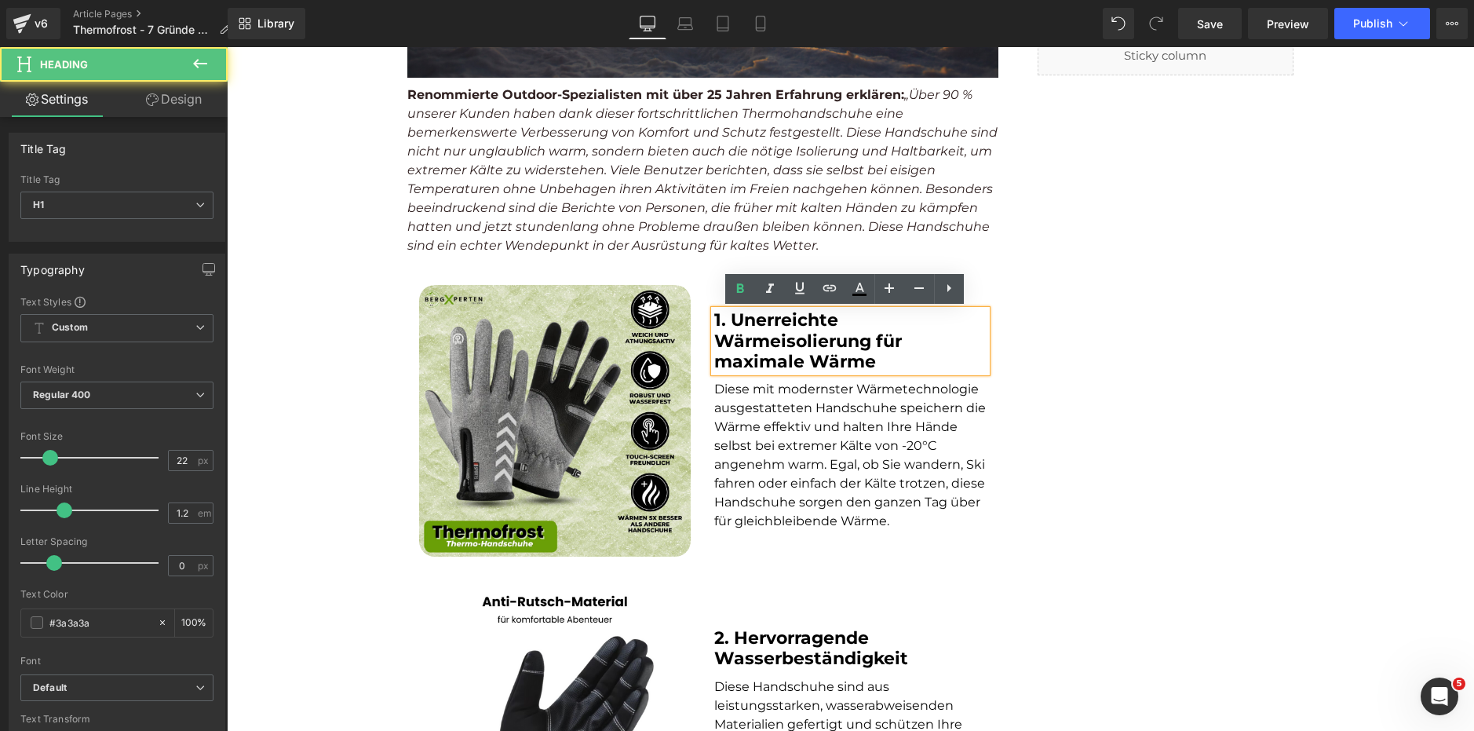
click at [770, 461] on span "Diese mit modernster Wärmetechnologie ausgestatteten Handschuhe speichern die W…" at bounding box center [850, 455] width 272 height 147
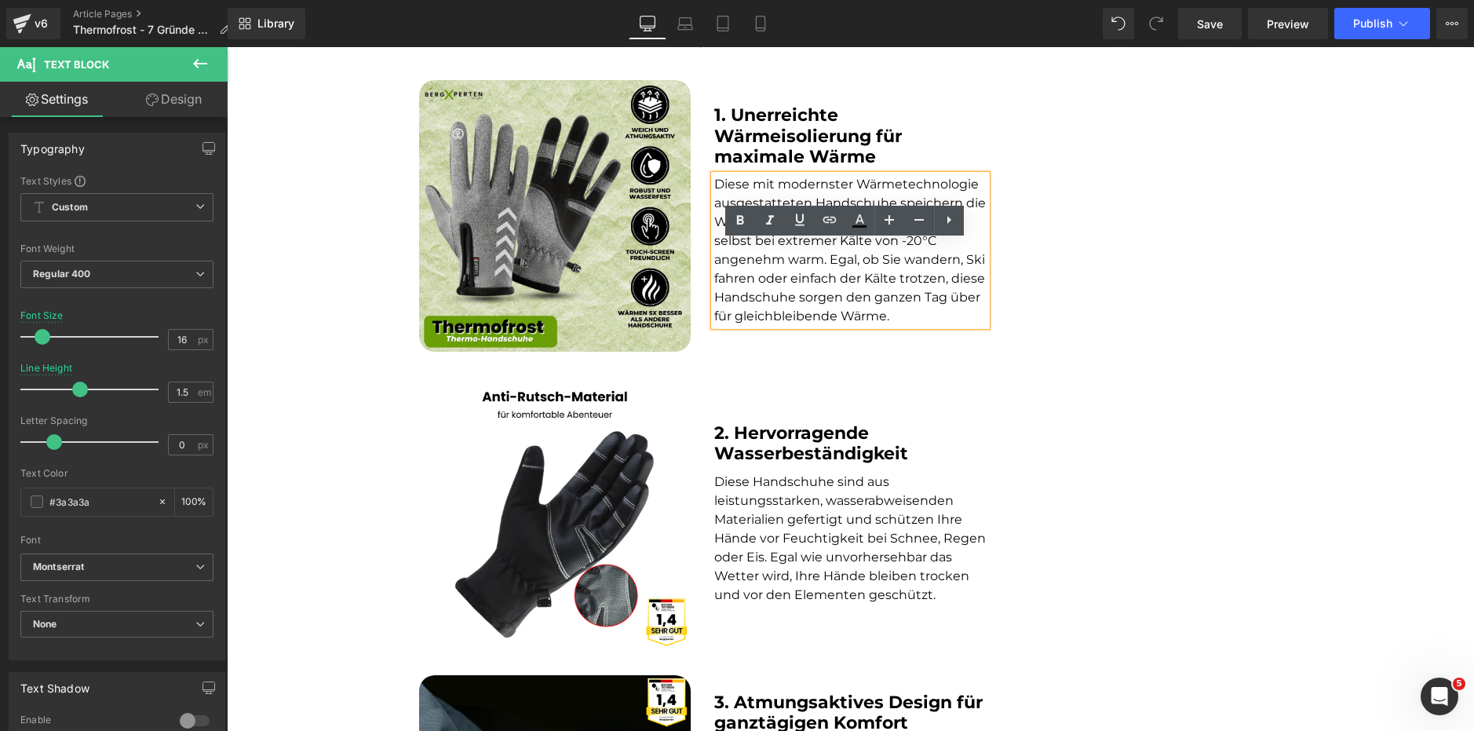
scroll to position [942, 0]
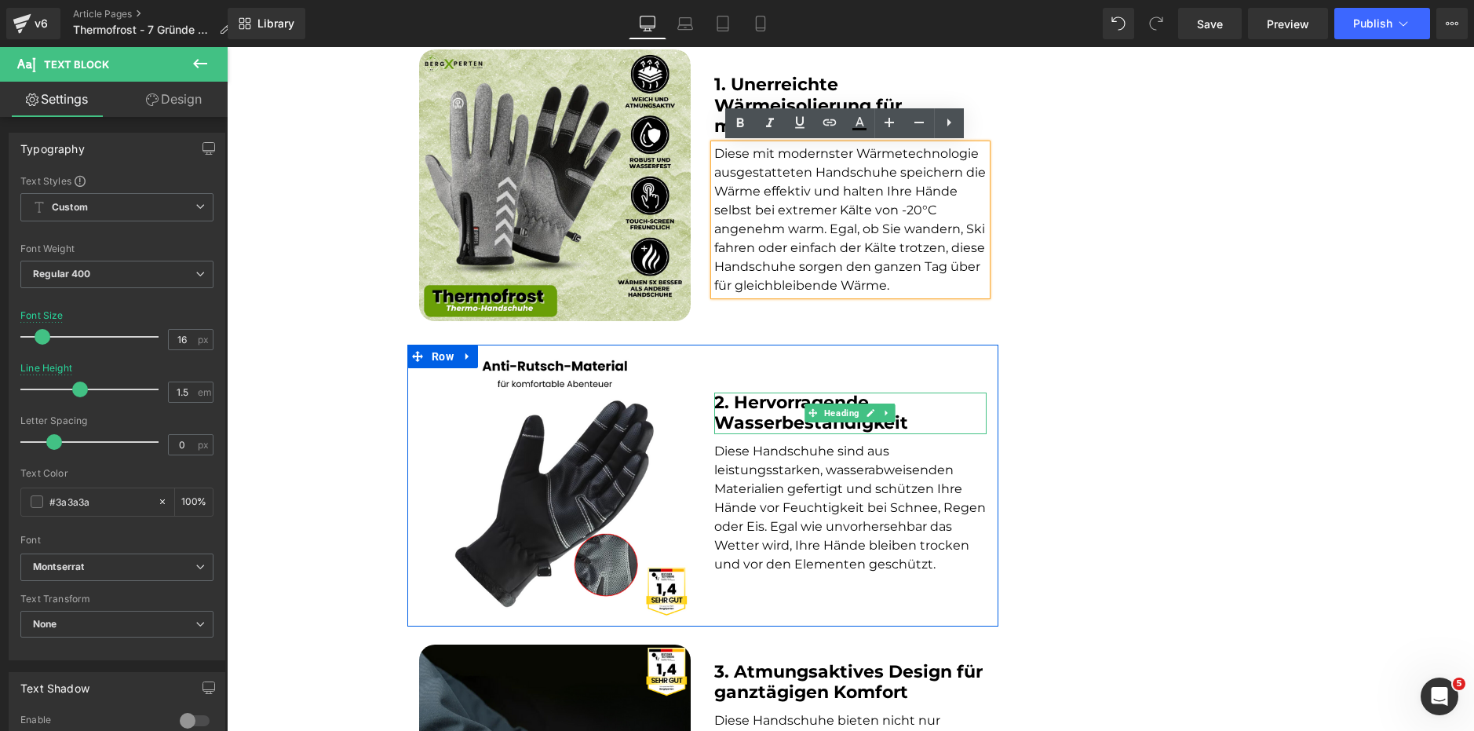
click at [778, 414] on span "2. Hervorragende Wasserbeständigkeit" at bounding box center [811, 413] width 194 height 42
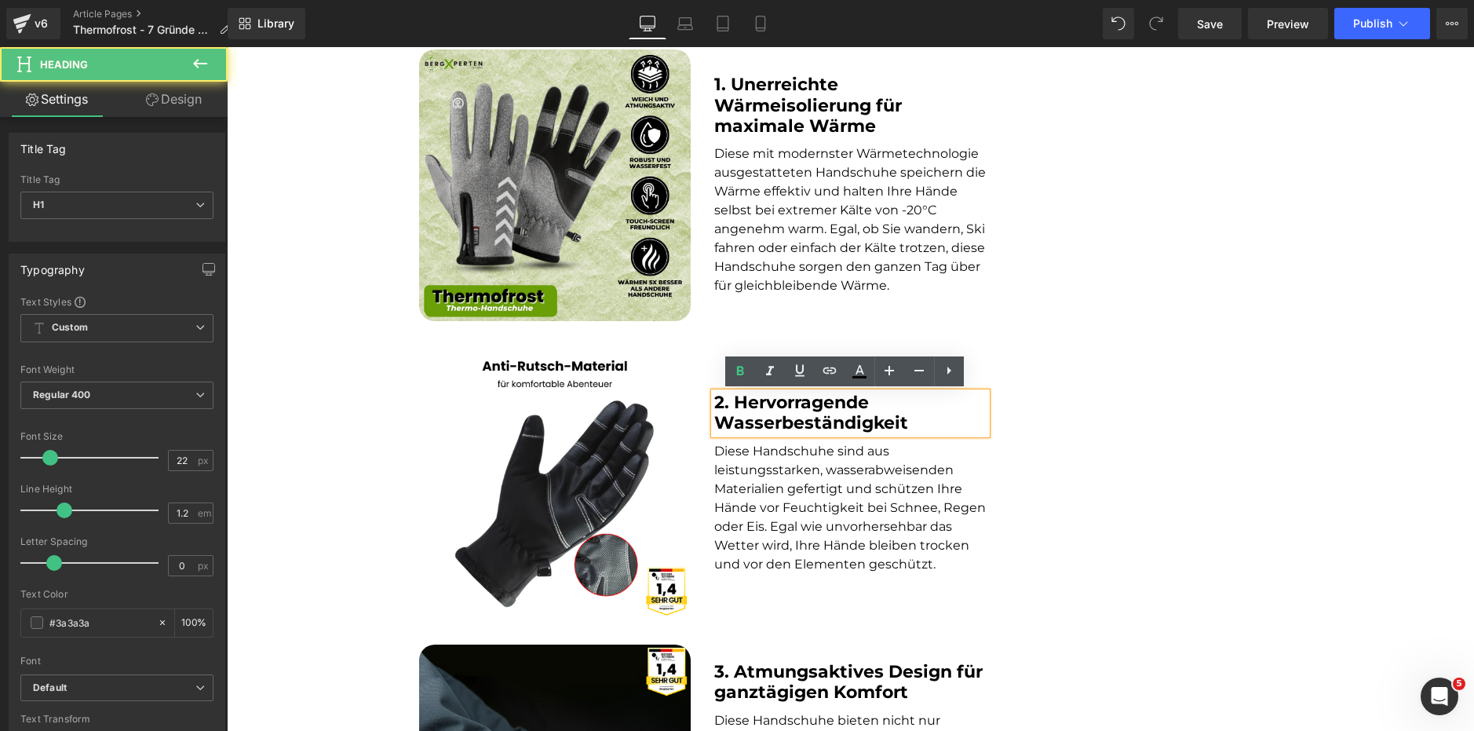
click at [766, 477] on span "Diese Handschuhe sind aus leistungsstarken, wasserabweisenden Materialien gefer…" at bounding box center [850, 508] width 272 height 128
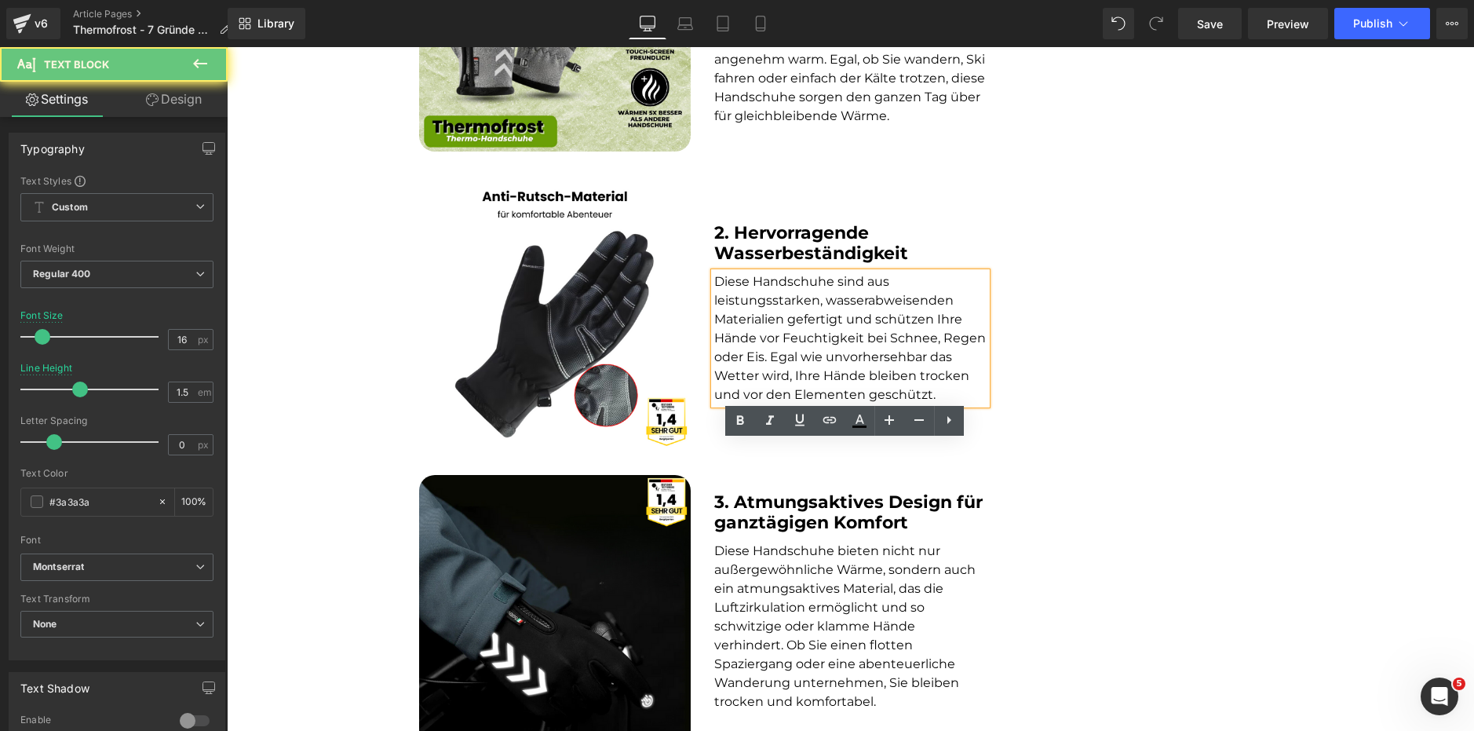
scroll to position [1178, 0]
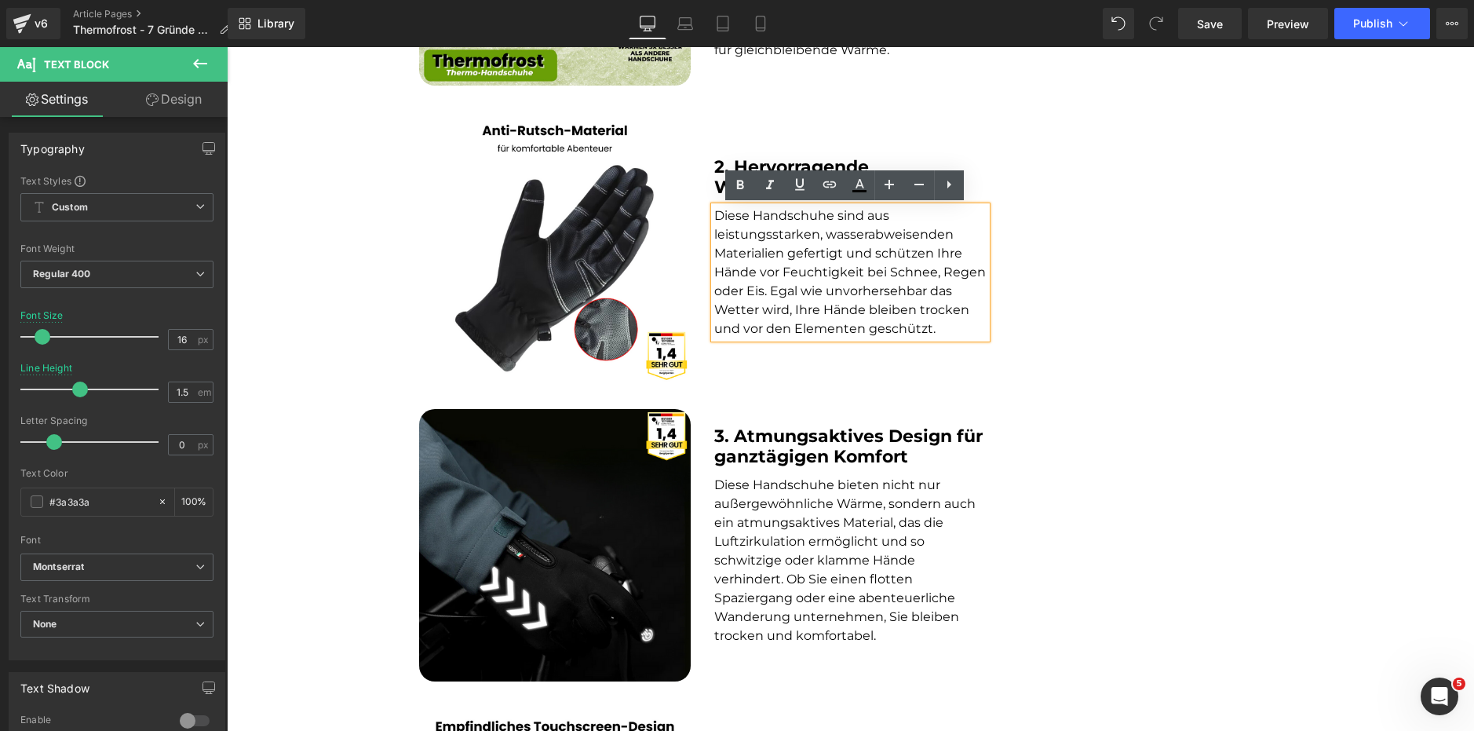
click at [772, 451] on span "3. Atmungsaktives Design für ganztägigen Komfort" at bounding box center [848, 446] width 268 height 42
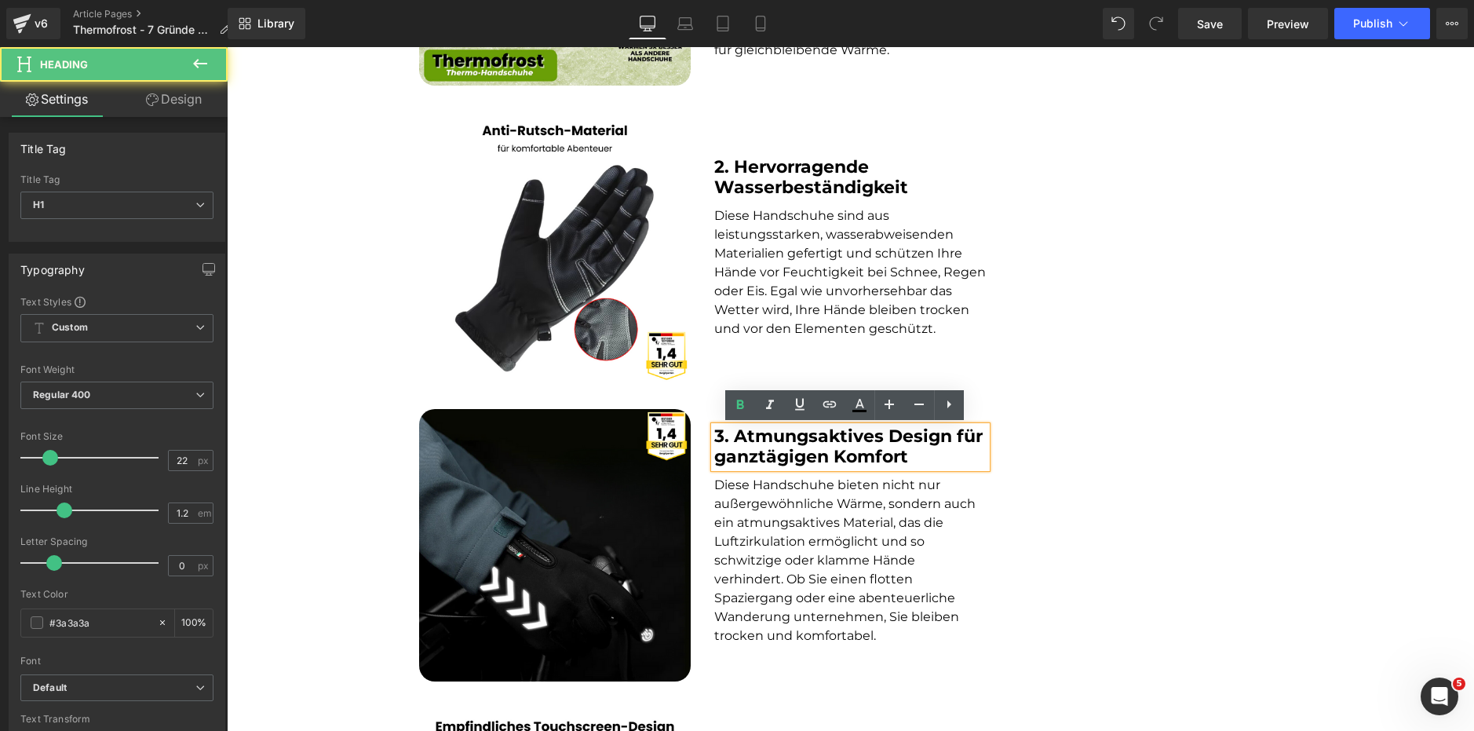
click at [769, 511] on p "Diese Handschuhe bieten nicht nur außergewöhnliche Wärme, sondern auch ein atmu…" at bounding box center [850, 561] width 272 height 170
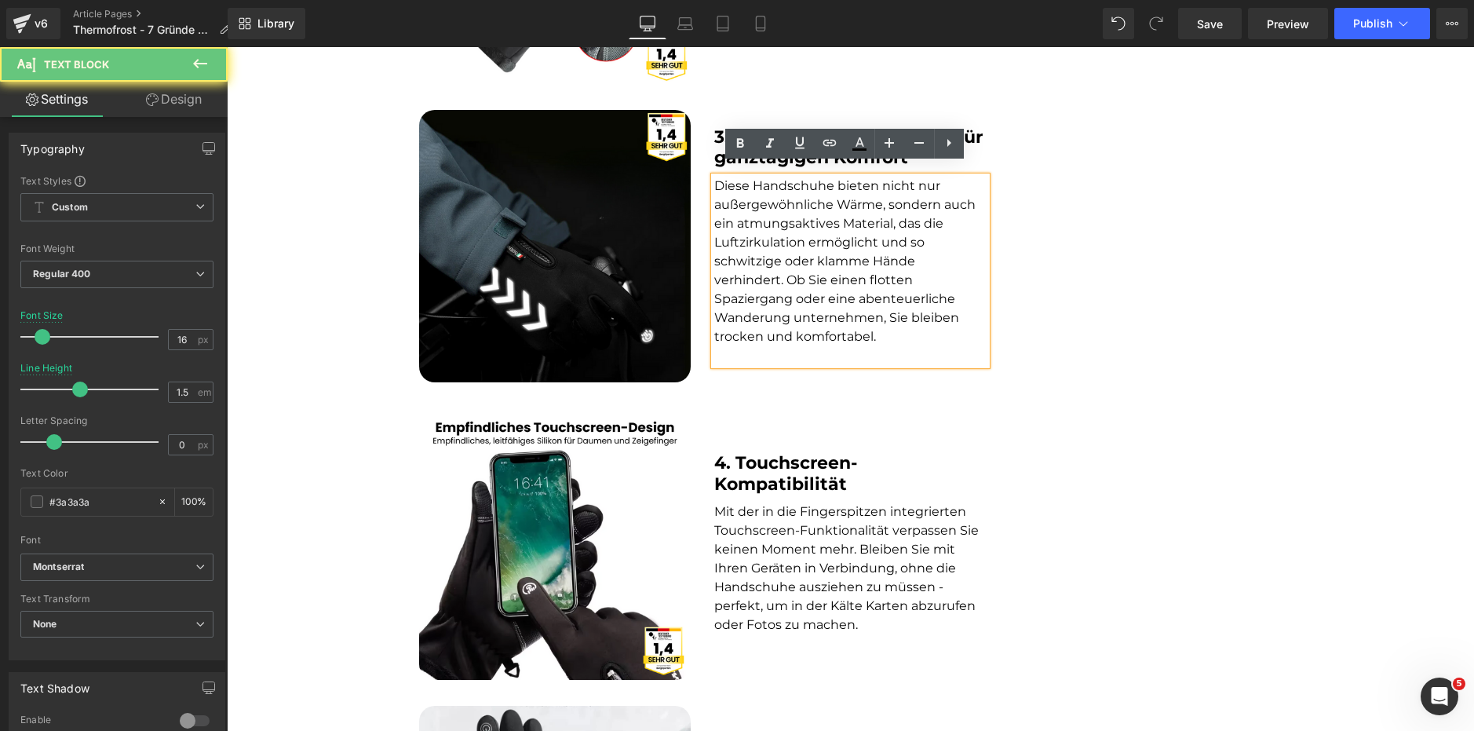
scroll to position [1492, 0]
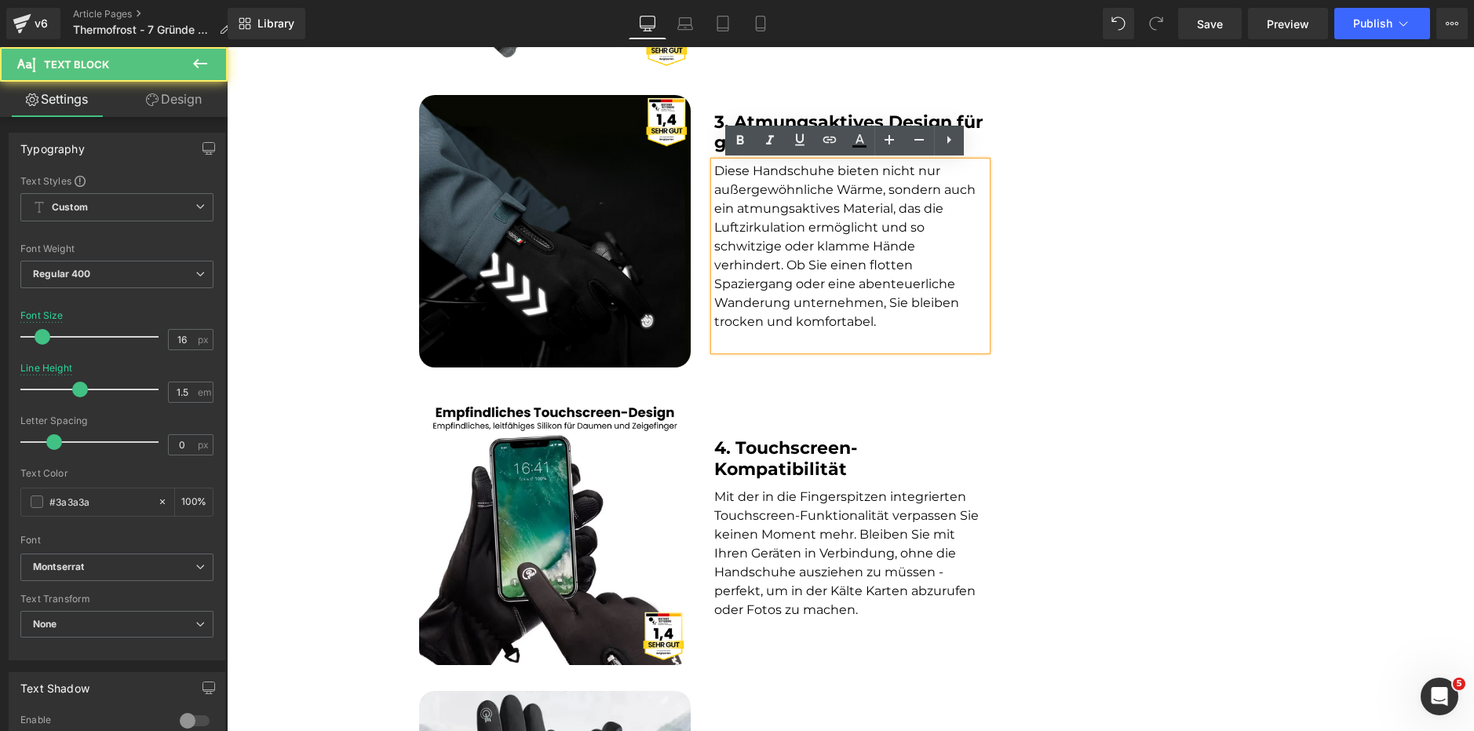
click at [767, 339] on p at bounding box center [850, 340] width 272 height 19
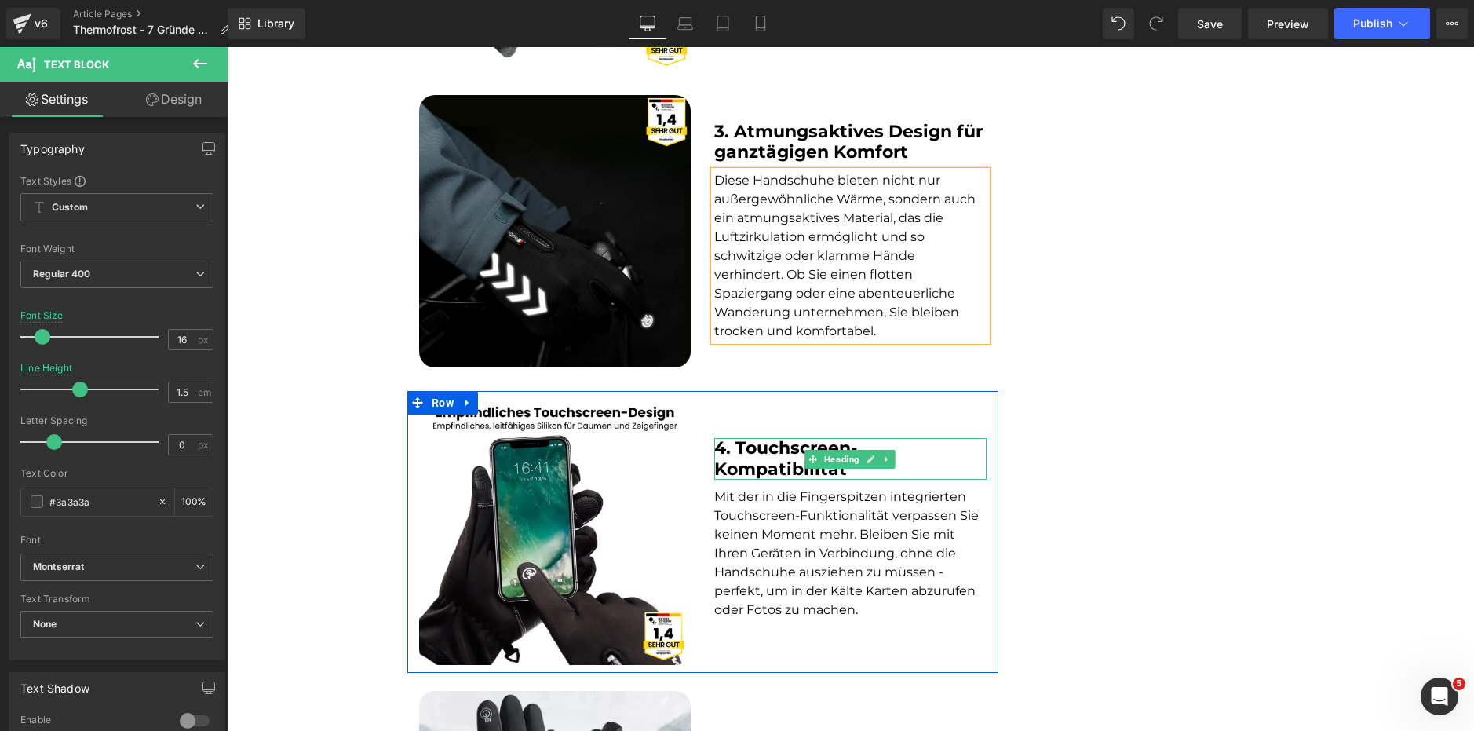
click at [757, 461] on span "4. Touchscreen-Kompatibilität" at bounding box center [785, 458] width 143 height 42
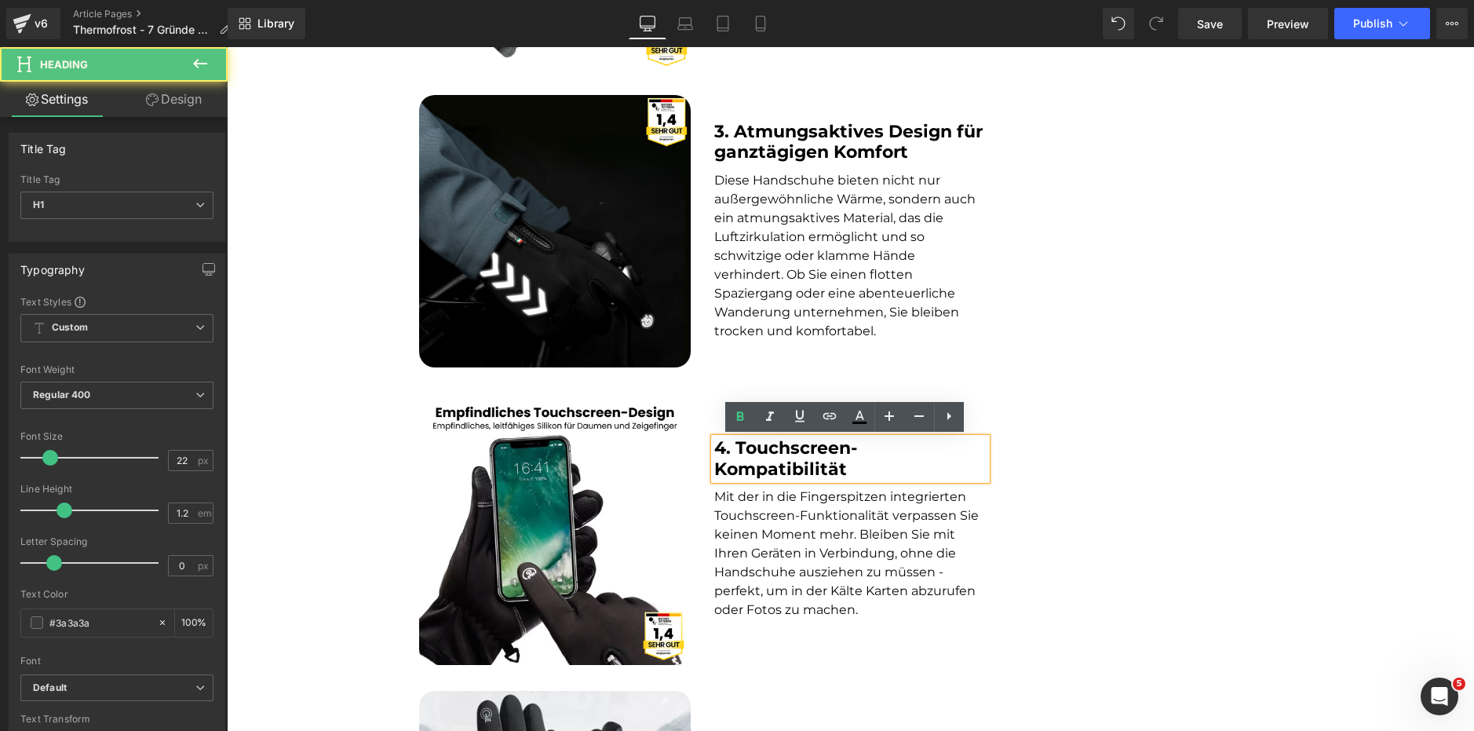
click at [765, 535] on span "Mit der in die Fingerspitzen integrierten Touchscreen-Funktionalität verpassen …" at bounding box center [846, 553] width 265 height 128
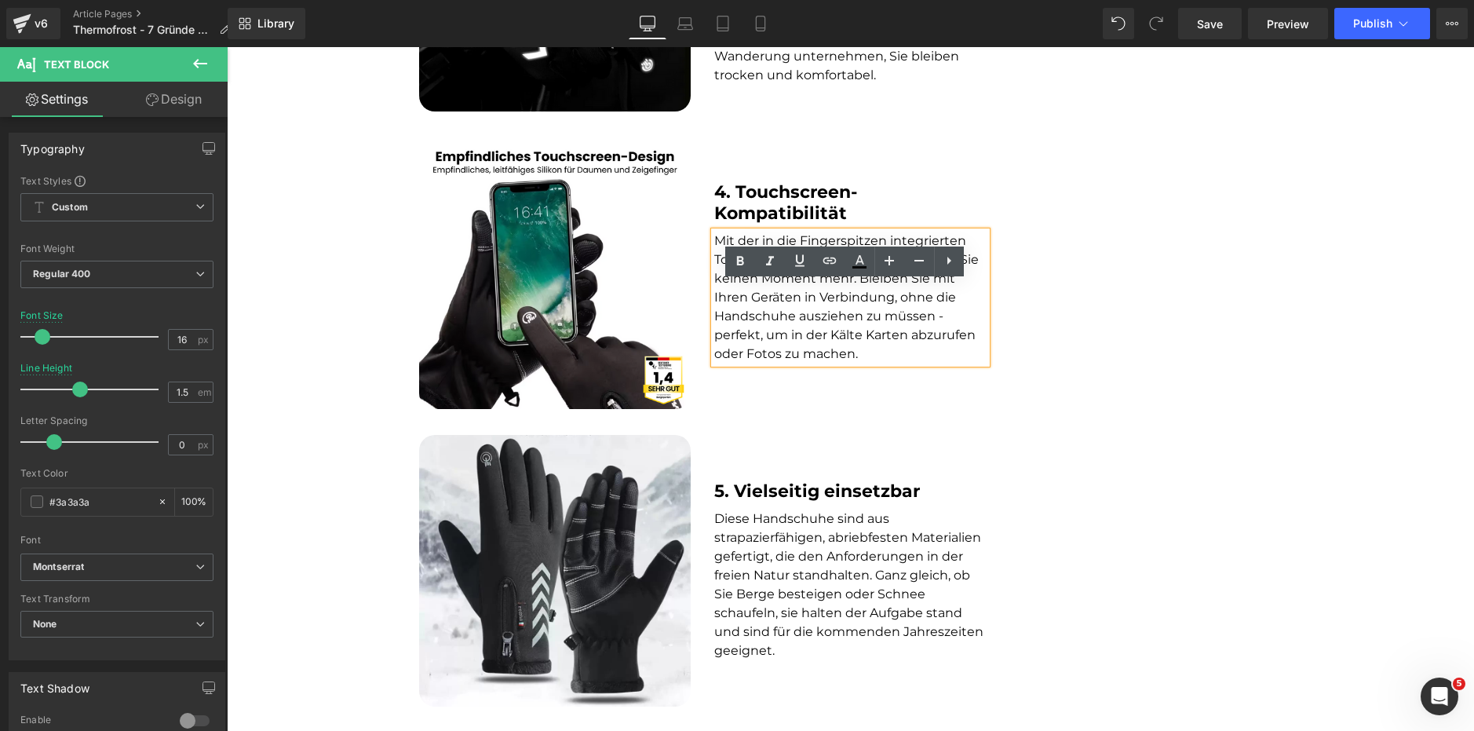
scroll to position [1806, 0]
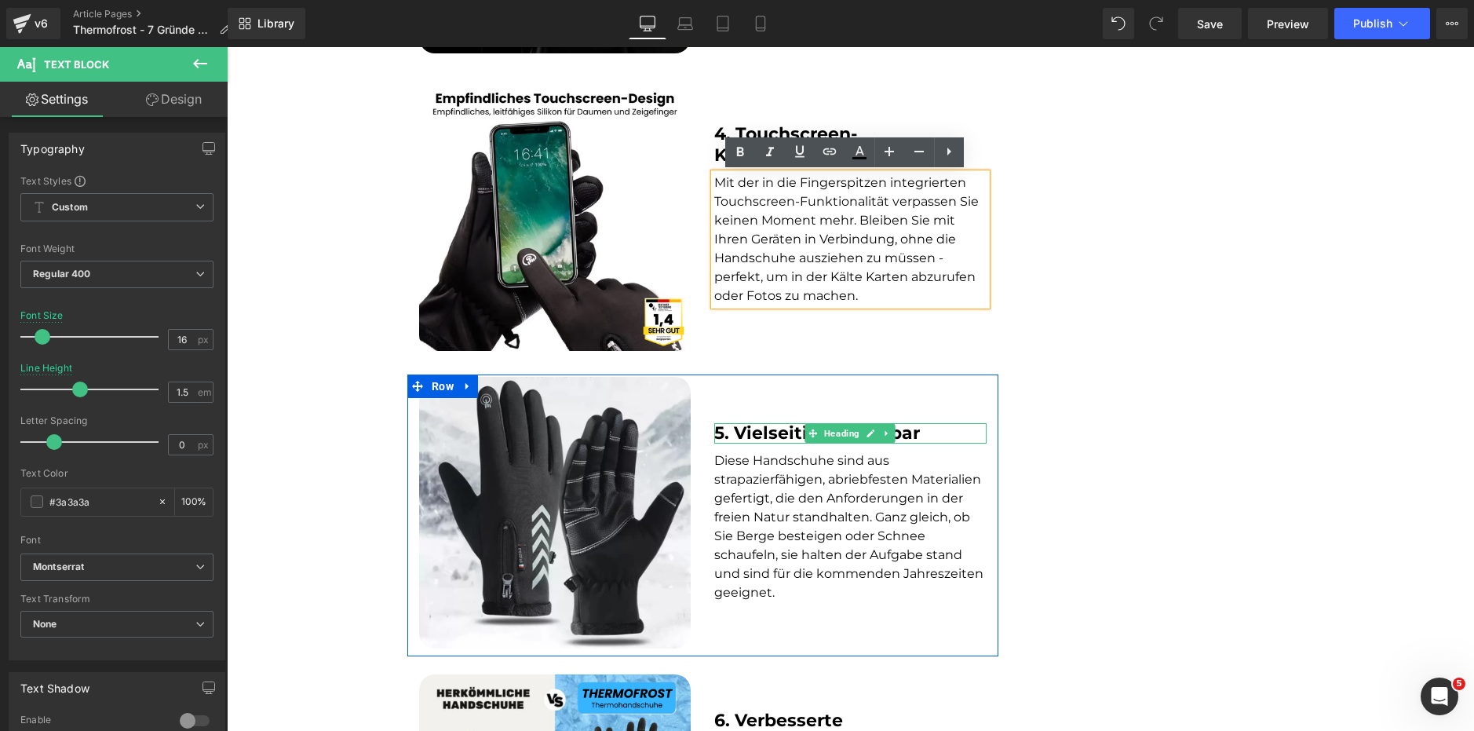
click at [787, 433] on span "5. Vielseitig einsetzbar" at bounding box center [817, 432] width 206 height 21
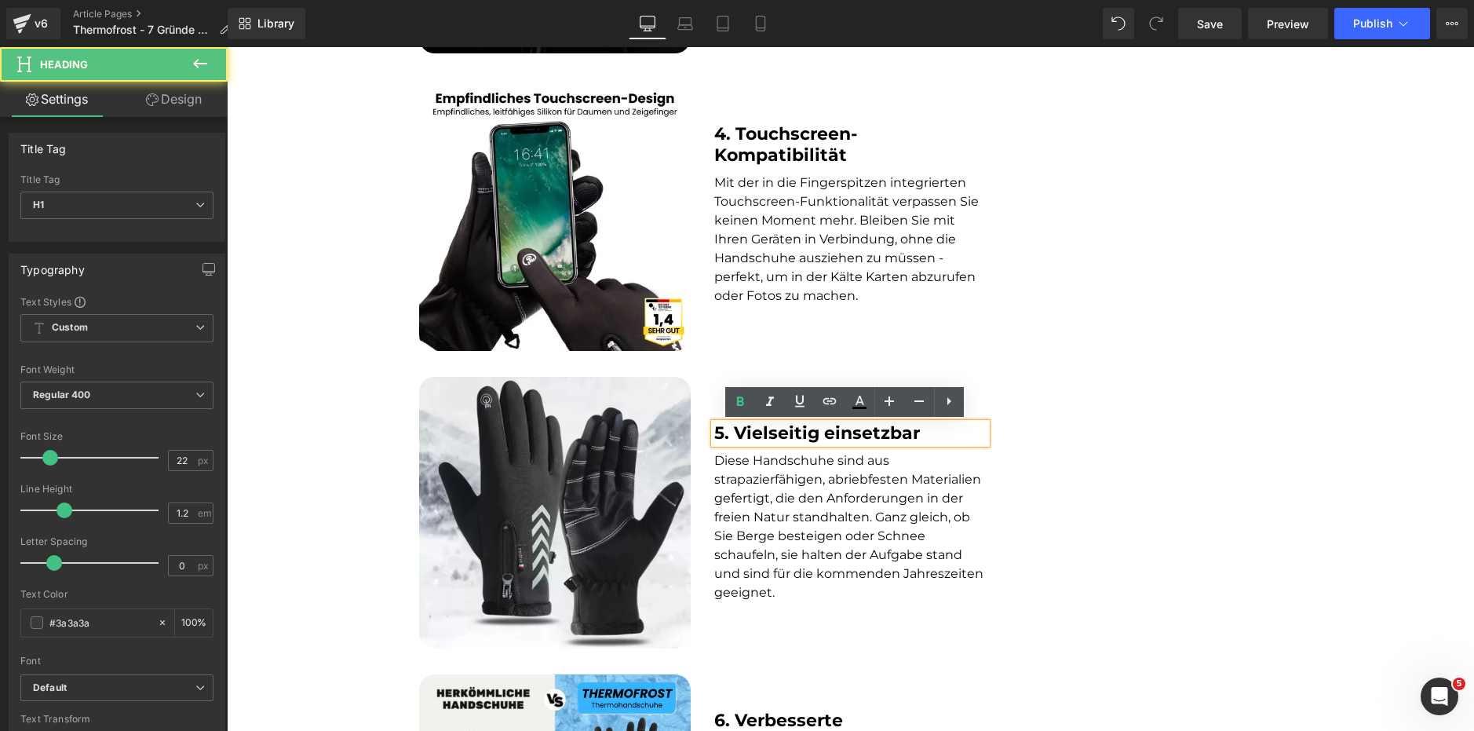
click at [754, 505] on span "Diese Handschuhe sind aus strapazierfähigen, abriebfesten Materialien gefertigt…" at bounding box center [848, 526] width 269 height 147
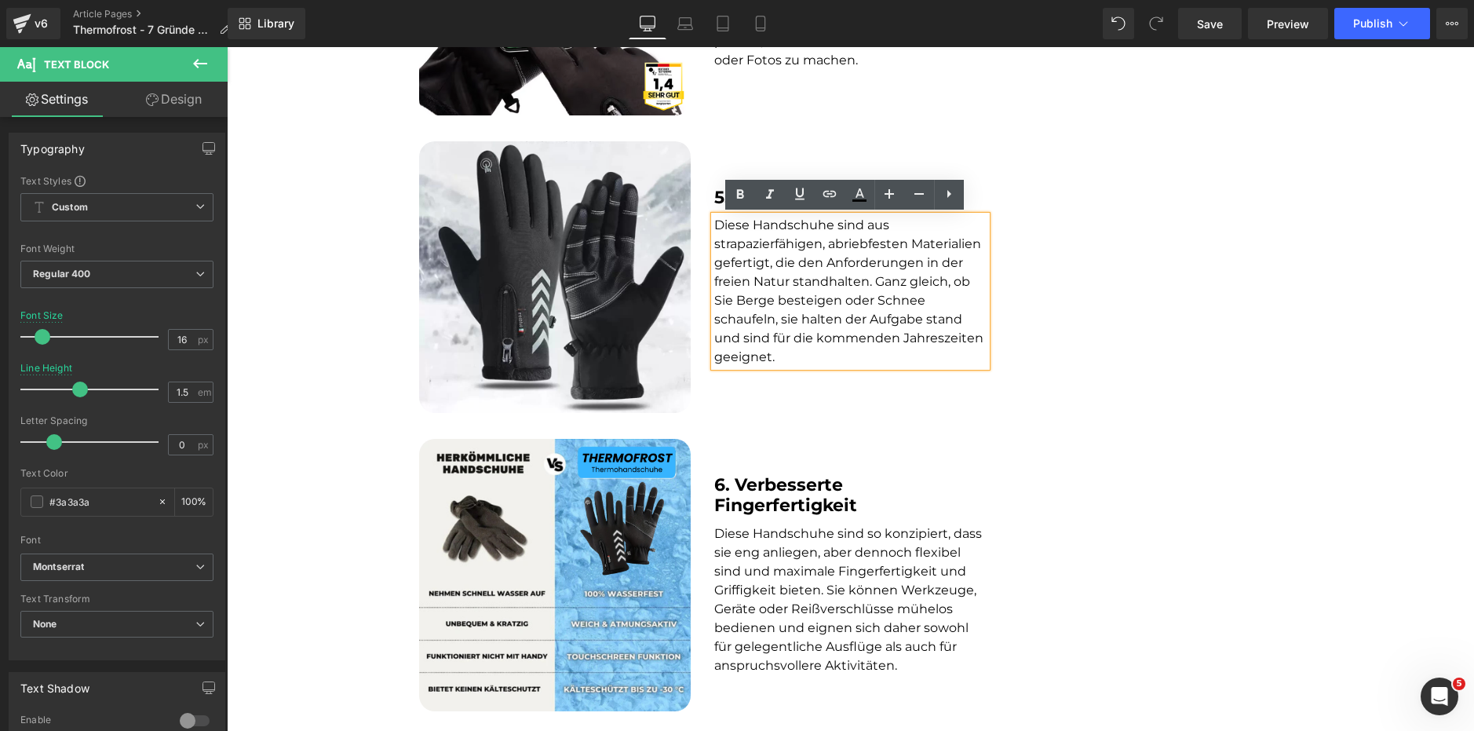
click at [752, 491] on span "6. Verbesserte Fingerfertigkeit" at bounding box center [785, 495] width 143 height 42
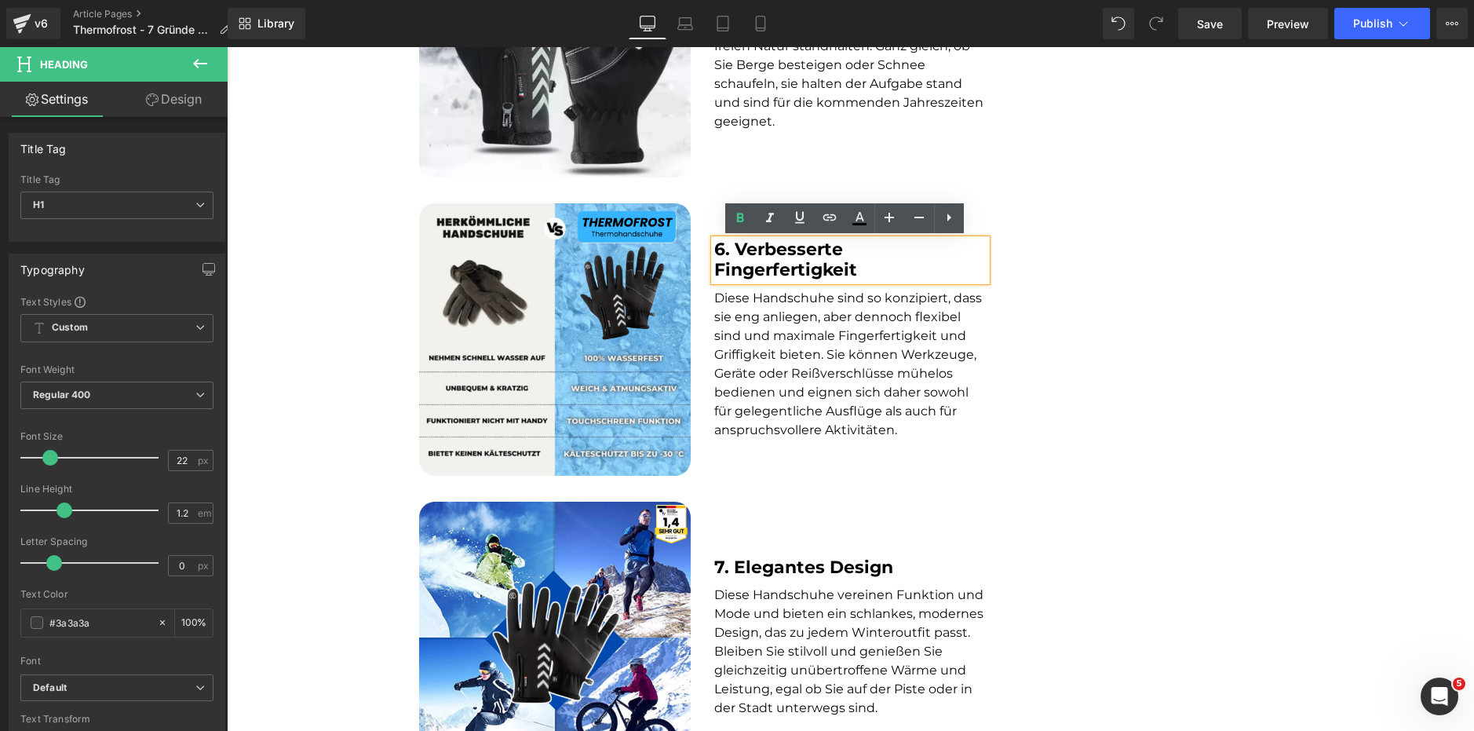
click at [793, 371] on span "Diese Handschuhe sind so konzipiert, dass sie eng anliegen, aber dennoch flexib…" at bounding box center [848, 363] width 268 height 147
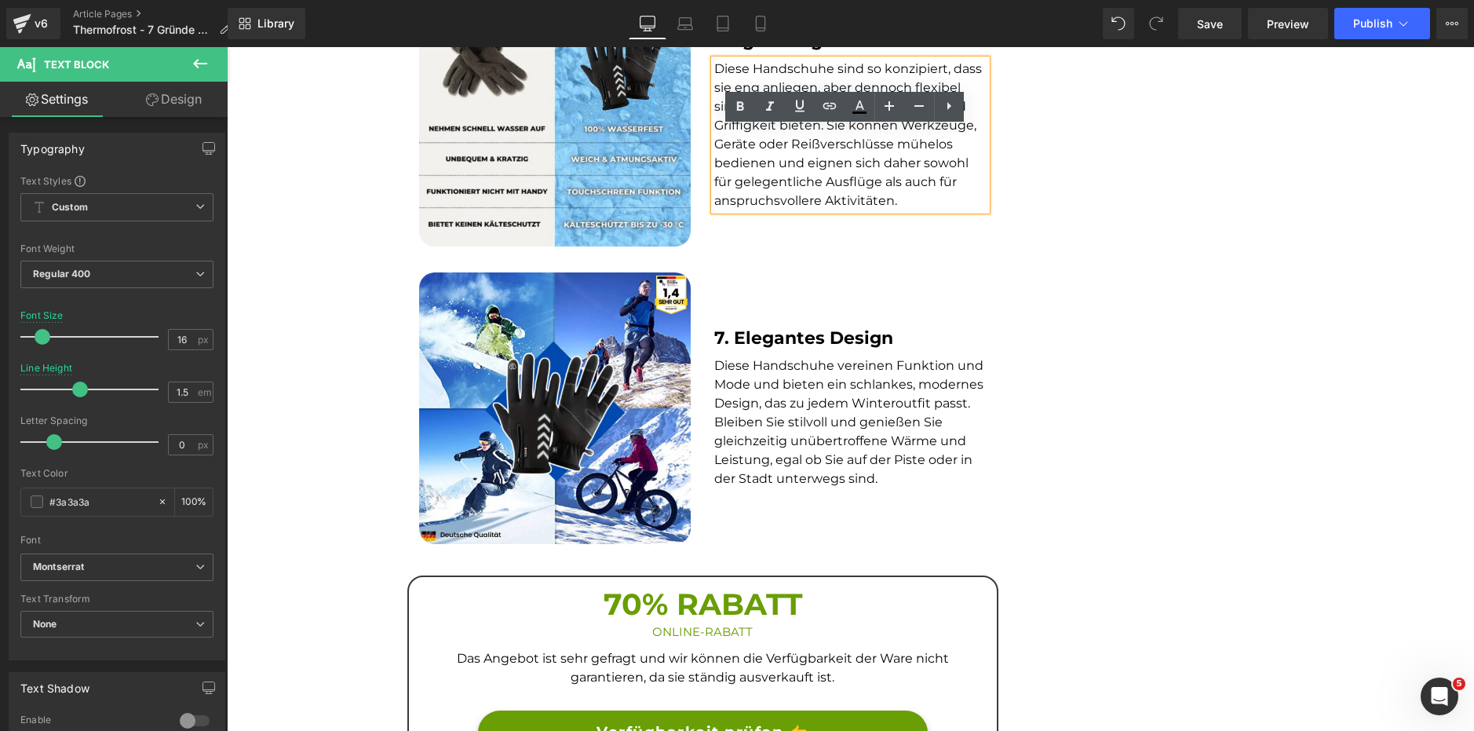
scroll to position [2512, 0]
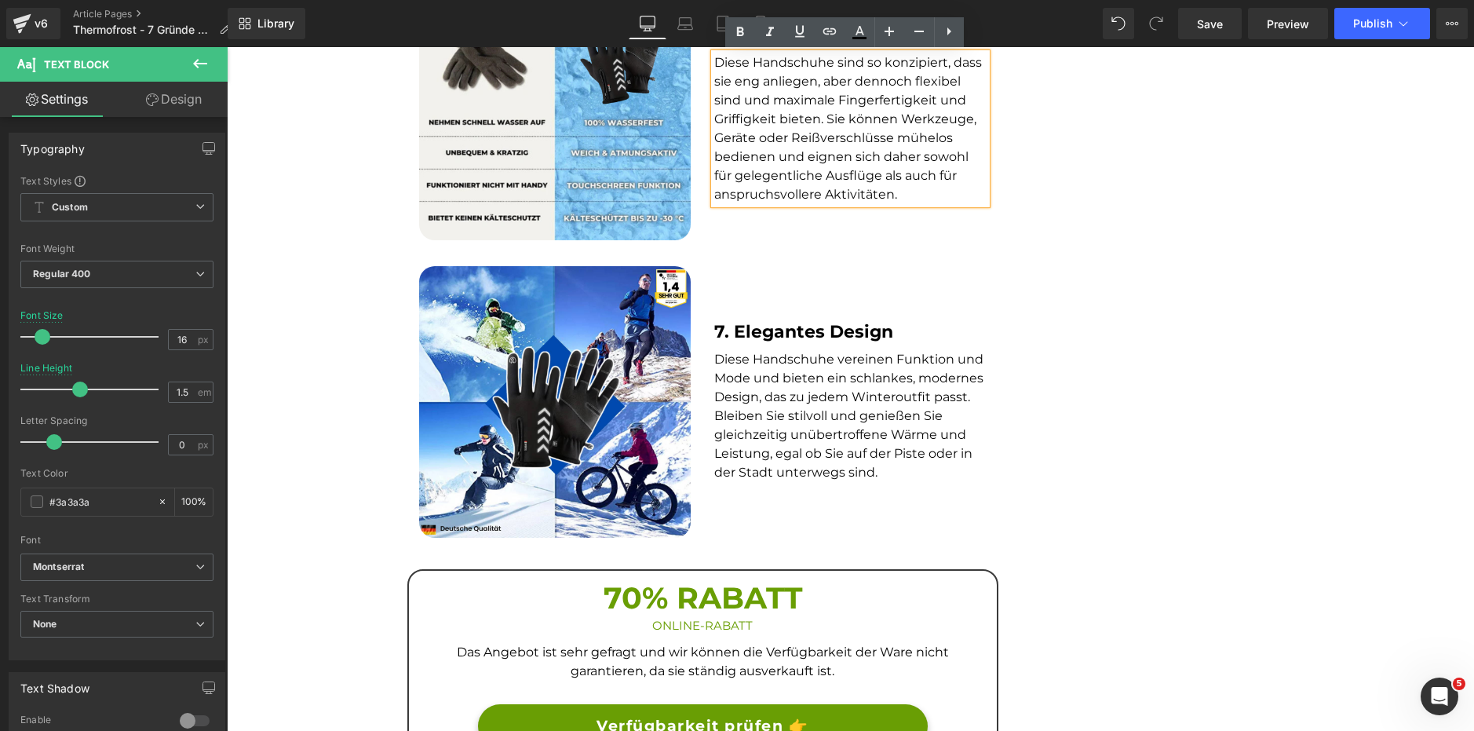
click at [790, 331] on span "7. Elegantes Design" at bounding box center [803, 331] width 179 height 21
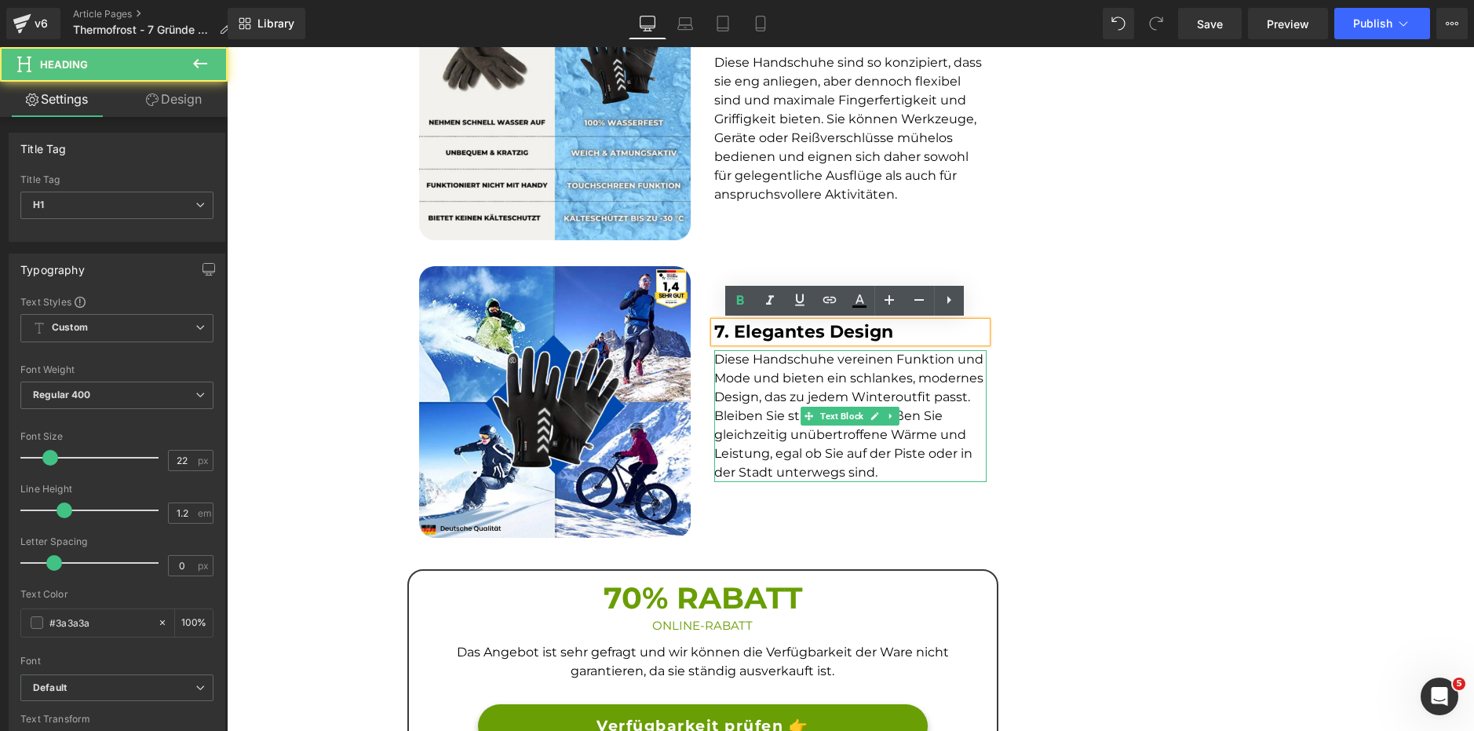
click at [748, 421] on span "Diese Handschuhe vereinen Funktion und Mode und bieten ein schlankes, modernes …" at bounding box center [848, 416] width 269 height 128
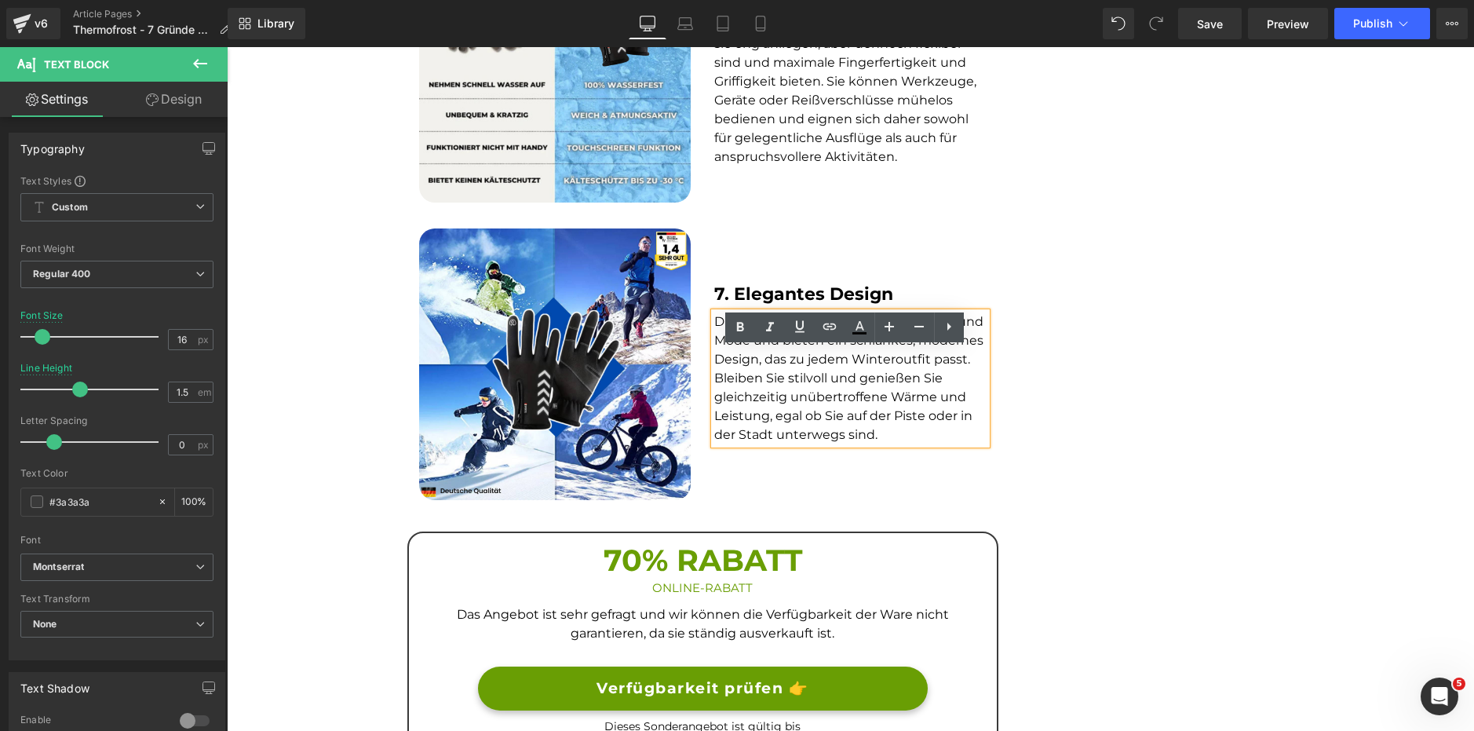
scroll to position [2669, 0]
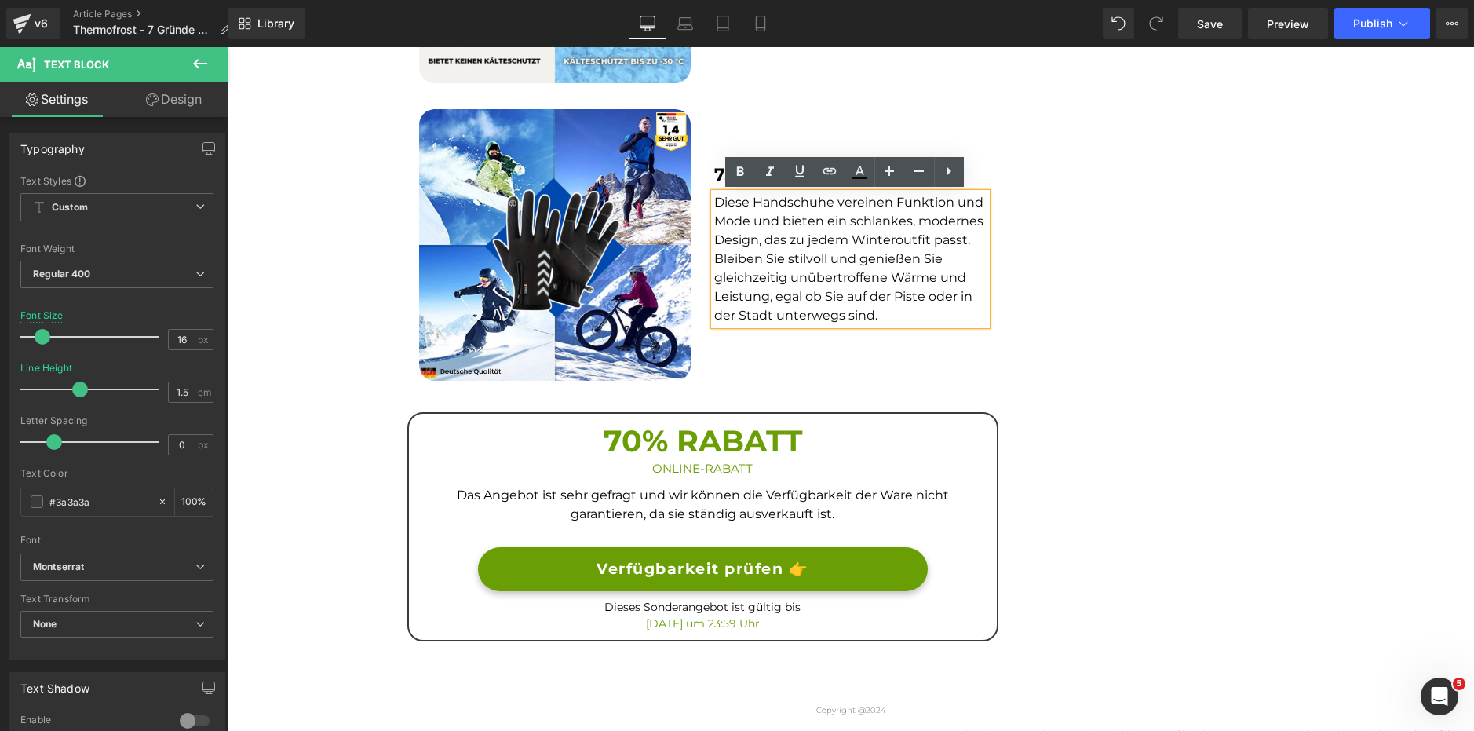
click at [615, 444] on h3 "70% RABATT" at bounding box center [703, 441] width 564 height 38
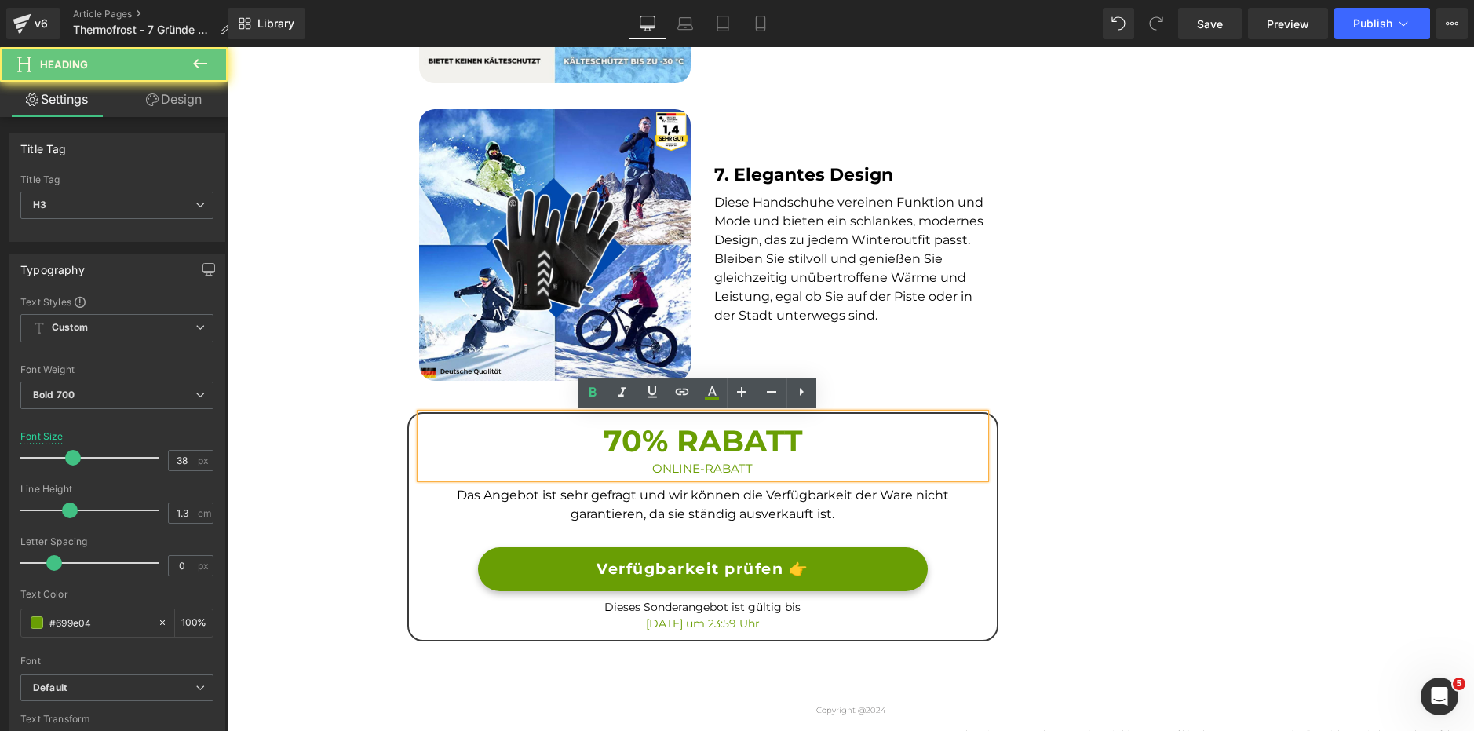
click at [622, 446] on h3 "70% RABATT" at bounding box center [703, 441] width 564 height 38
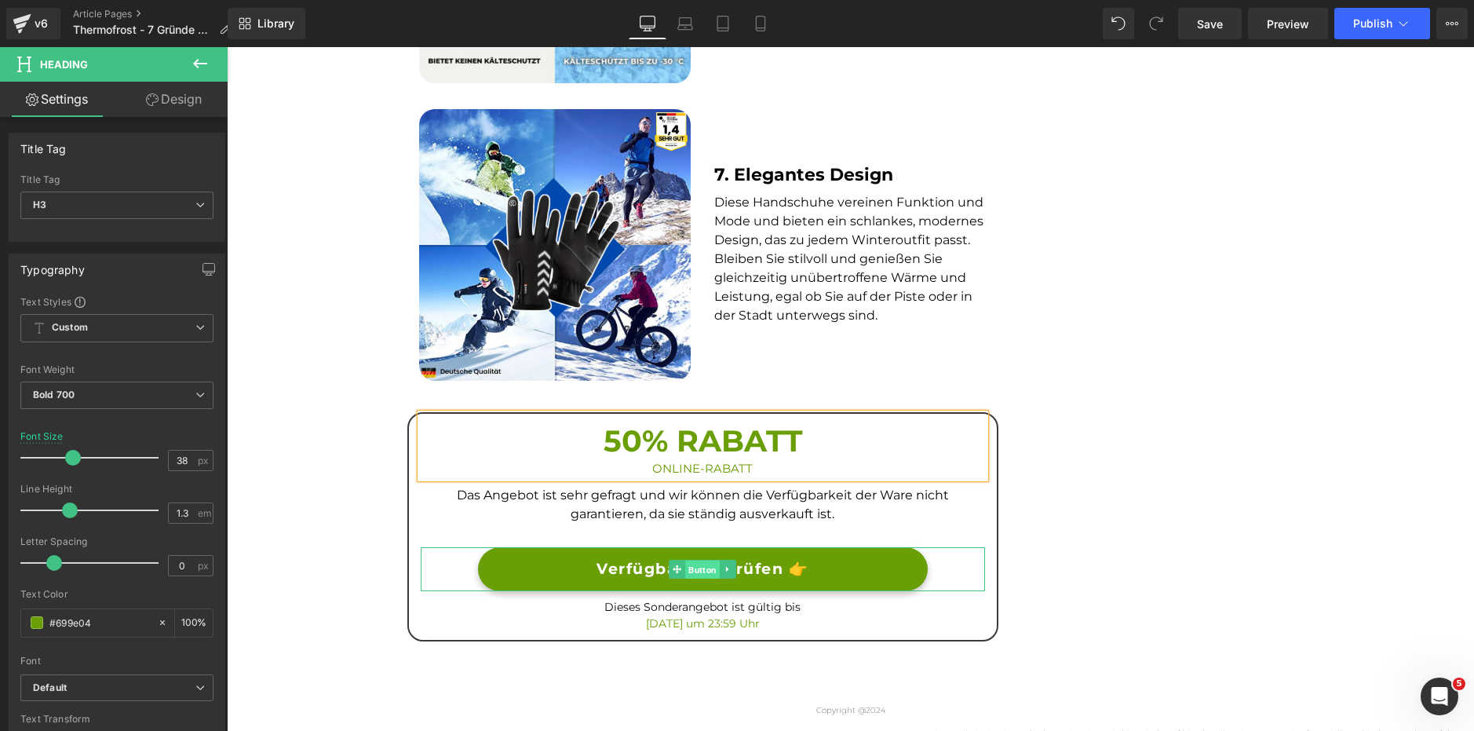
click at [690, 565] on span "Button" at bounding box center [702, 570] width 35 height 19
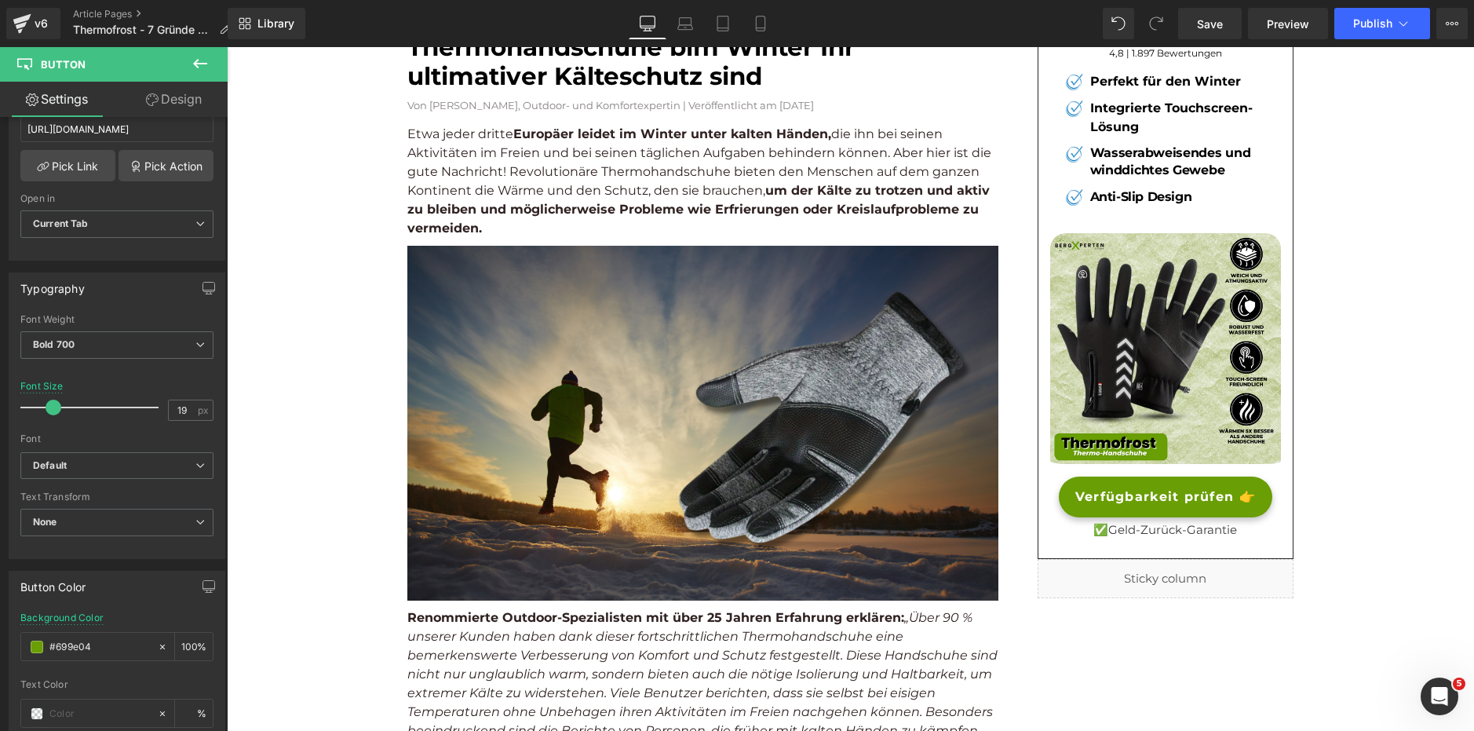
scroll to position [157, 0]
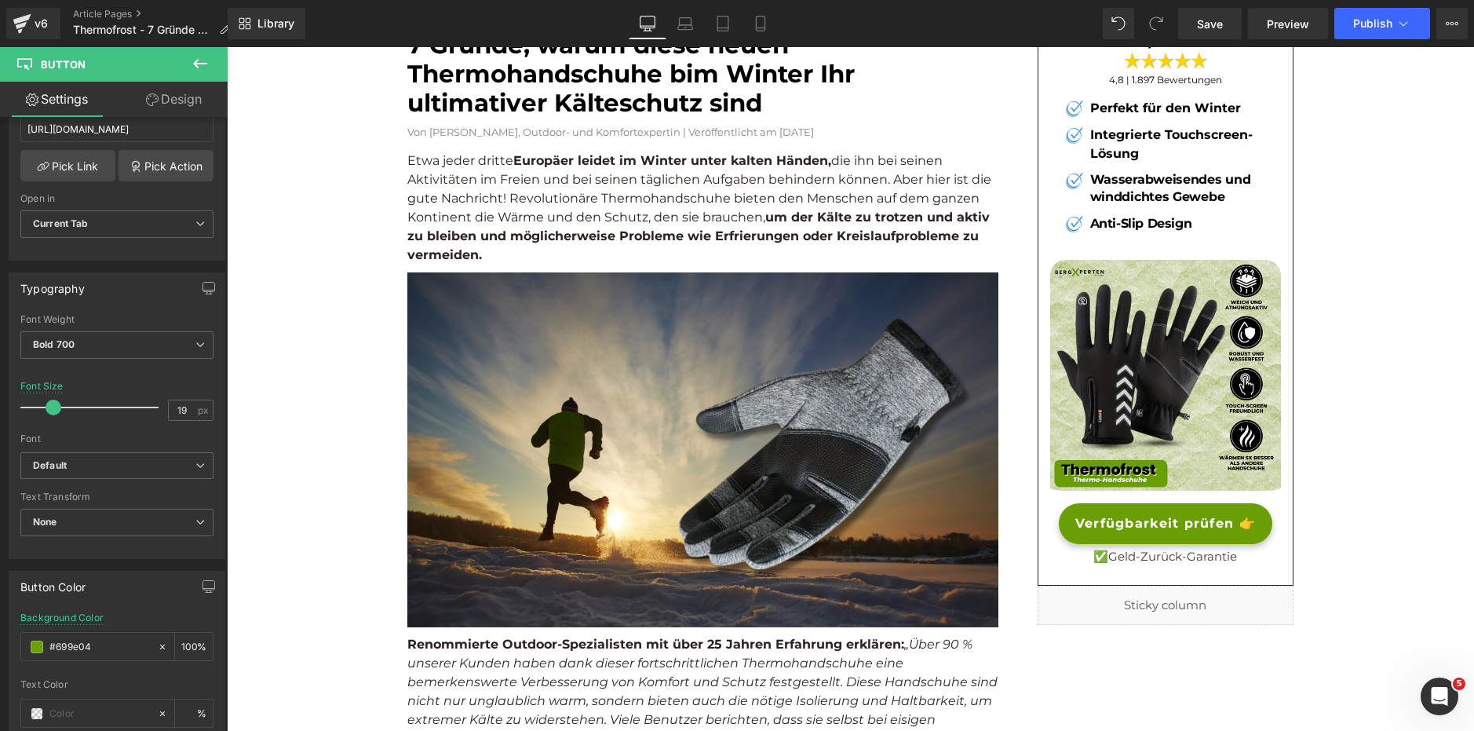
click at [1163, 517] on div "Verfügbarkeit prüfen 👉 Button" at bounding box center [1165, 523] width 231 height 41
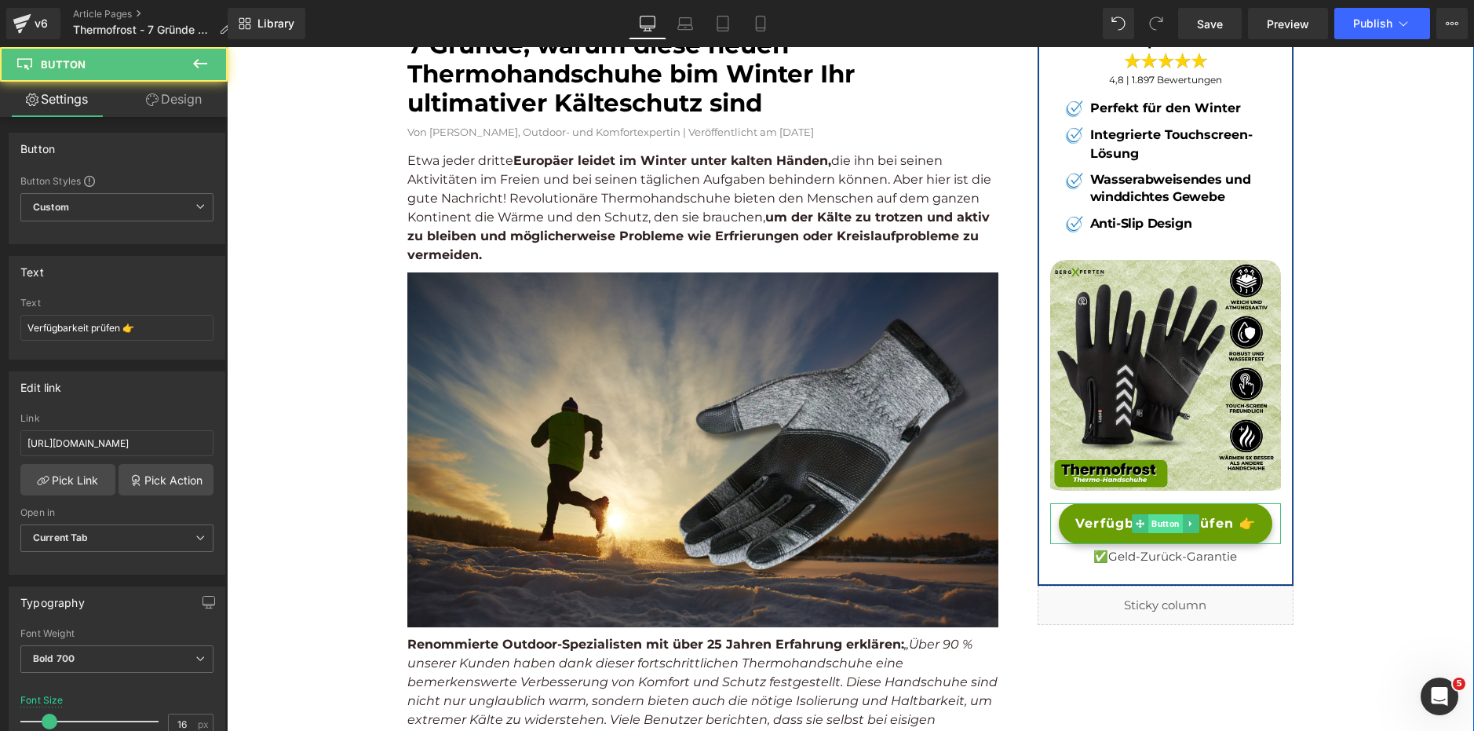
click at [1160, 520] on span "Button" at bounding box center [1166, 523] width 35 height 19
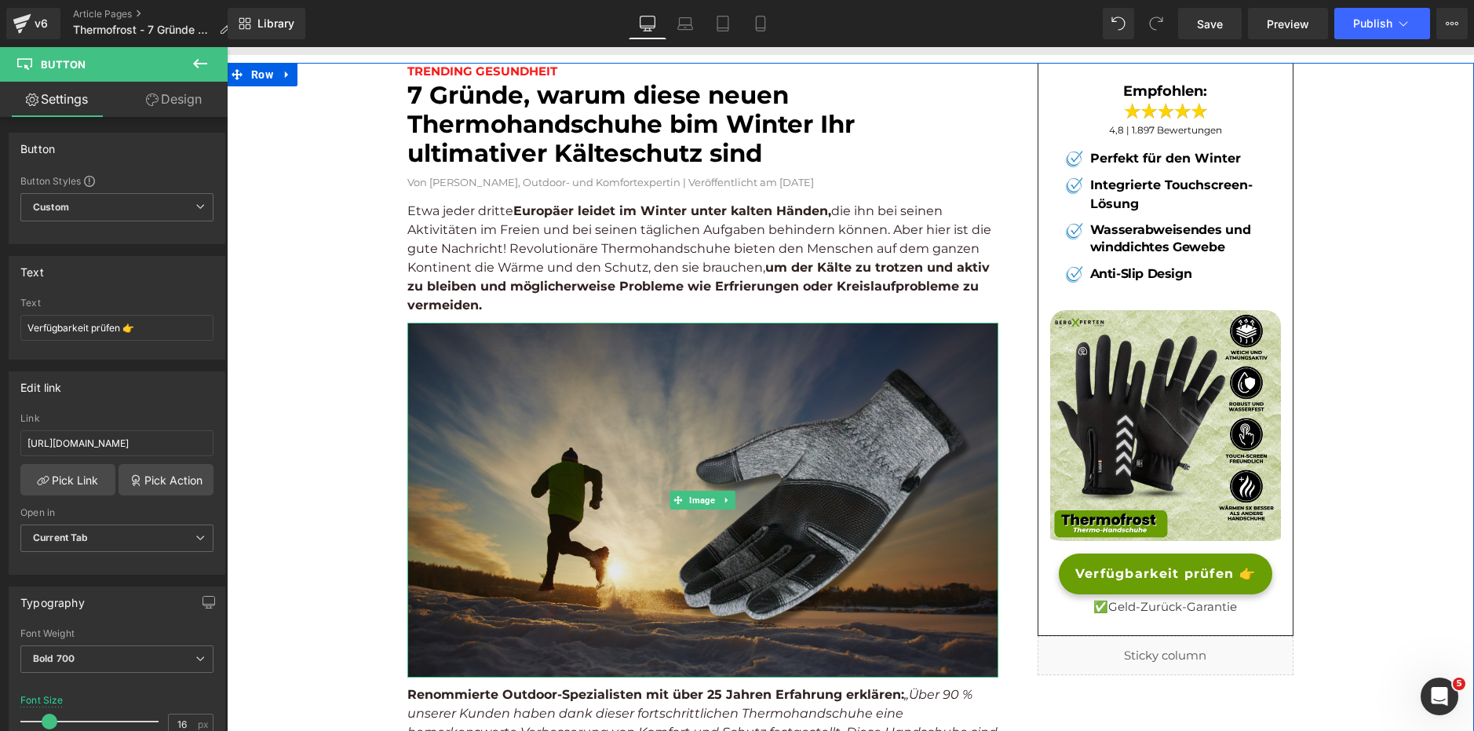
scroll to position [0, 0]
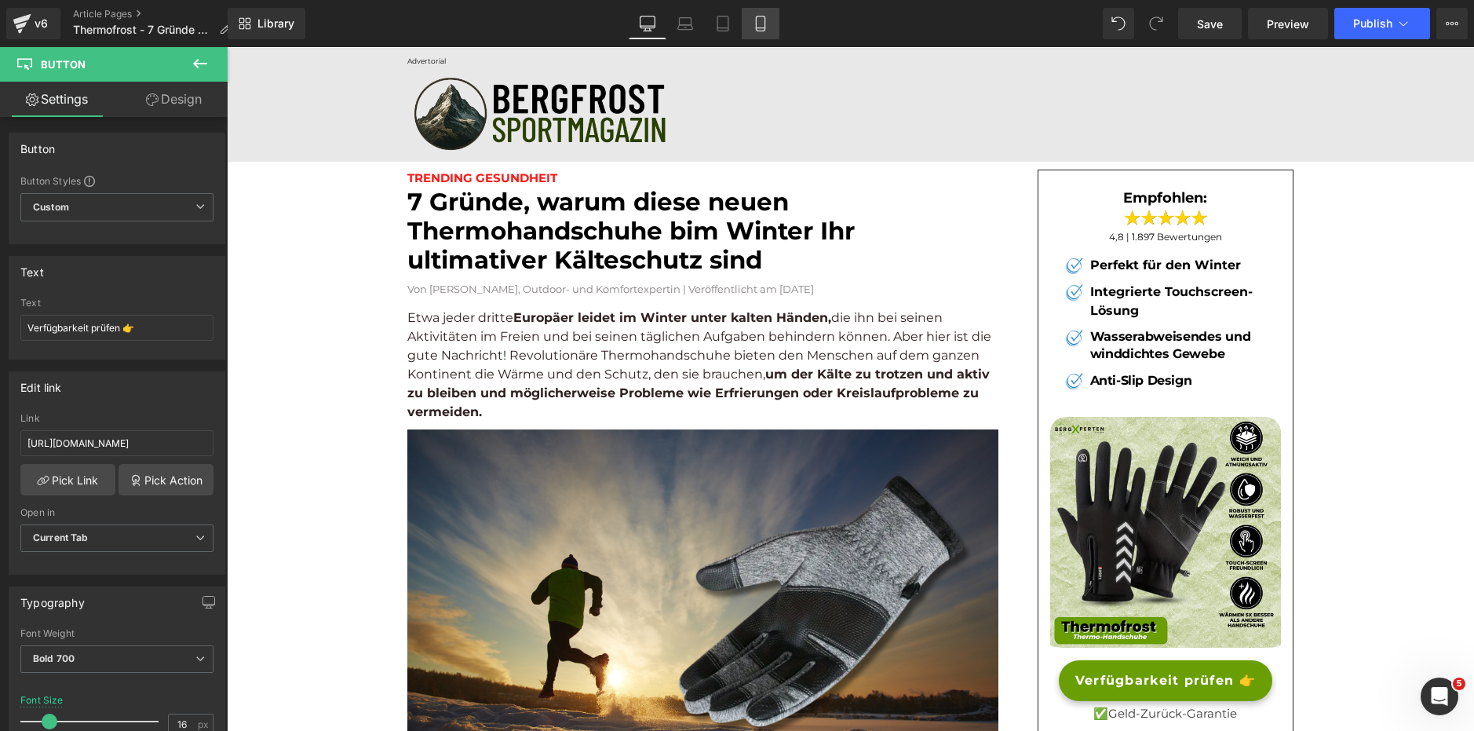
click at [756, 22] on icon at bounding box center [761, 24] width 16 height 16
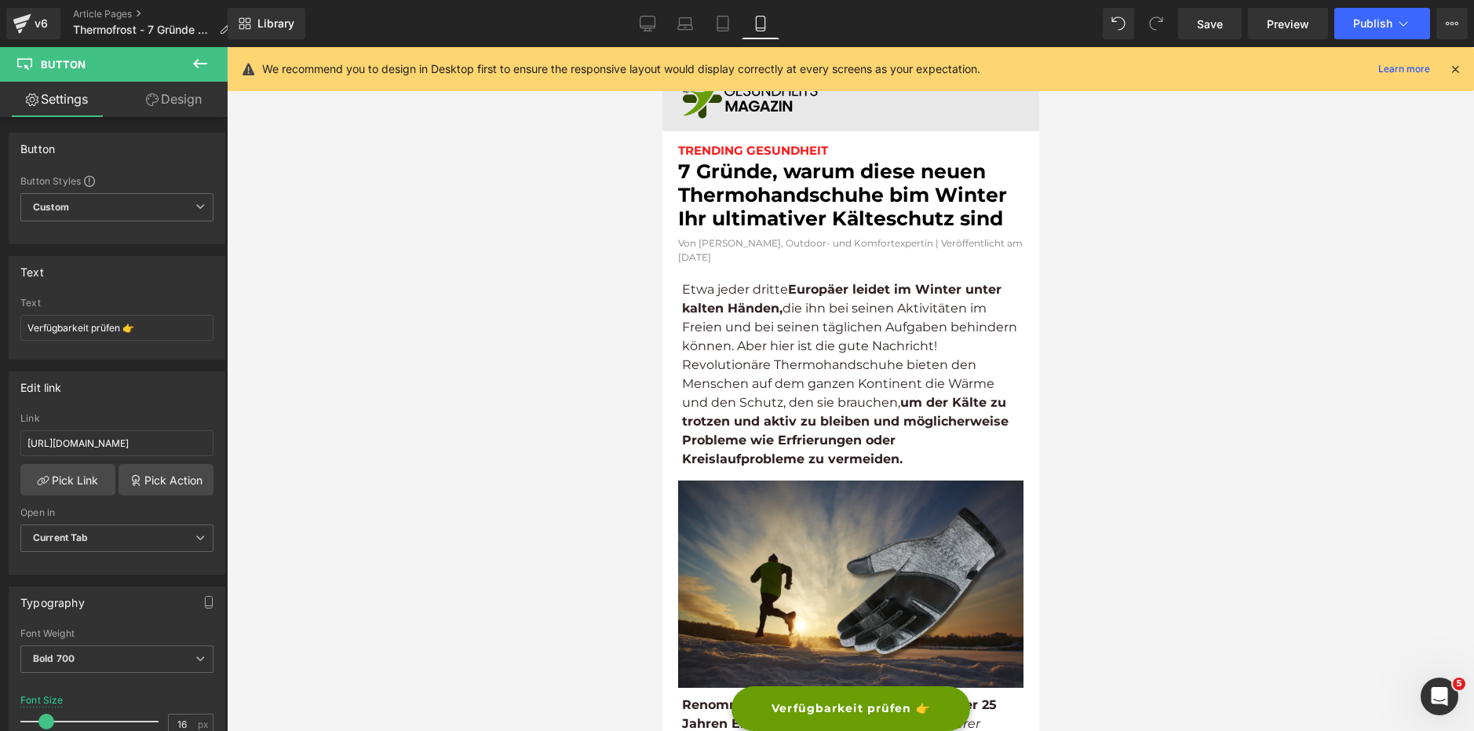
type input "14"
type input "100"
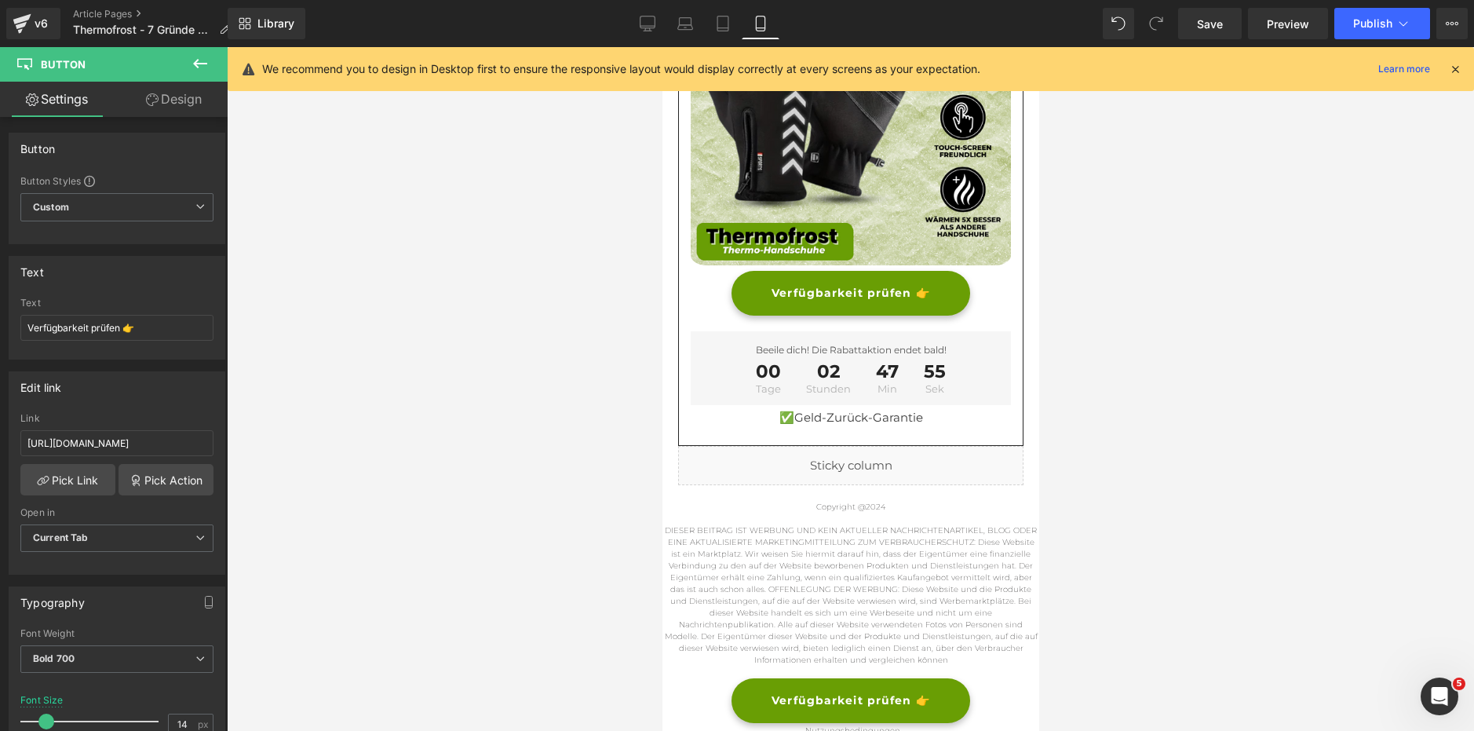
scroll to position [5180, 0]
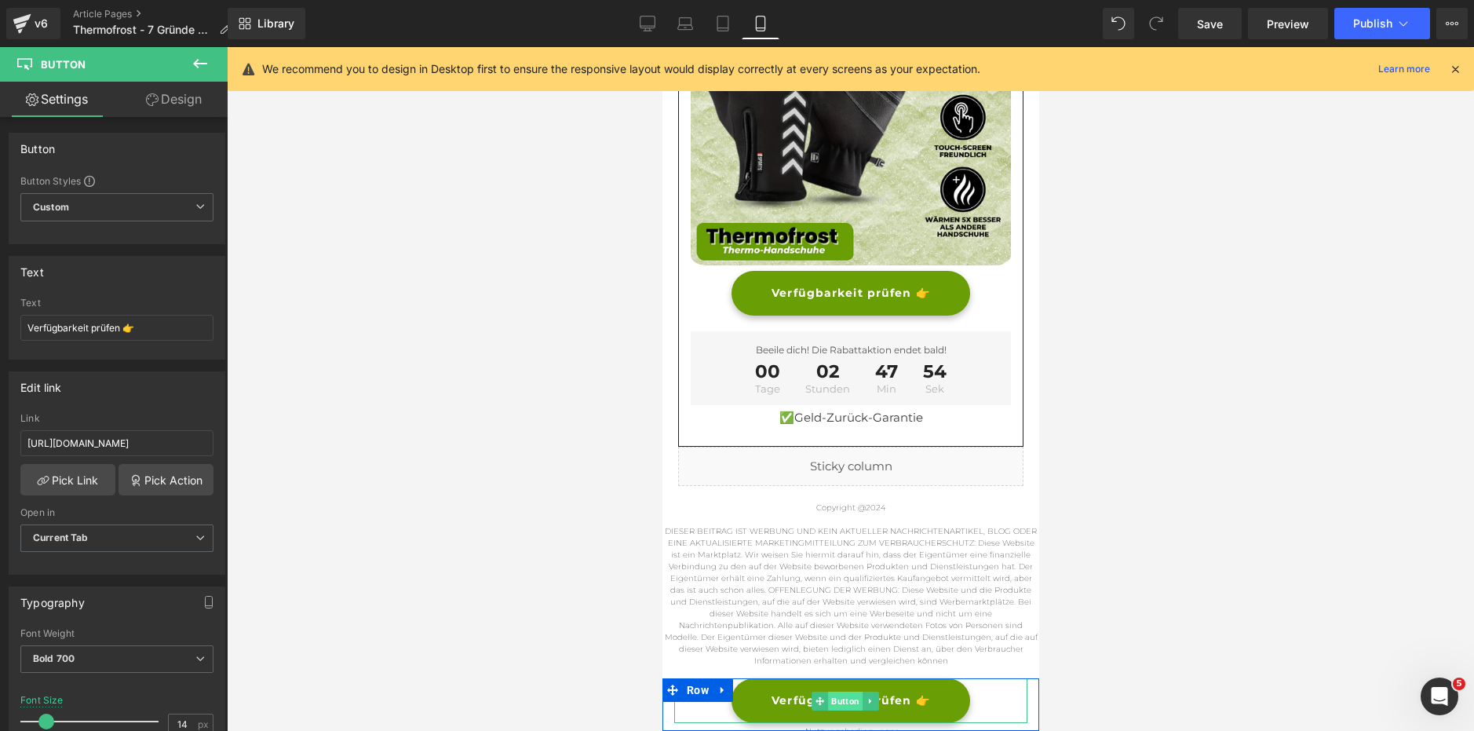
click at [833, 704] on span "Button" at bounding box center [844, 701] width 35 height 19
click at [839, 699] on span "Button" at bounding box center [844, 701] width 35 height 19
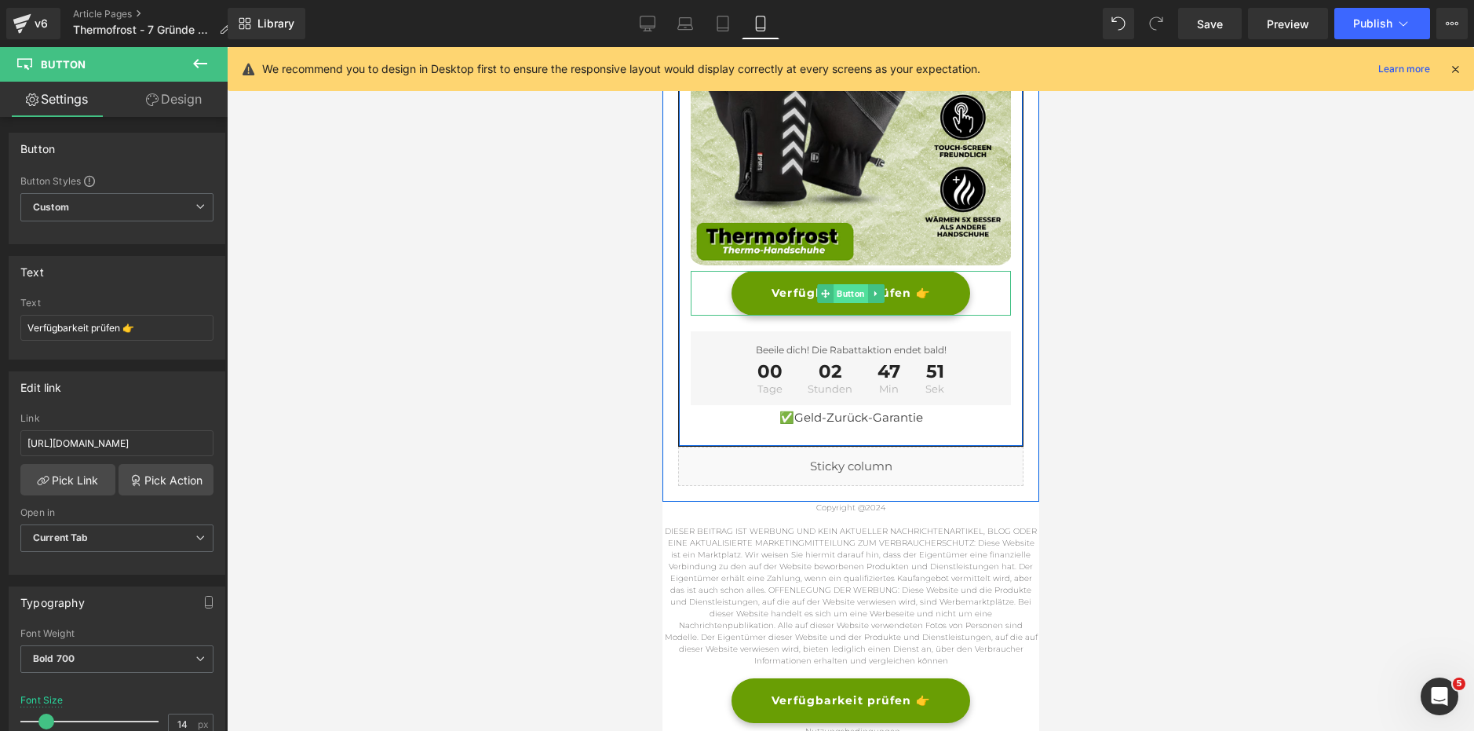
click at [839, 294] on span "Button" at bounding box center [850, 293] width 35 height 19
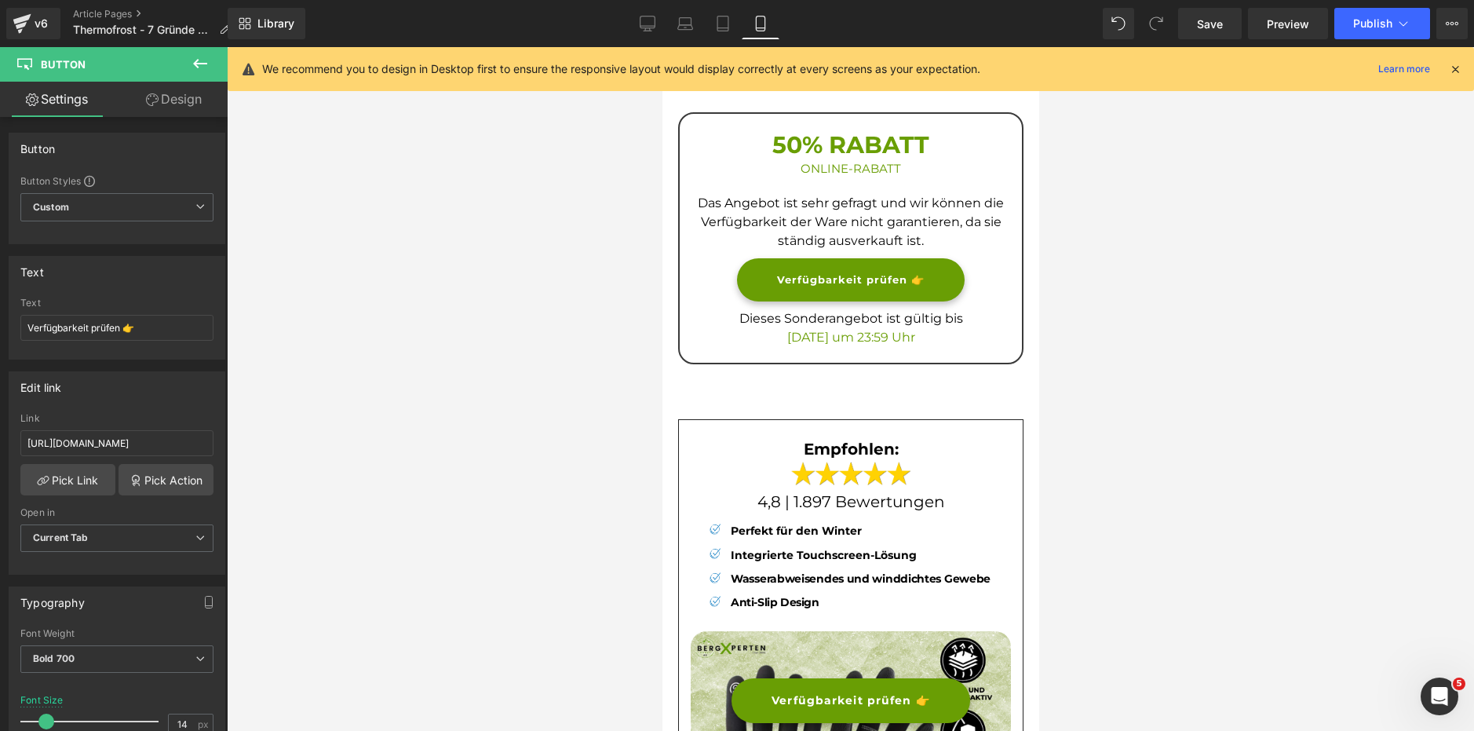
scroll to position [4473, 0]
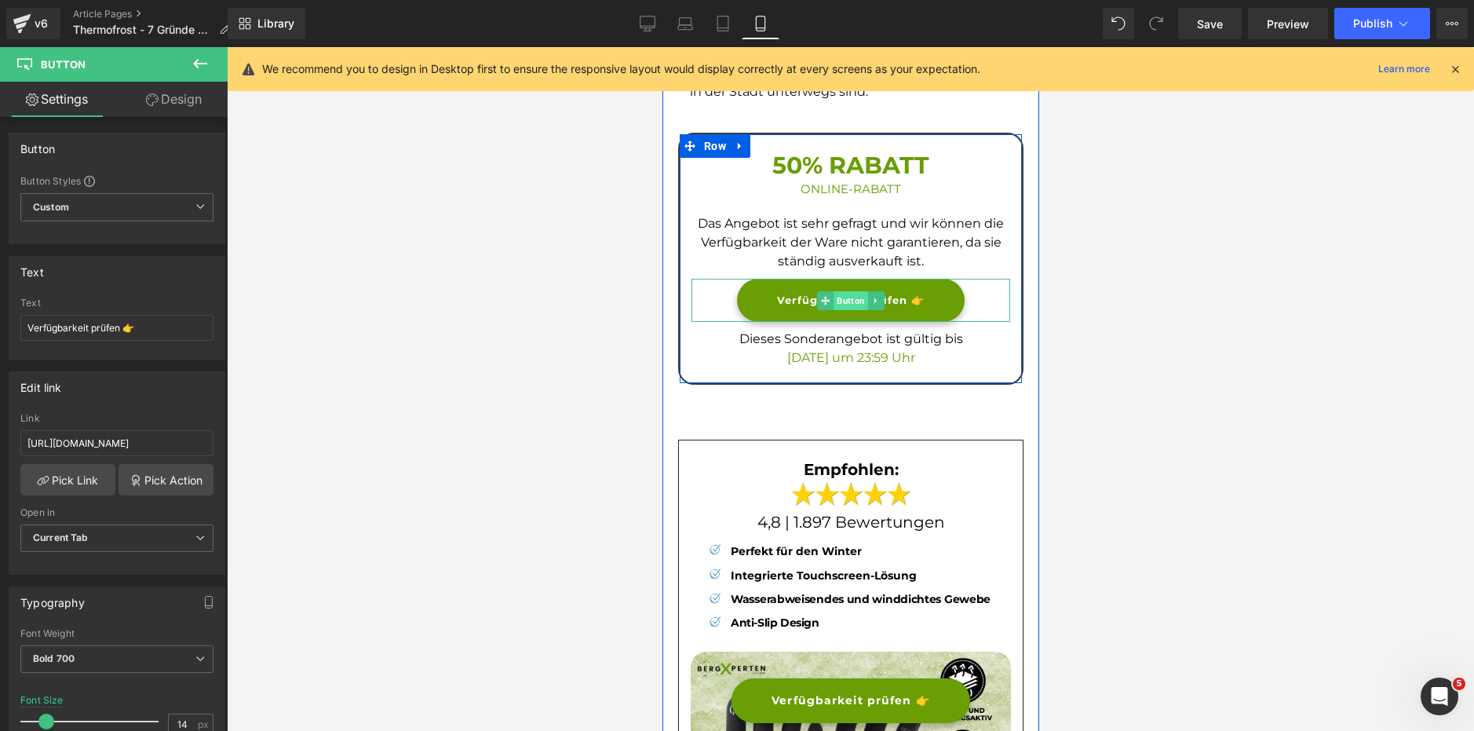
click at [843, 301] on span "Button" at bounding box center [850, 300] width 35 height 19
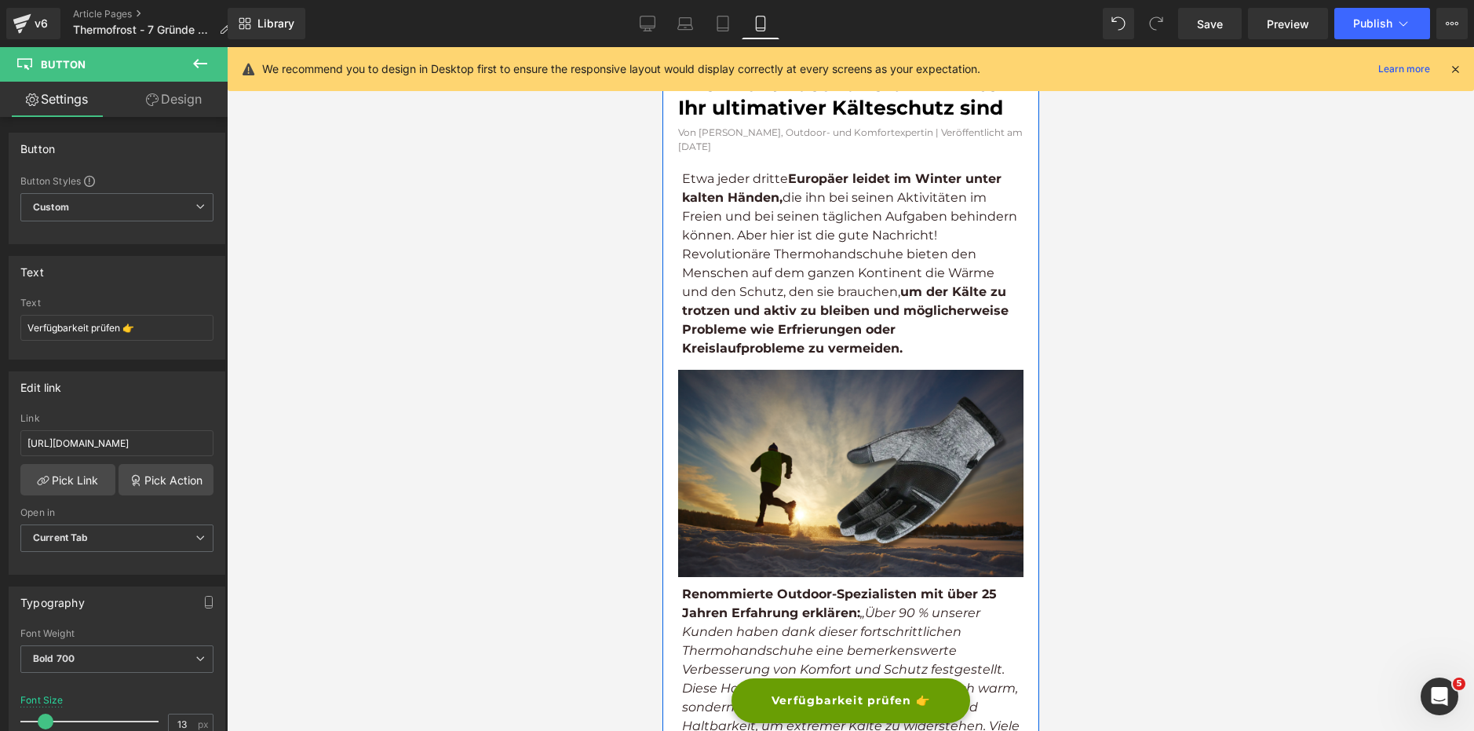
scroll to position [0, 0]
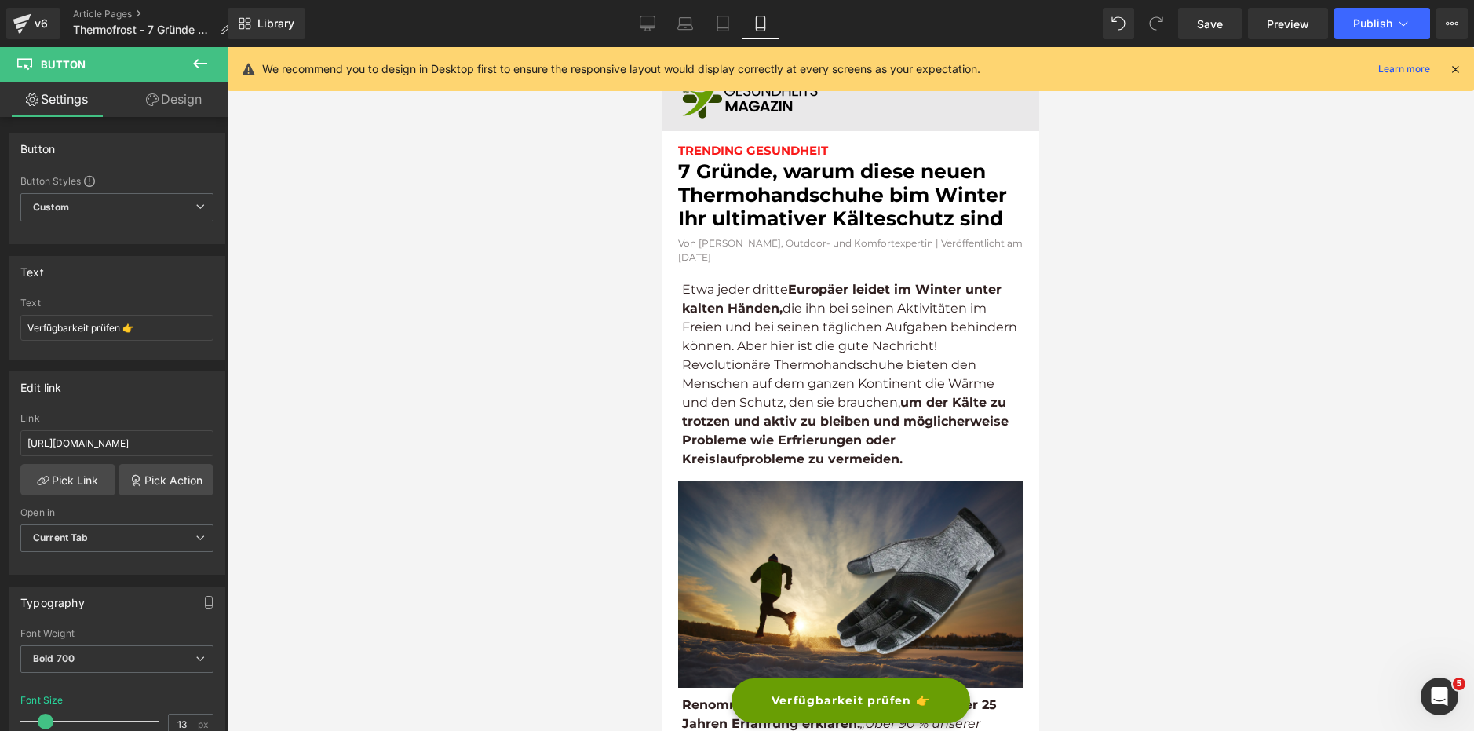
click at [1455, 68] on icon at bounding box center [1455, 69] width 14 height 14
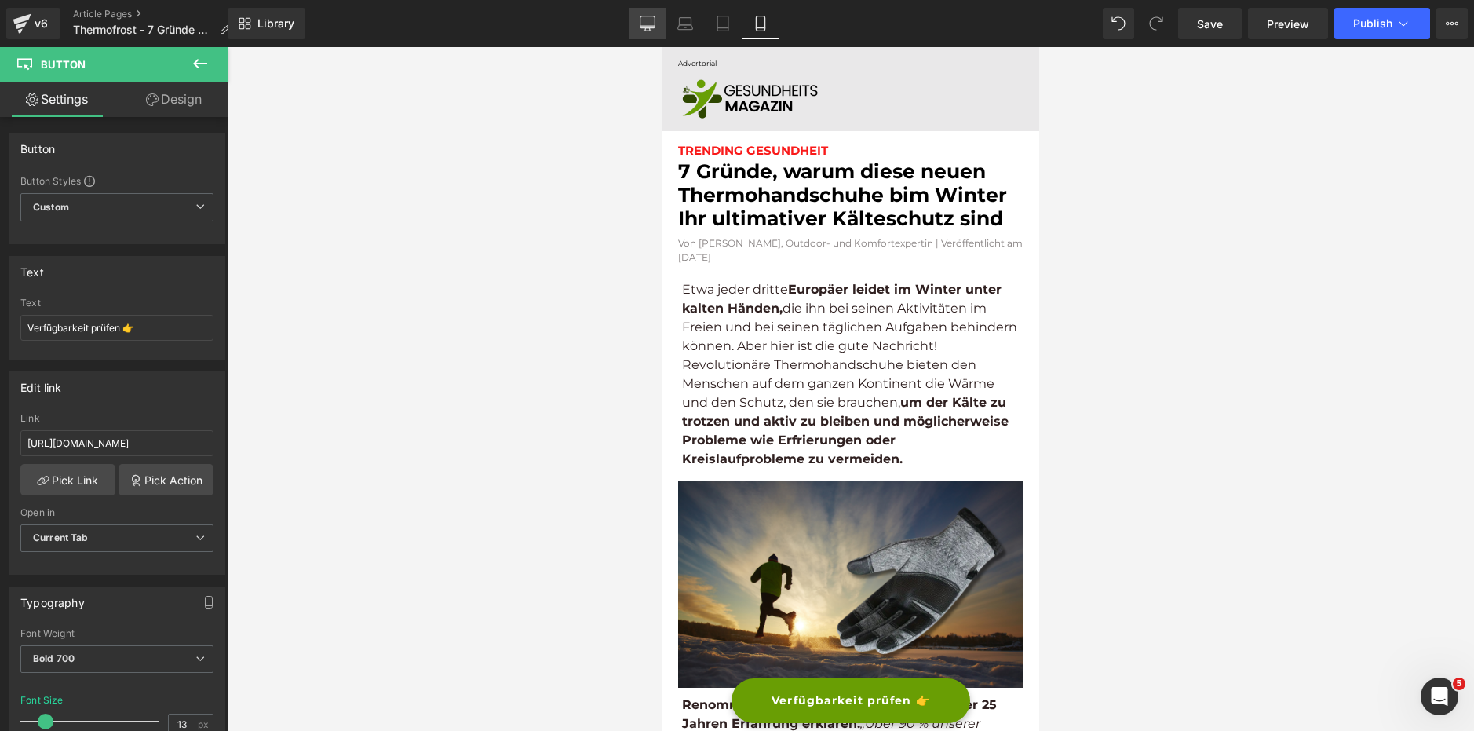
click at [654, 26] on icon at bounding box center [648, 26] width 15 height 0
type input "19"
type input "100"
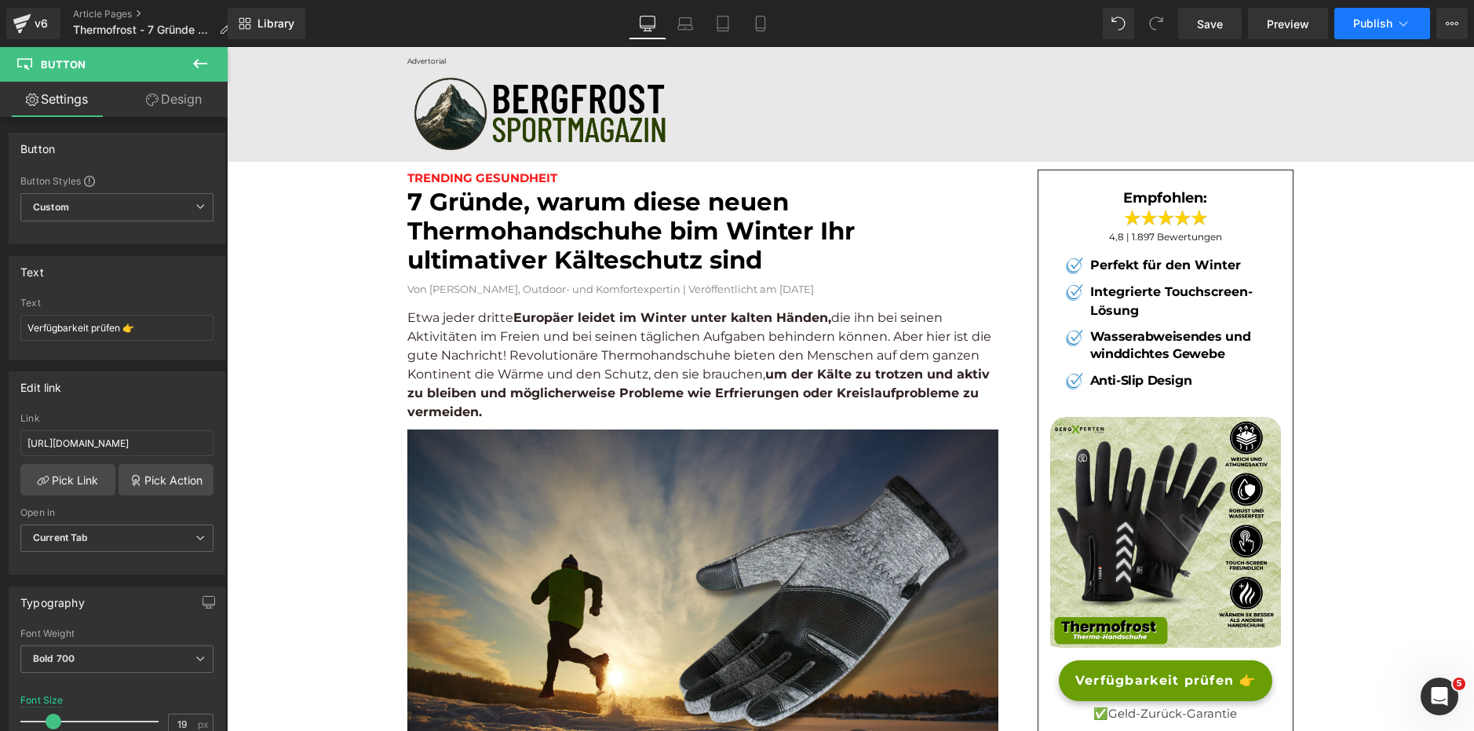
click at [1402, 23] on icon at bounding box center [1404, 24] width 16 height 16
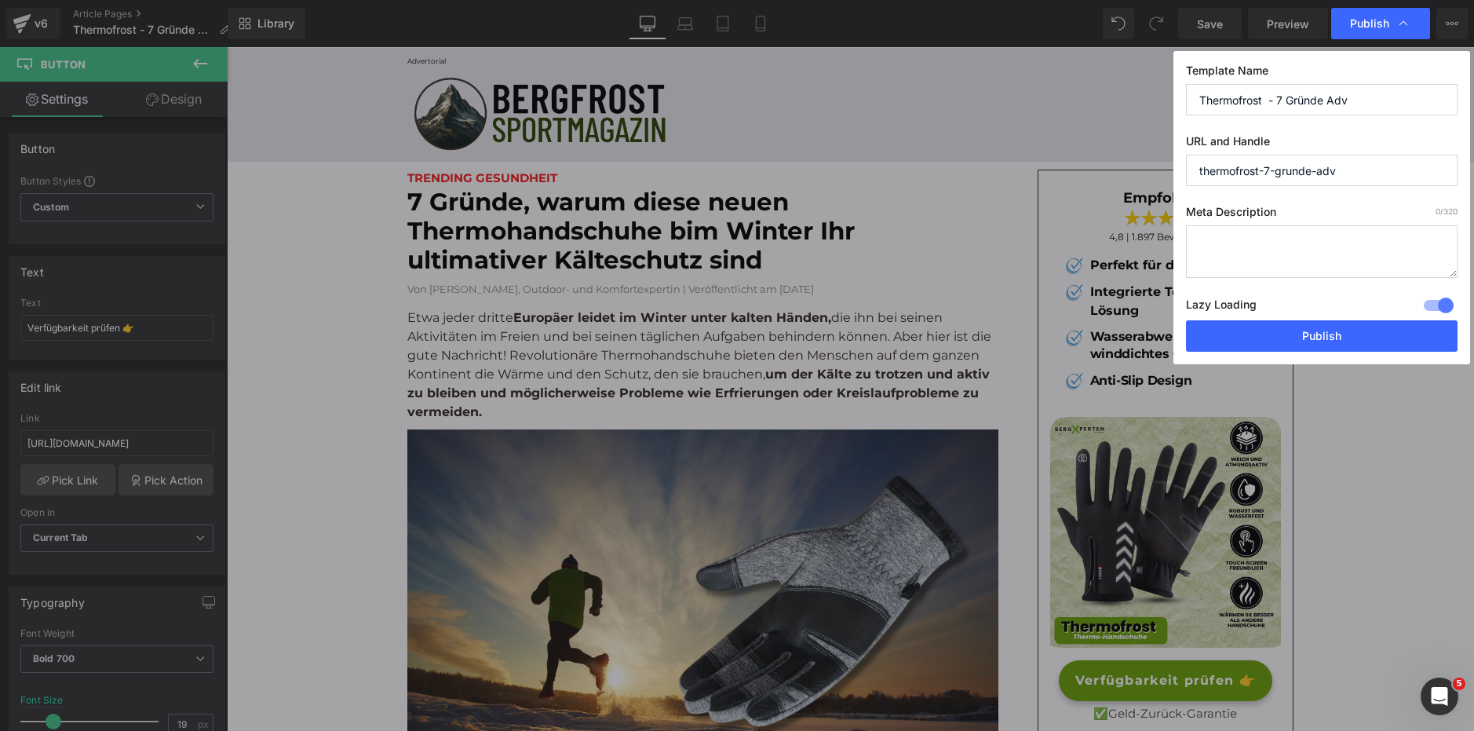
click at [1449, 306] on div at bounding box center [1439, 305] width 38 height 25
click at [1393, 342] on button "Publish" at bounding box center [1322, 335] width 272 height 31
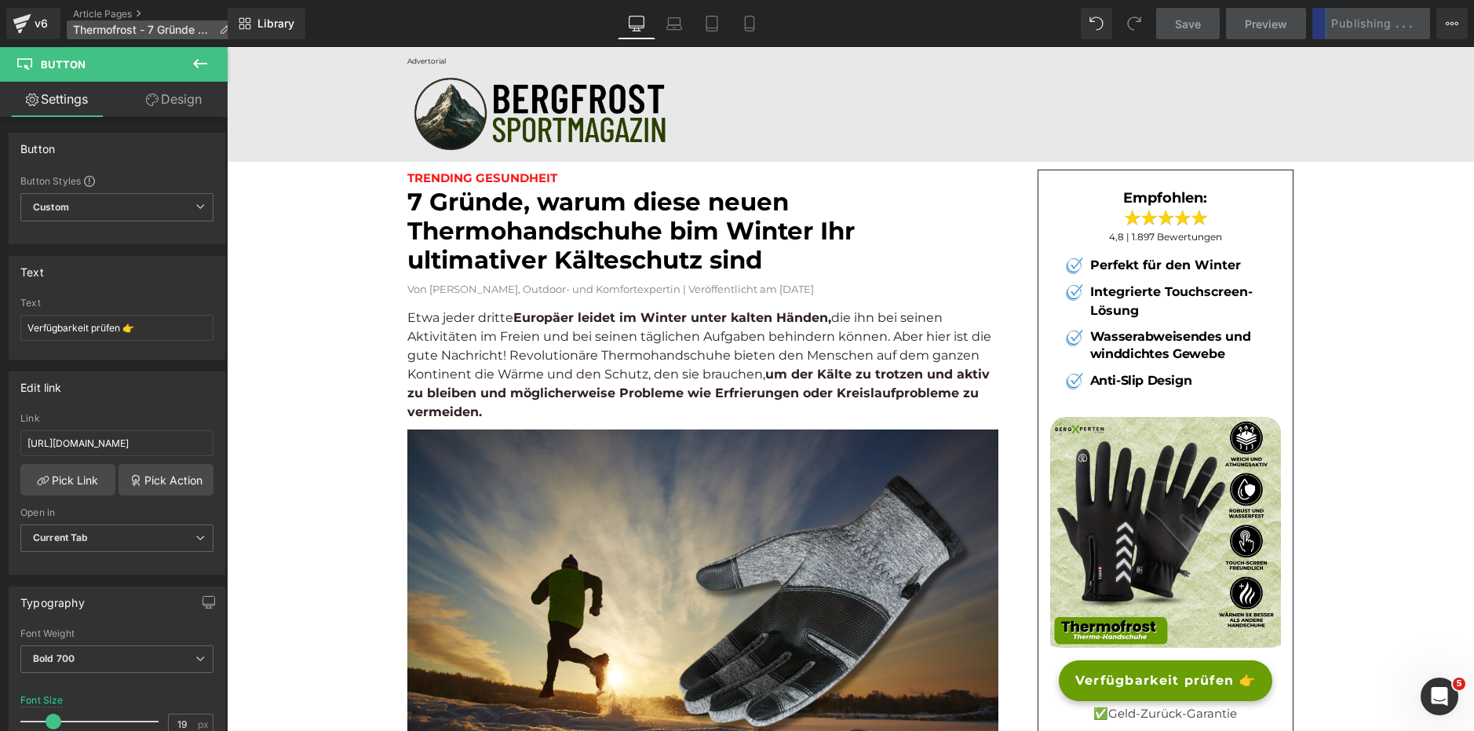
click at [172, 31] on span "Thermofrost - 7 Gründe Adv" at bounding box center [143, 30] width 140 height 13
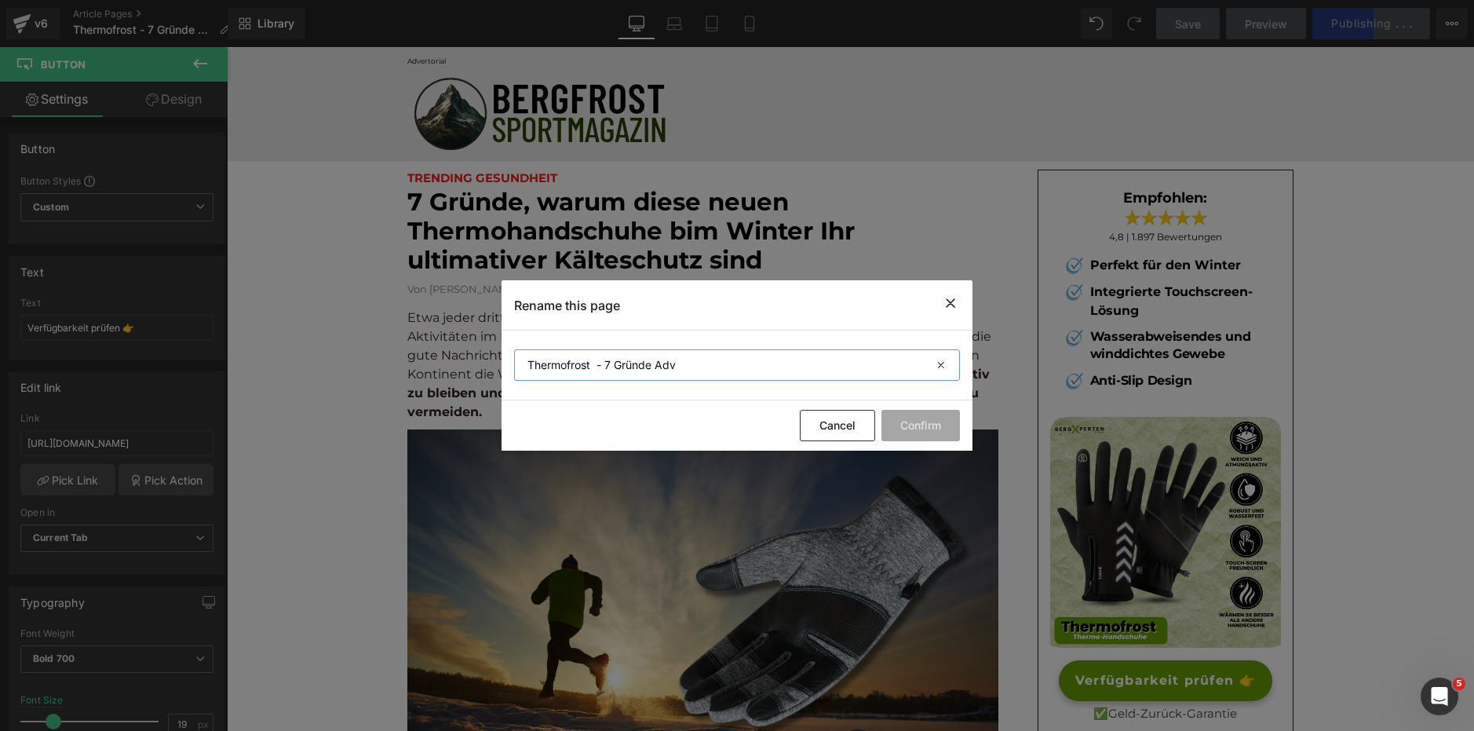
click at [663, 370] on input "Thermofrost - 7 Gründe Adv" at bounding box center [737, 364] width 446 height 31
click at [663, 369] on input "Thermofrost - 7 Gründe Adv" at bounding box center [737, 364] width 446 height 31
click at [663, 367] on input "Thermofrost - 7 Gründe Adv" at bounding box center [737, 364] width 446 height 31
drag, startPoint x: 630, startPoint y: 372, endPoint x: 338, endPoint y: 336, distance: 295.0
click at [339, 339] on div "Rename this page Thermofrost - 7 Gründe Adv Cancel Confirm" at bounding box center [737, 365] width 1474 height 731
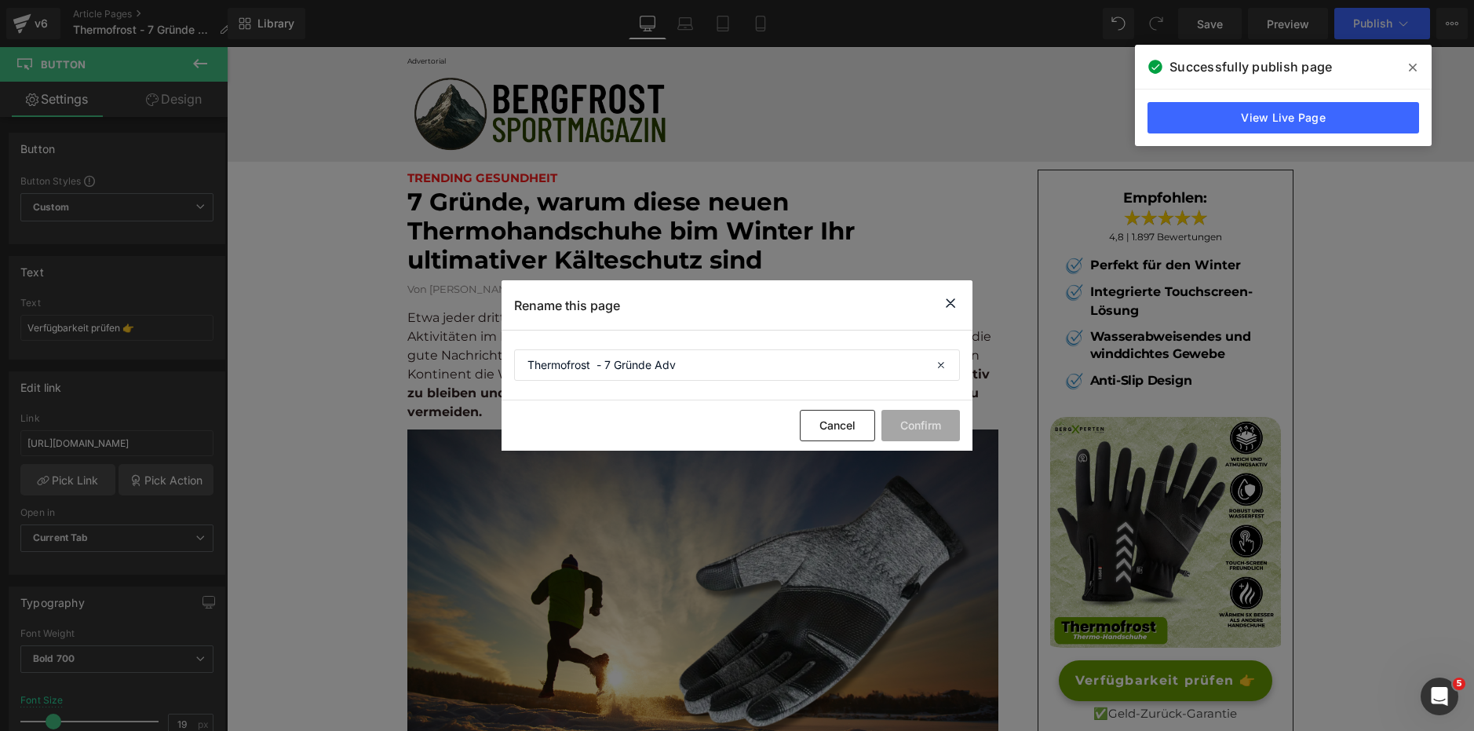
drag, startPoint x: 948, startPoint y: 306, endPoint x: 867, endPoint y: 236, distance: 108.0
click at [948, 306] on icon at bounding box center [950, 304] width 19 height 20
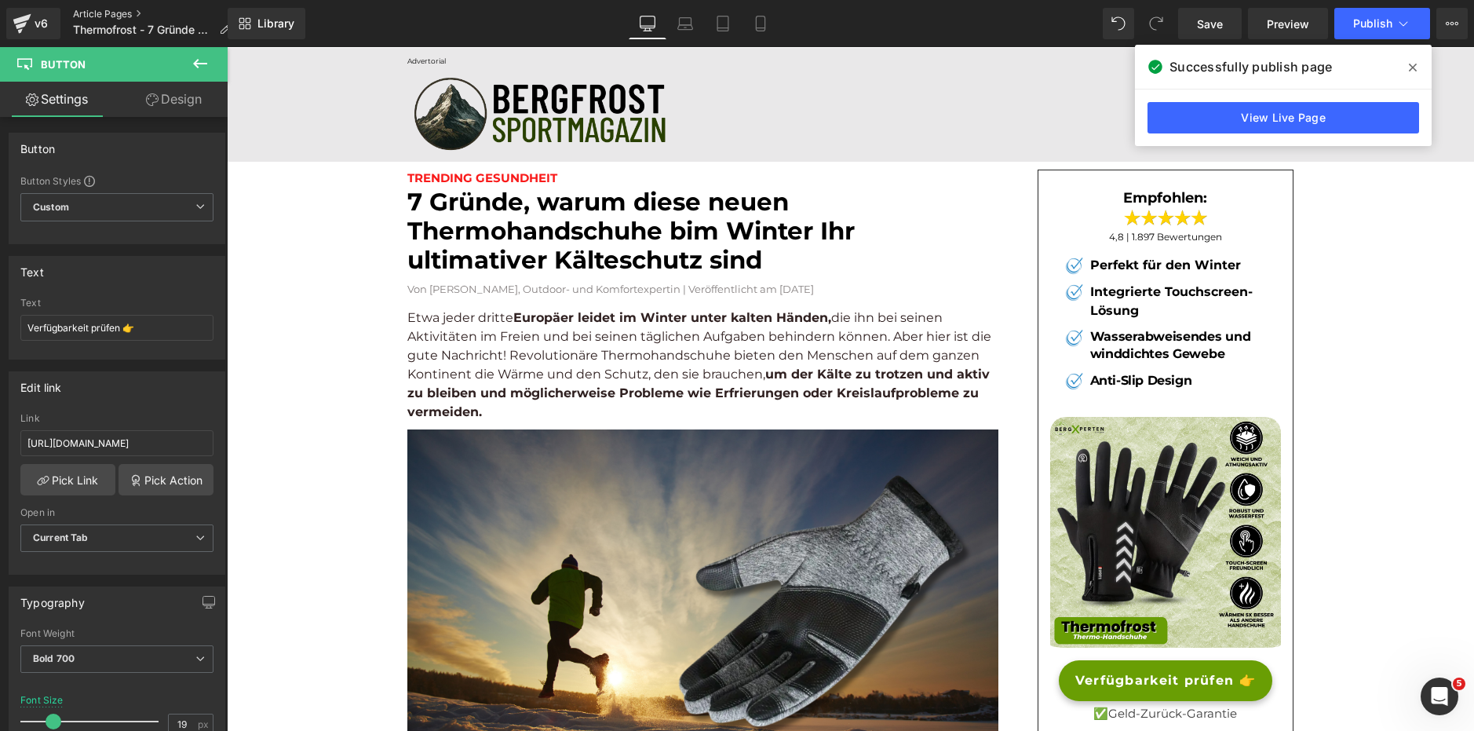
click at [112, 14] on link "Article Pages" at bounding box center [158, 14] width 170 height 13
